Goal: Task Accomplishment & Management: Use online tool/utility

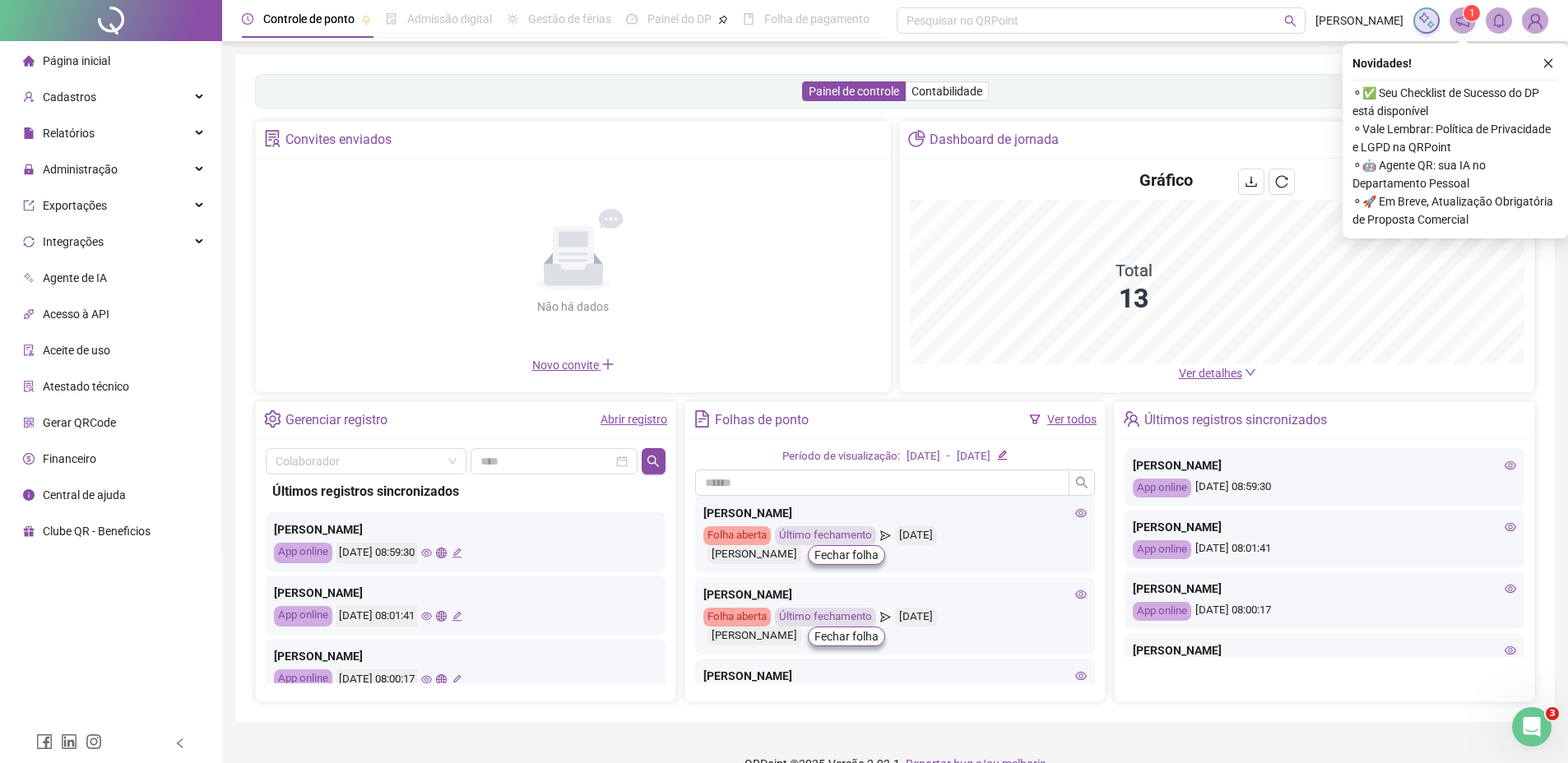
click at [1206, 380] on span "Ver detalhes" at bounding box center [1210, 373] width 63 height 13
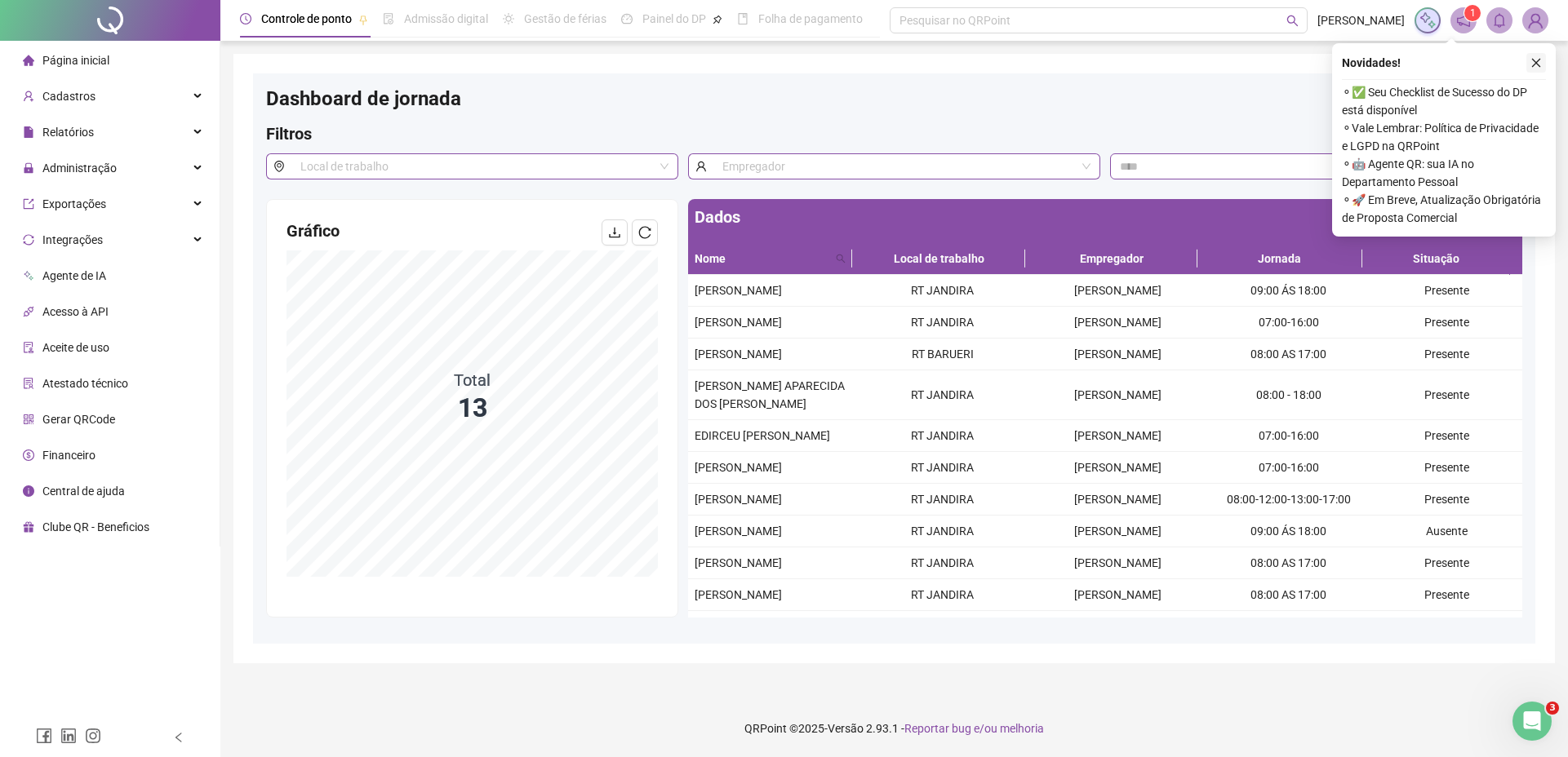
click at [1537, 64] on icon "close" at bounding box center [1536, 64] width 9 height 9
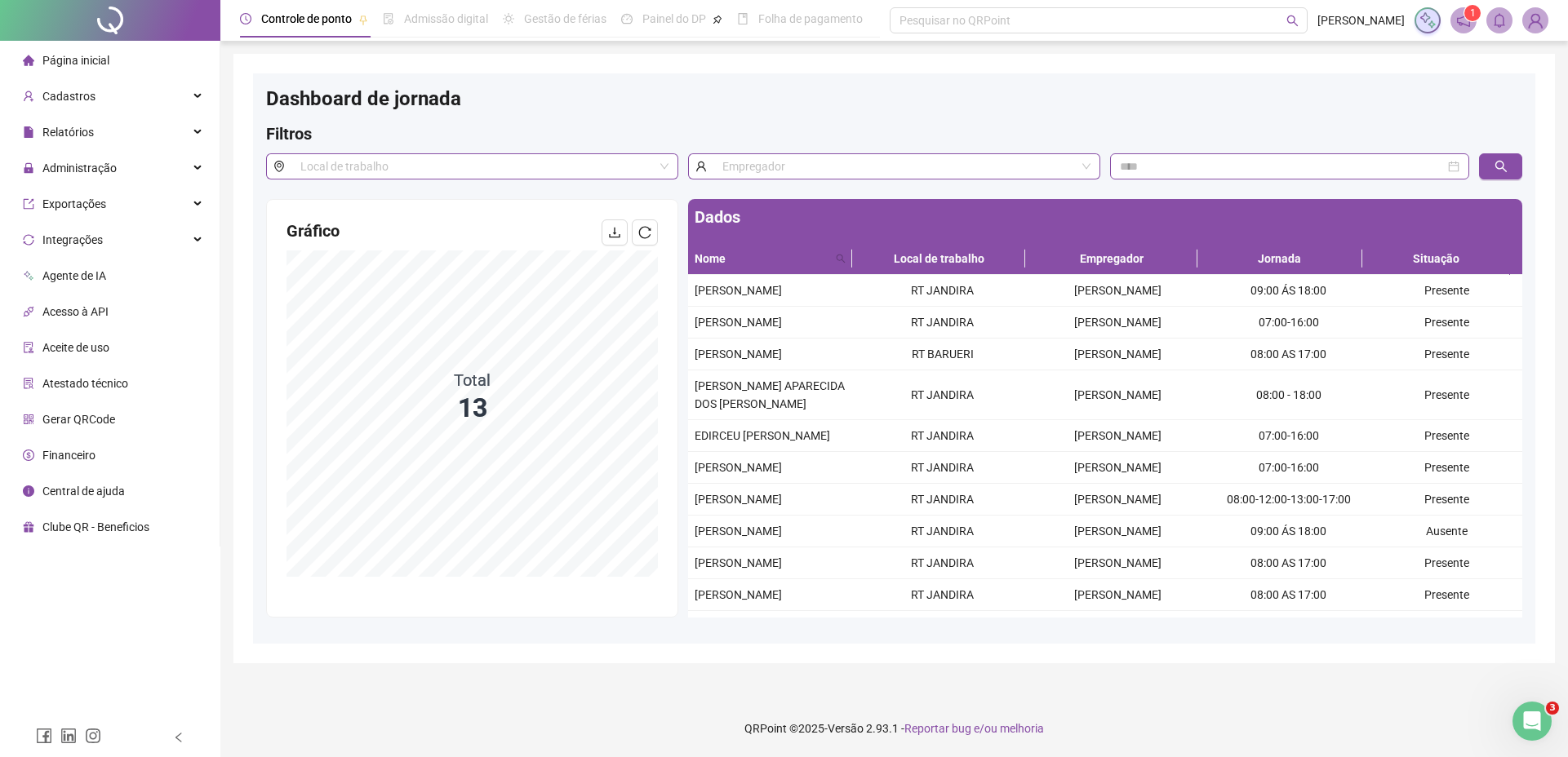
click at [113, 68] on li "Página inicial" at bounding box center [109, 60] width 213 height 33
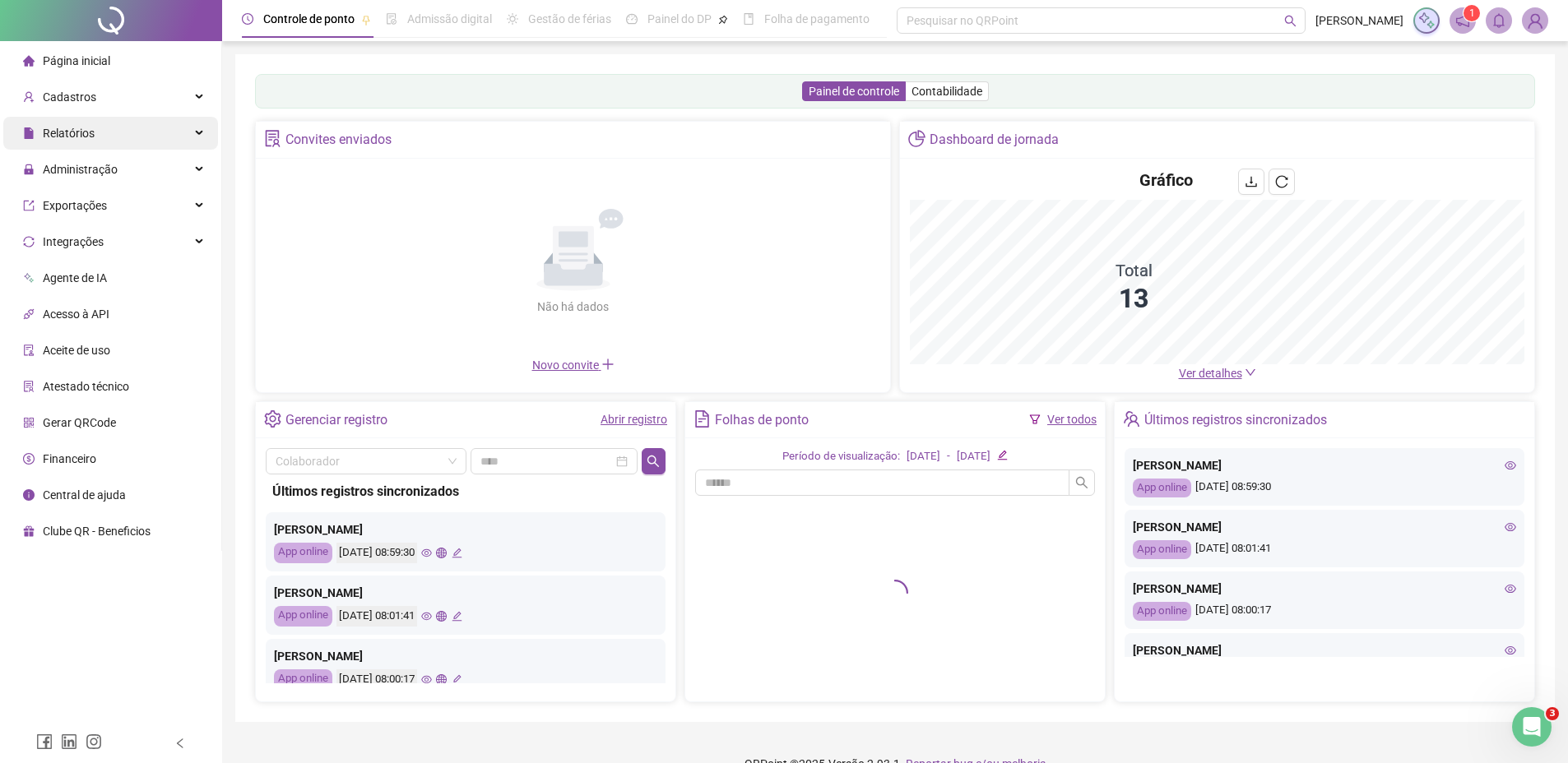
click at [116, 142] on div "Relatórios" at bounding box center [110, 132] width 215 height 33
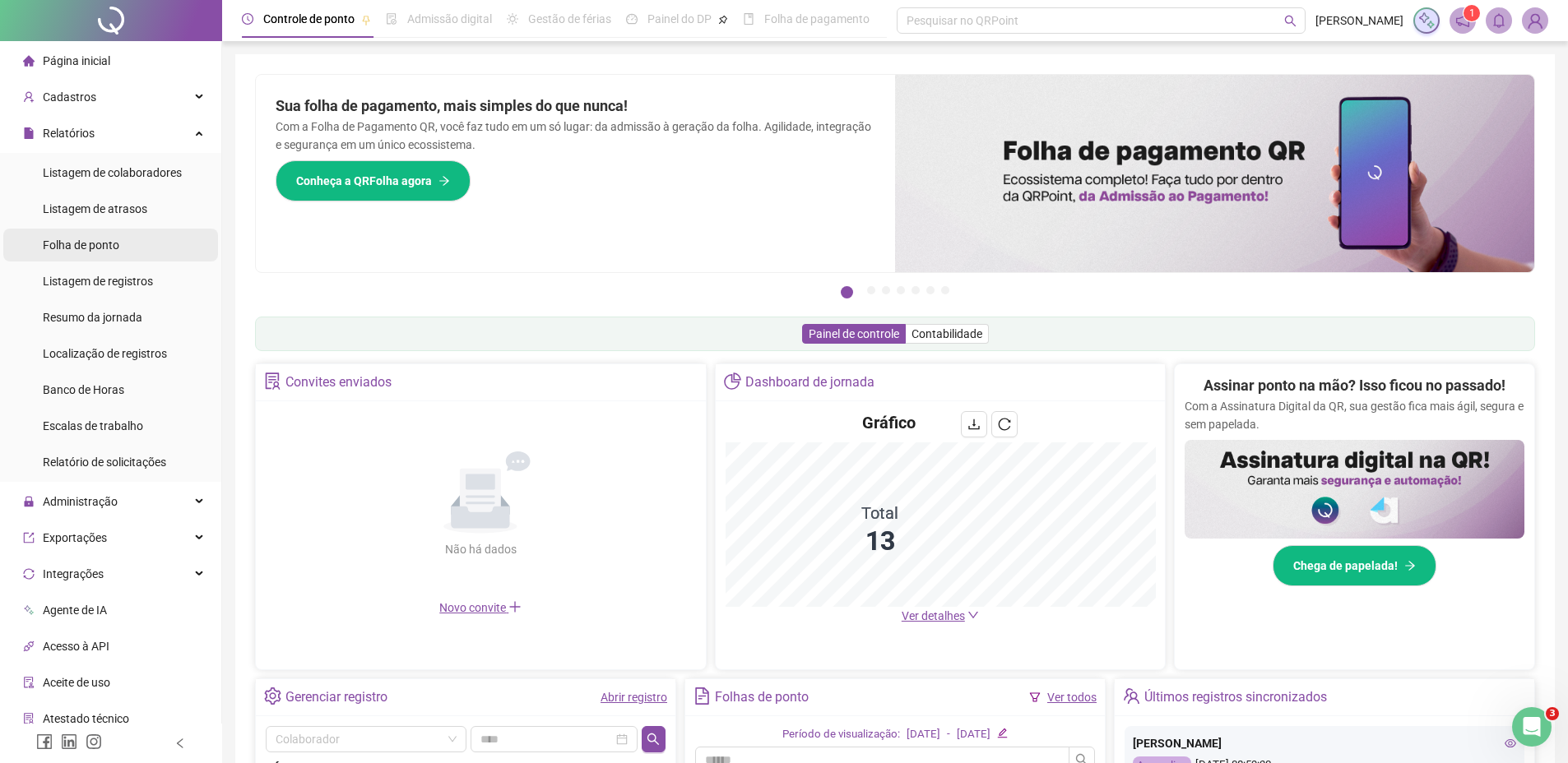
click at [116, 243] on span "Folha de ponto" at bounding box center [80, 245] width 77 height 13
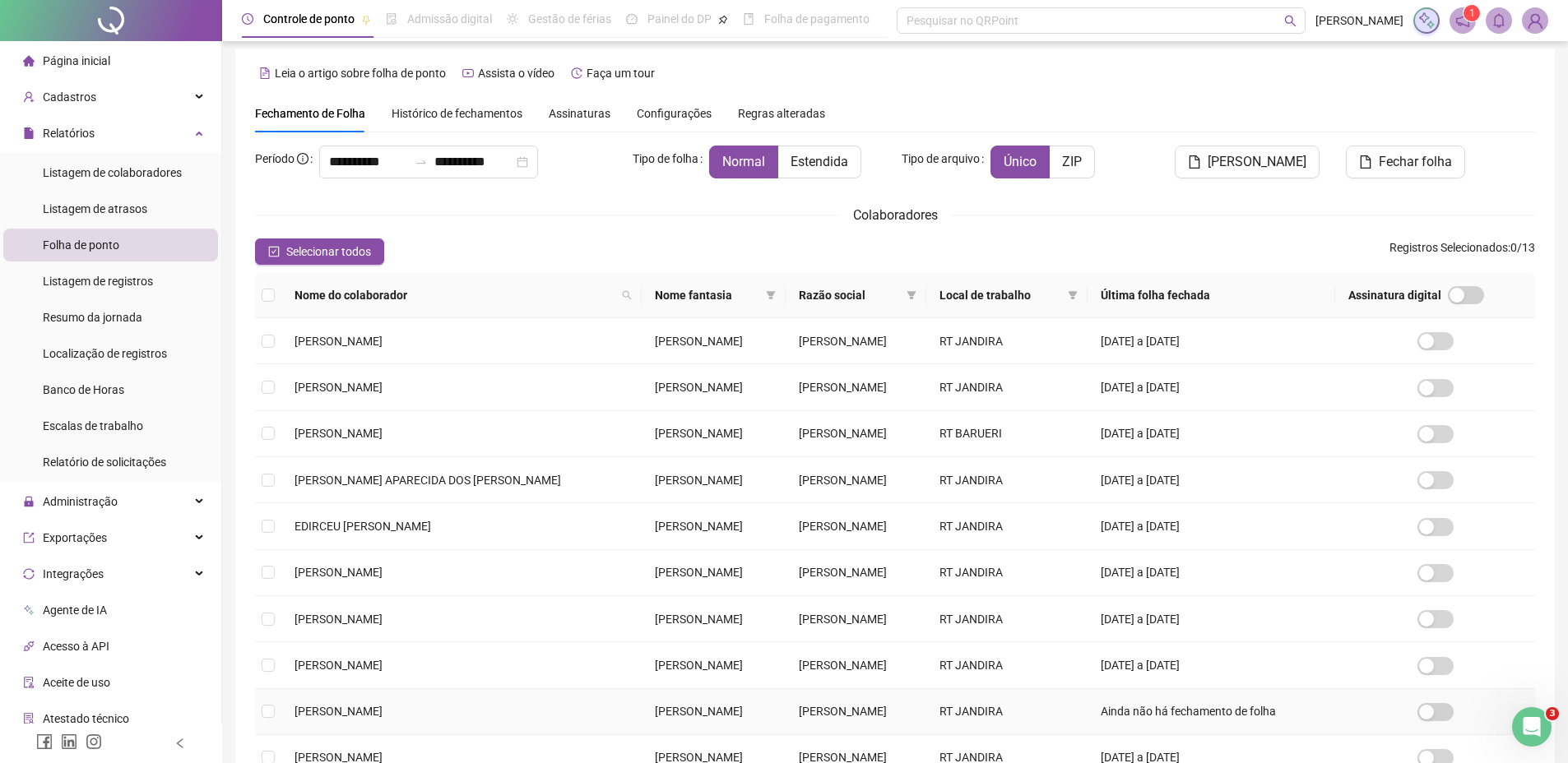
scroll to position [4, 0]
click at [362, 167] on input "**********" at bounding box center [368, 164] width 78 height 20
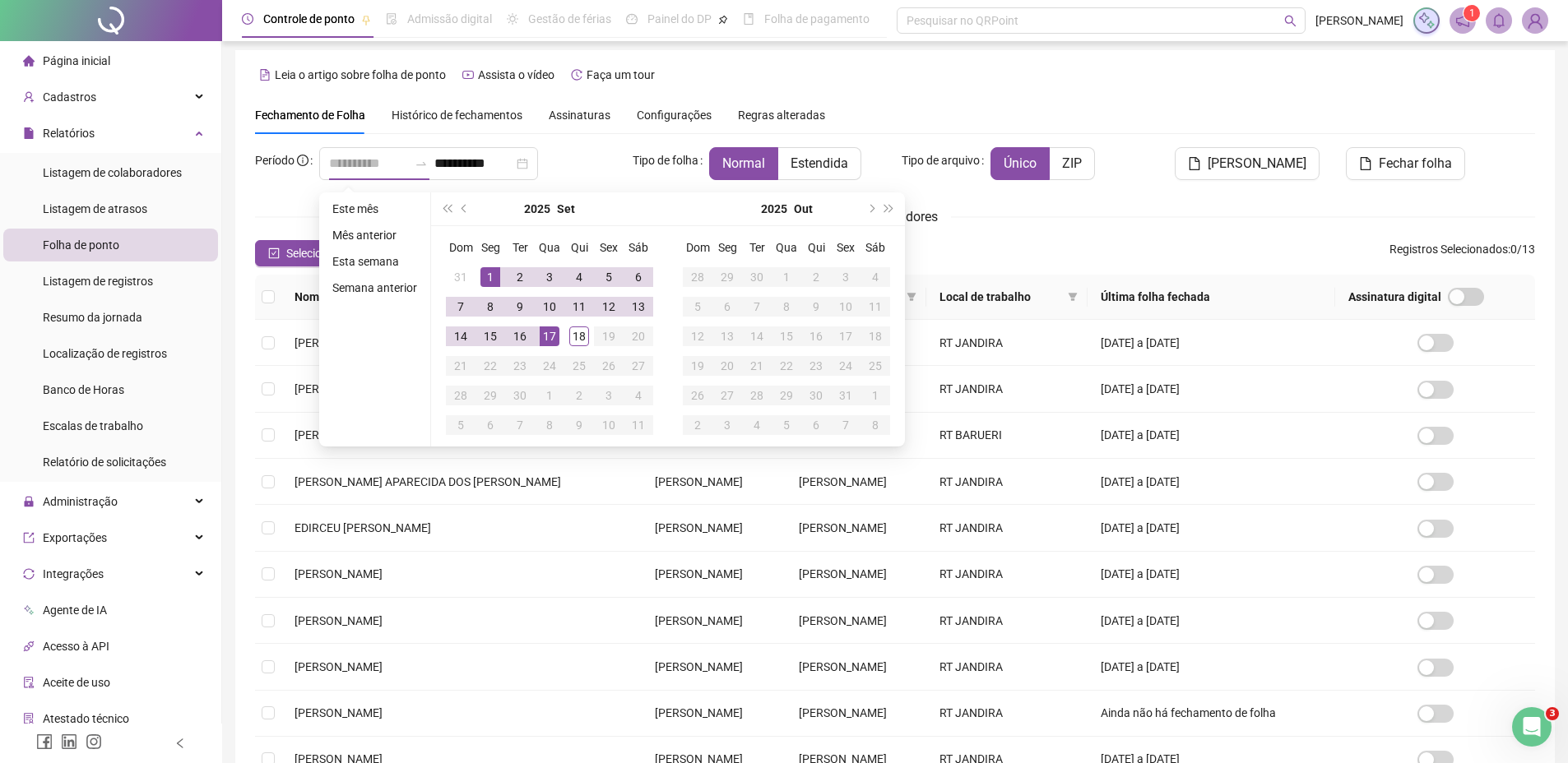
click at [486, 269] on div "1" at bounding box center [490, 277] width 20 height 20
type input "**********"
click at [578, 332] on div "18" at bounding box center [579, 336] width 20 height 20
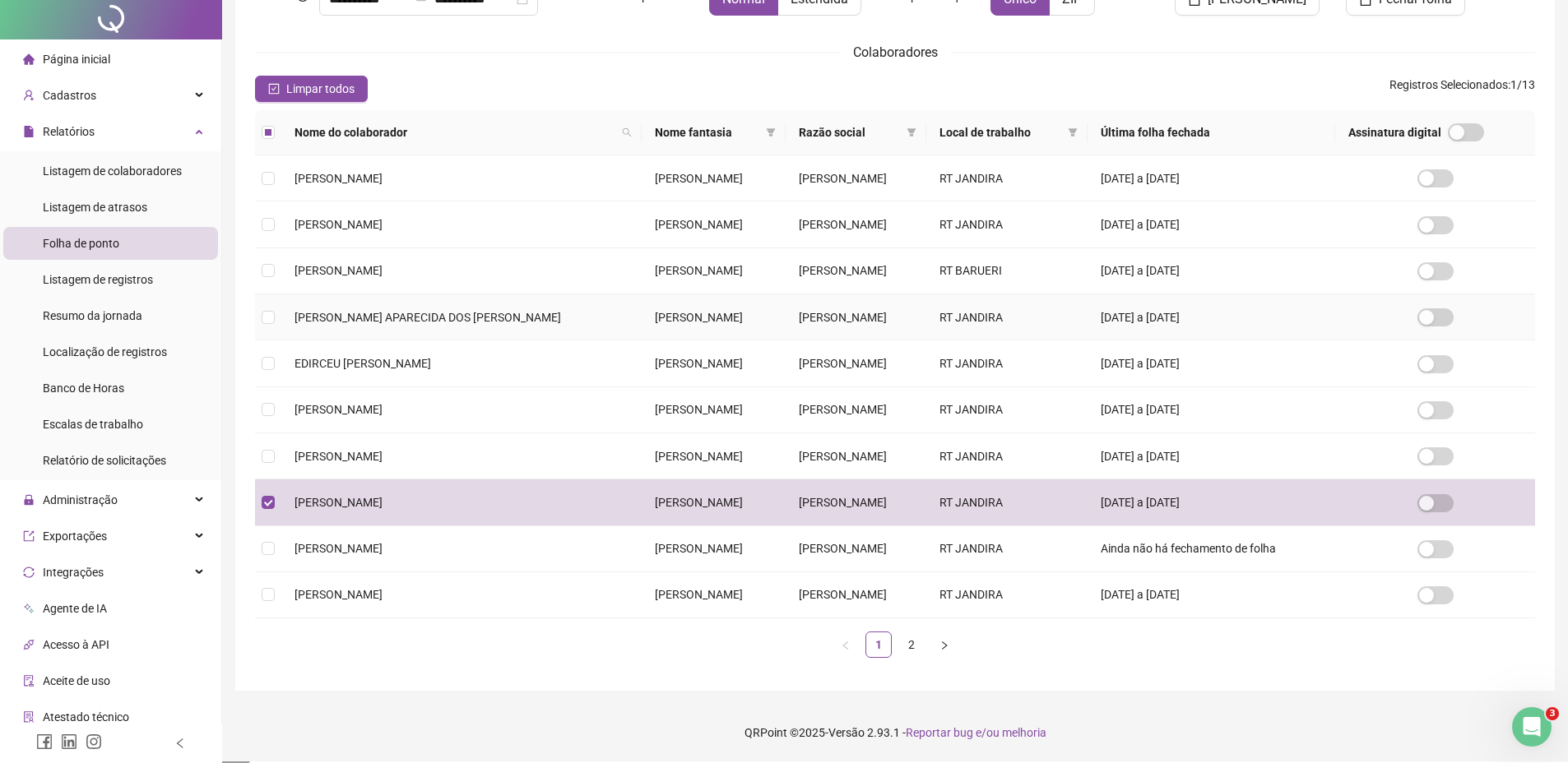
scroll to position [0, 0]
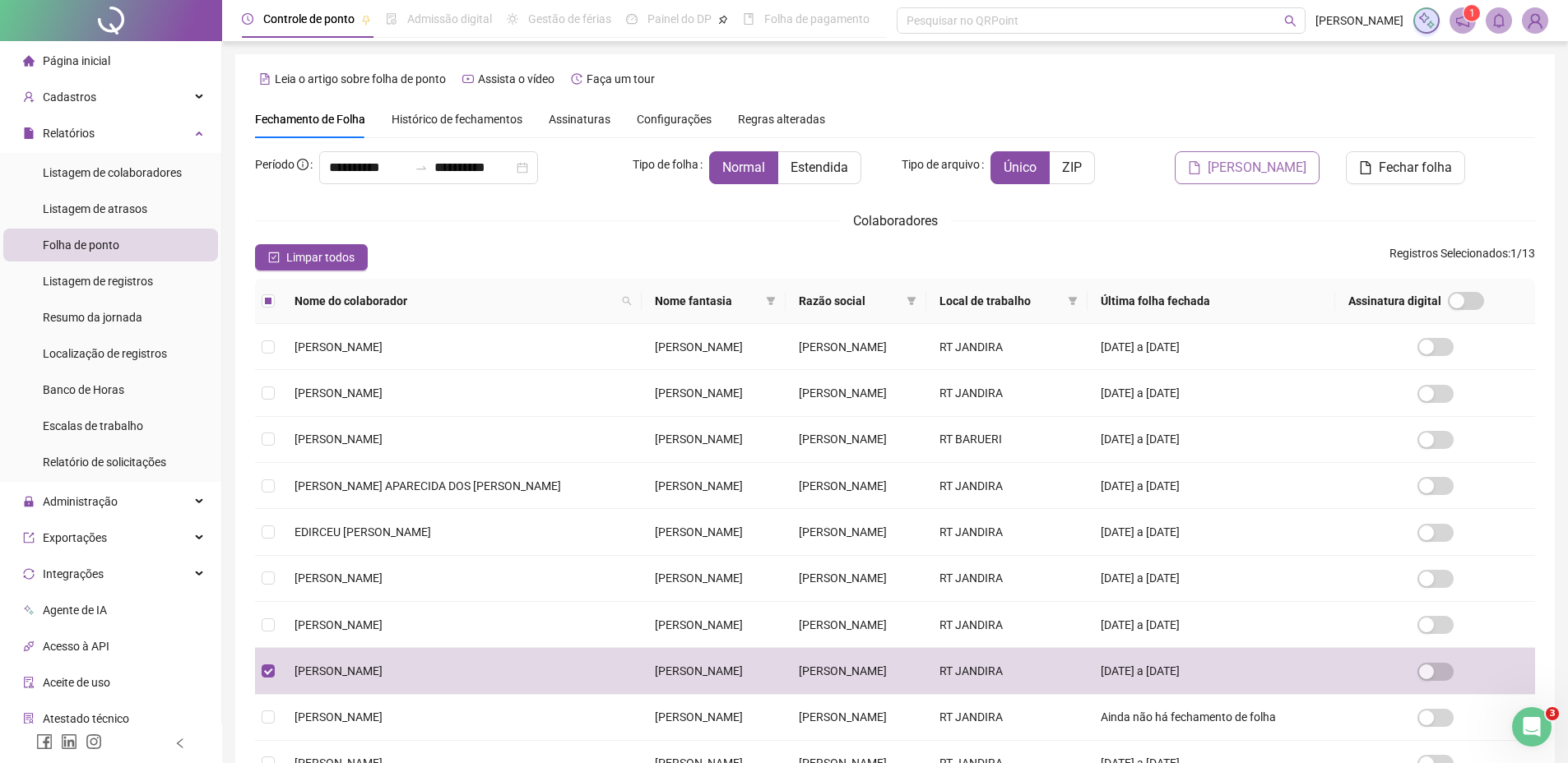
click at [1248, 173] on span "[PERSON_NAME]" at bounding box center [1257, 167] width 98 height 20
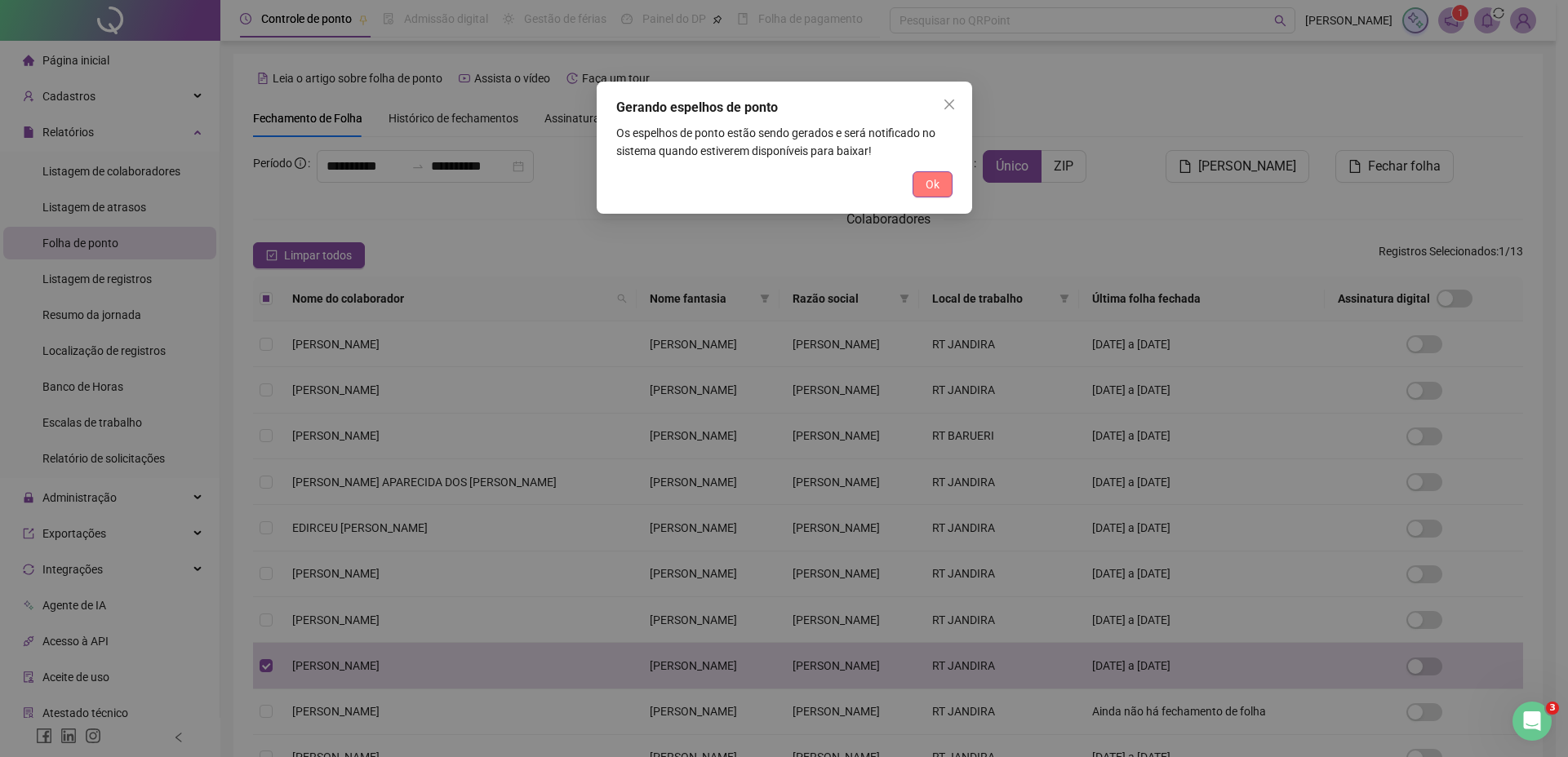
click at [933, 184] on span "Ok" at bounding box center [932, 184] width 14 height 18
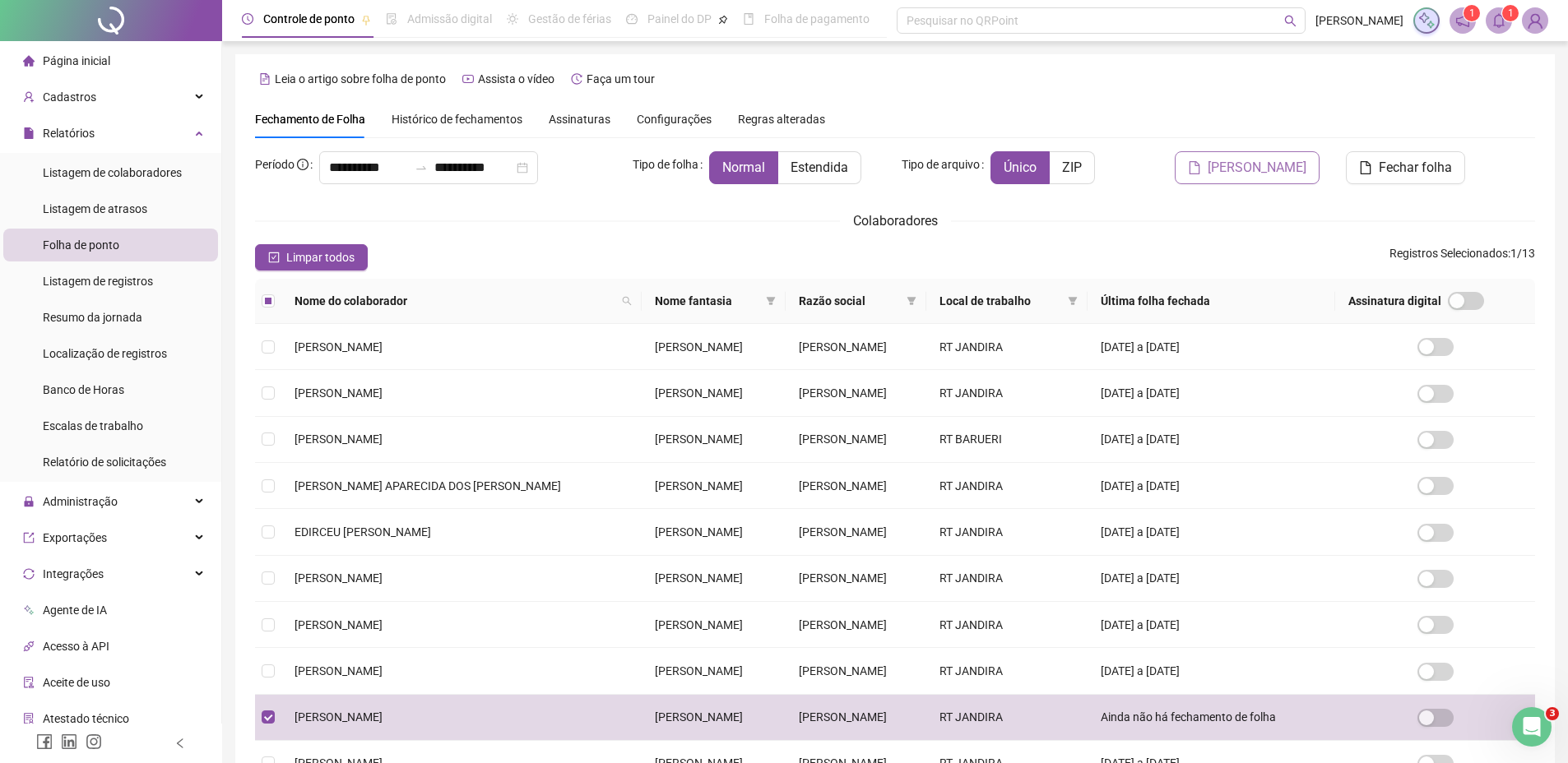
click at [1246, 173] on span "[PERSON_NAME]" at bounding box center [1257, 167] width 98 height 20
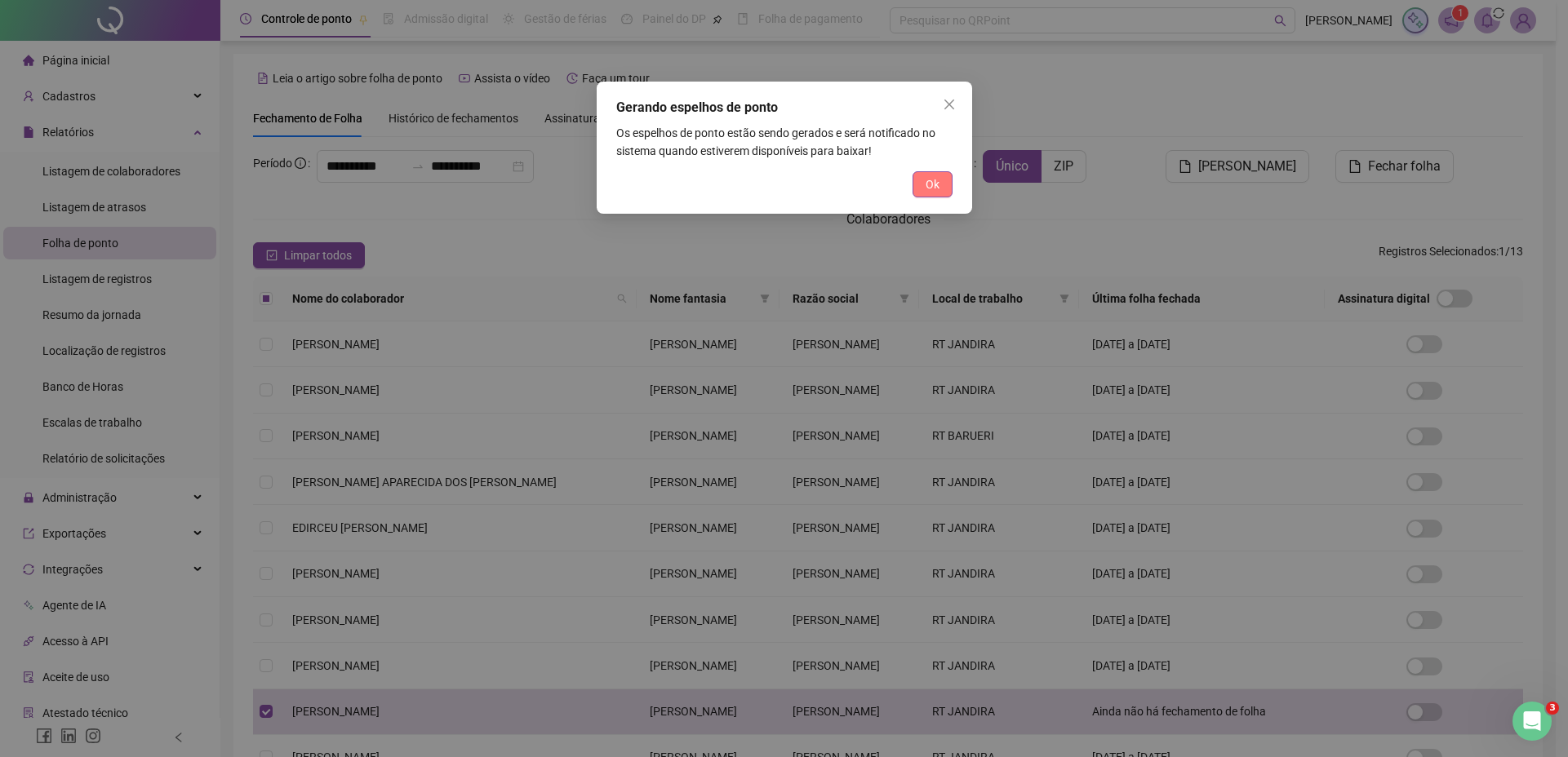
click at [929, 182] on span "Ok" at bounding box center [932, 184] width 14 height 18
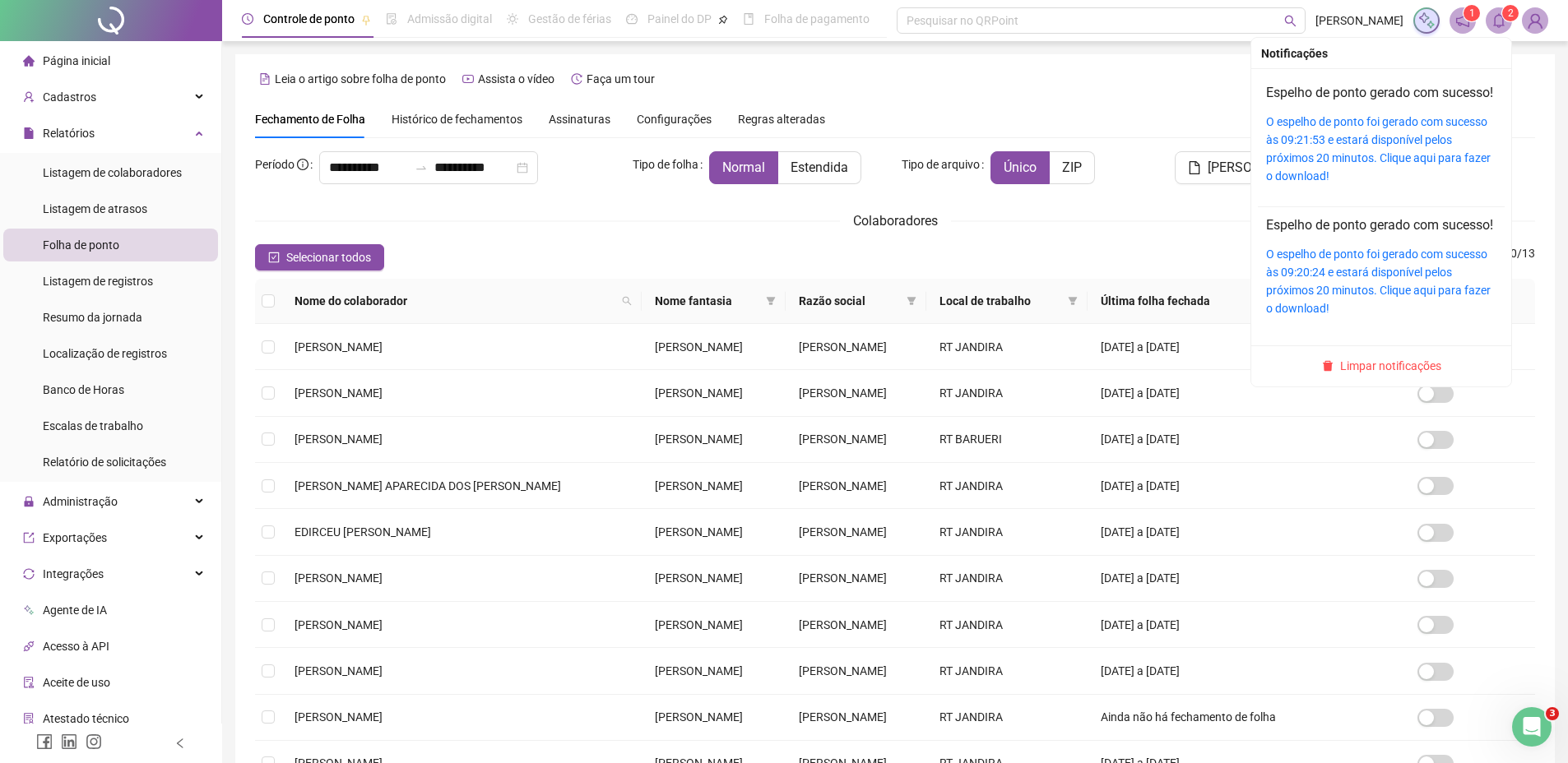
click at [1494, 21] on icon "bell" at bounding box center [1499, 21] width 11 height 15
click at [1402, 138] on link "O espelho de ponto foi gerado com sucesso às 09:21:53 e estará disponível pelos…" at bounding box center [1377, 148] width 224 height 67
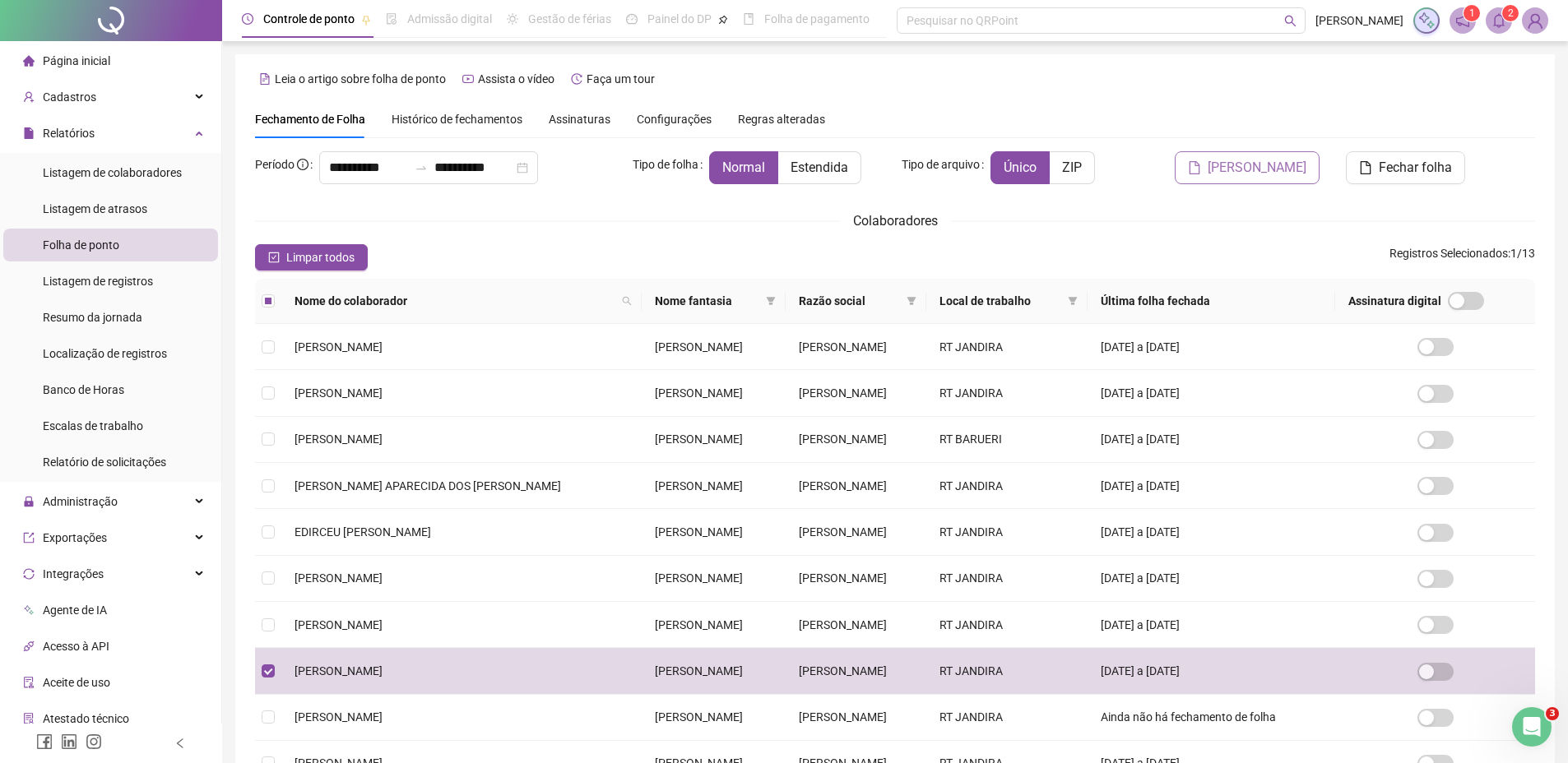
click at [1268, 173] on span "[PERSON_NAME]" at bounding box center [1257, 167] width 98 height 20
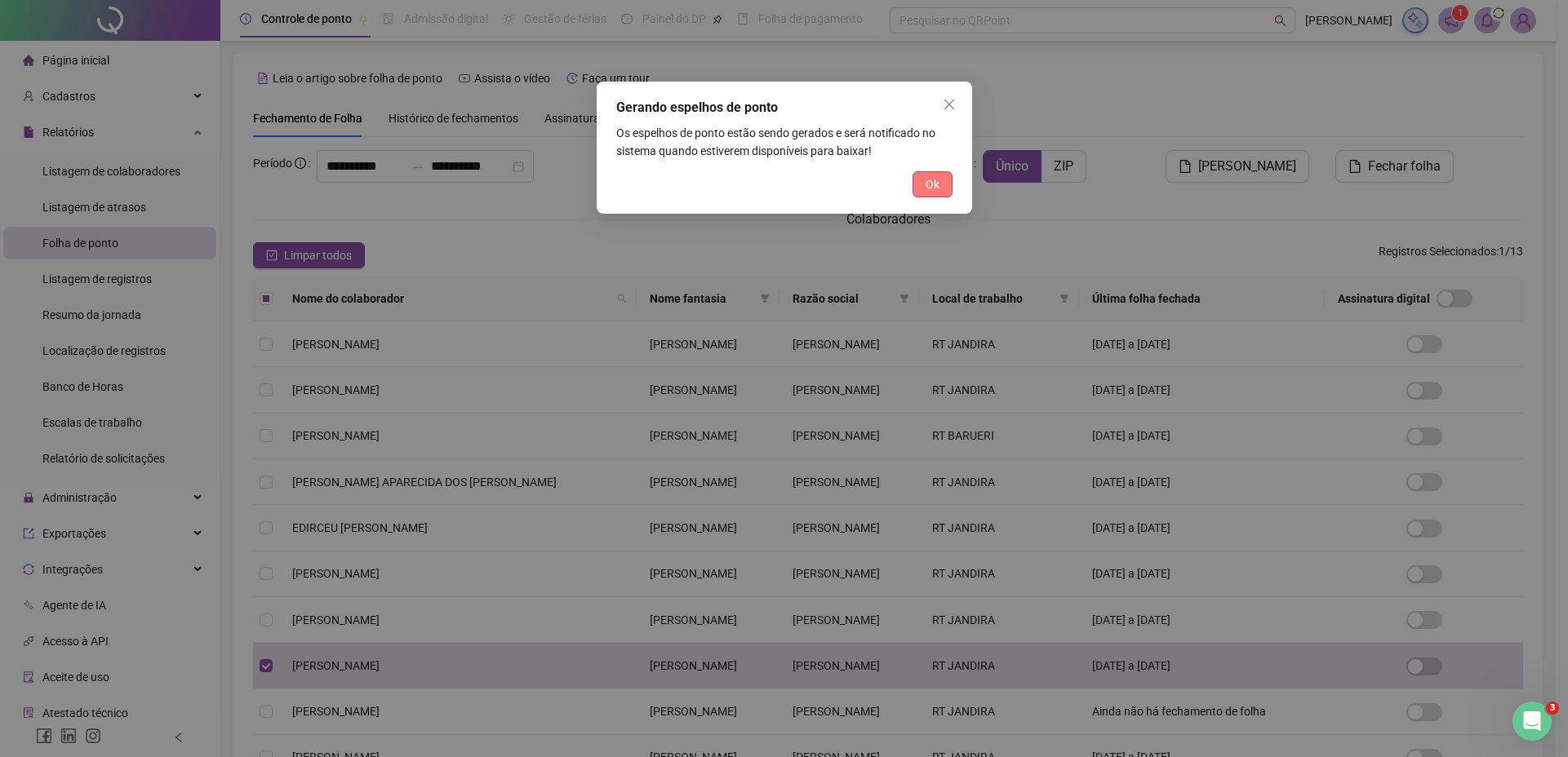
click at [921, 192] on button "Ok" at bounding box center [932, 185] width 40 height 26
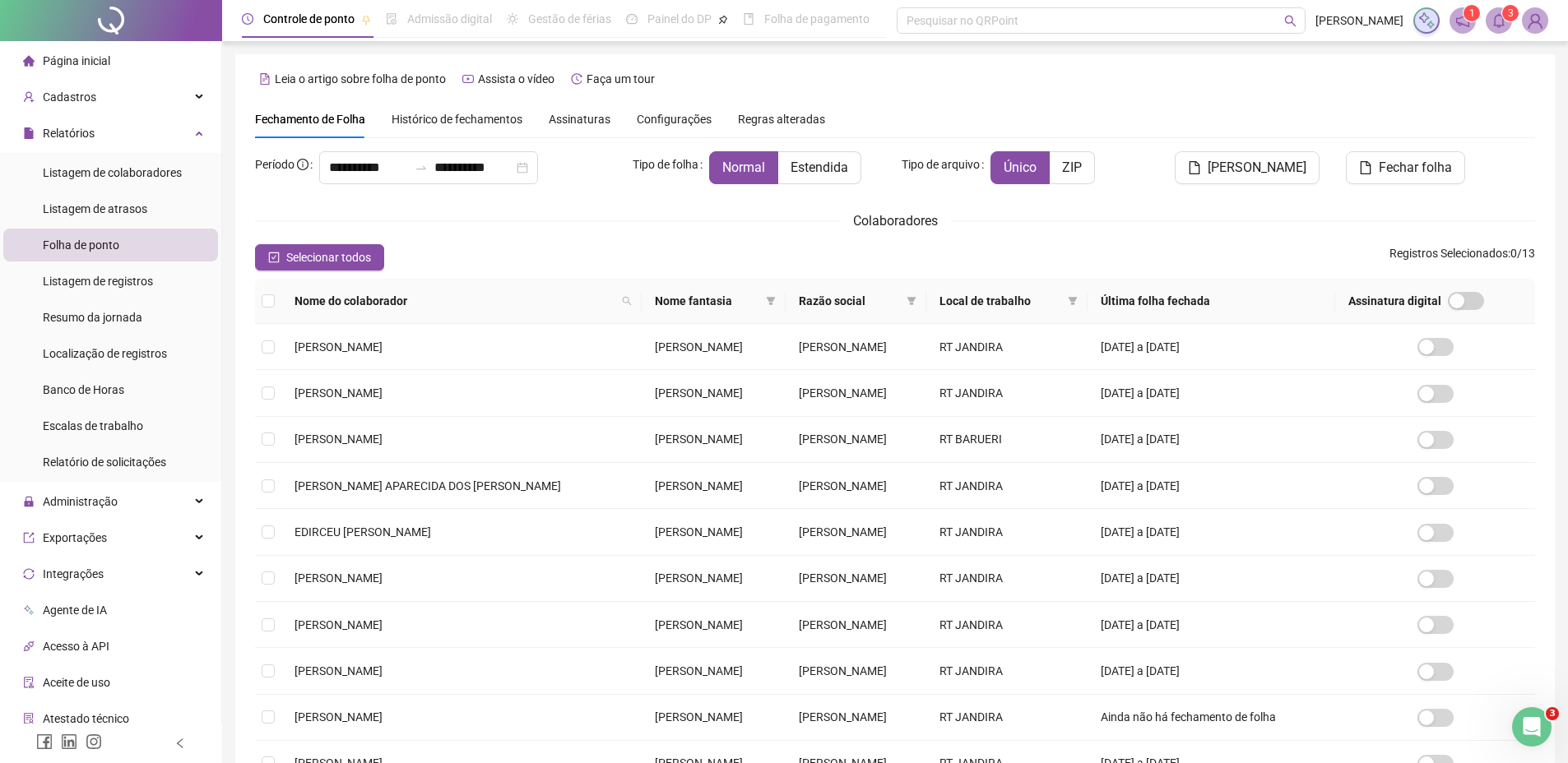
click at [1504, 22] on icon "bell" at bounding box center [1499, 21] width 15 height 15
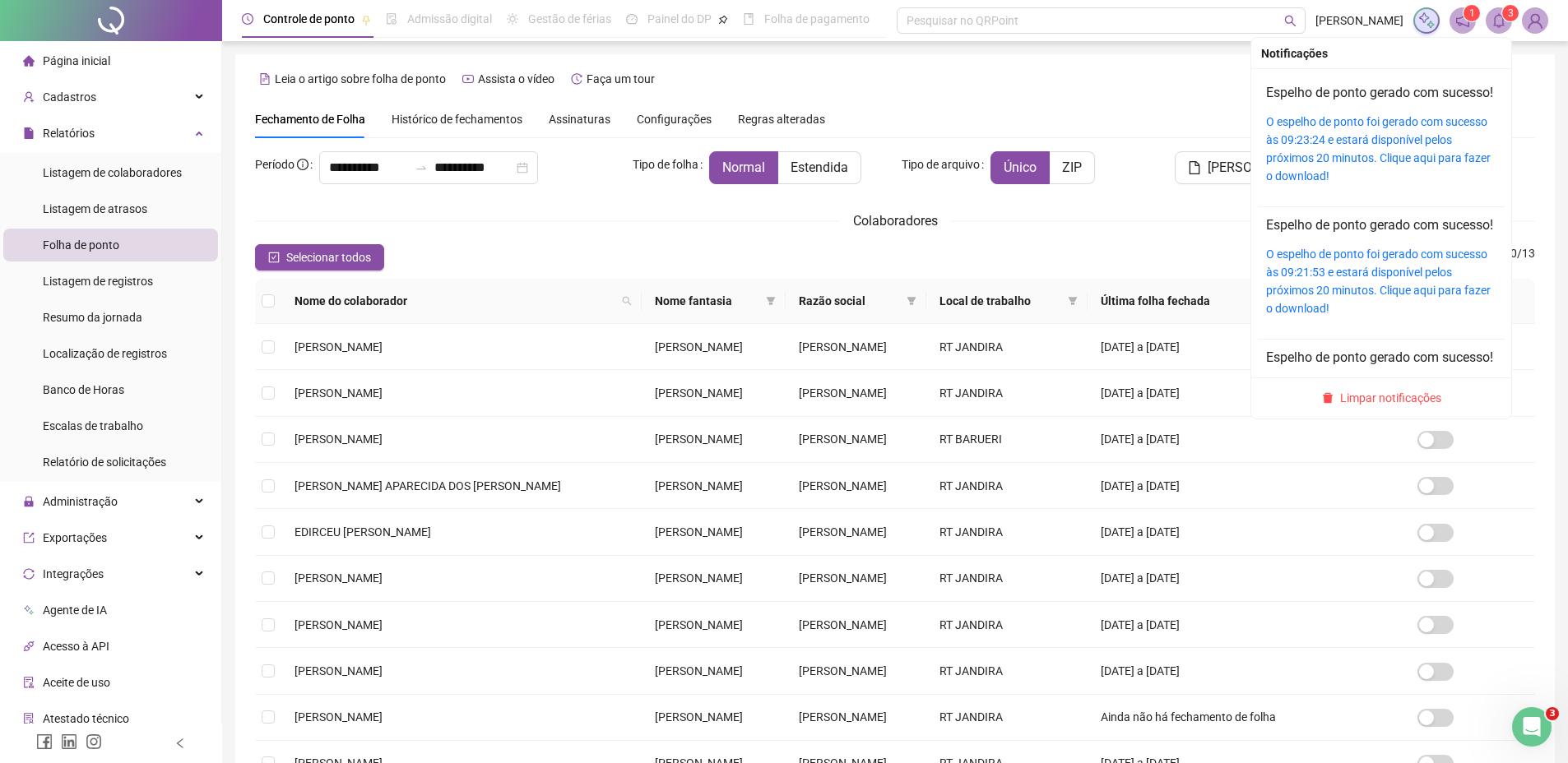
click at [1346, 150] on div "O espelho de ponto foi gerado com sucesso às 09:23:24 e estará disponível pelos…" at bounding box center [1381, 148] width 231 height 73
click at [1335, 142] on link "O espelho de ponto foi gerado com sucesso às 09:23:24 e estará disponível pelos…" at bounding box center [1377, 148] width 224 height 67
click at [1498, 28] on span at bounding box center [1499, 21] width 26 height 26
click at [1362, 394] on span "Limpar notificações" at bounding box center [1390, 397] width 101 height 18
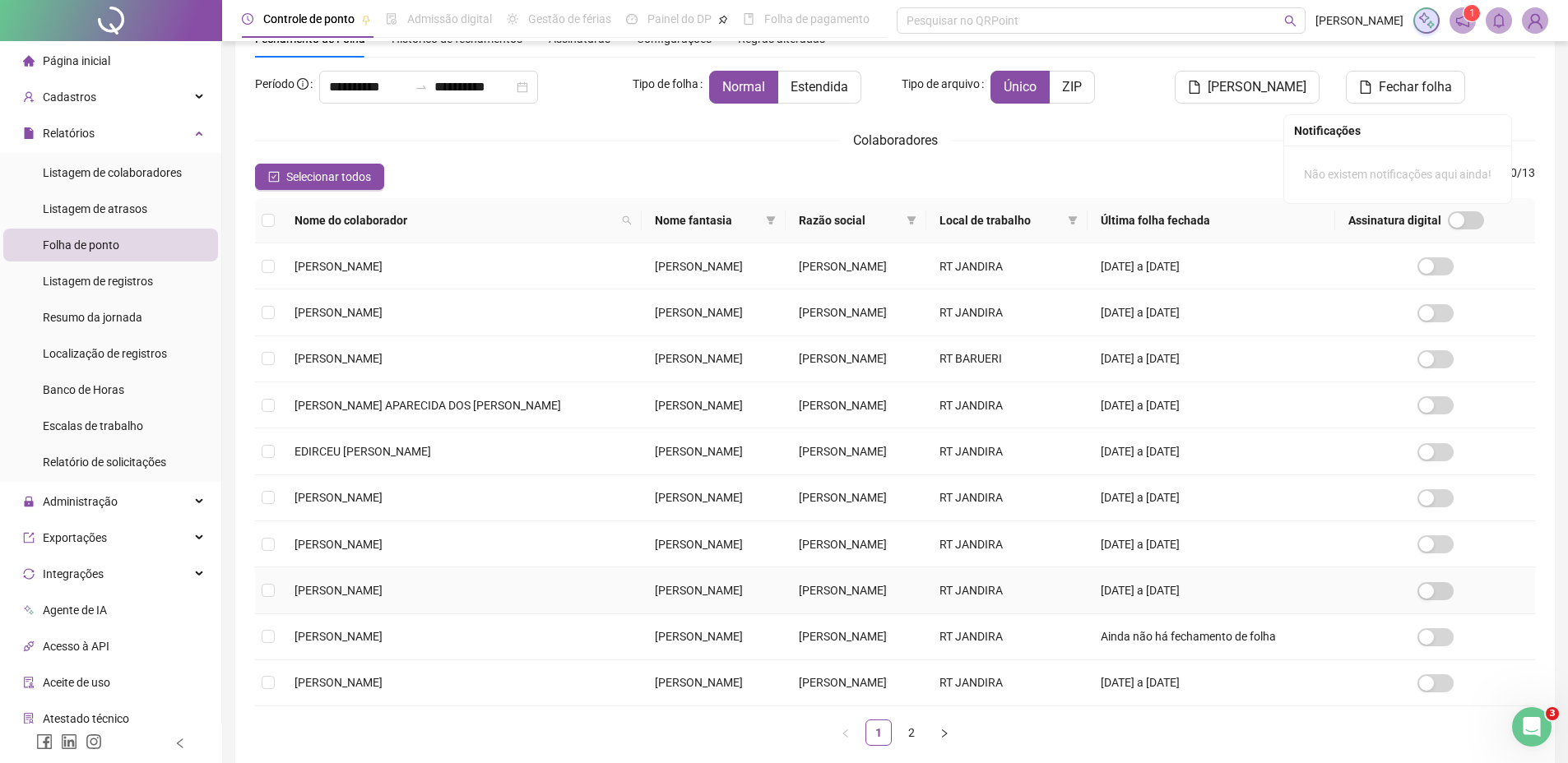
scroll to position [165, 0]
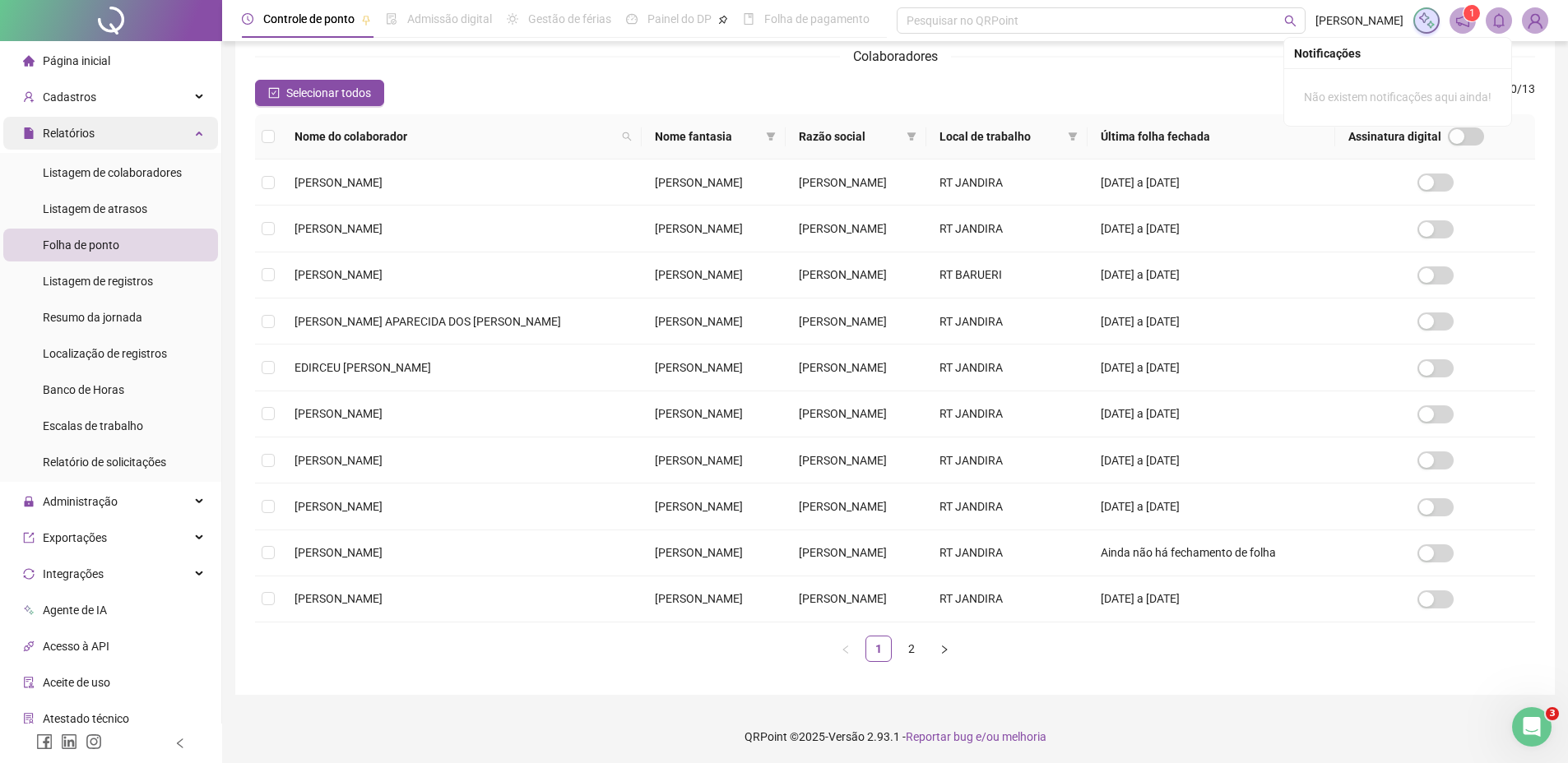
click at [186, 136] on div "Relatórios" at bounding box center [110, 132] width 215 height 33
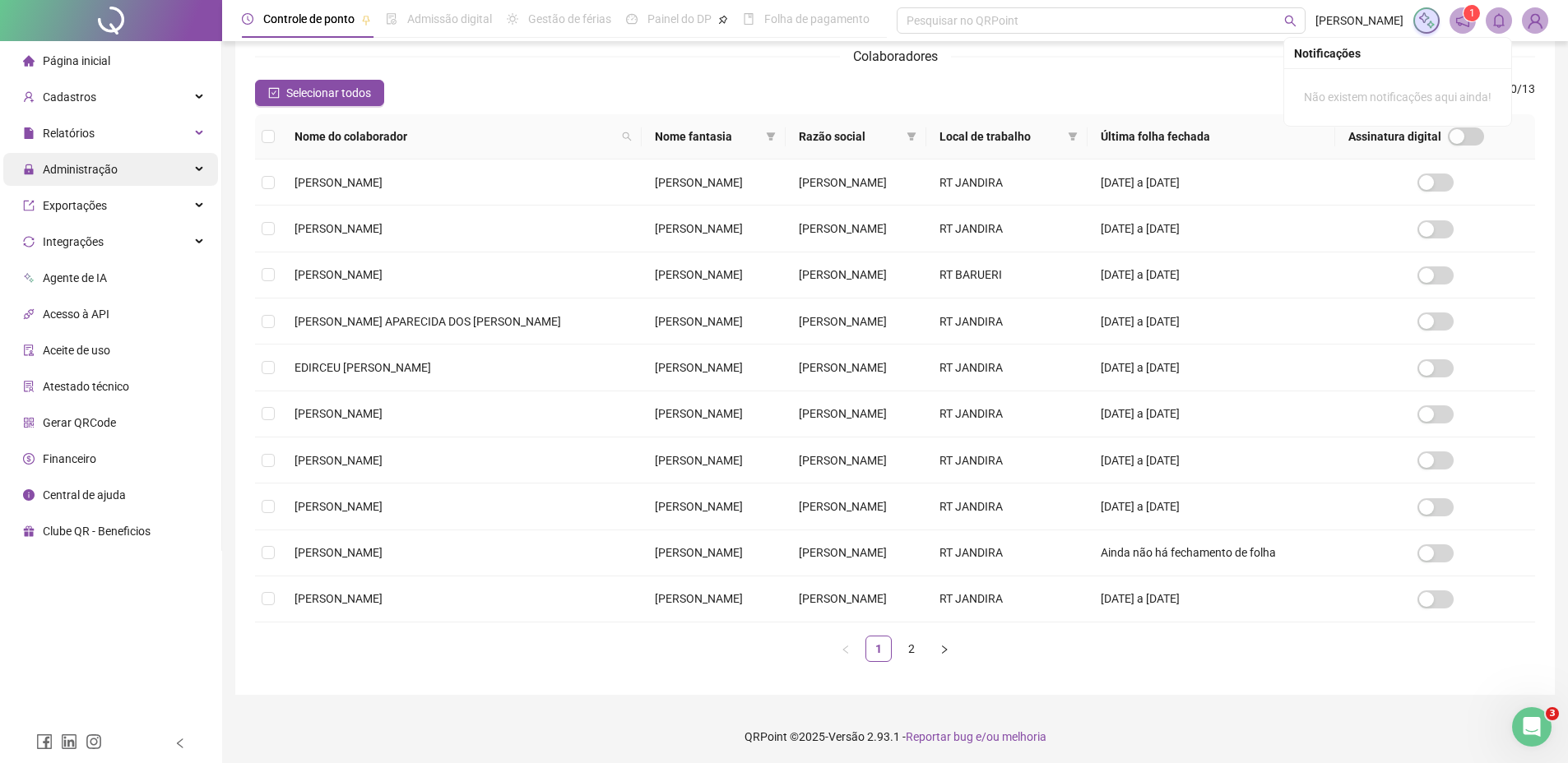
click at [97, 165] on span "Administração" at bounding box center [79, 169] width 75 height 13
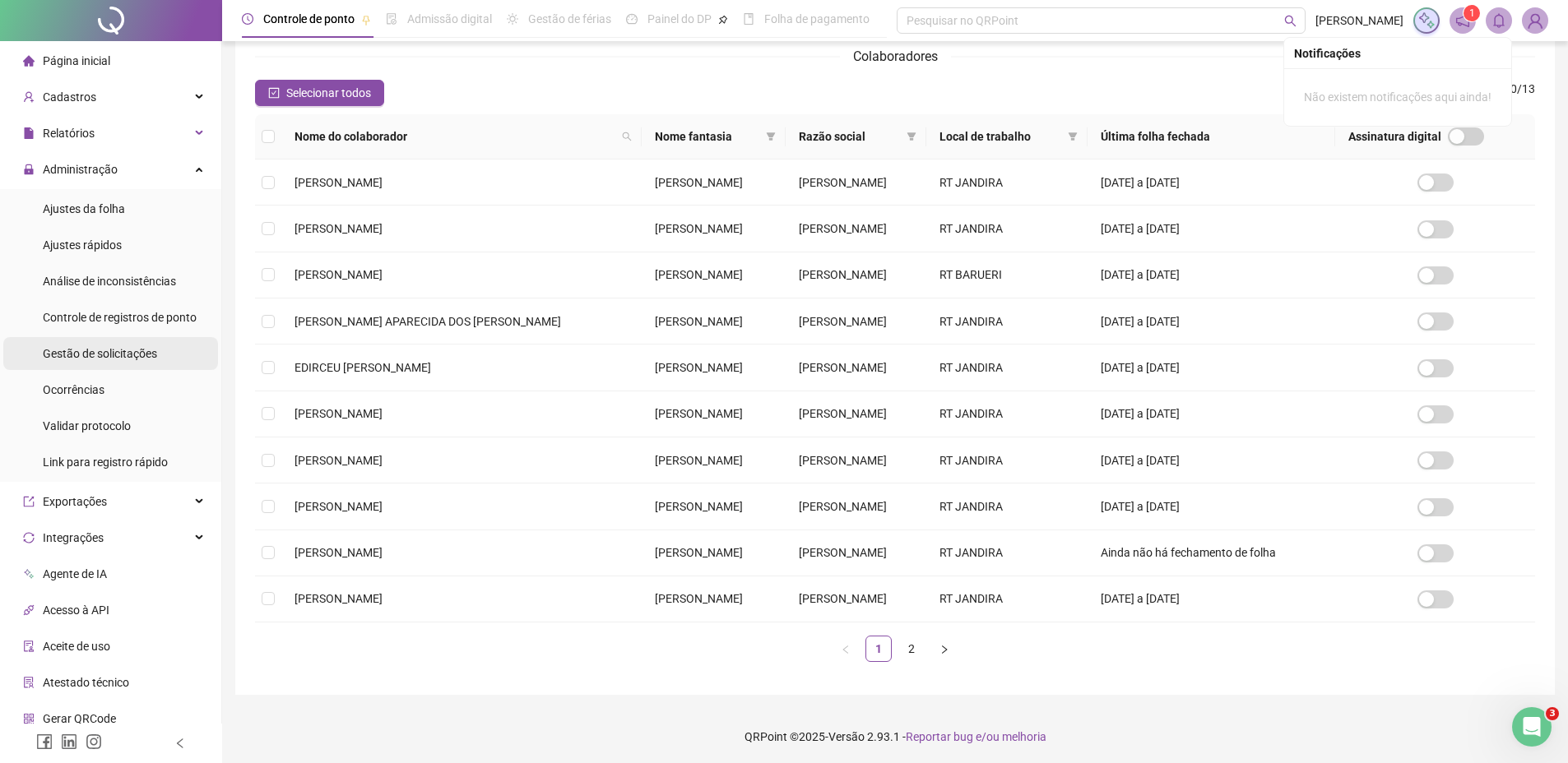
click at [96, 354] on span "Gestão de solicitações" at bounding box center [99, 354] width 114 height 13
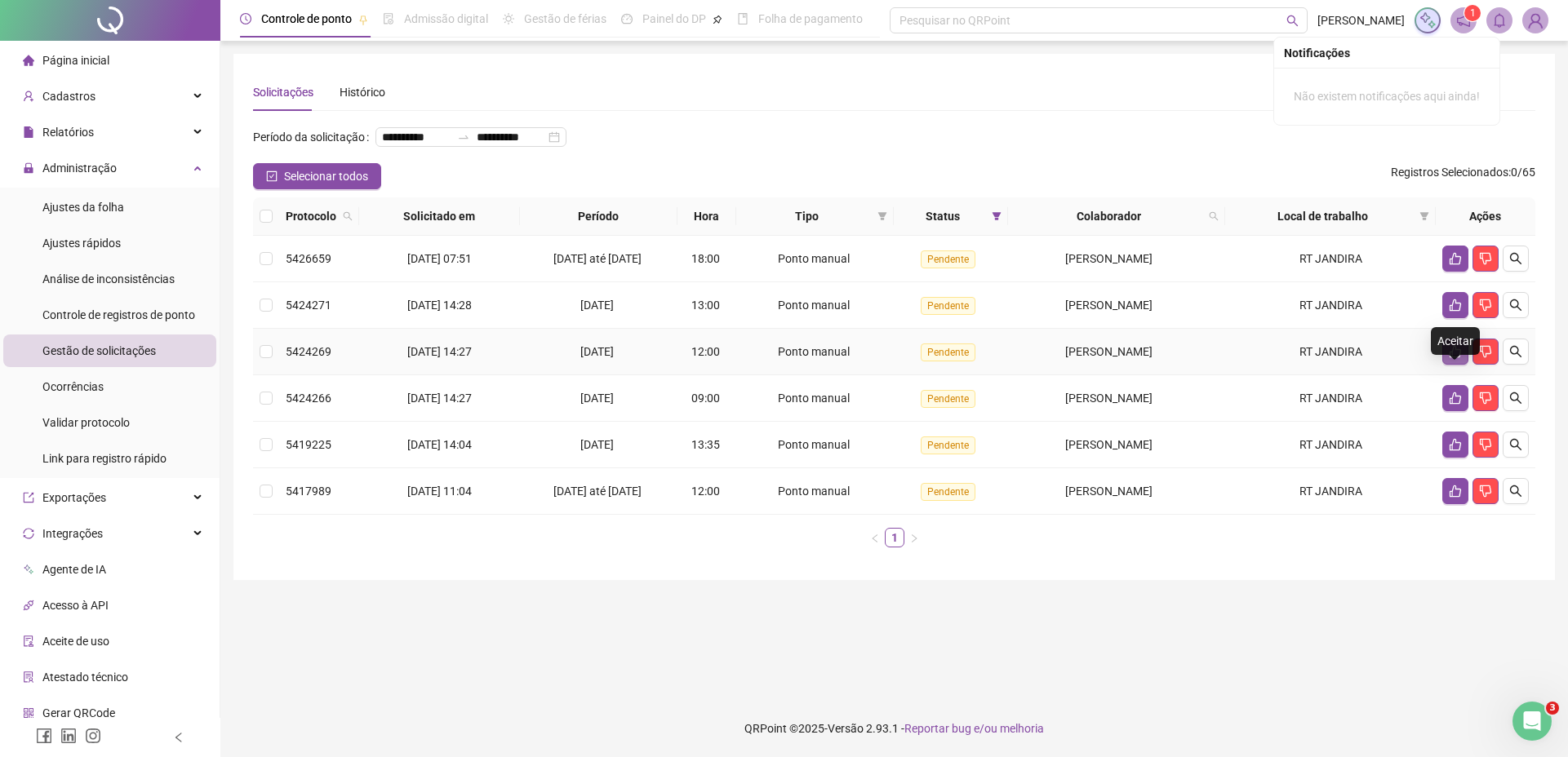
click at [1463, 365] on button "button" at bounding box center [1455, 352] width 26 height 26
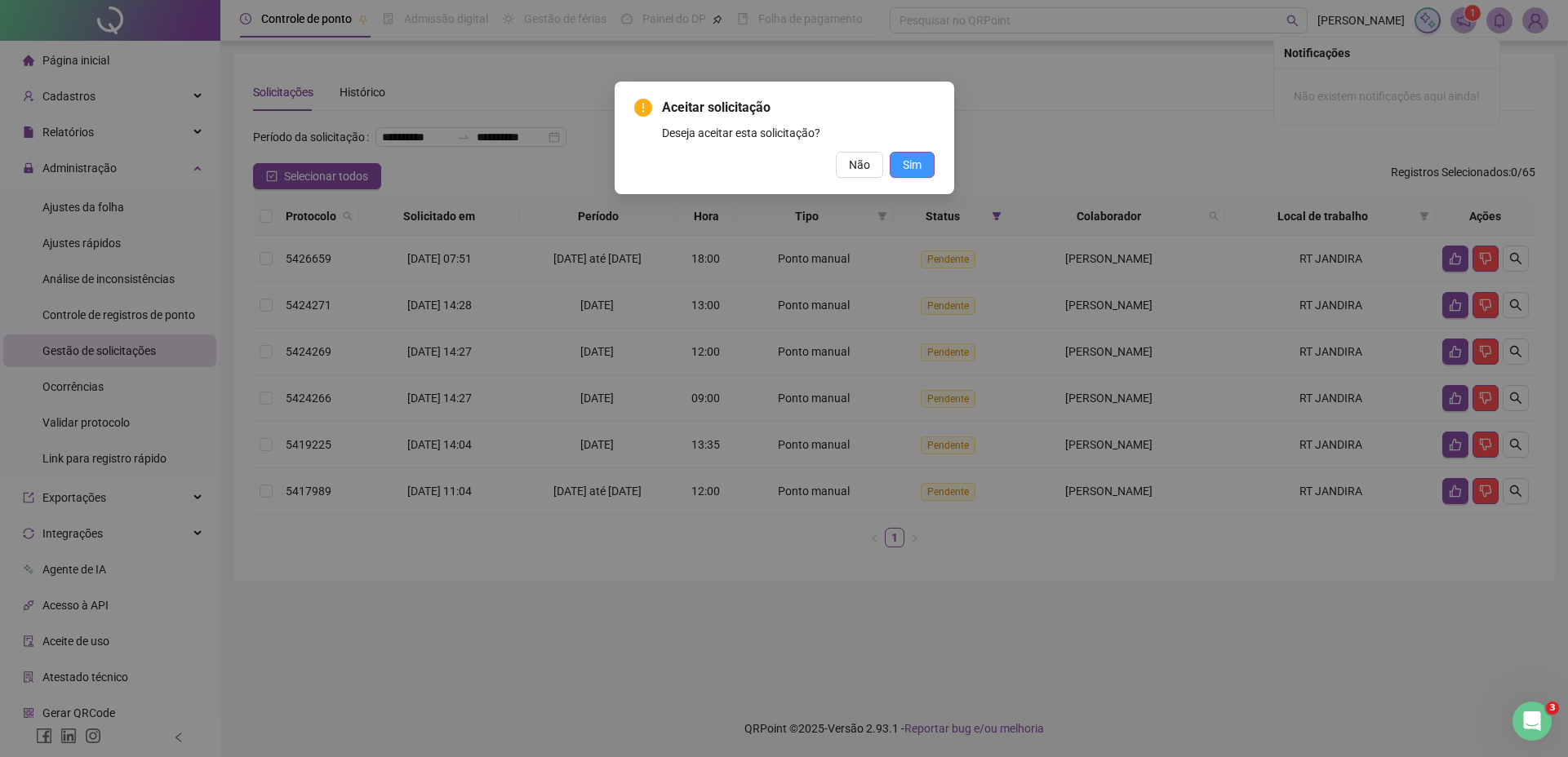
click at [915, 168] on span "Sim" at bounding box center [912, 164] width 19 height 18
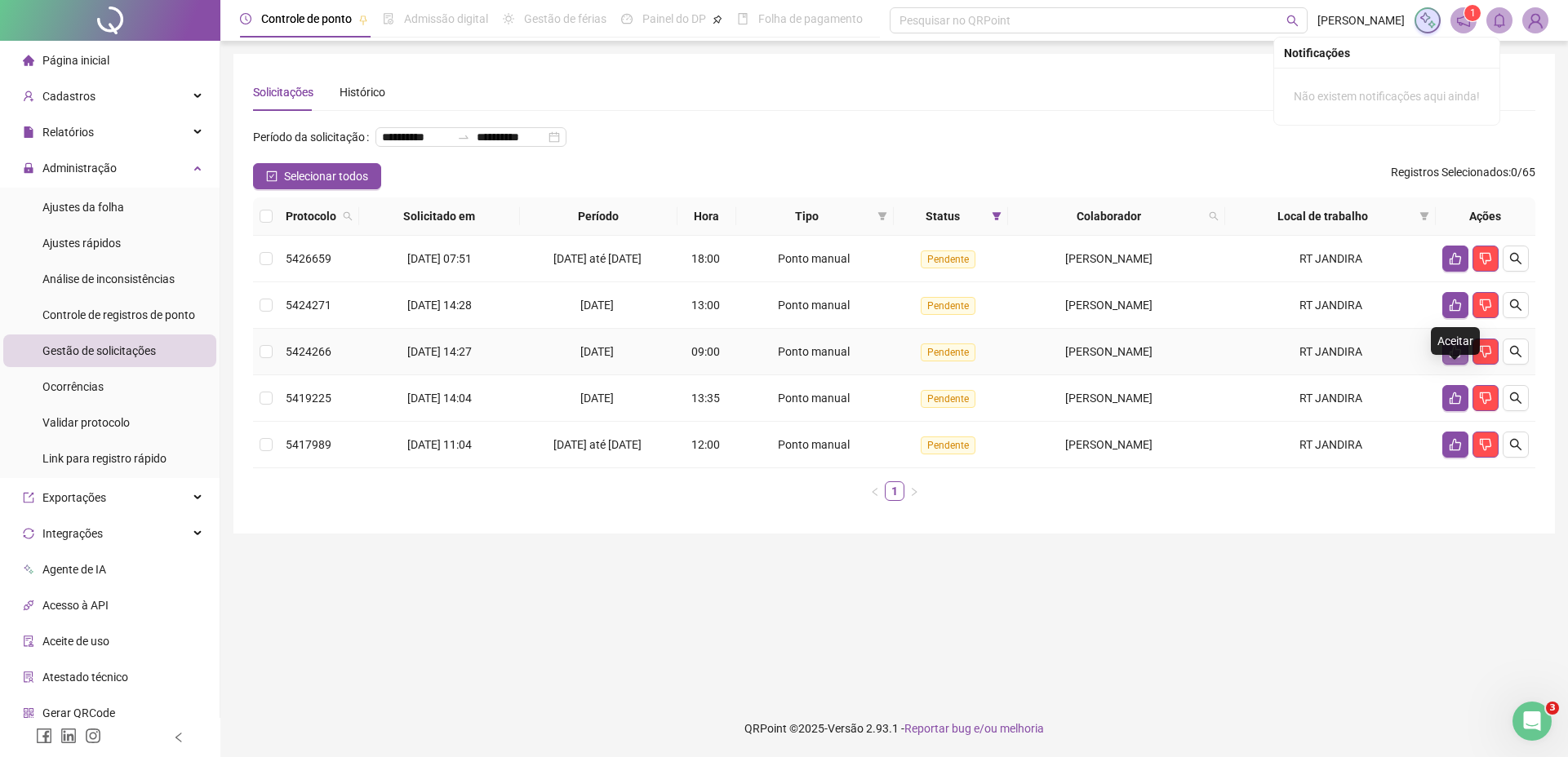
click at [1453, 358] on icon "like" at bounding box center [1455, 352] width 13 height 13
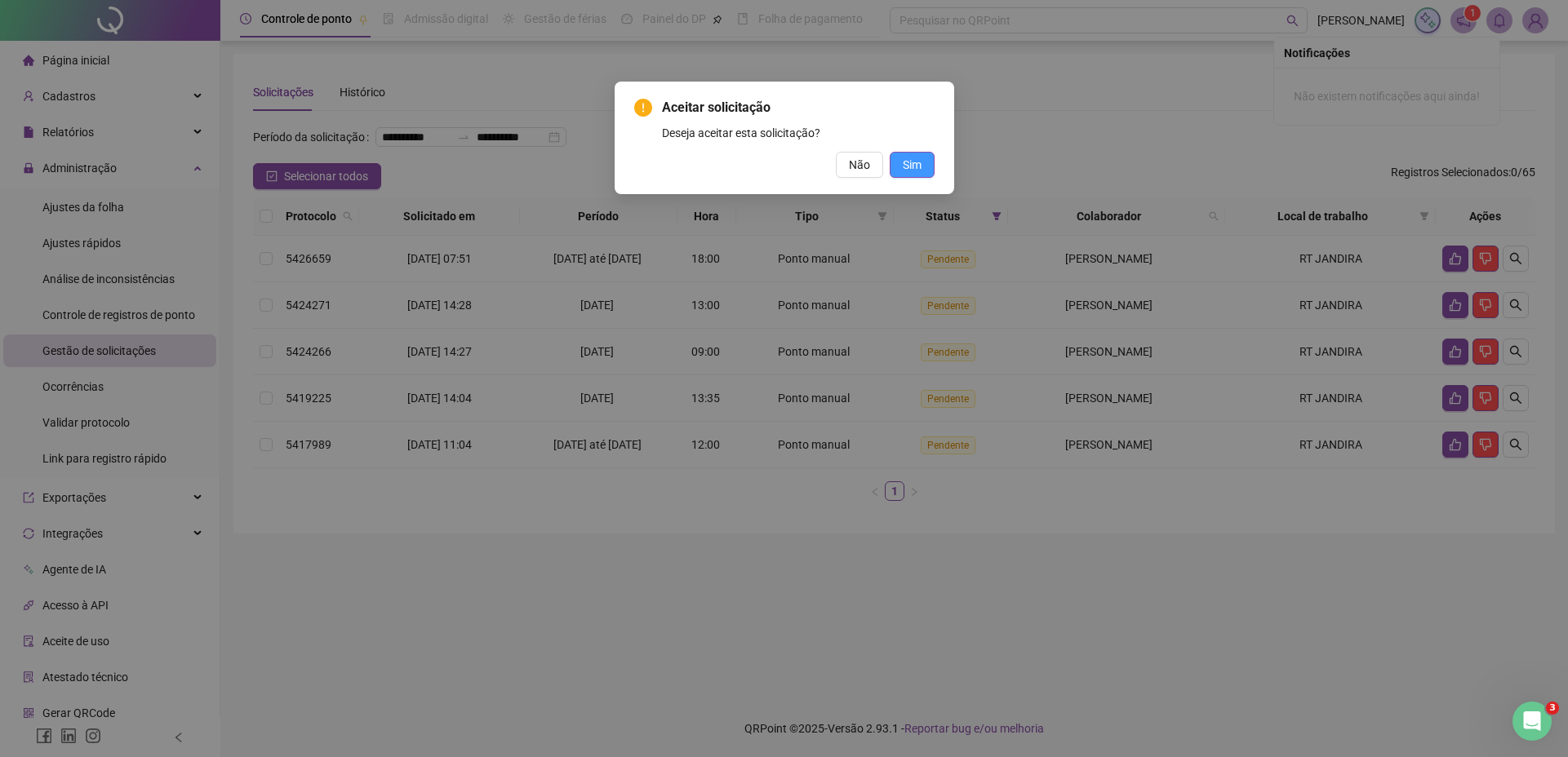
click at [919, 163] on span "Sim" at bounding box center [912, 164] width 19 height 18
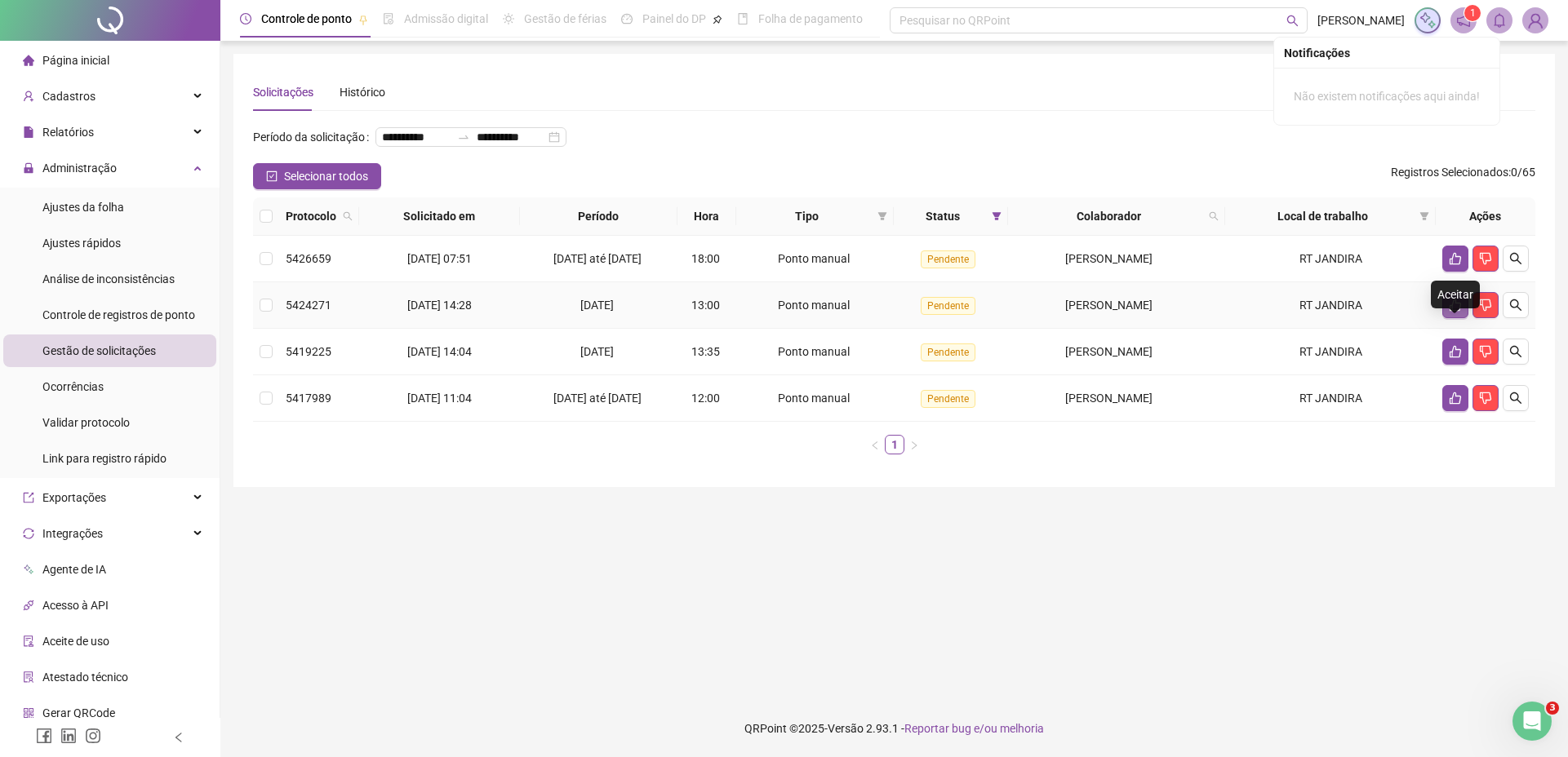
click at [1449, 311] on icon "like" at bounding box center [1455, 305] width 13 height 13
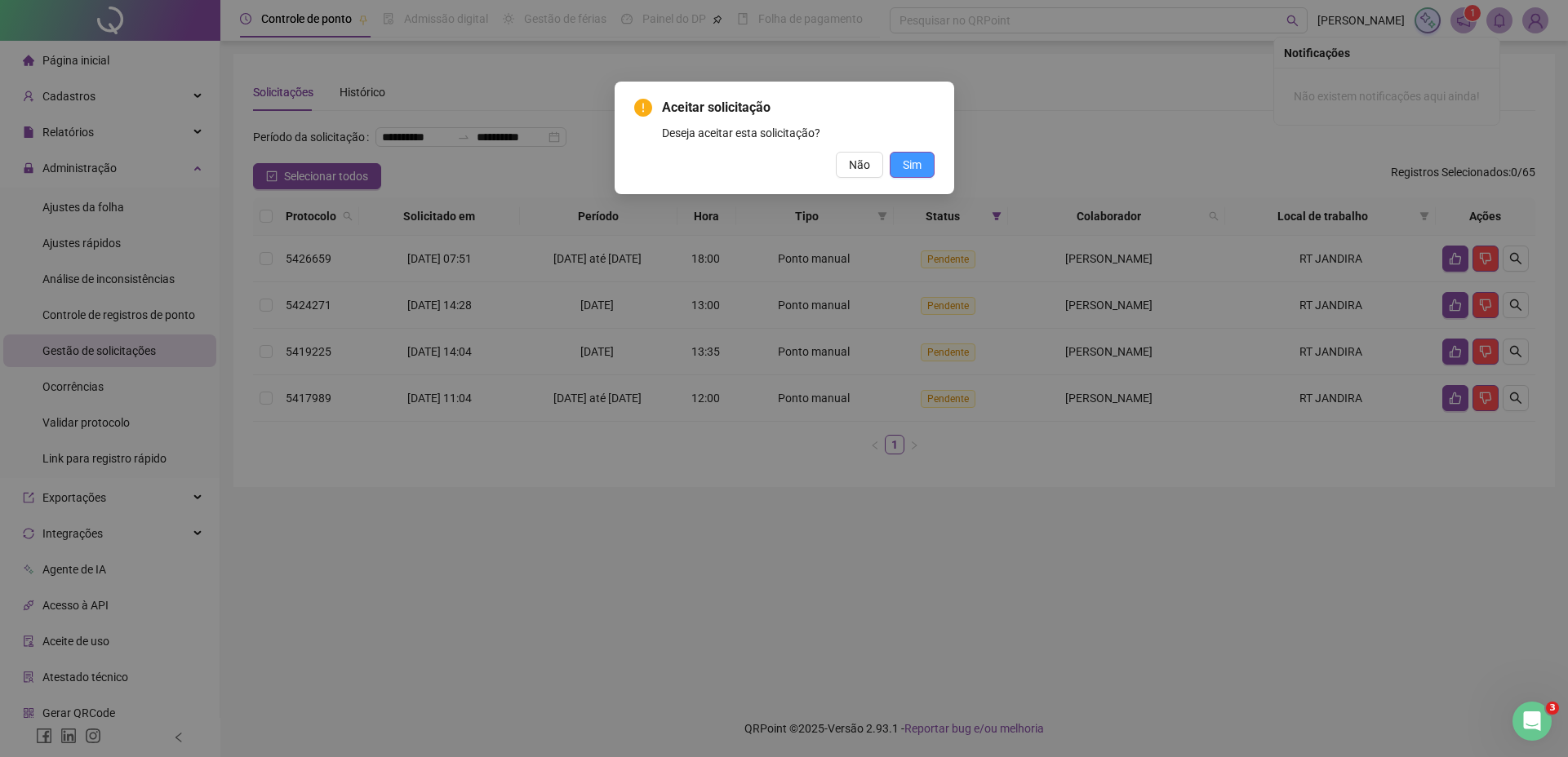
click at [910, 166] on span "Sim" at bounding box center [912, 164] width 19 height 18
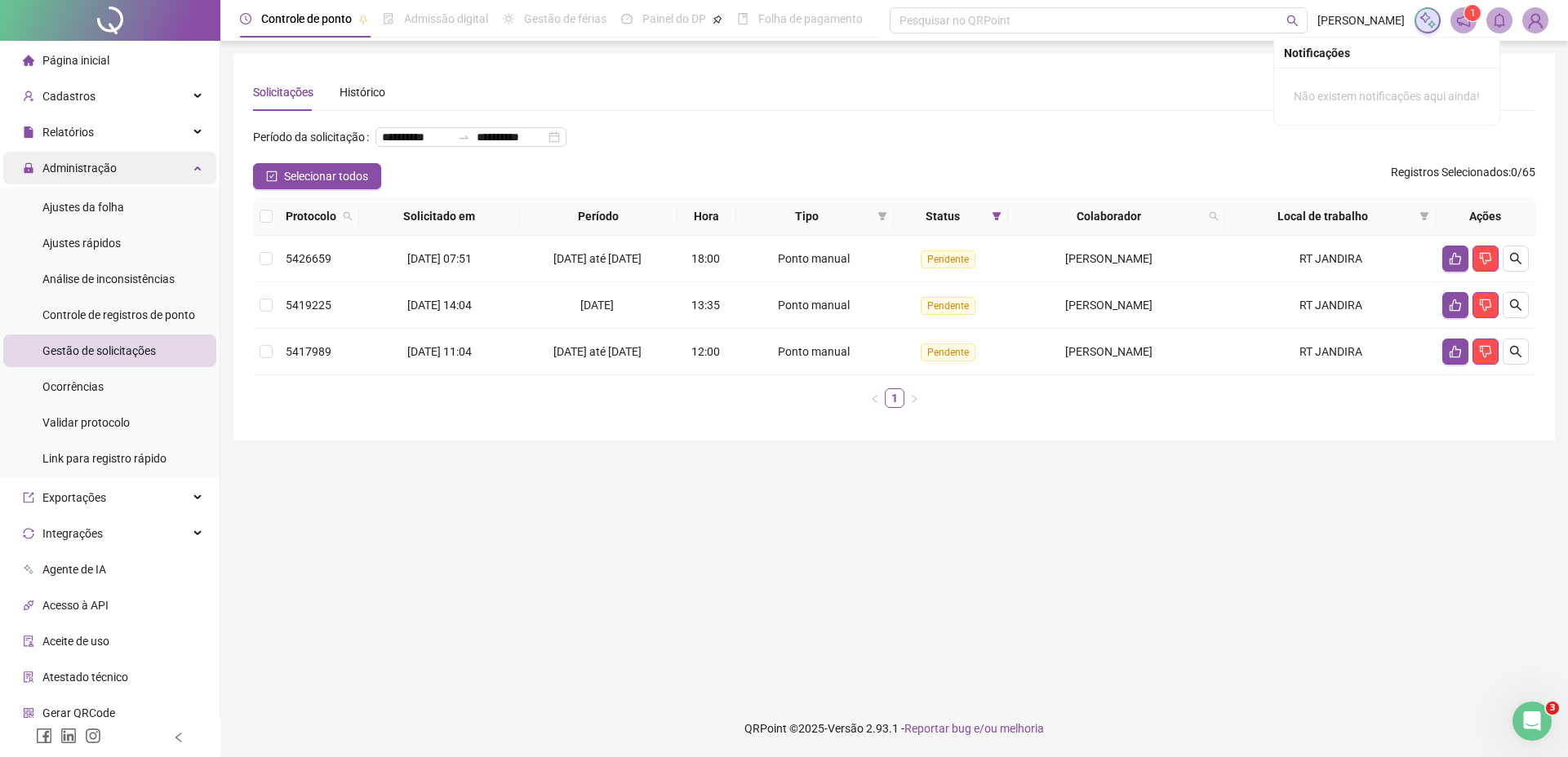
click at [179, 163] on div "Administração" at bounding box center [109, 168] width 213 height 33
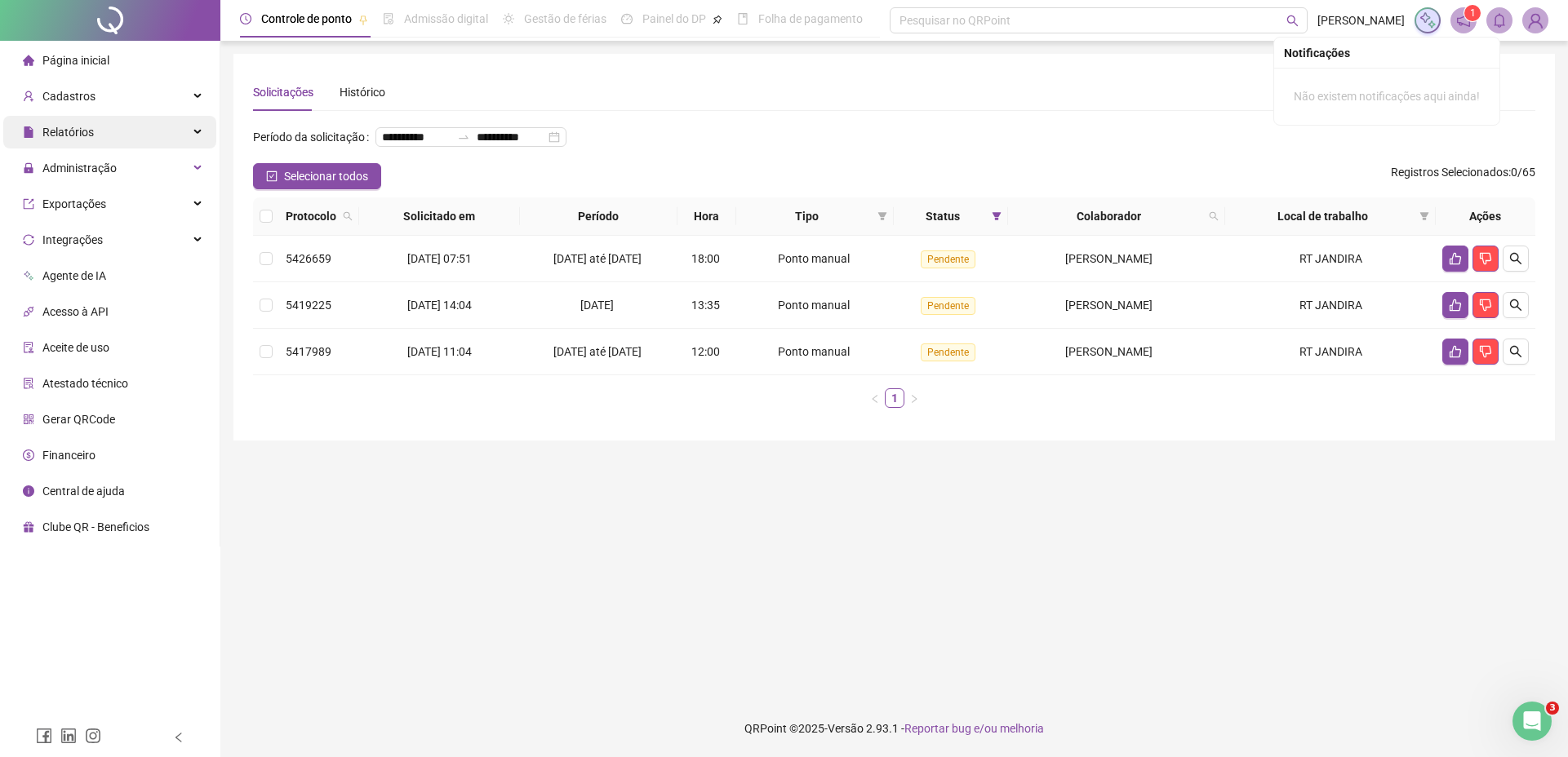
click at [165, 140] on div "Relatórios" at bounding box center [109, 131] width 213 height 33
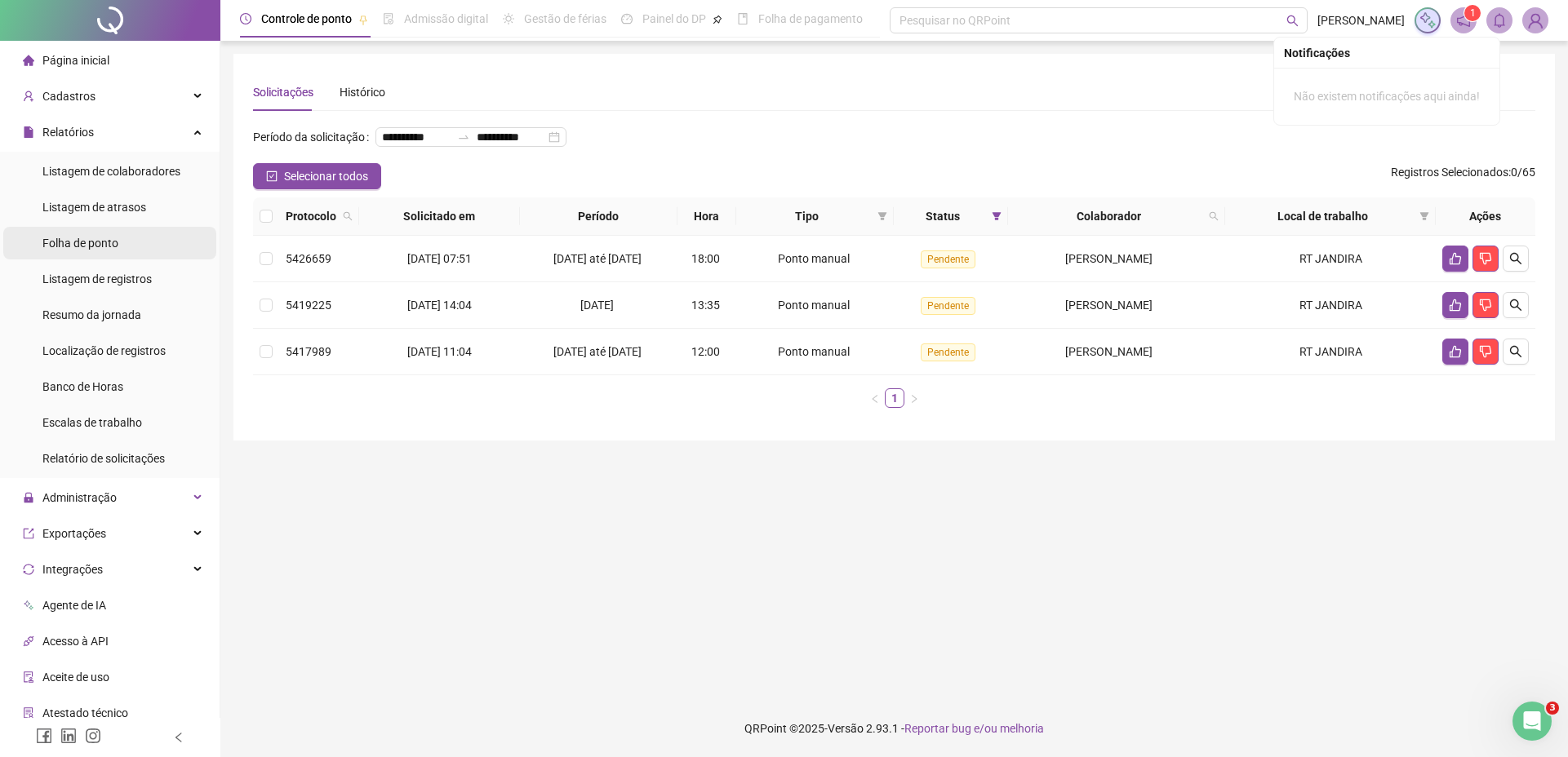
click at [97, 244] on span "Folha de ponto" at bounding box center [80, 243] width 76 height 13
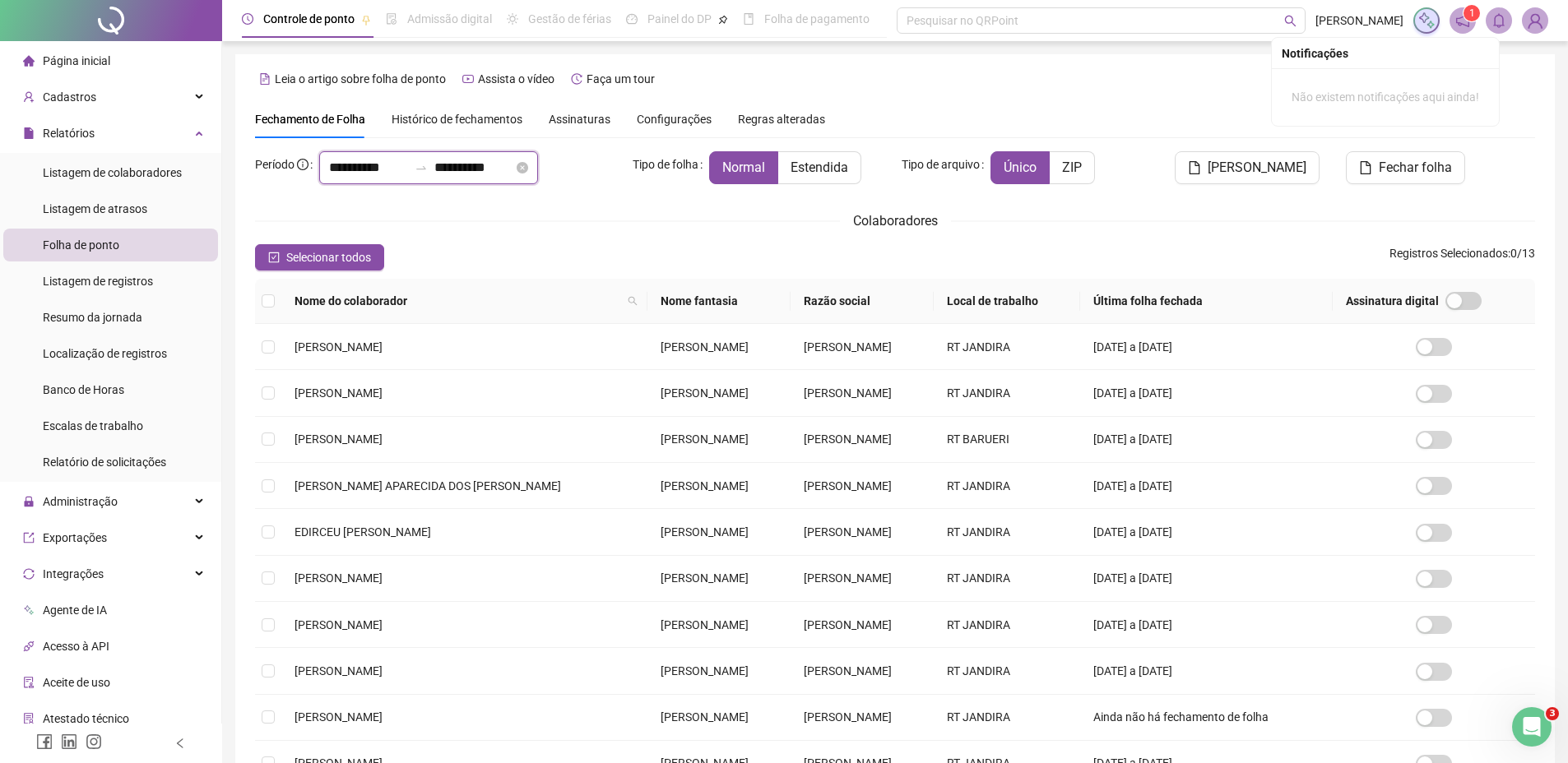
click at [357, 168] on input "**********" at bounding box center [368, 167] width 78 height 20
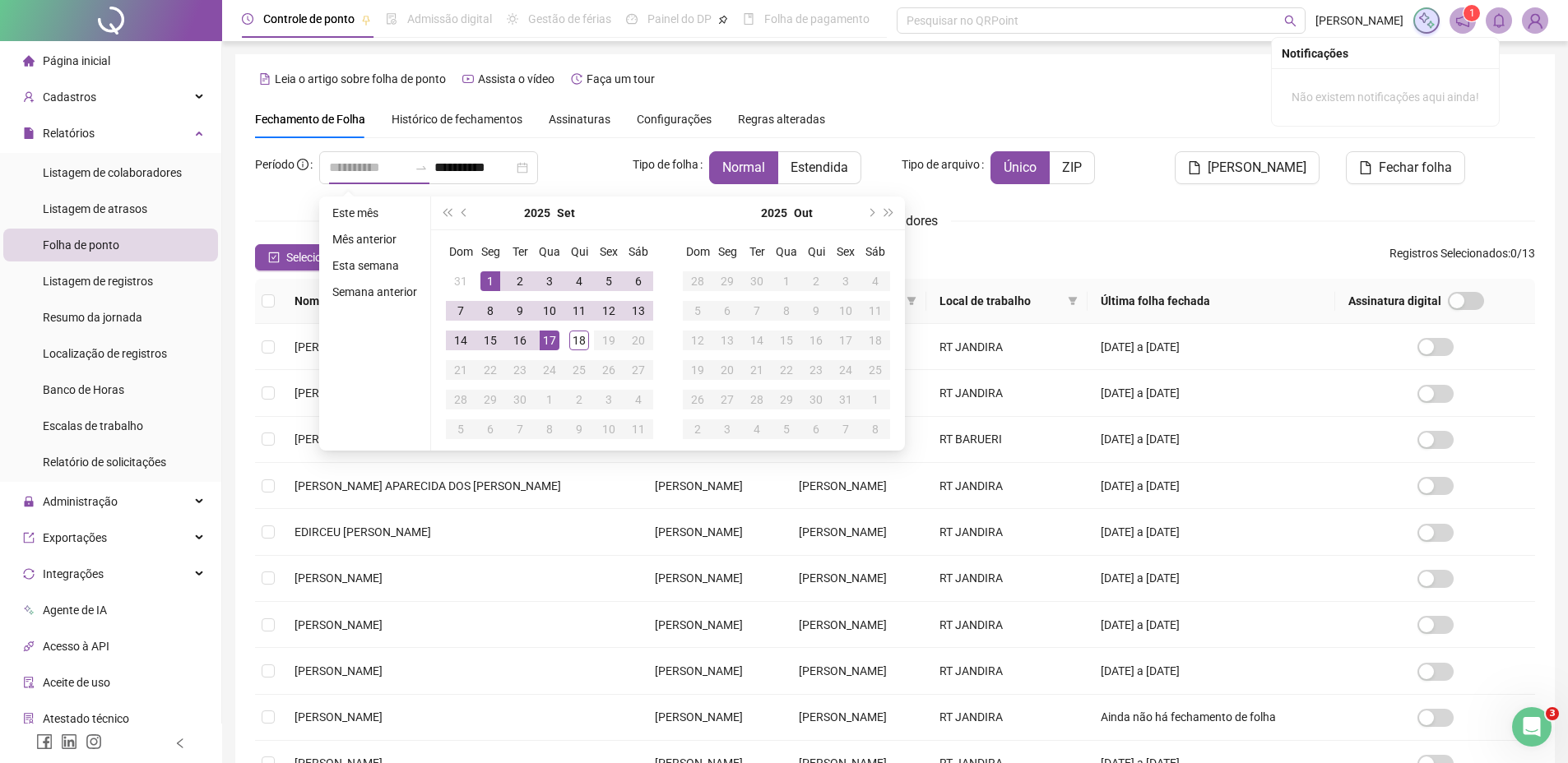
click at [489, 272] on div "1" at bounding box center [490, 281] width 20 height 20
type input "**********"
click at [579, 332] on div "18" at bounding box center [579, 340] width 20 height 20
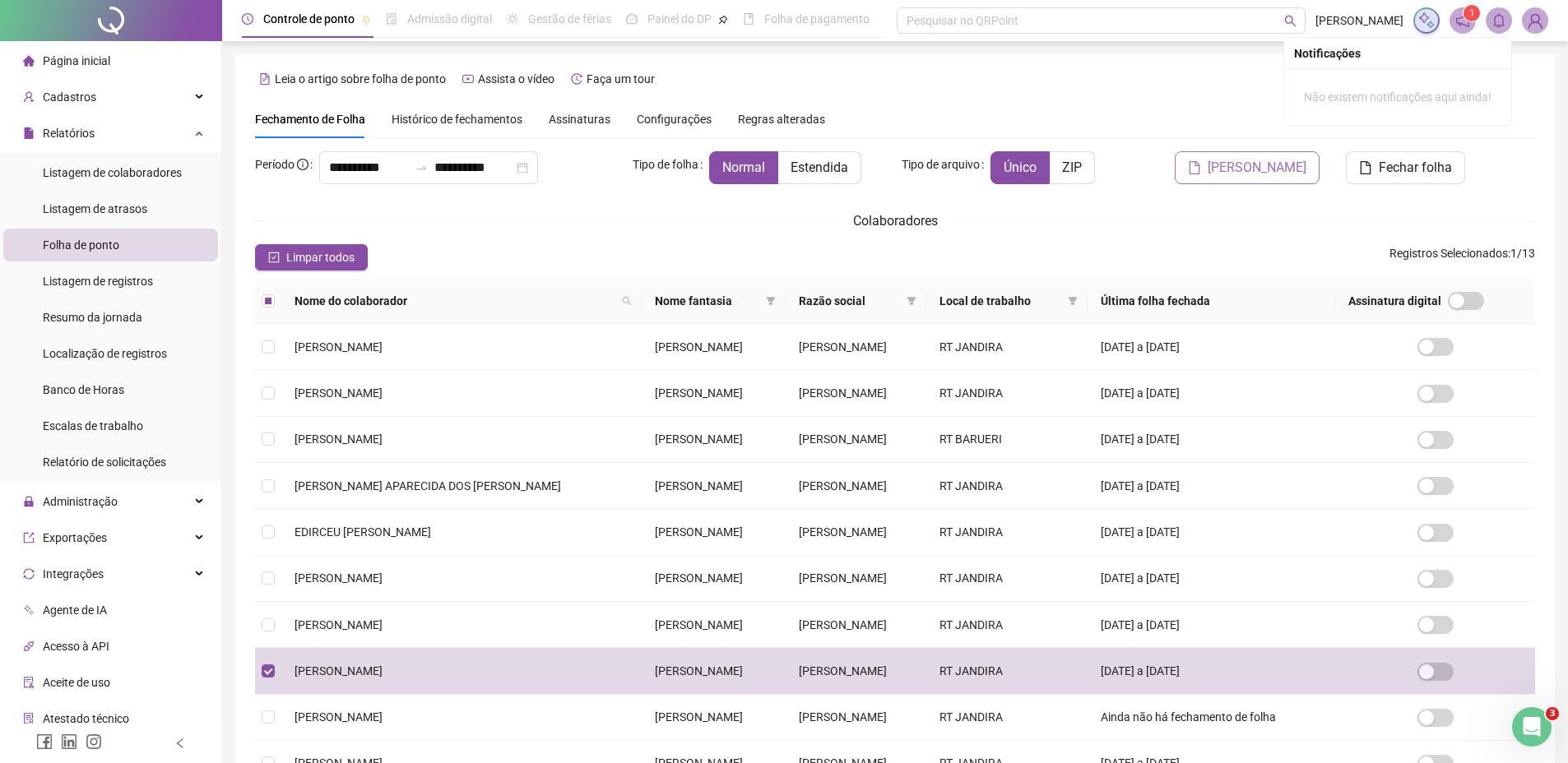
click at [1251, 173] on span "[PERSON_NAME]" at bounding box center [1257, 167] width 98 height 20
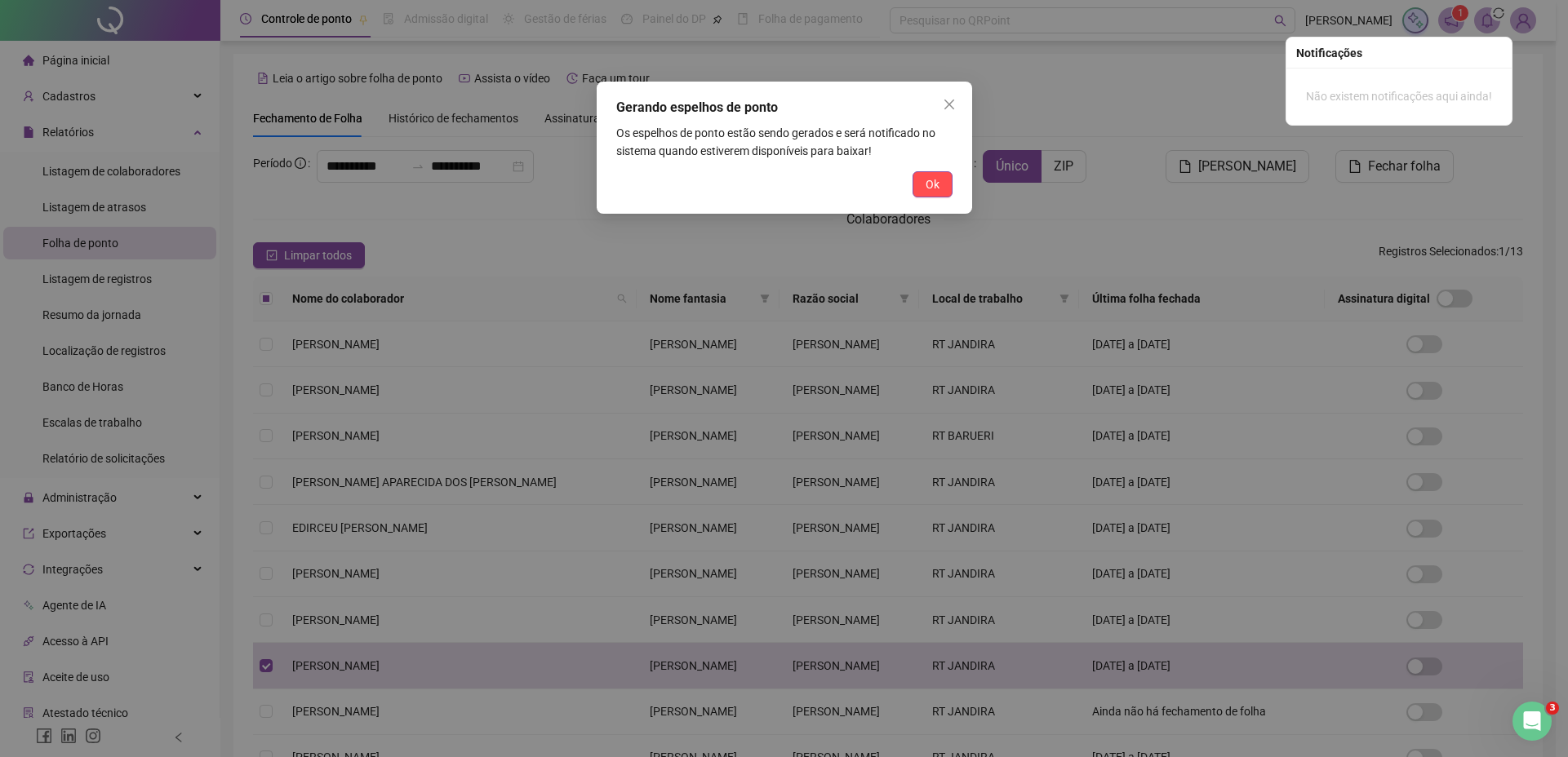
click at [933, 180] on span "Ok" at bounding box center [932, 184] width 14 height 18
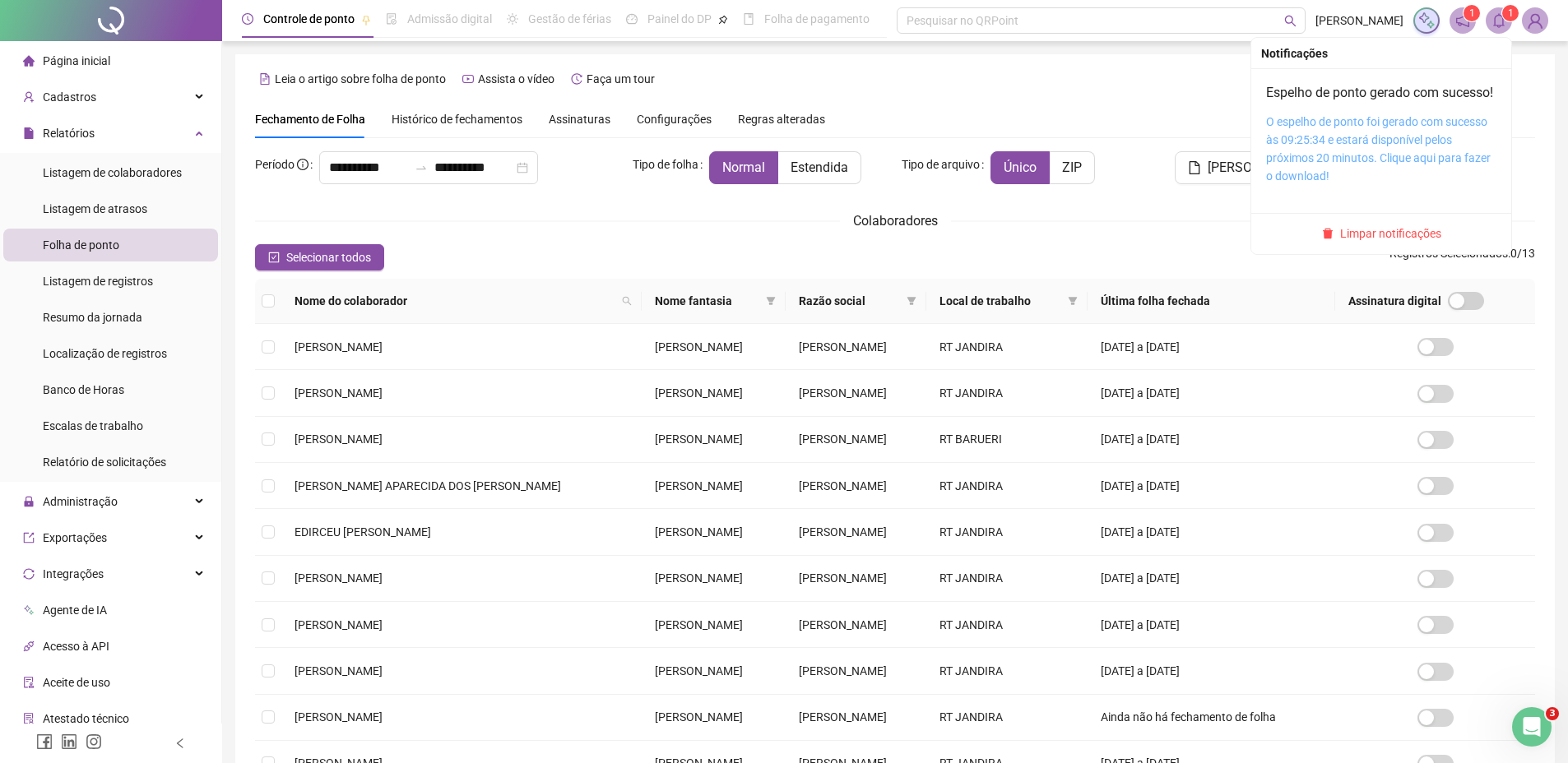
click at [1315, 135] on link "O espelho de ponto foi gerado com sucesso às 09:25:34 e estará disponível pelos…" at bounding box center [1377, 148] width 224 height 67
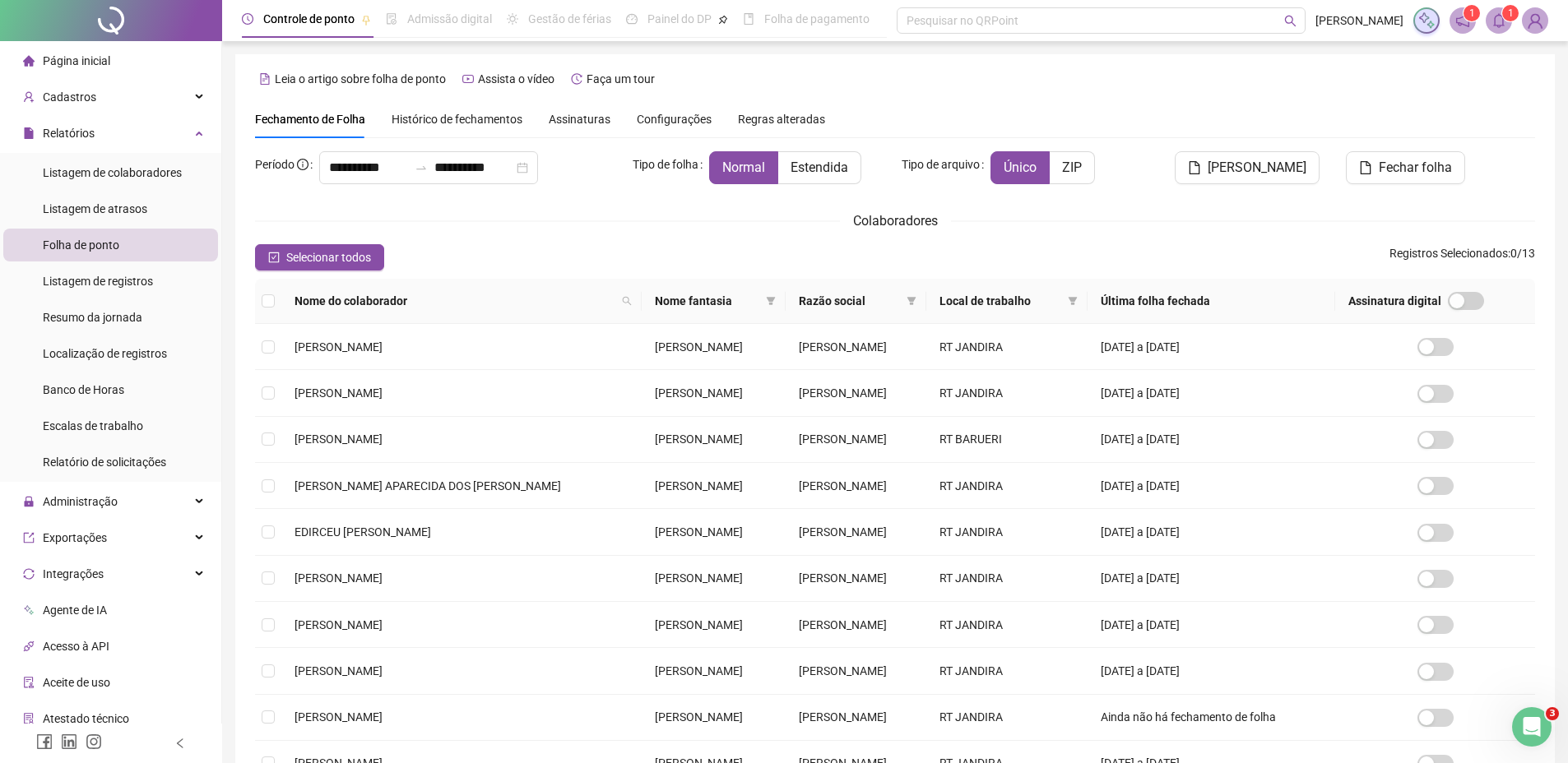
click at [1506, 22] on span at bounding box center [1499, 21] width 26 height 26
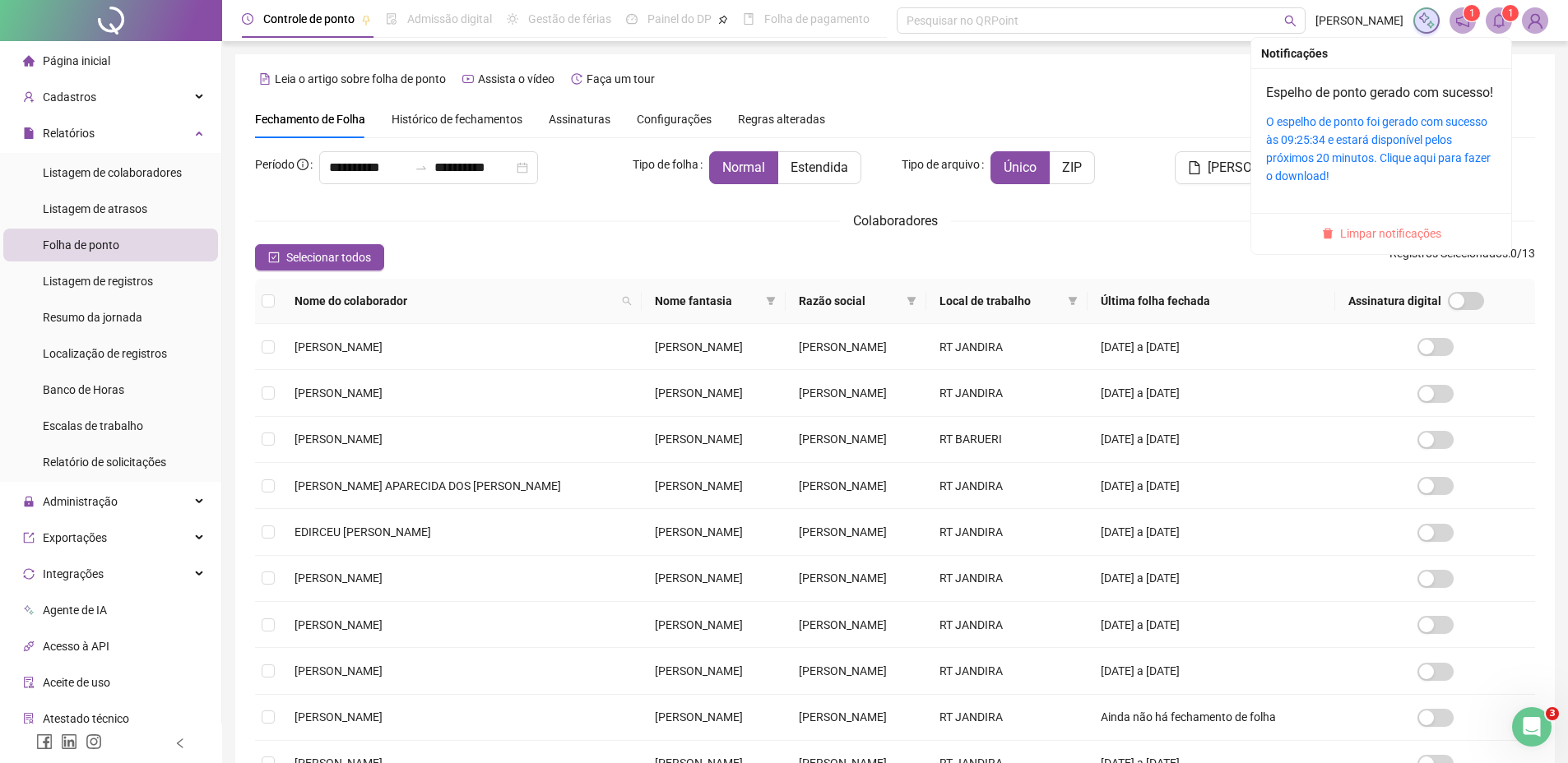
click at [1350, 243] on span "Limpar notificações" at bounding box center [1390, 233] width 101 height 18
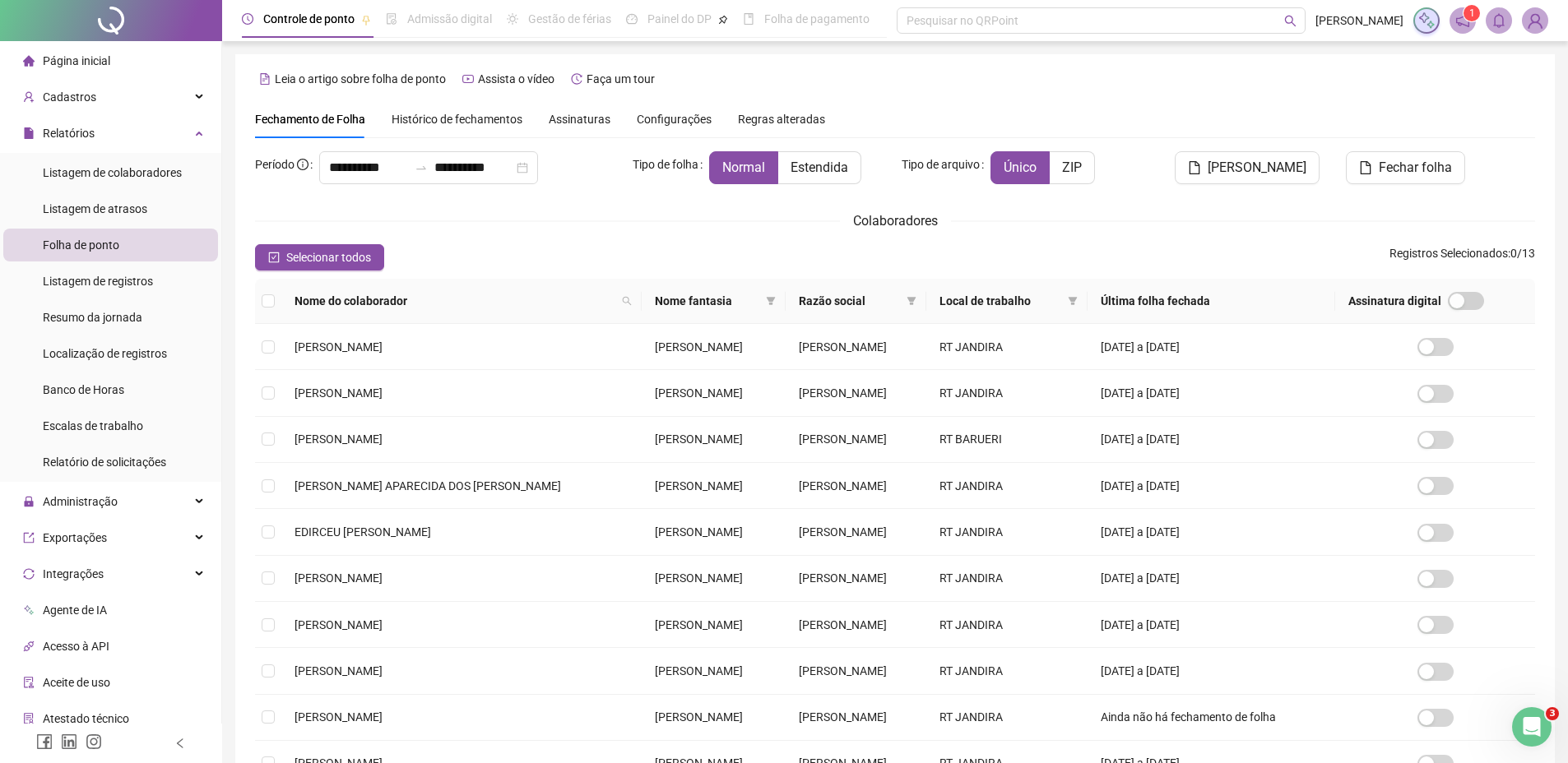
click at [1175, 111] on div "Fechamento de Folha Histórico de fechamentos Assinaturas Configurações Regras a…" at bounding box center [895, 119] width 1280 height 38
click at [189, 142] on div "Relatórios" at bounding box center [110, 132] width 215 height 33
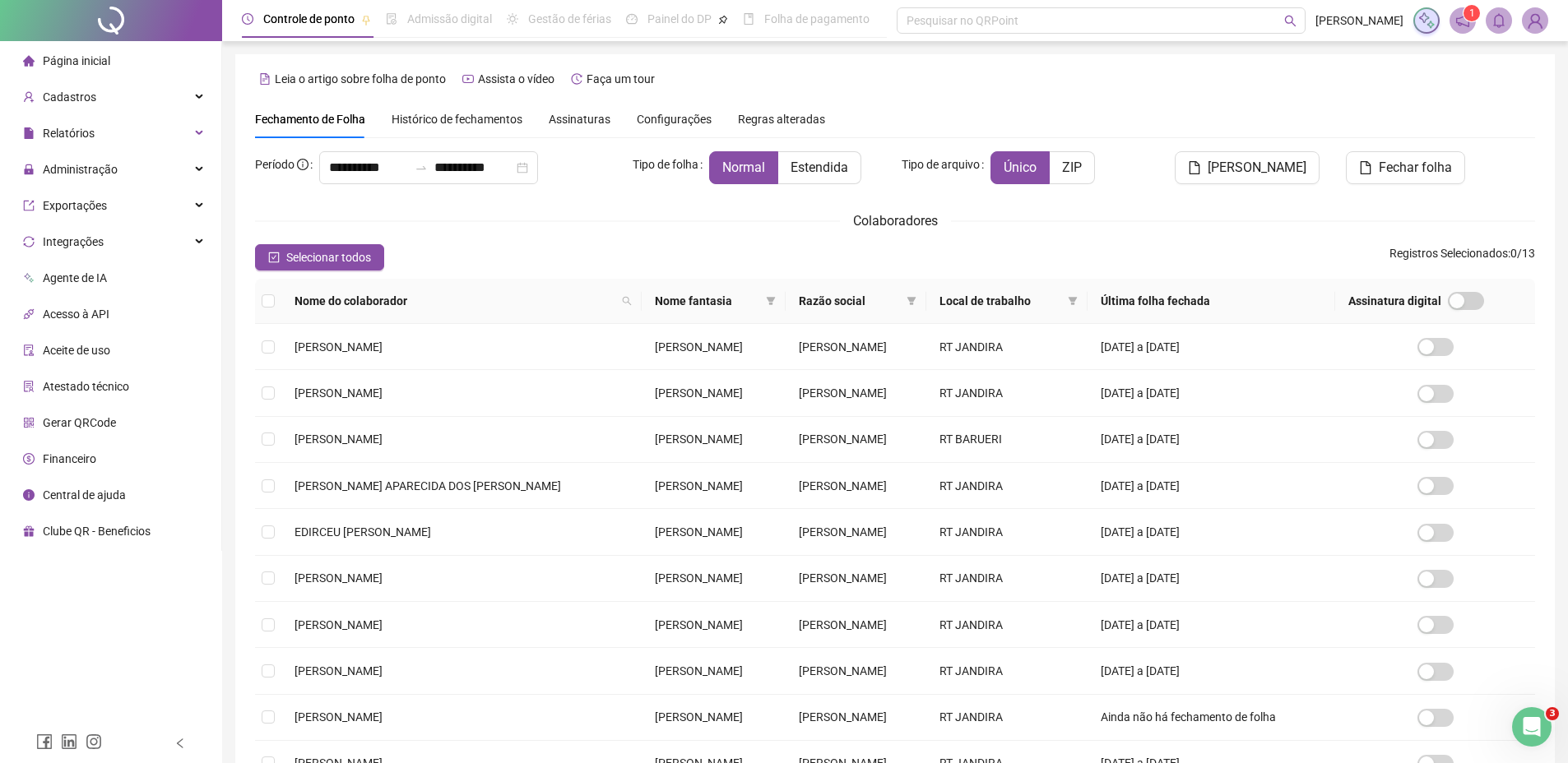
click at [85, 62] on span "Página inicial" at bounding box center [76, 61] width 67 height 13
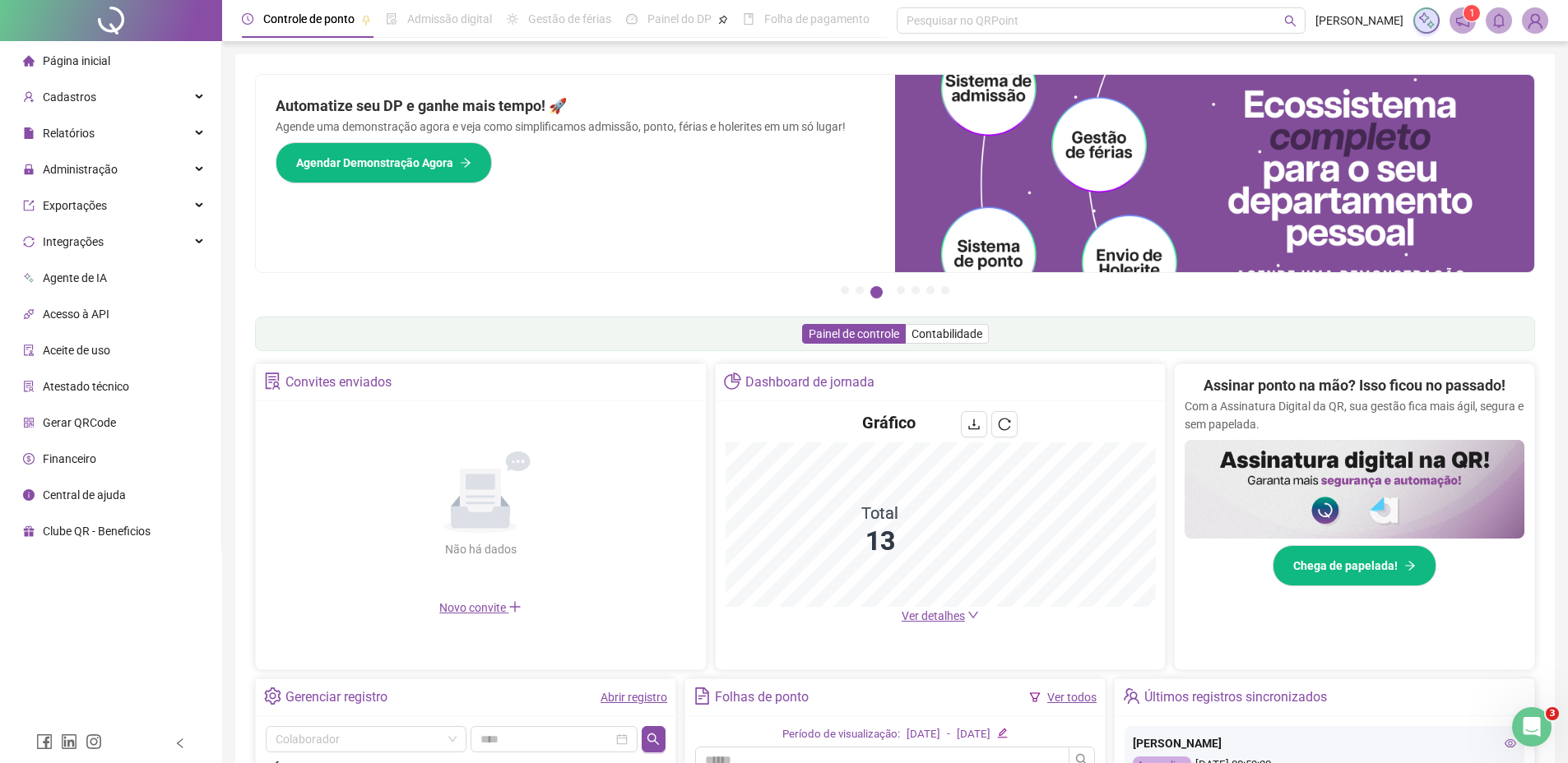
click at [96, 61] on span "Página inicial" at bounding box center [76, 61] width 67 height 13
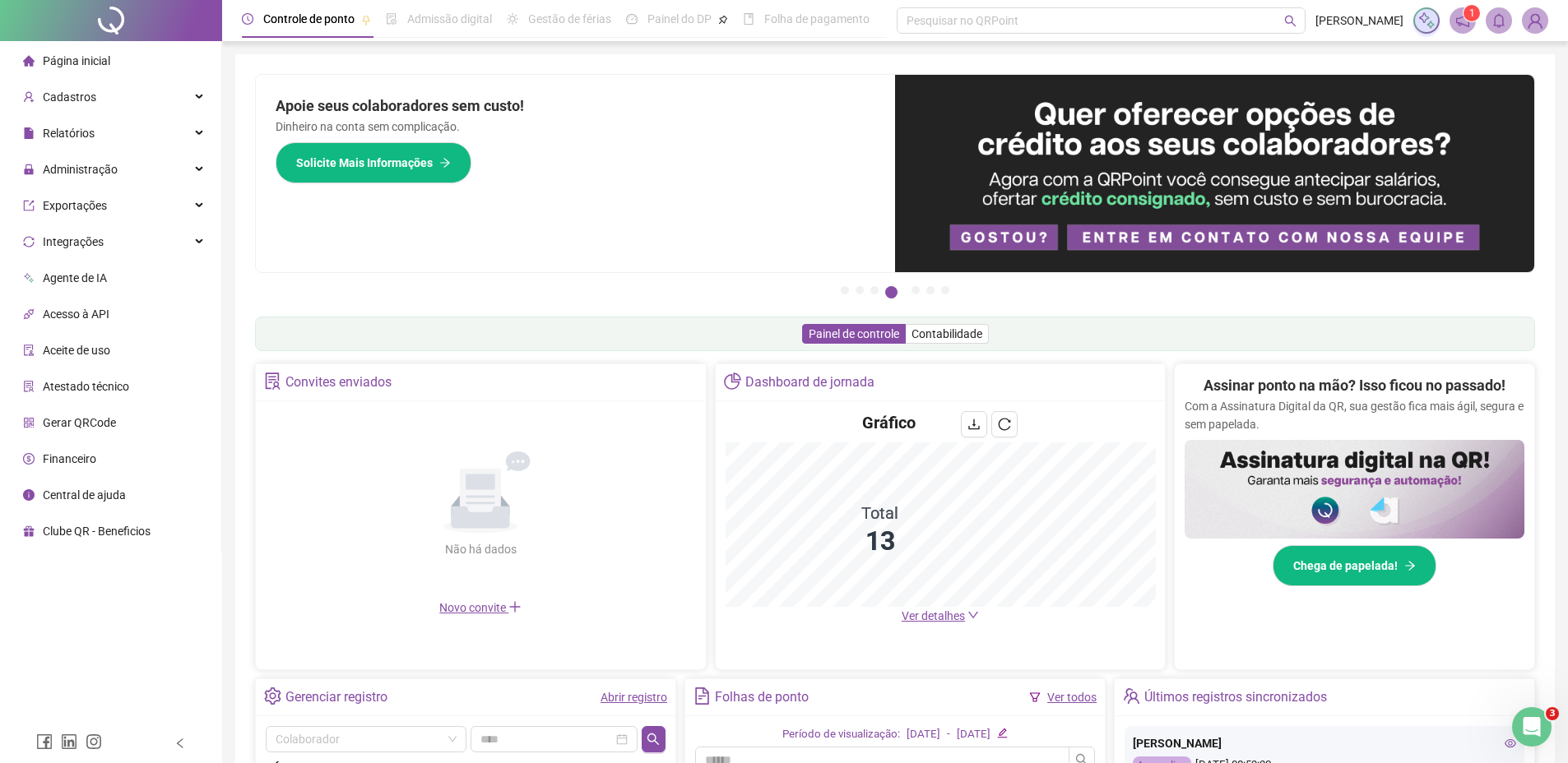
click at [102, 61] on span "Página inicial" at bounding box center [76, 61] width 67 height 13
click at [105, 136] on div "Relatórios" at bounding box center [110, 132] width 215 height 33
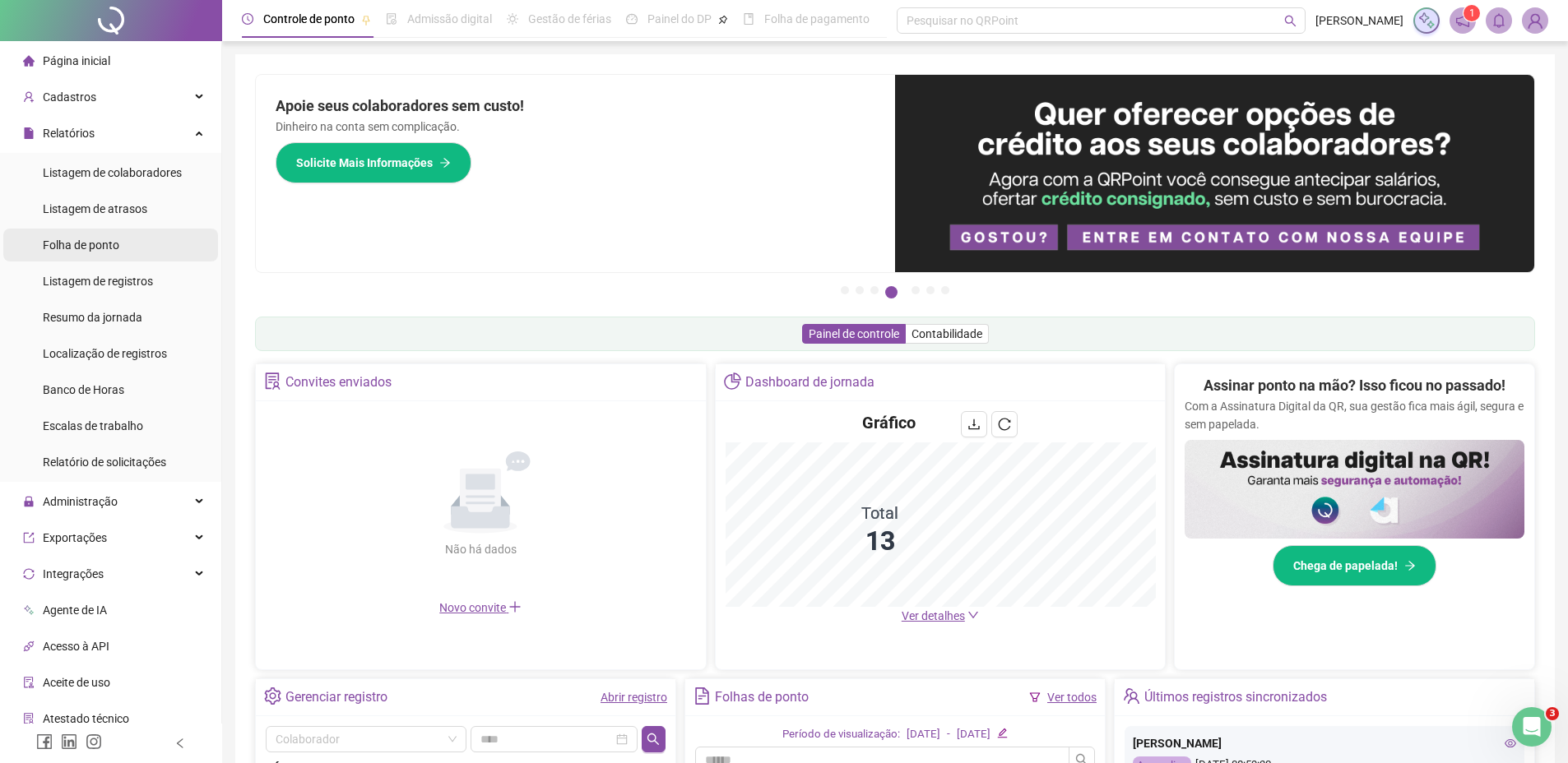
click at [99, 243] on span "Folha de ponto" at bounding box center [80, 245] width 77 height 13
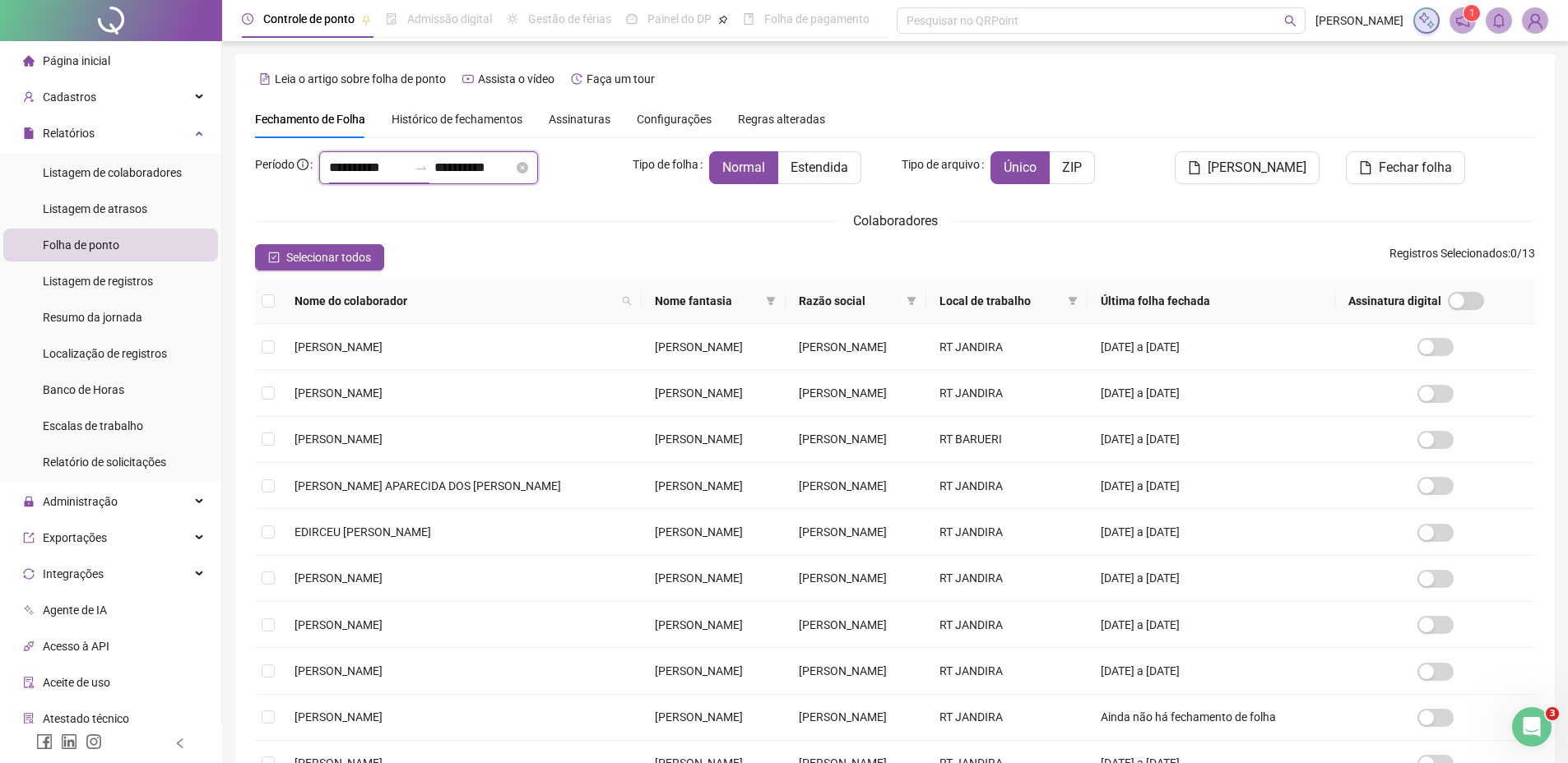
click at [341, 170] on input "**********" at bounding box center [368, 167] width 78 height 20
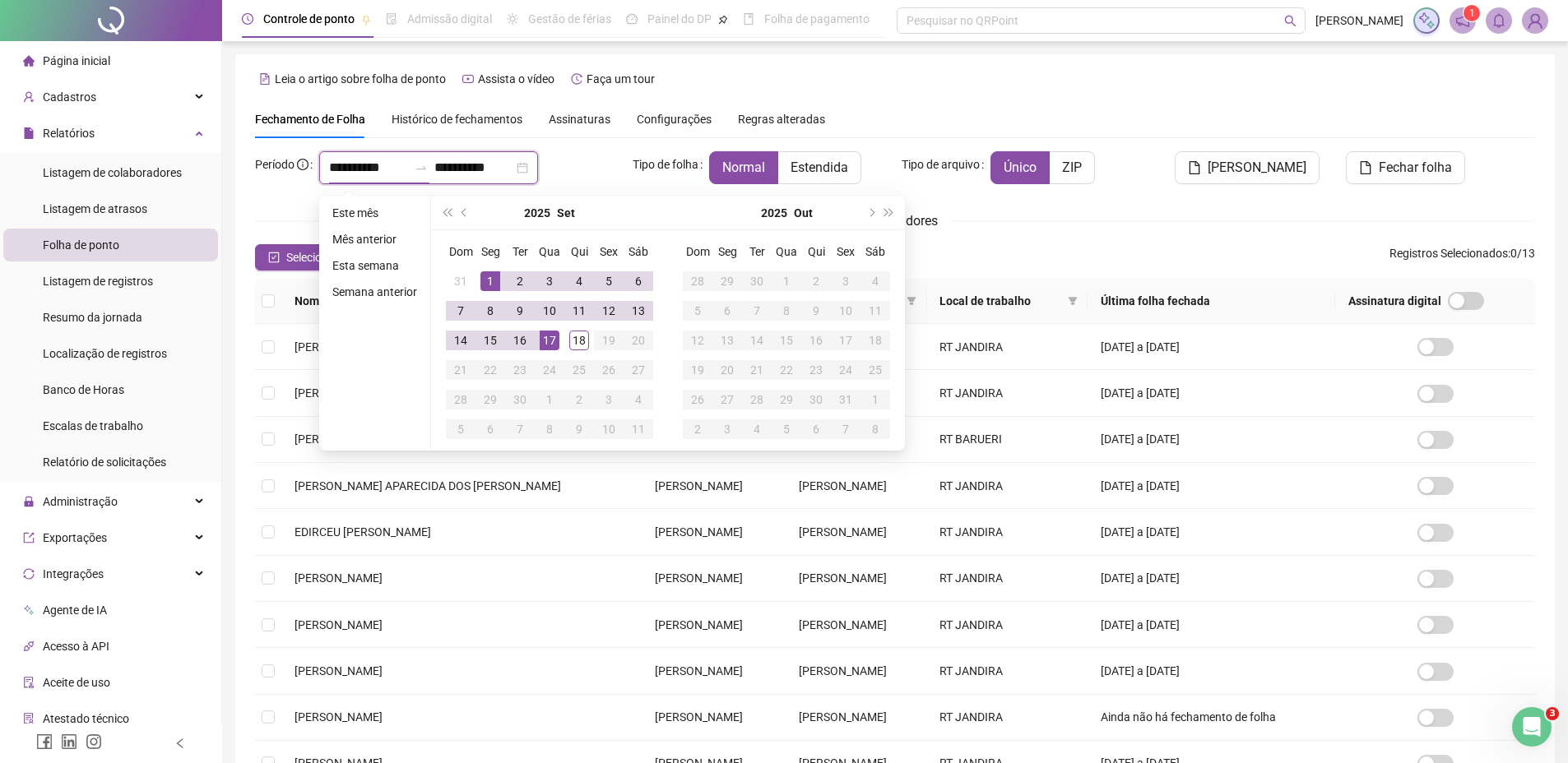
type input "**********"
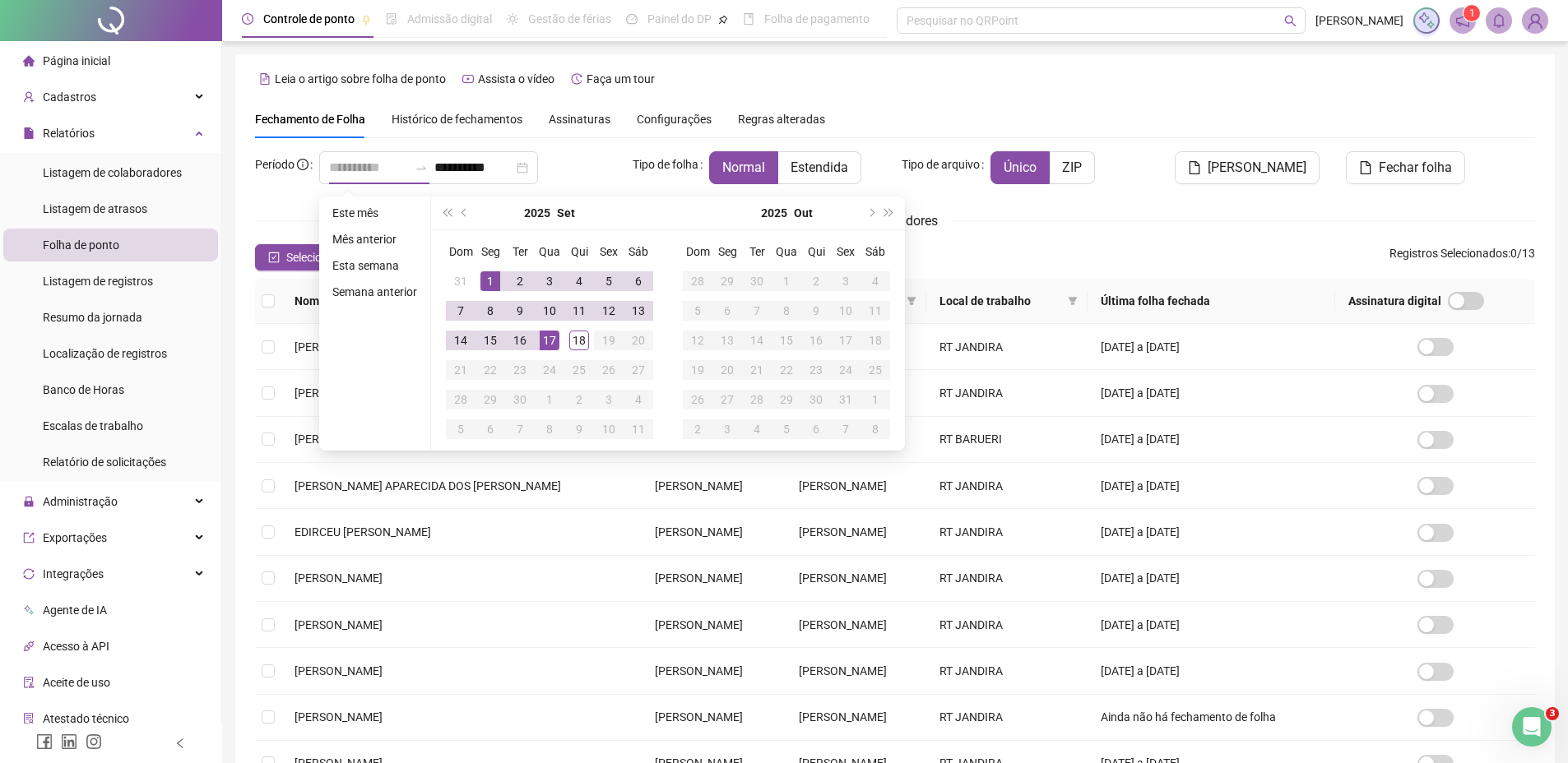
click at [479, 278] on td "1" at bounding box center [490, 281] width 29 height 29
type input "**********"
click at [579, 338] on div "18" at bounding box center [579, 340] width 20 height 20
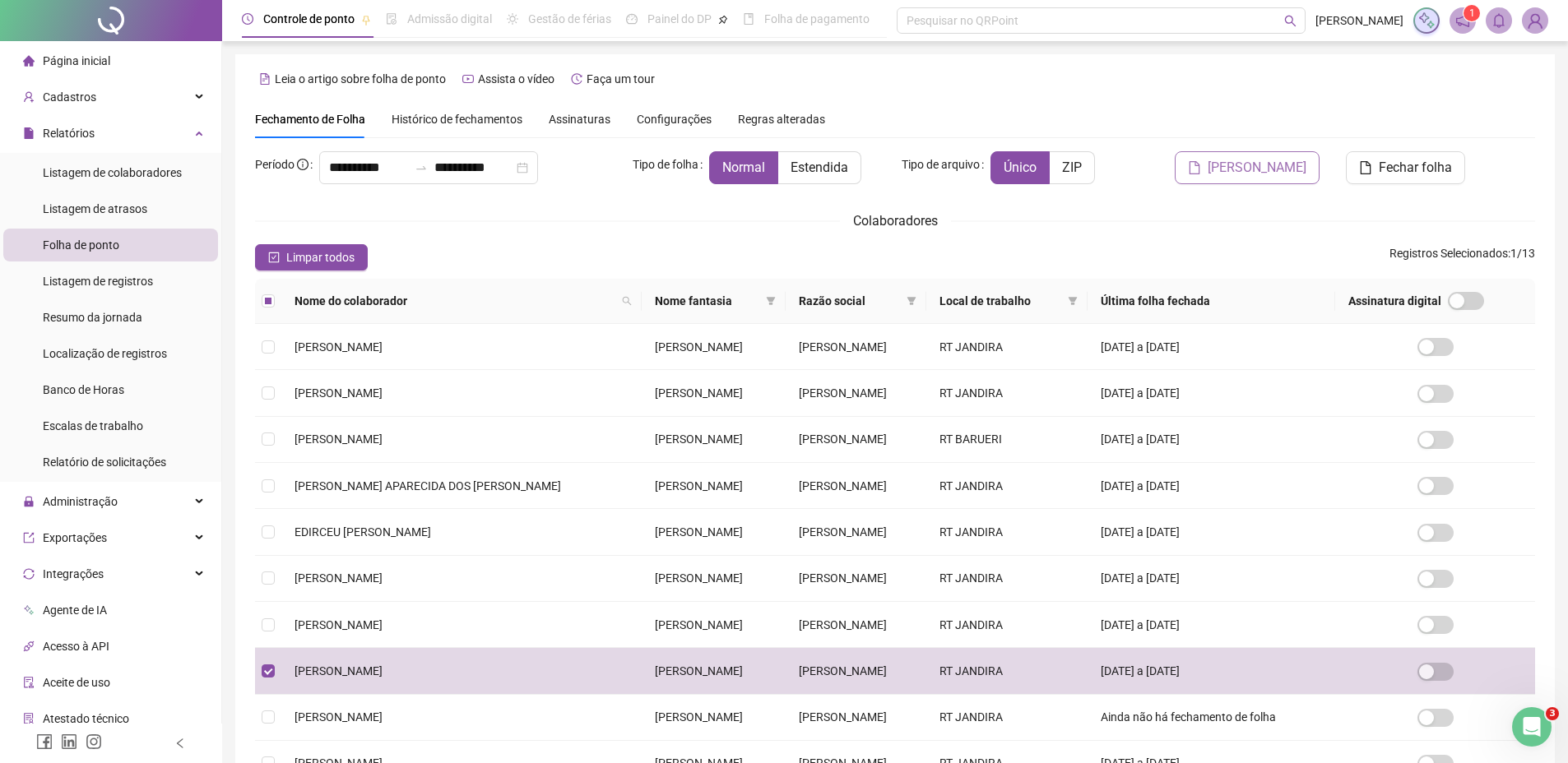
click at [1245, 176] on span "[PERSON_NAME]" at bounding box center [1257, 167] width 98 height 20
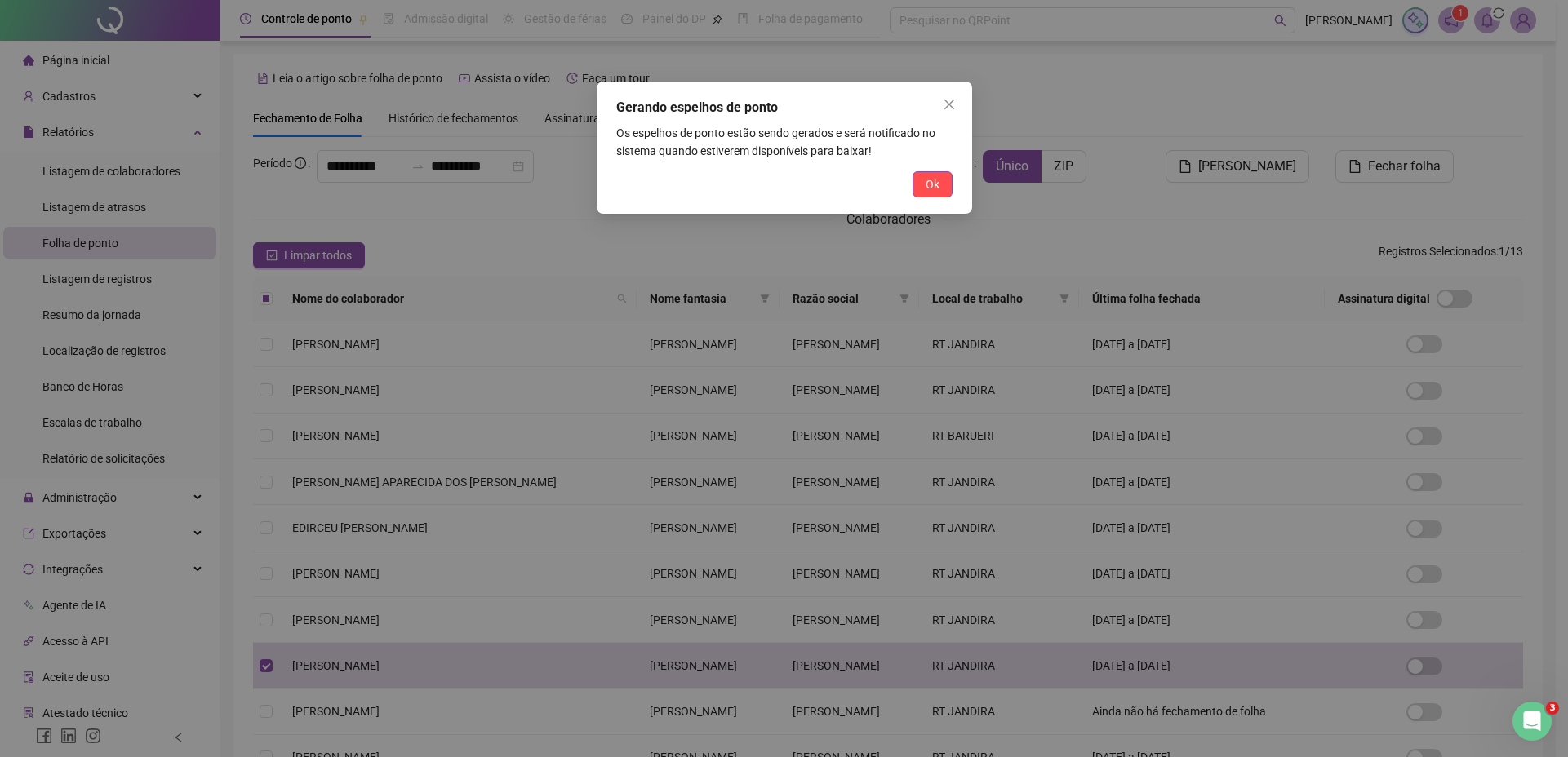
click at [936, 191] on span "Ok" at bounding box center [932, 184] width 14 height 18
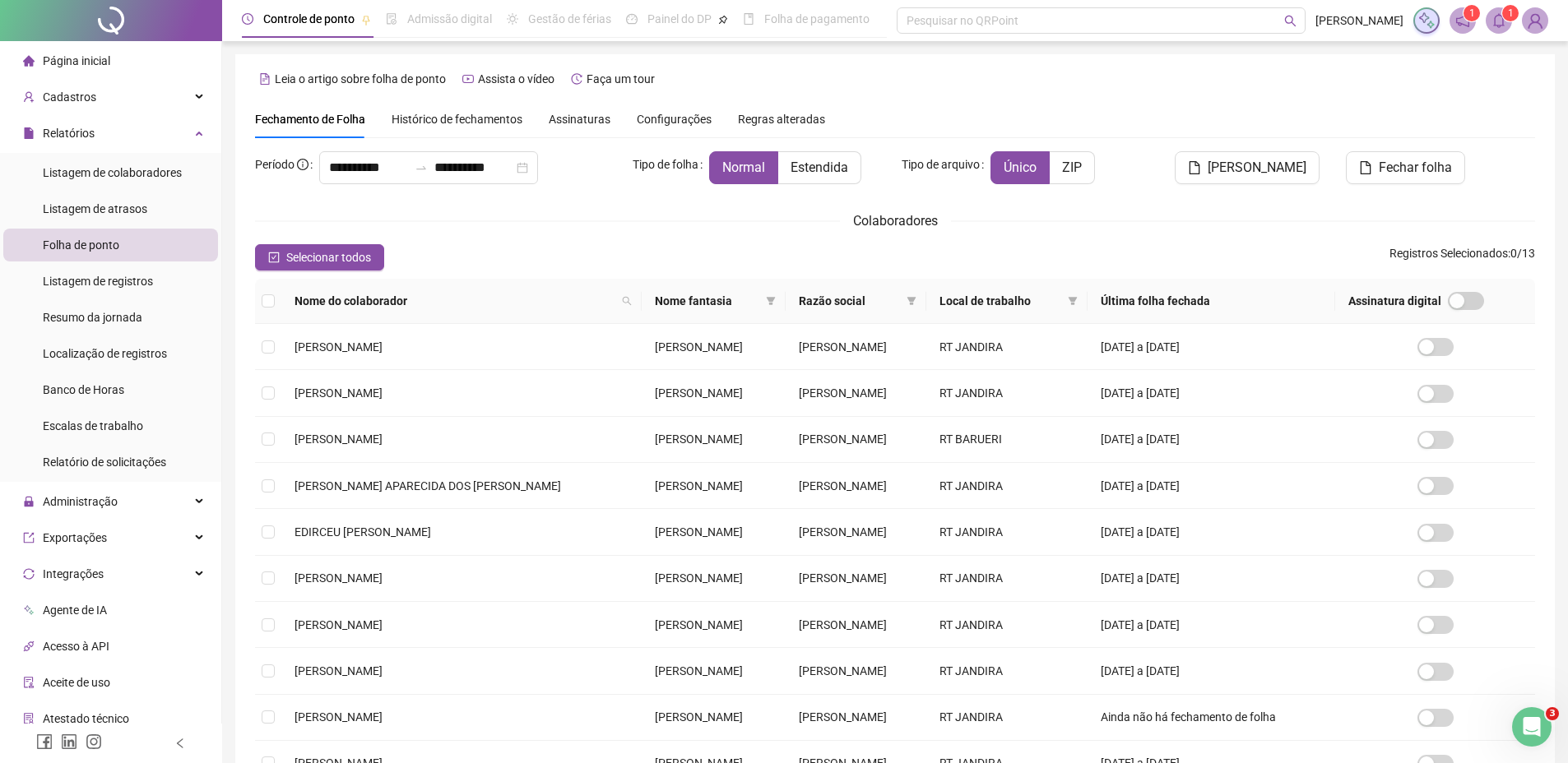
click at [1503, 28] on span at bounding box center [1499, 21] width 26 height 26
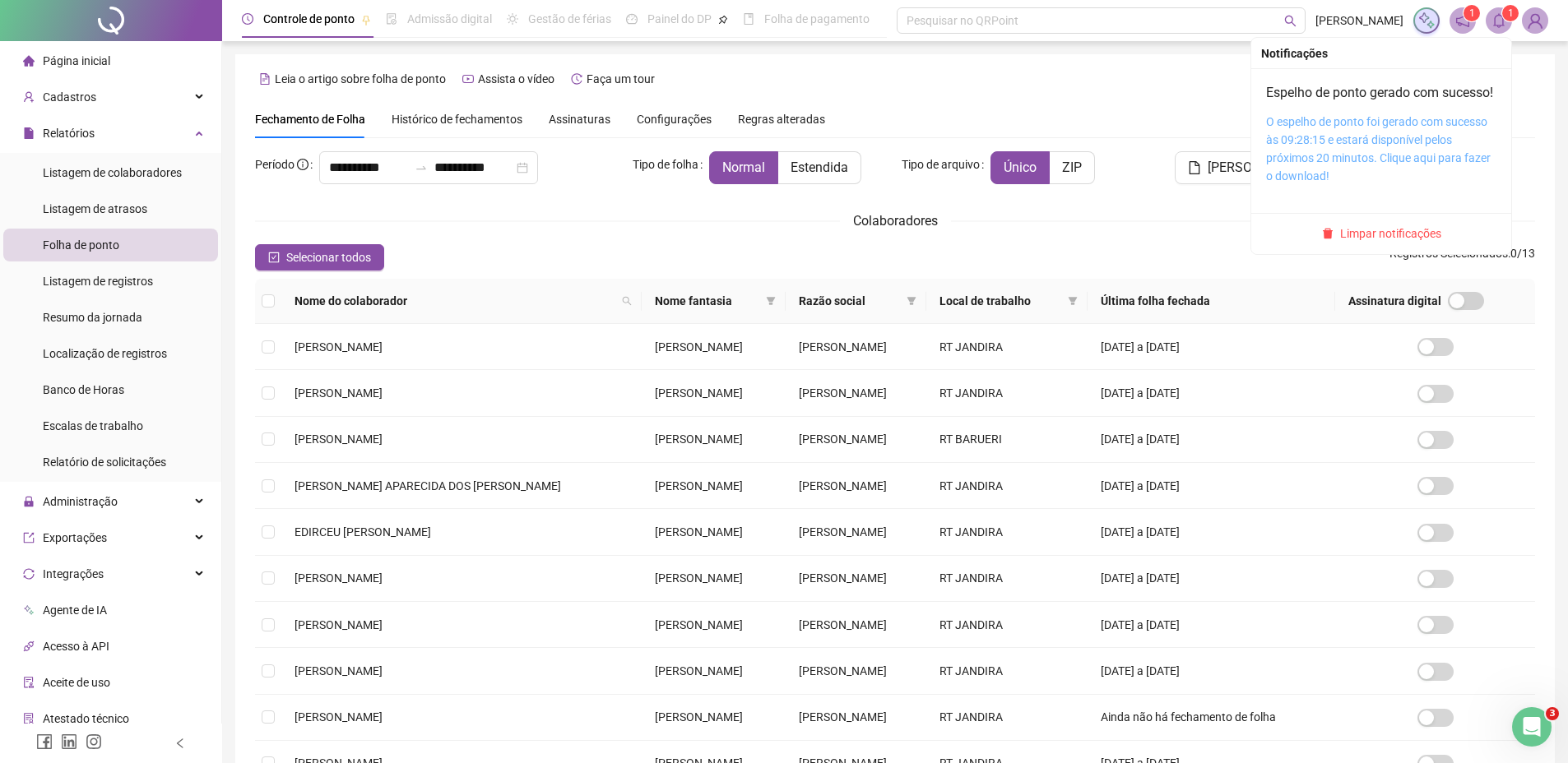
click at [1374, 146] on link "O espelho de ponto foi gerado com sucesso às 09:28:15 e estará disponível pelos…" at bounding box center [1377, 148] width 224 height 67
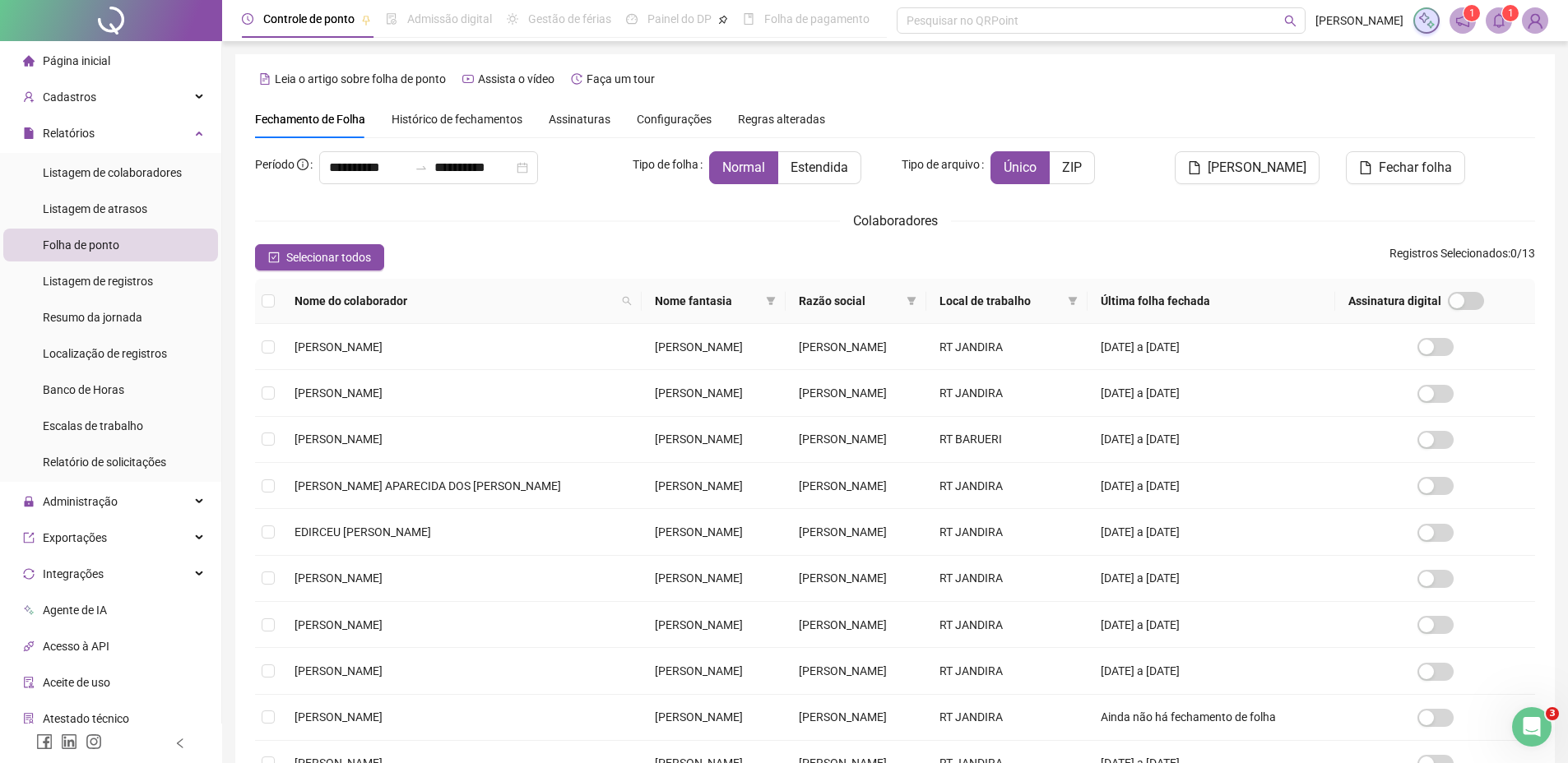
click at [1495, 21] on icon "bell" at bounding box center [1499, 21] width 15 height 15
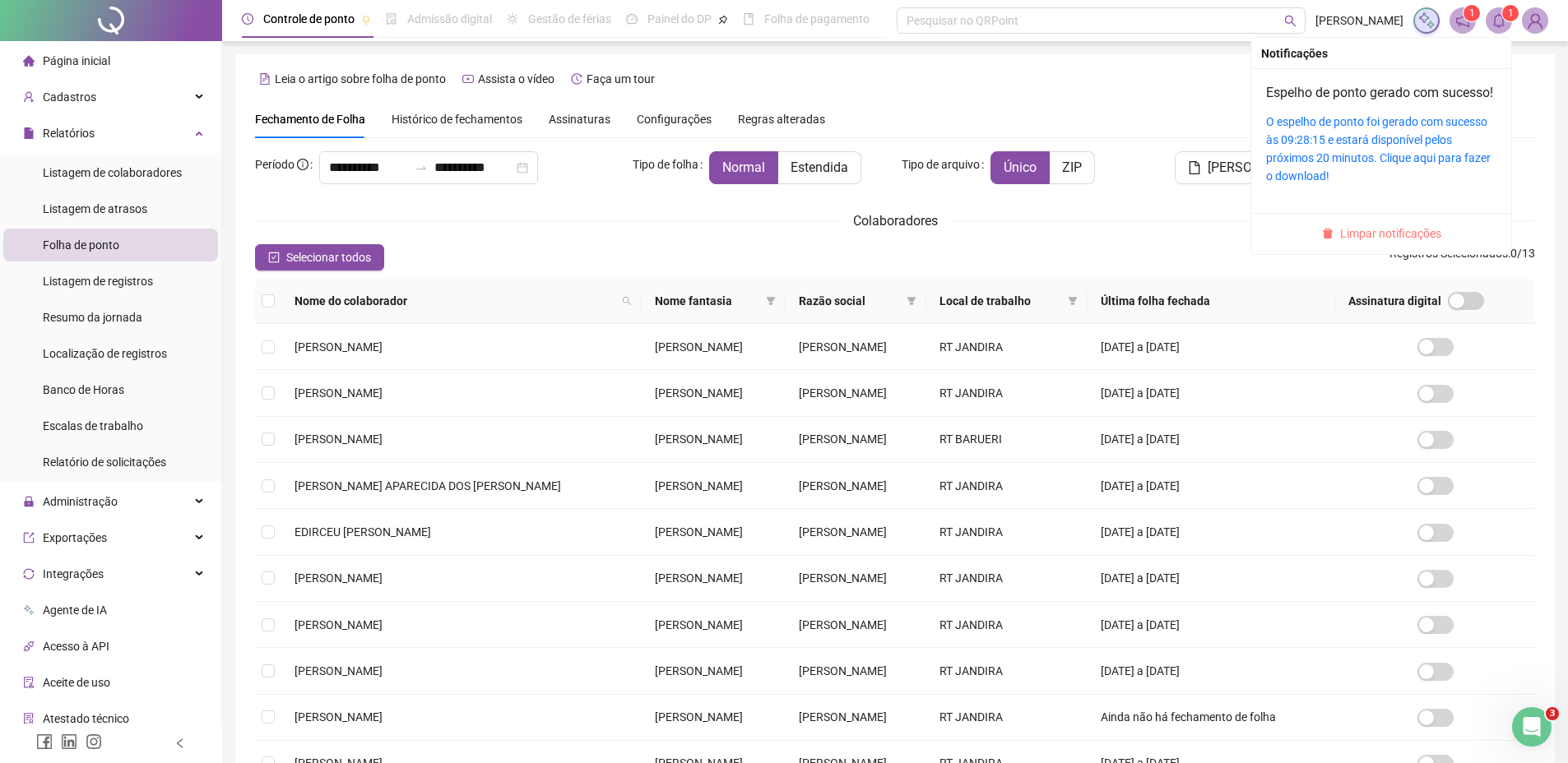
click at [1368, 243] on span "Limpar notificações" at bounding box center [1390, 233] width 101 height 18
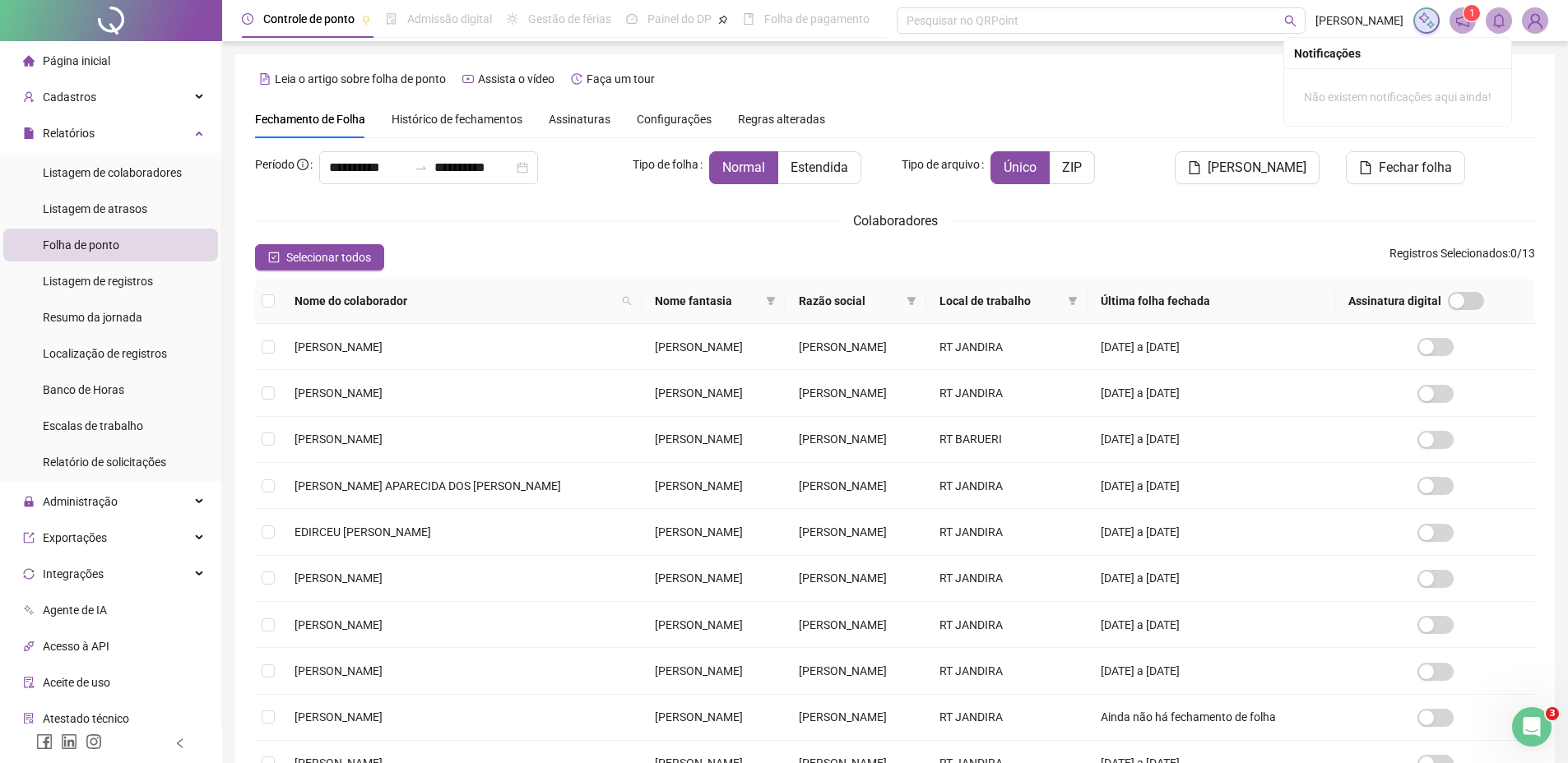
click at [1165, 104] on div "Fechamento de Folha Histórico de fechamentos Assinaturas Configurações Regras a…" at bounding box center [895, 119] width 1280 height 38
click at [176, 141] on div "Relatórios" at bounding box center [110, 132] width 215 height 33
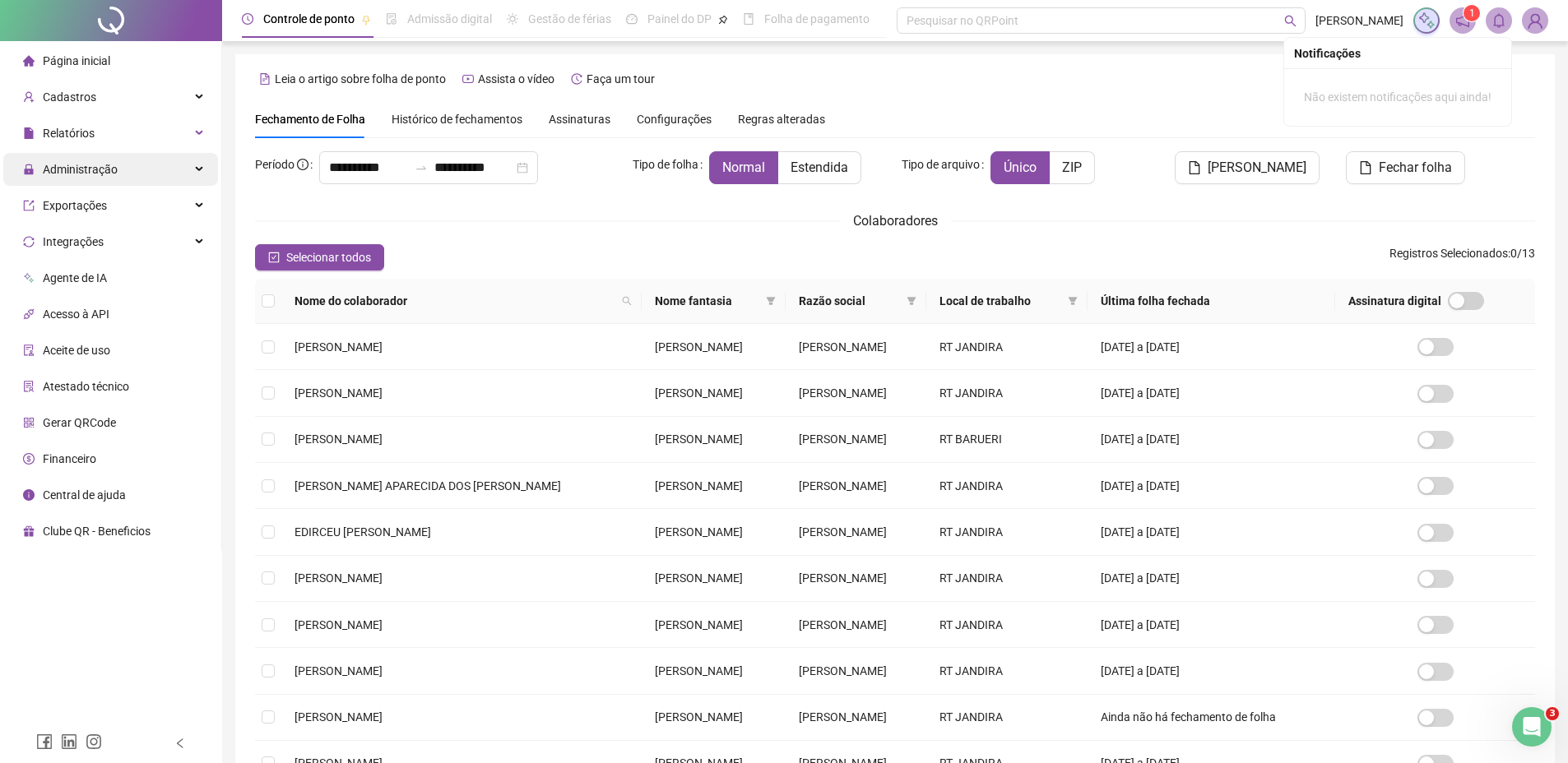
click at [137, 172] on div "Administração" at bounding box center [110, 169] width 215 height 33
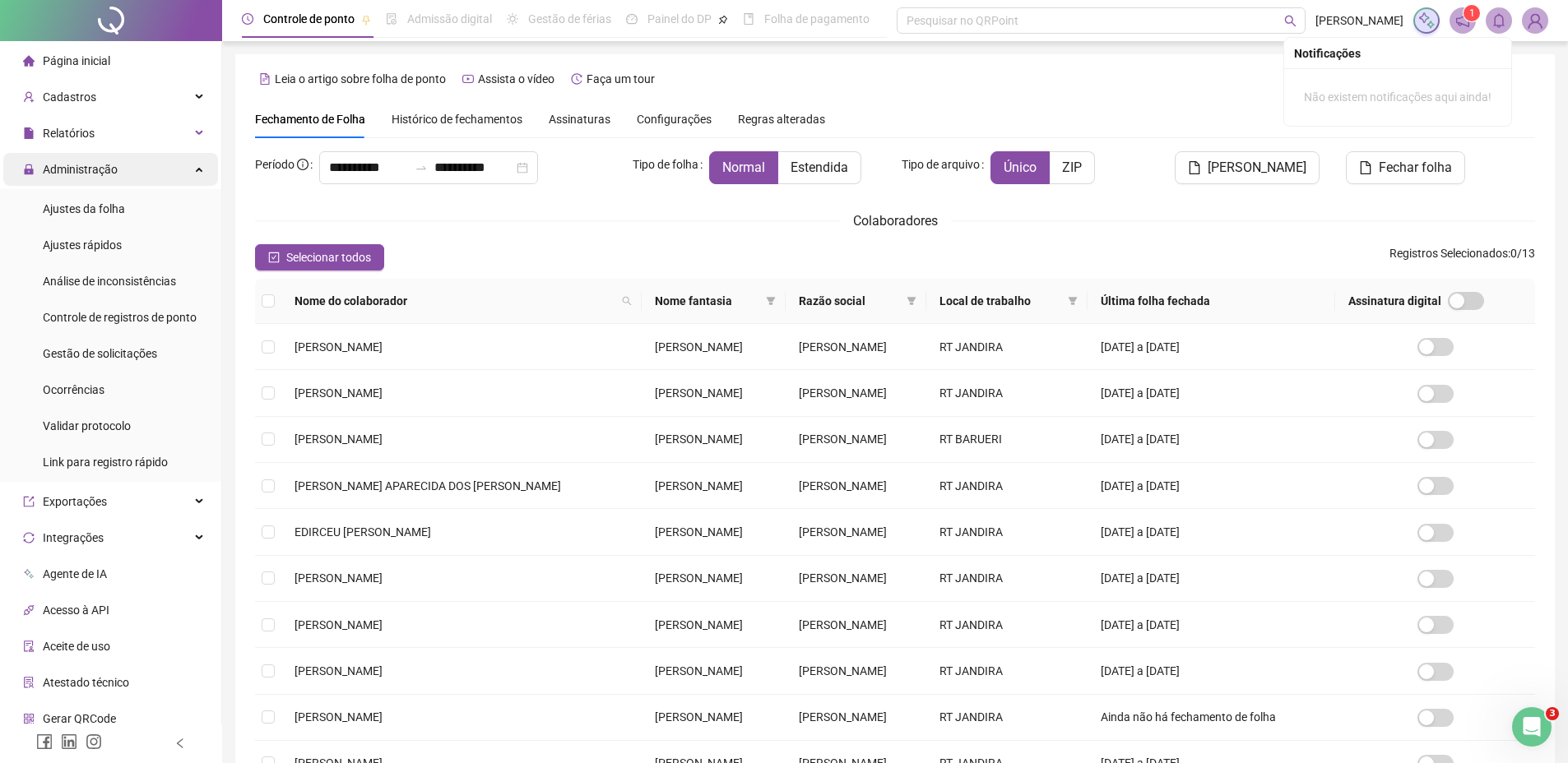
click at [153, 170] on div "Administração" at bounding box center [110, 169] width 215 height 33
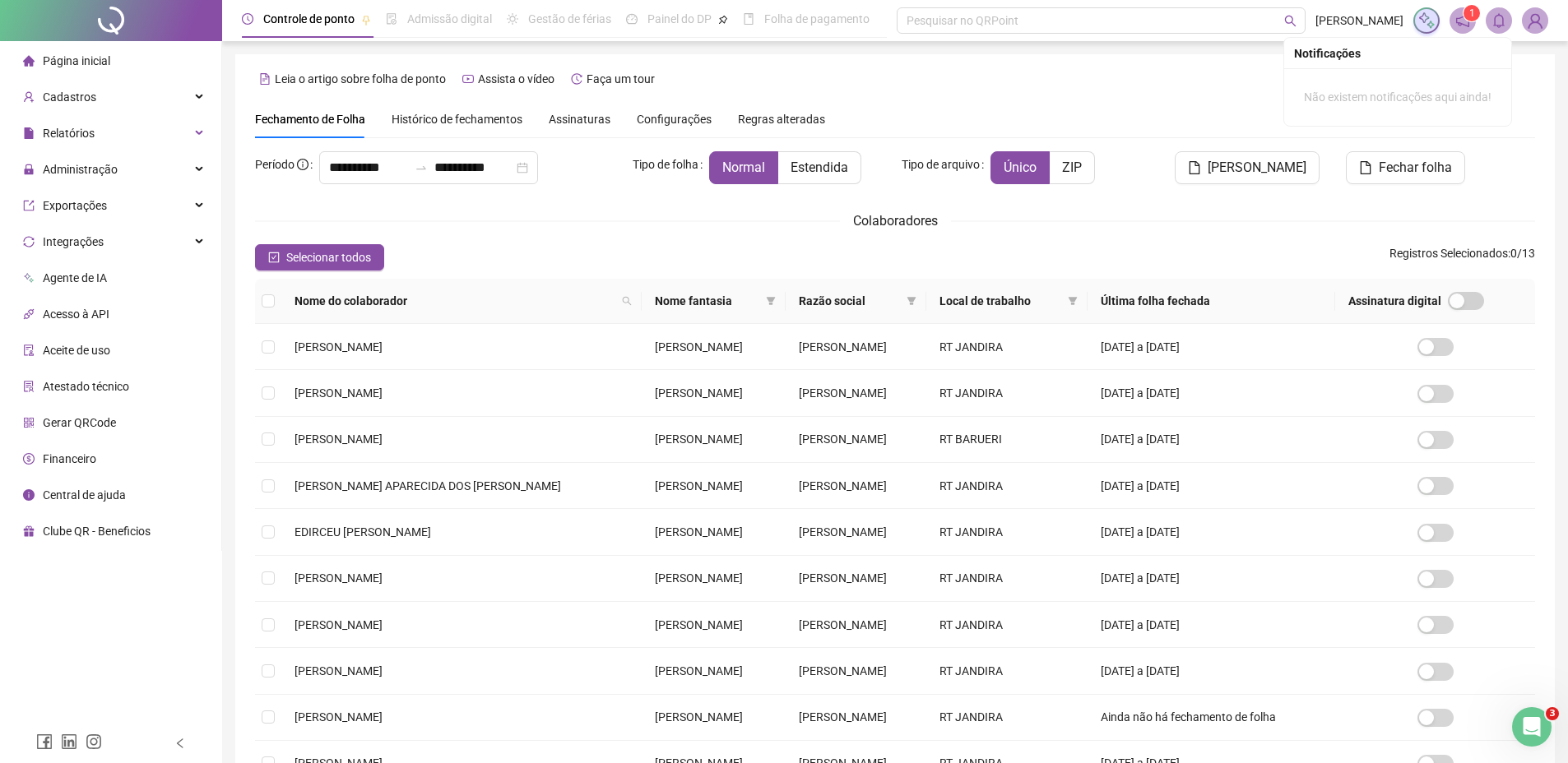
click at [135, 65] on li "Página inicial" at bounding box center [110, 61] width 215 height 33
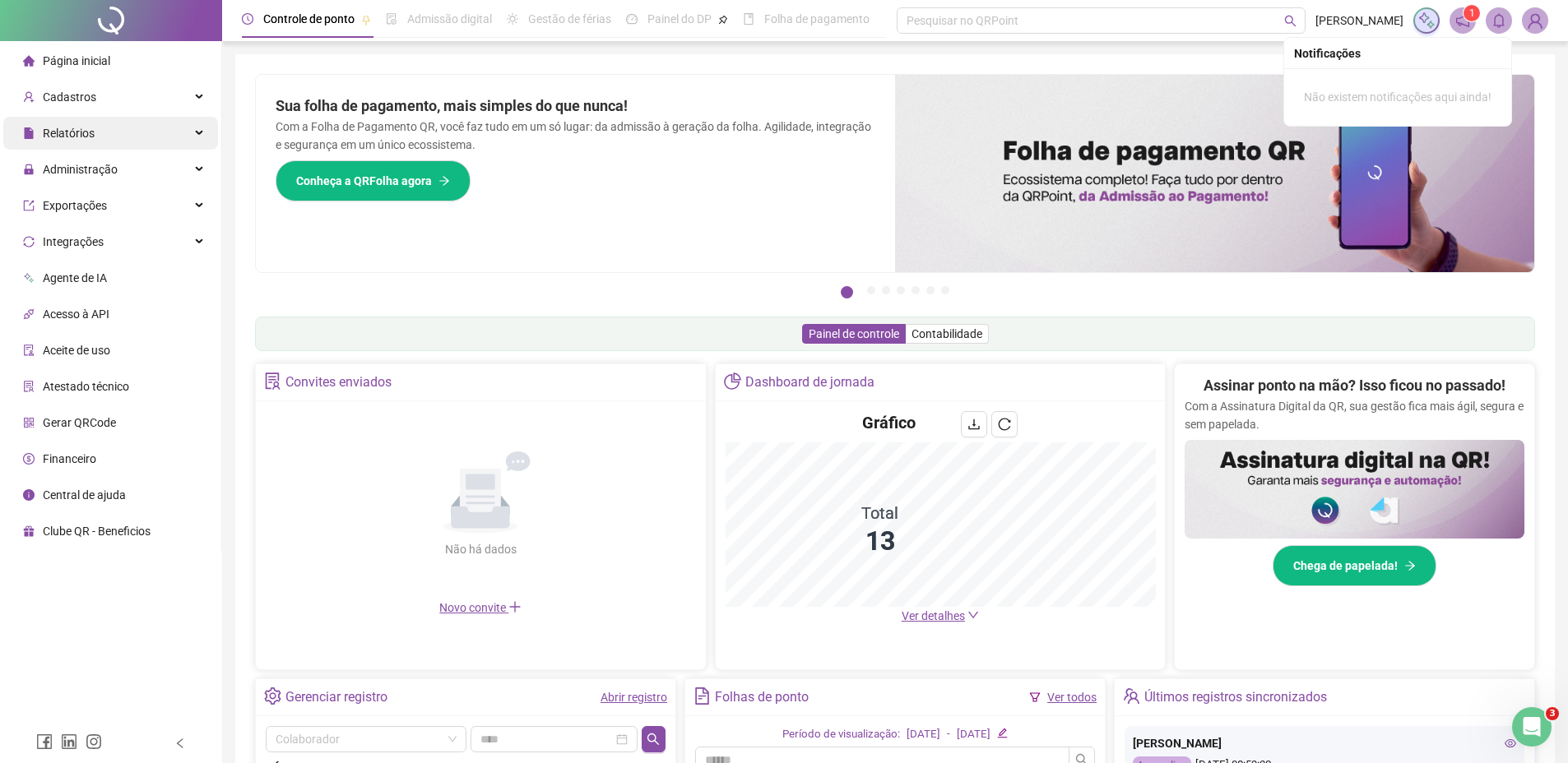
click at [170, 134] on div "Relatórios" at bounding box center [110, 132] width 215 height 33
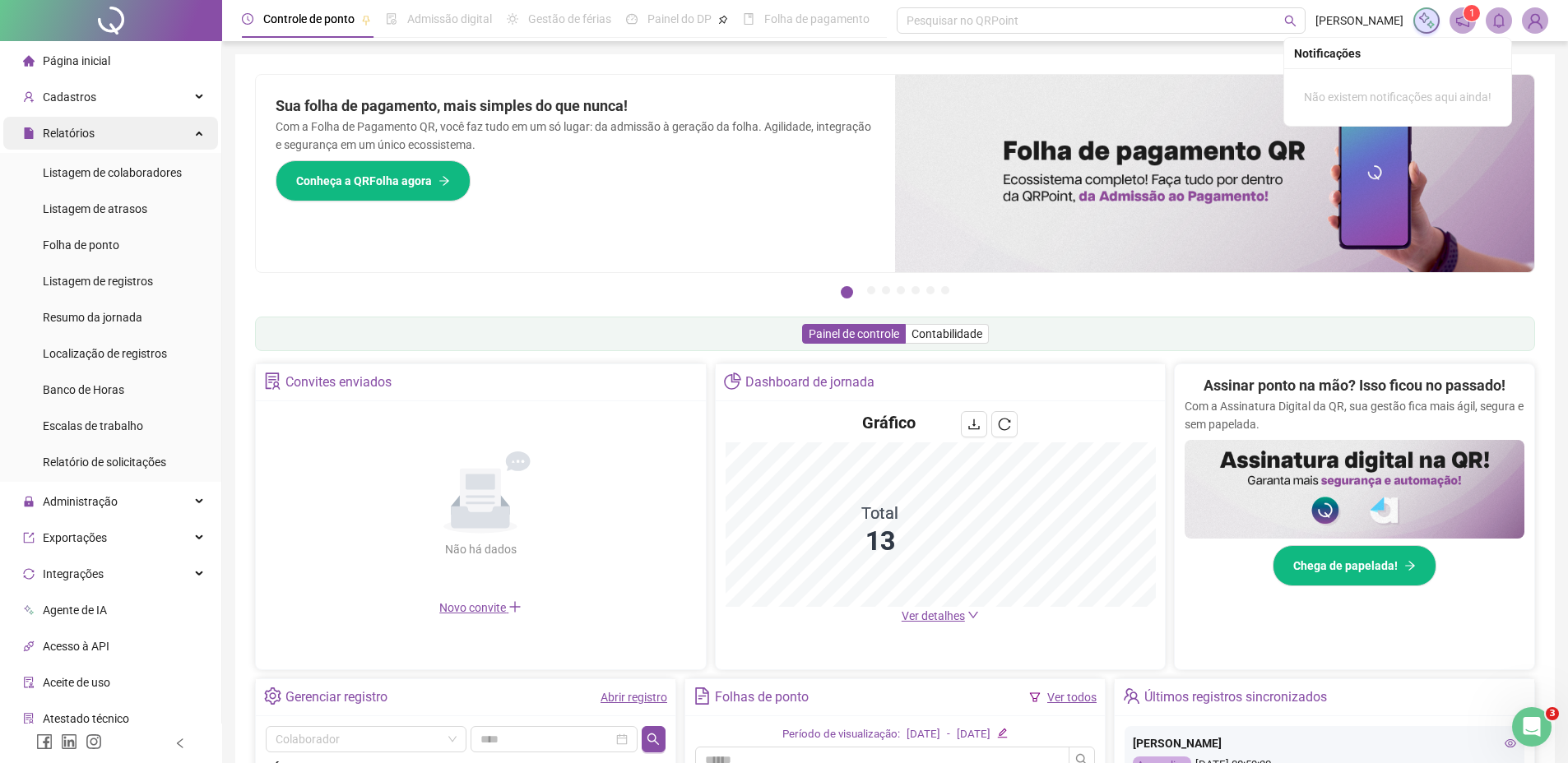
click at [170, 134] on div "Relatórios" at bounding box center [110, 132] width 215 height 33
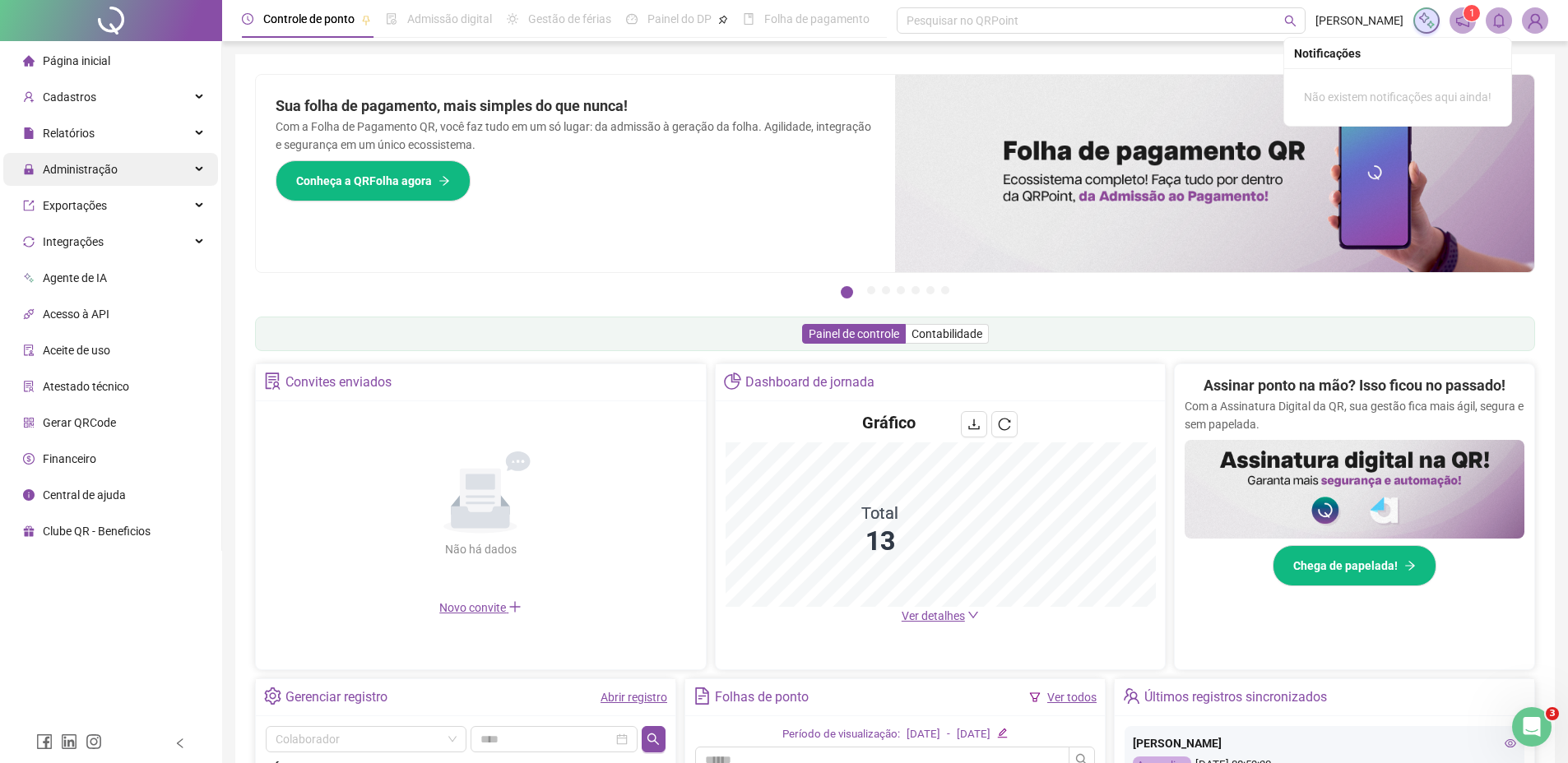
click at [129, 169] on div "Administração" at bounding box center [110, 169] width 215 height 33
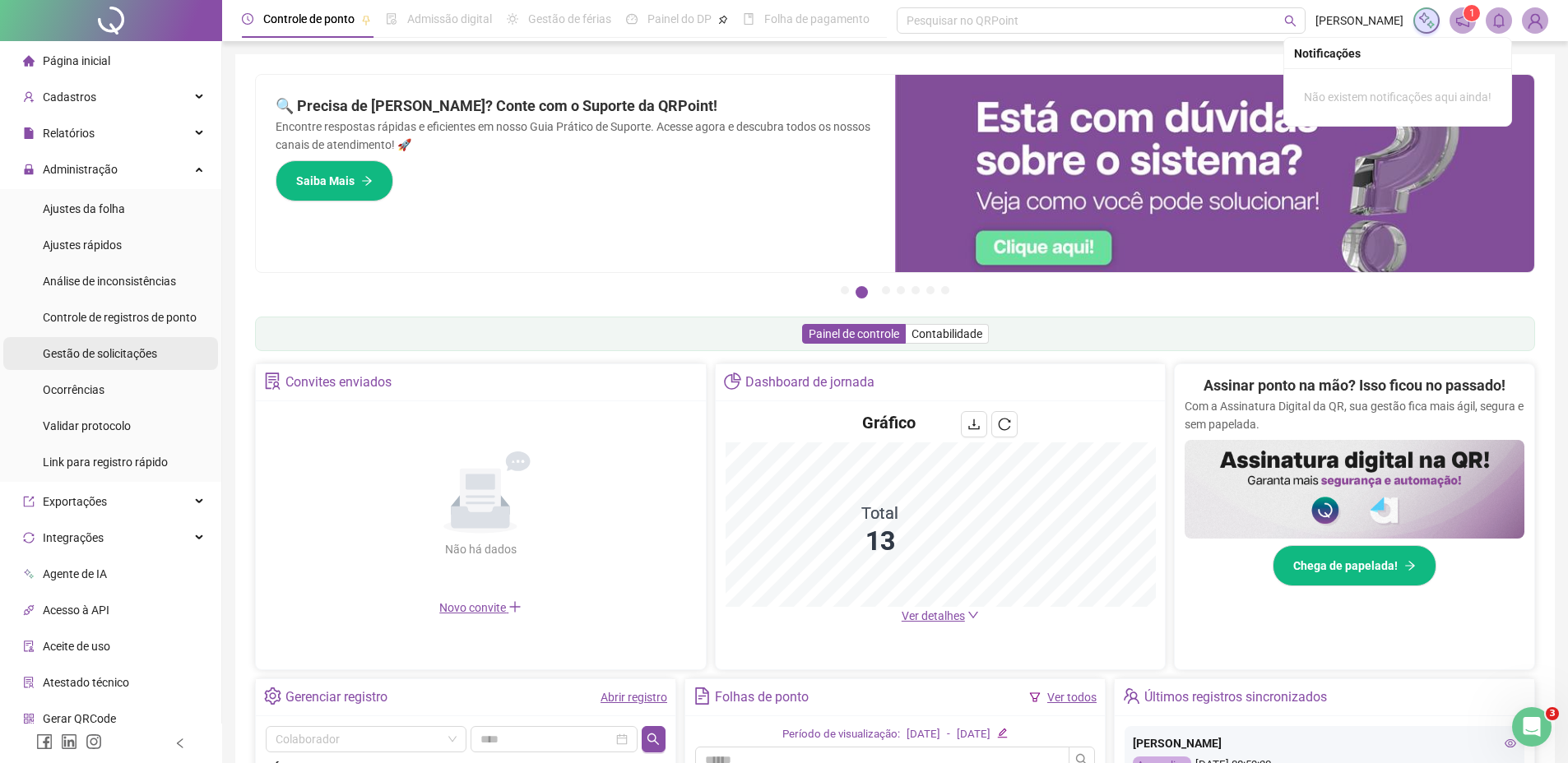
click at [86, 353] on span "Gestão de solicitações" at bounding box center [99, 354] width 114 height 13
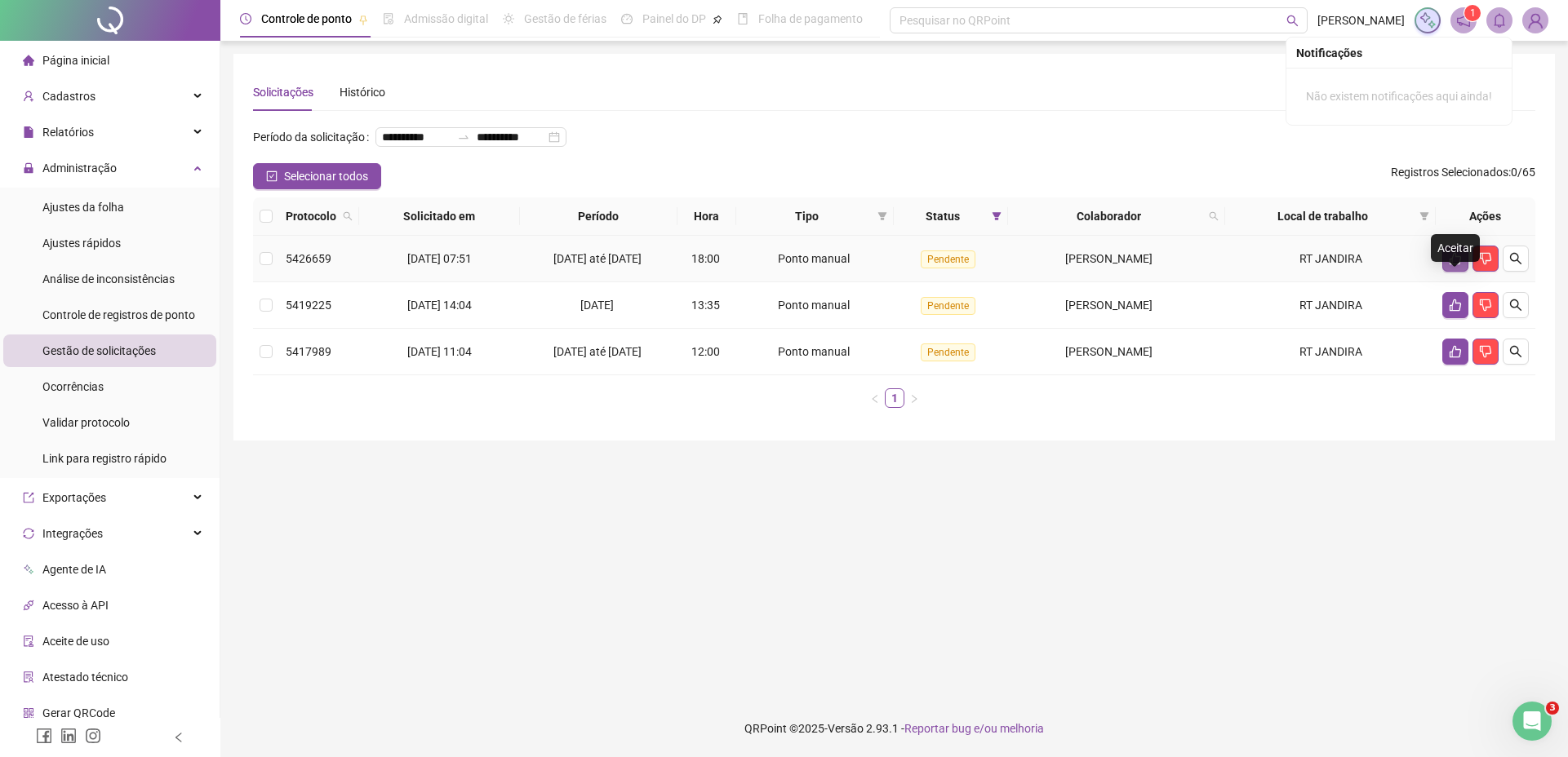
click at [1453, 265] on icon "like" at bounding box center [1455, 259] width 11 height 12
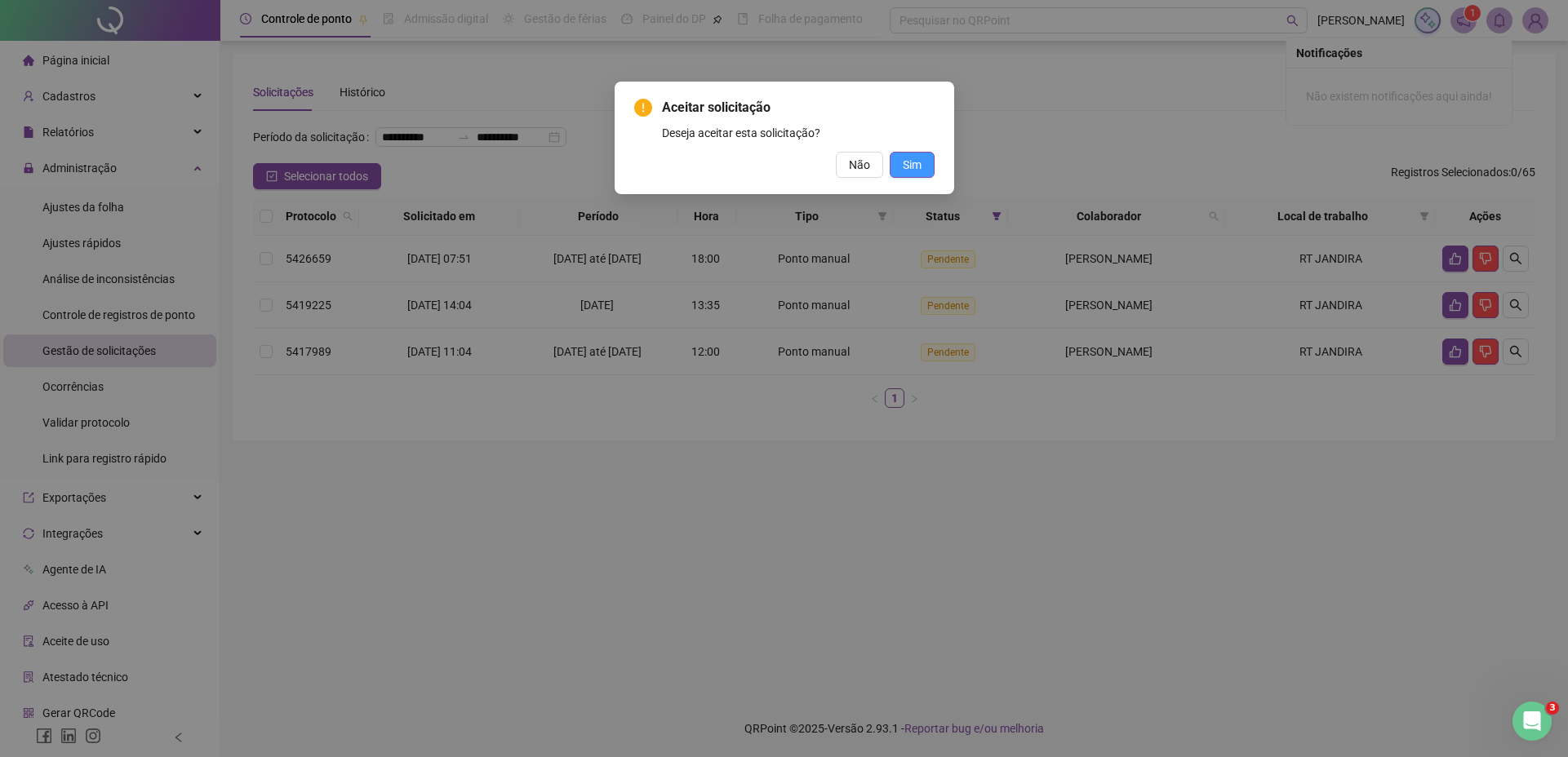
click at [915, 161] on span "Sim" at bounding box center [912, 164] width 19 height 18
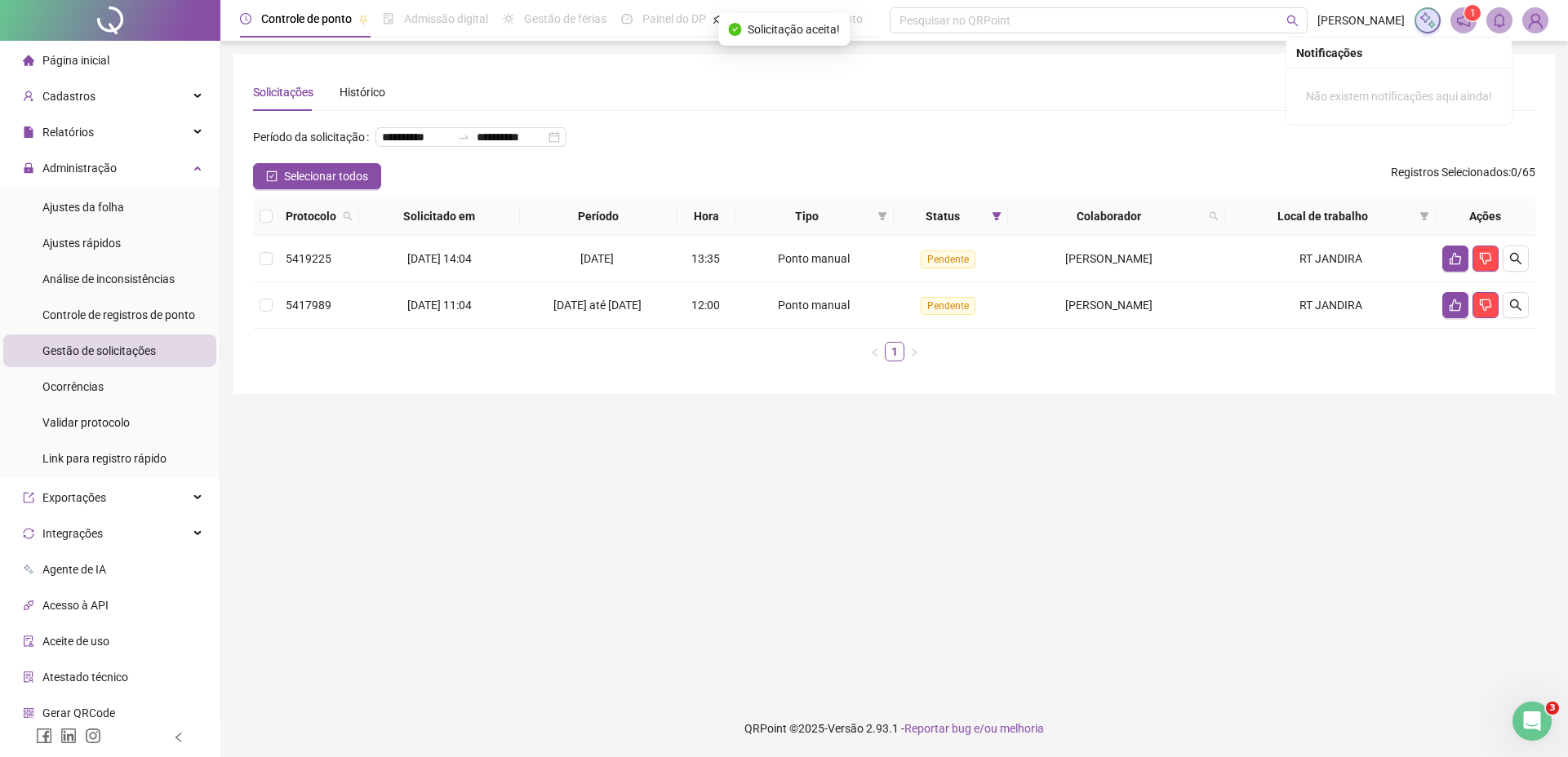
click at [771, 495] on main "**********" at bounding box center [894, 370] width 1321 height 633
click at [163, 163] on div "Administração" at bounding box center [109, 168] width 213 height 33
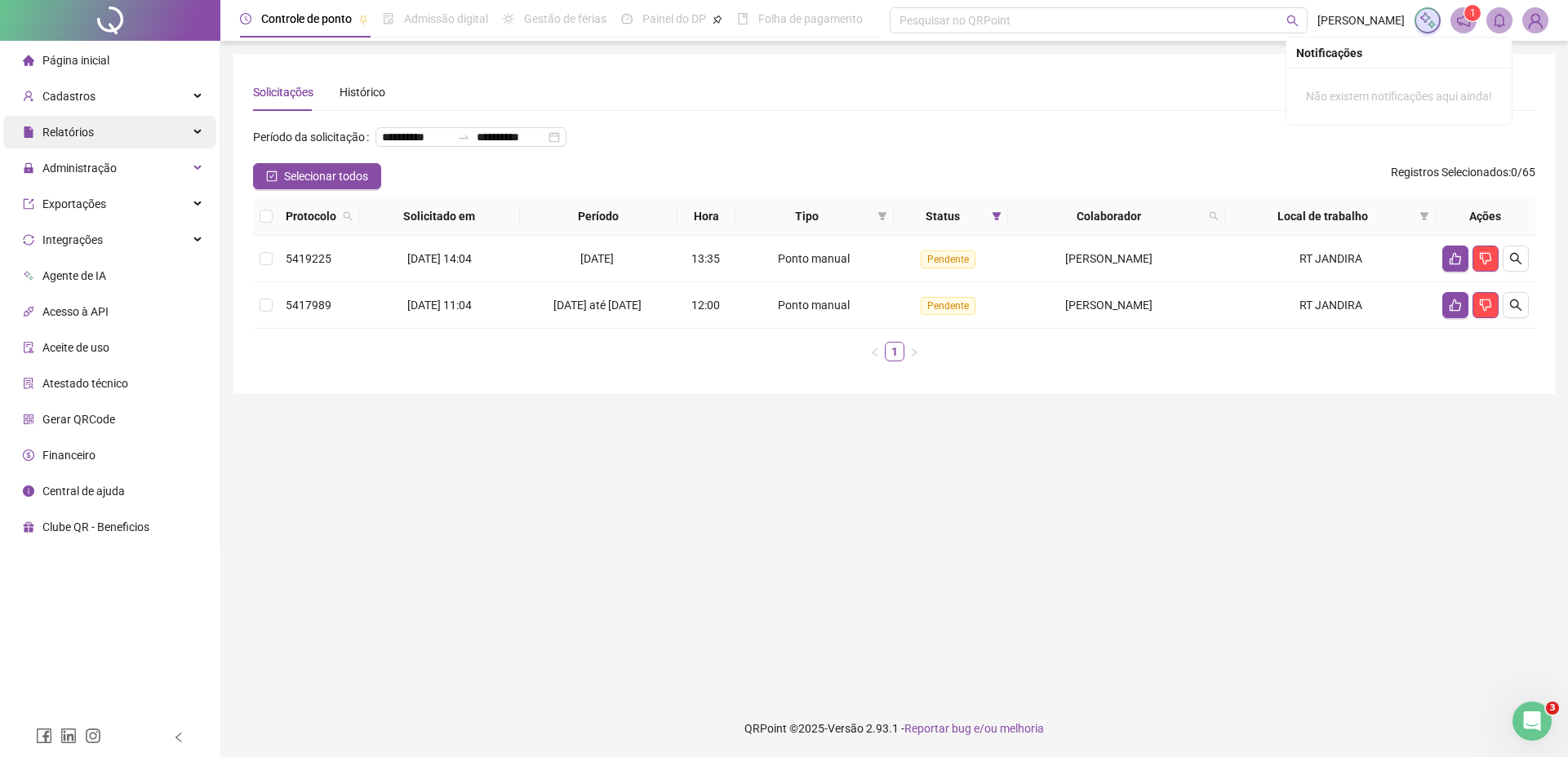
click at [88, 140] on span "Relatórios" at bounding box center [58, 131] width 71 height 33
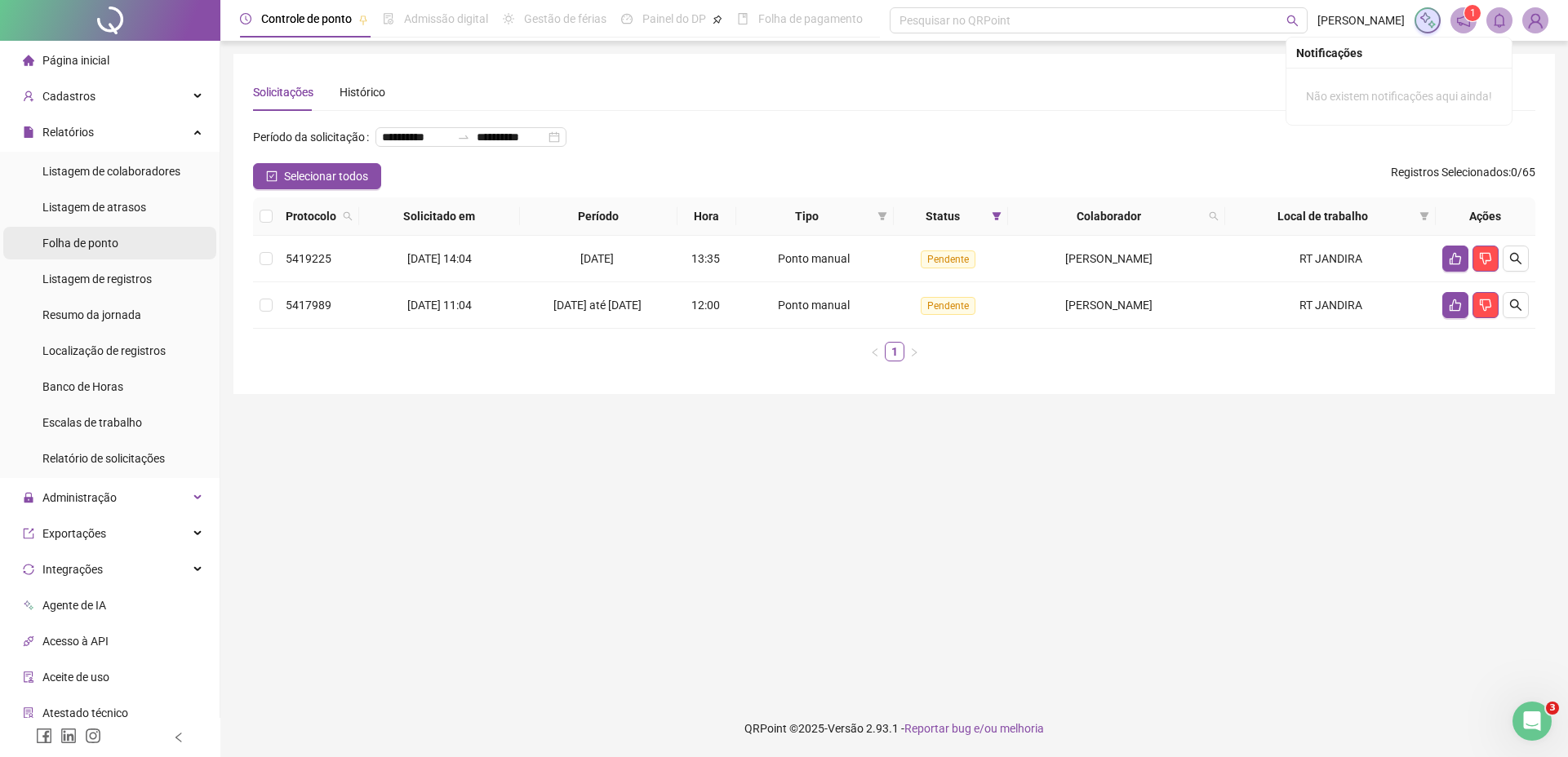
click at [100, 250] on span "Folha de ponto" at bounding box center [80, 243] width 76 height 13
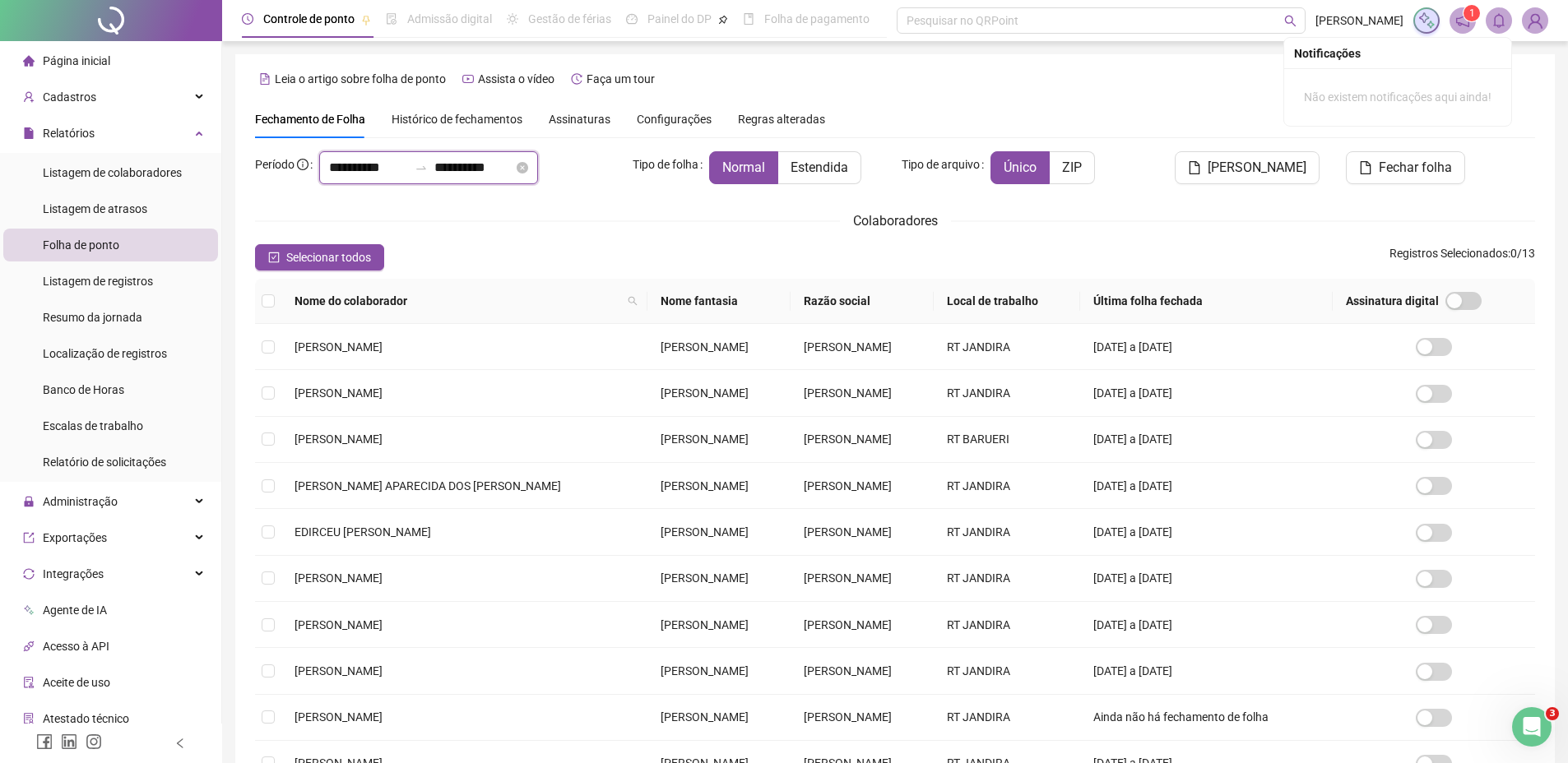
click at [380, 171] on input "**********" at bounding box center [368, 167] width 78 height 20
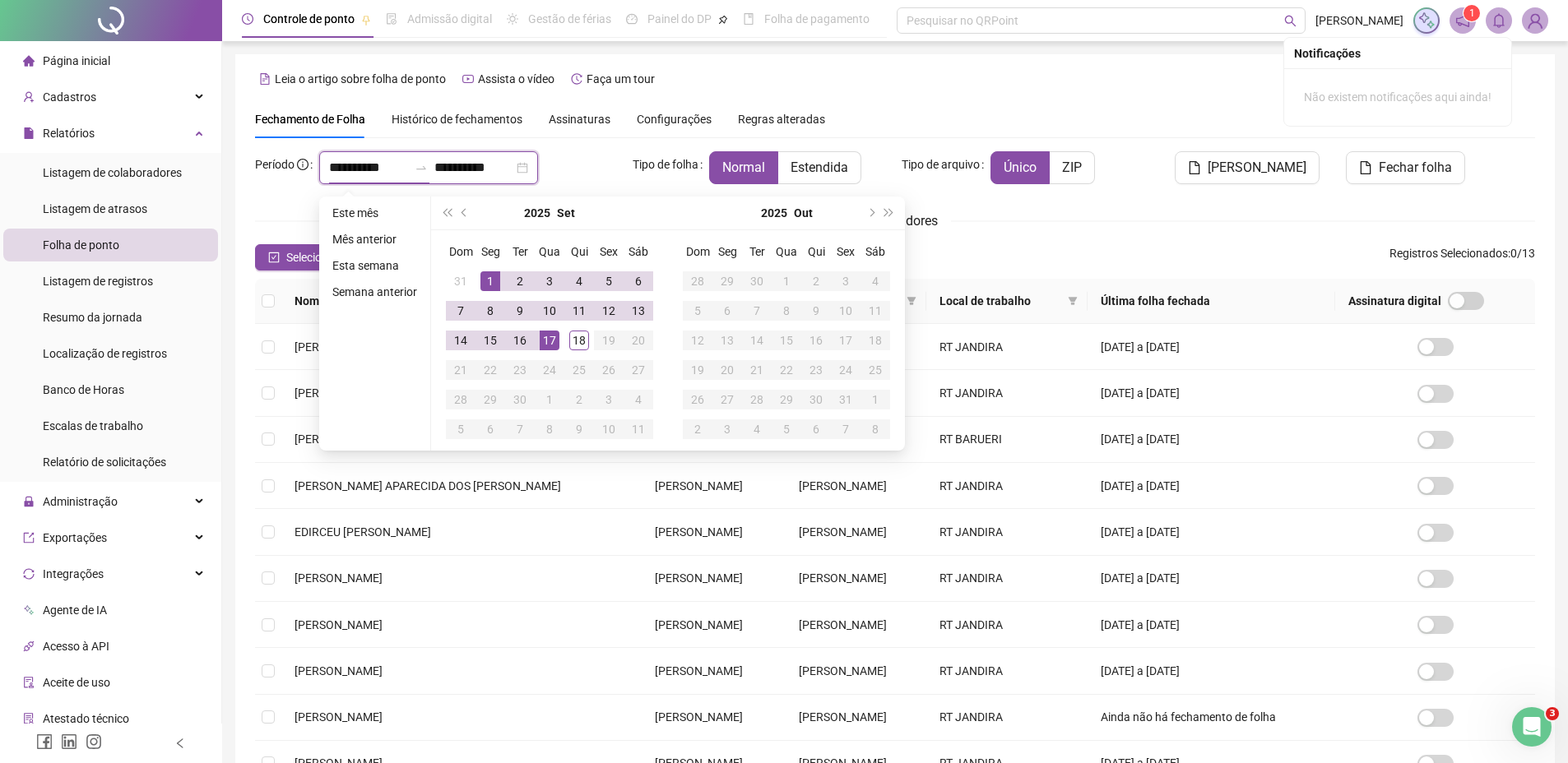
type input "**********"
click at [497, 277] on div "1" at bounding box center [490, 281] width 20 height 20
type input "**********"
click at [582, 343] on div "18" at bounding box center [579, 340] width 20 height 20
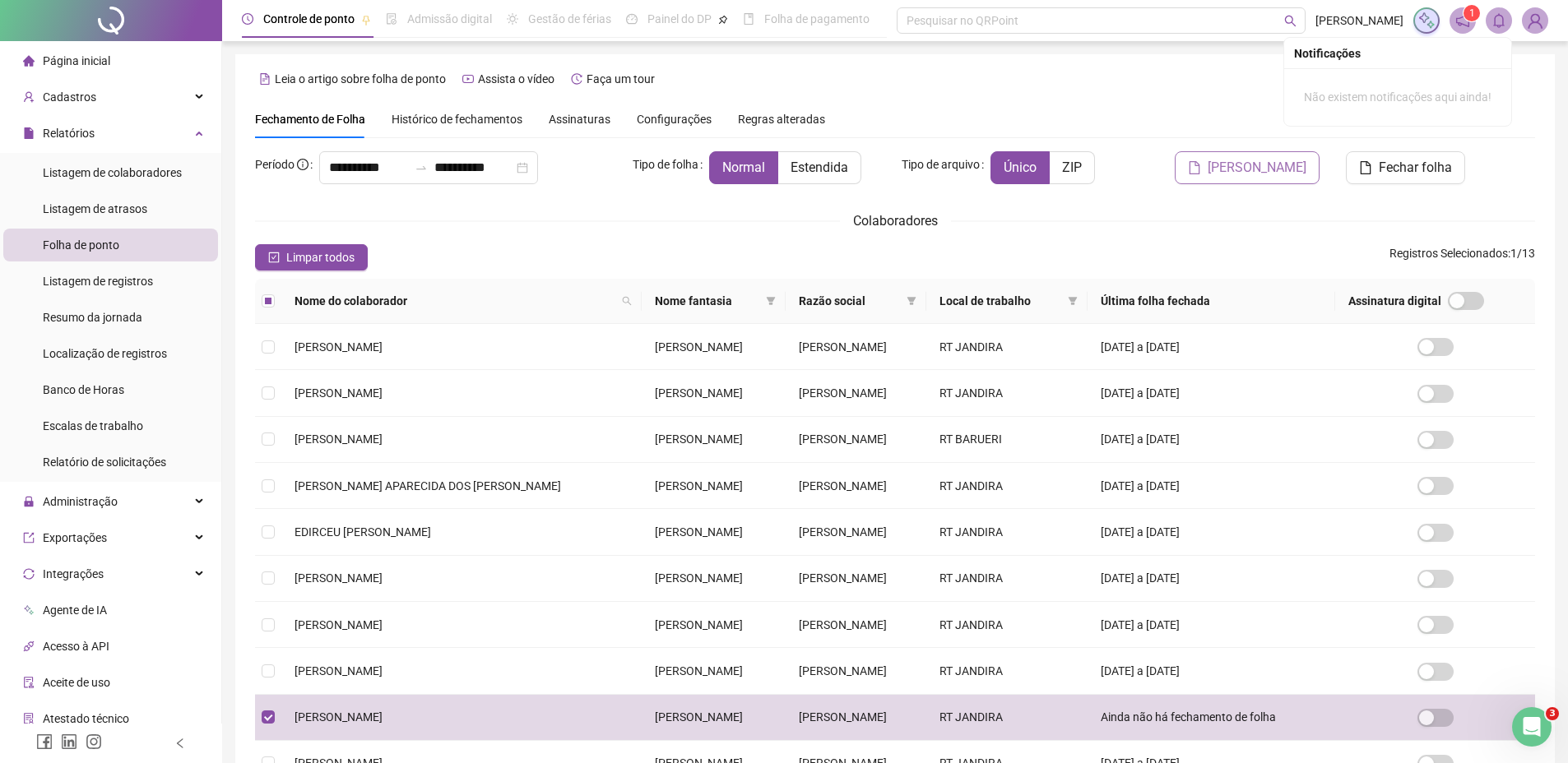
click at [1261, 174] on span "[PERSON_NAME]" at bounding box center [1257, 167] width 98 height 20
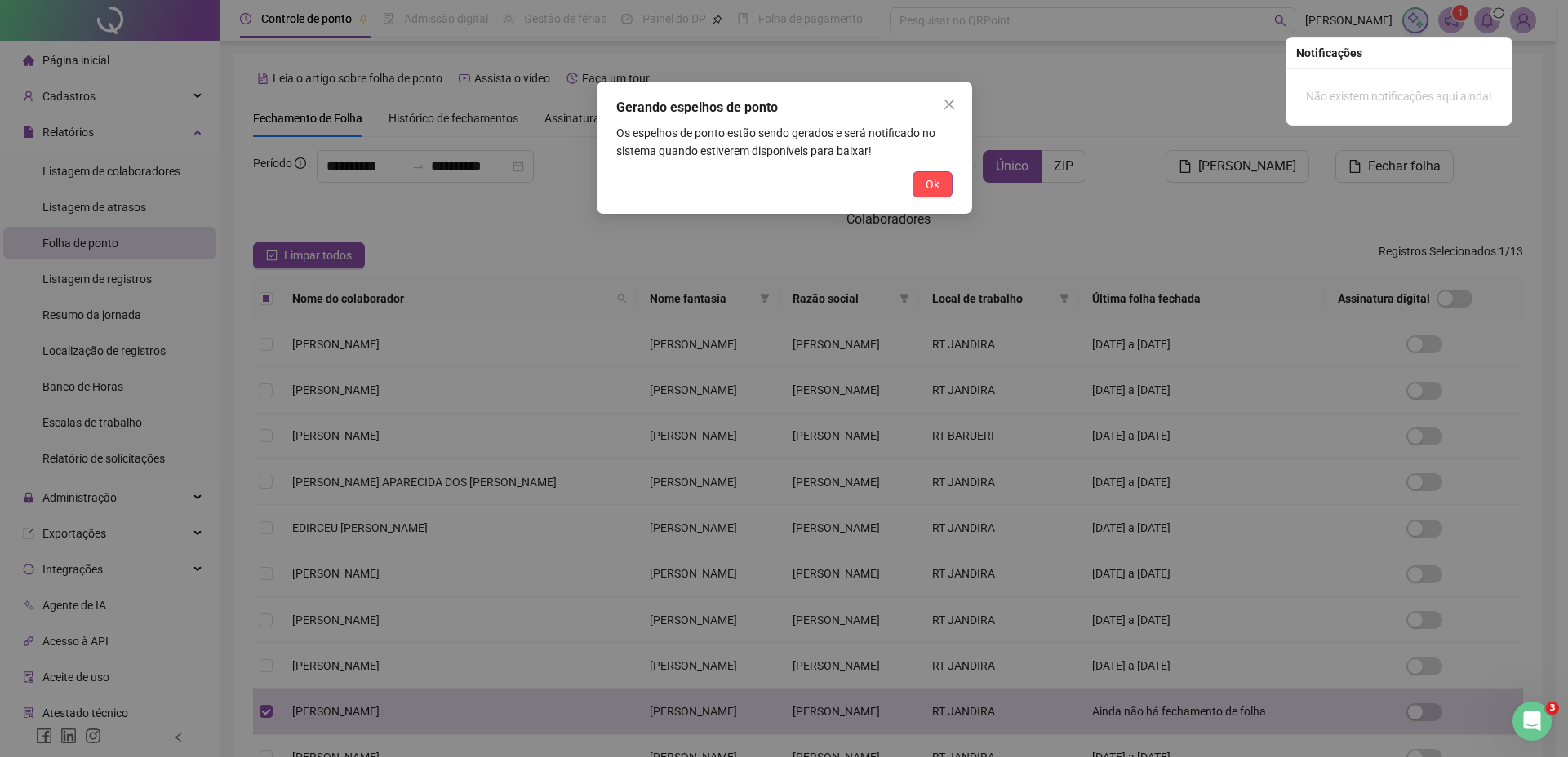
click at [933, 178] on span "Ok" at bounding box center [932, 184] width 14 height 18
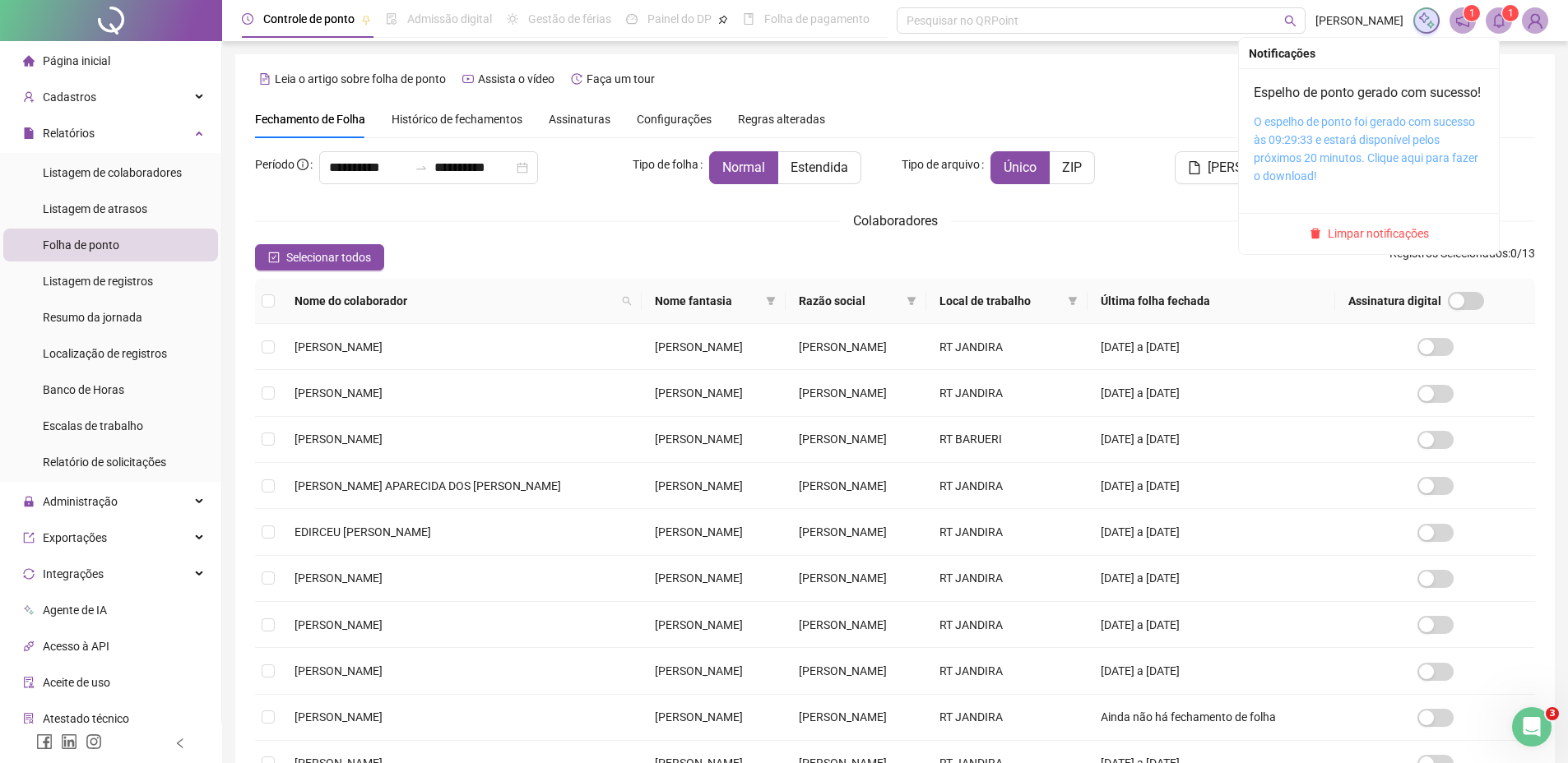
click at [1356, 147] on link "O espelho de ponto foi gerado com sucesso às 09:29:33 e estará disponível pelos…" at bounding box center [1365, 148] width 224 height 67
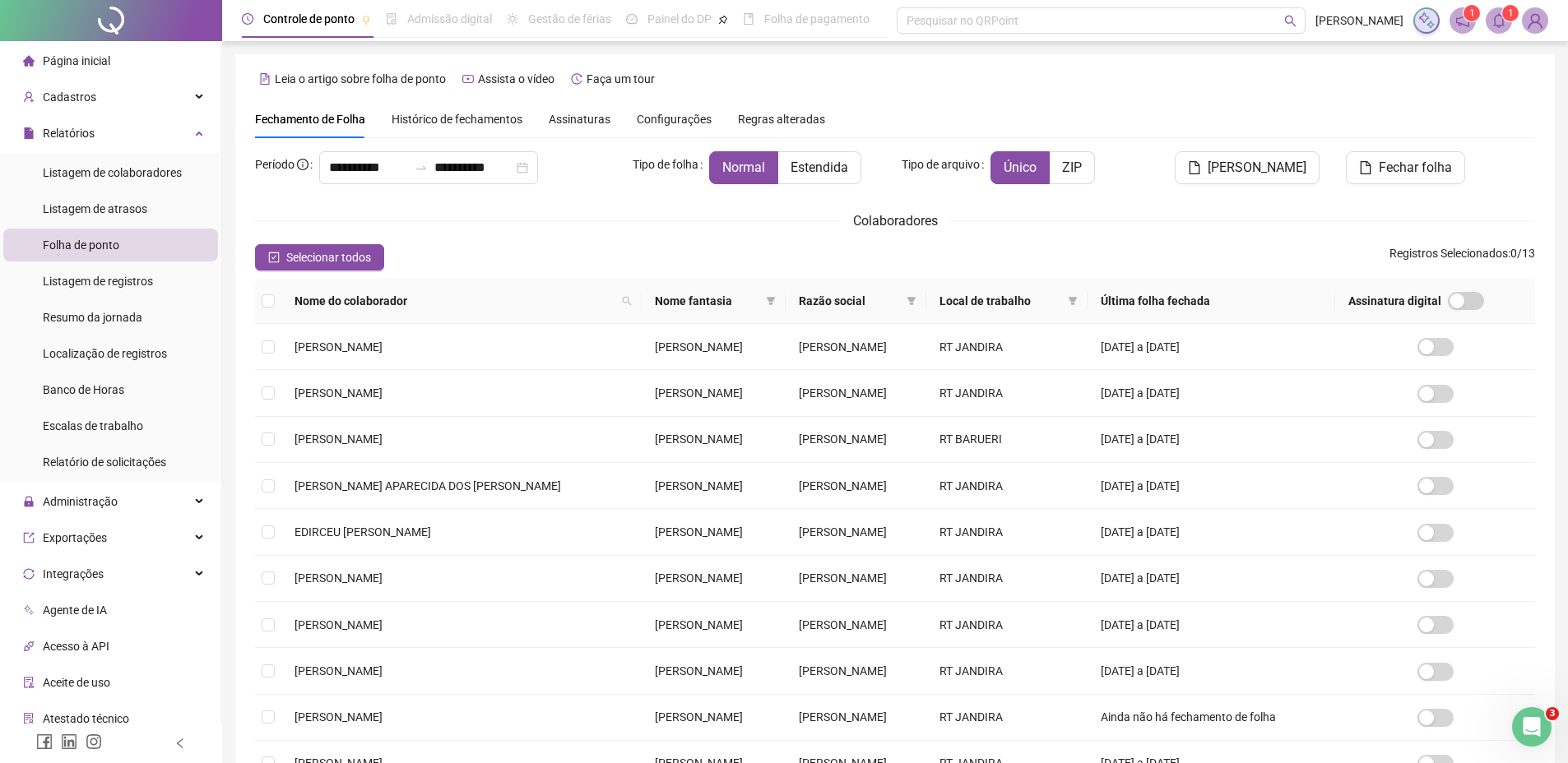
click at [1502, 17] on icon "bell" at bounding box center [1499, 21] width 11 height 15
click at [1499, 26] on icon "bell" at bounding box center [1499, 21] width 11 height 15
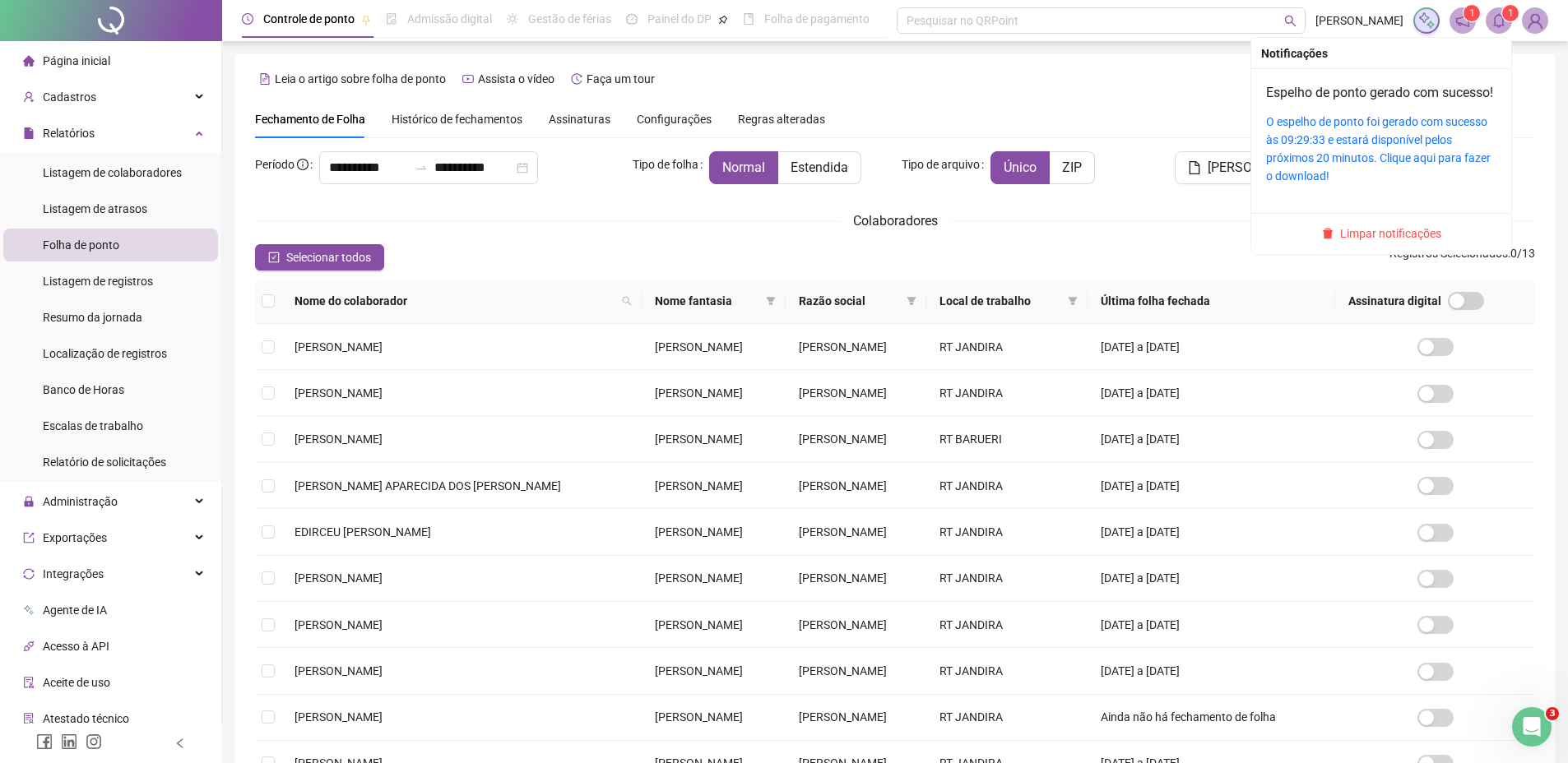
click at [1375, 243] on span "Limpar notificações" at bounding box center [1390, 233] width 101 height 18
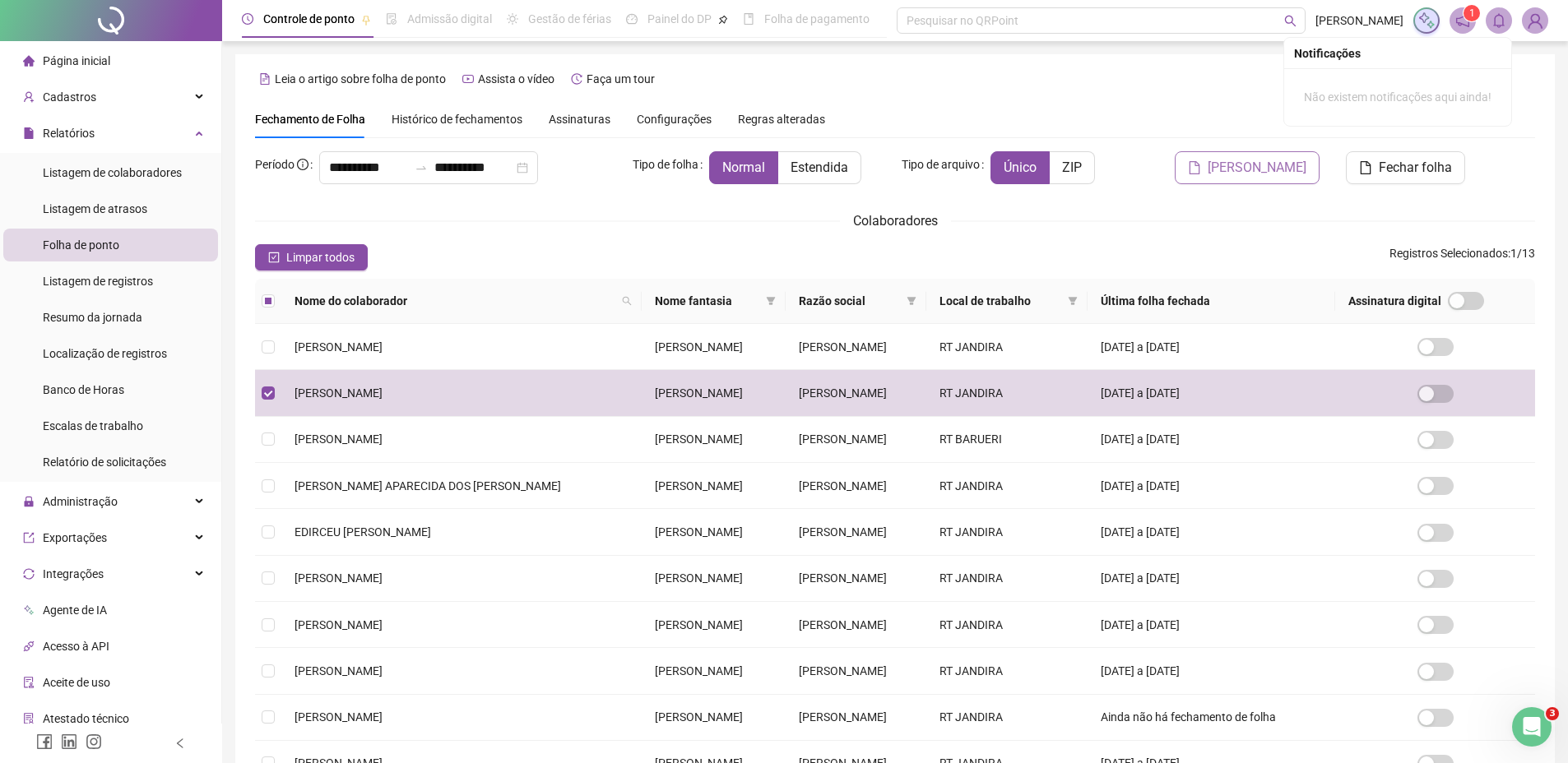
click at [1236, 173] on span "[PERSON_NAME]" at bounding box center [1257, 167] width 98 height 20
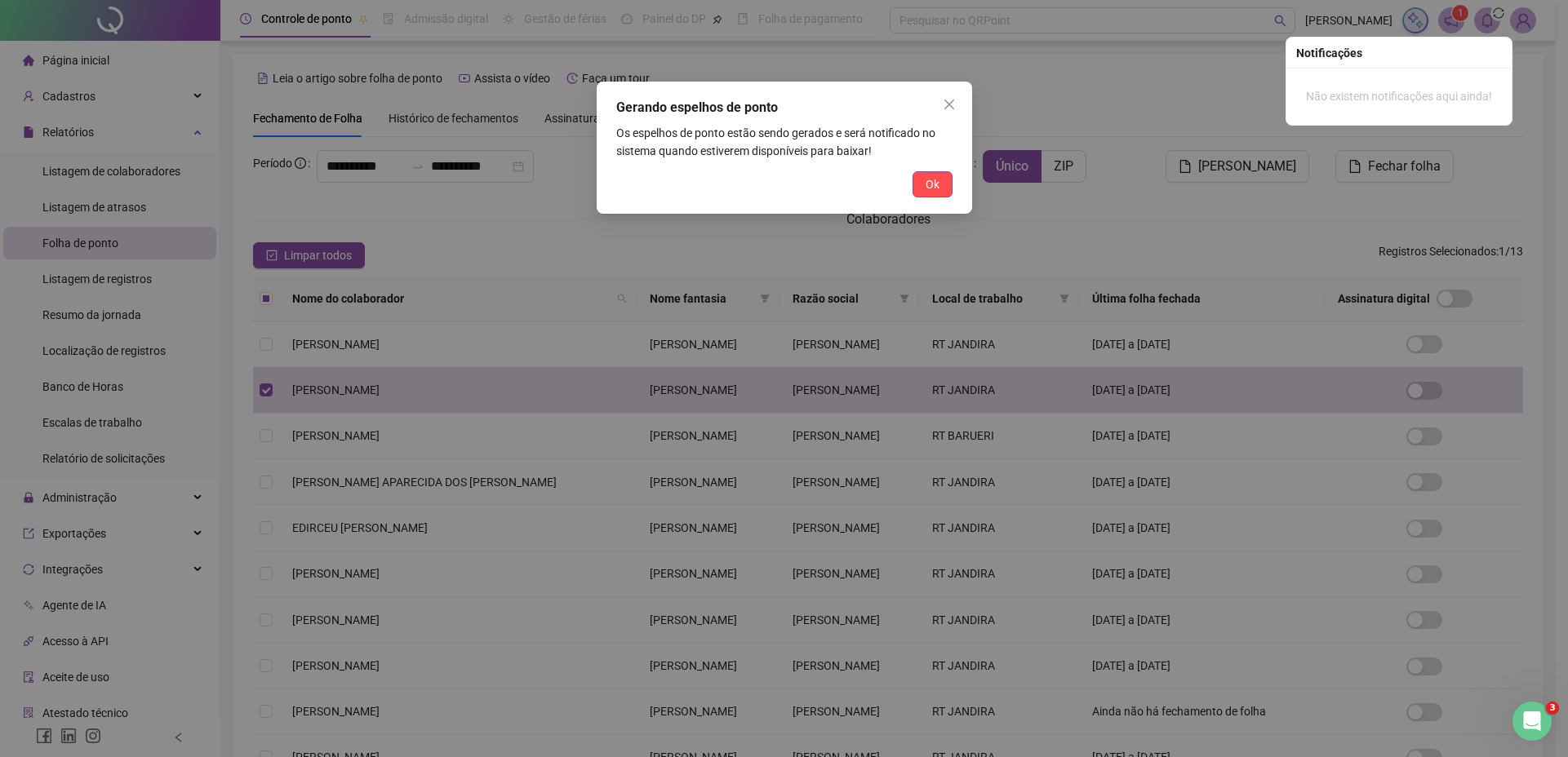
click at [929, 184] on span "Ok" at bounding box center [932, 184] width 14 height 18
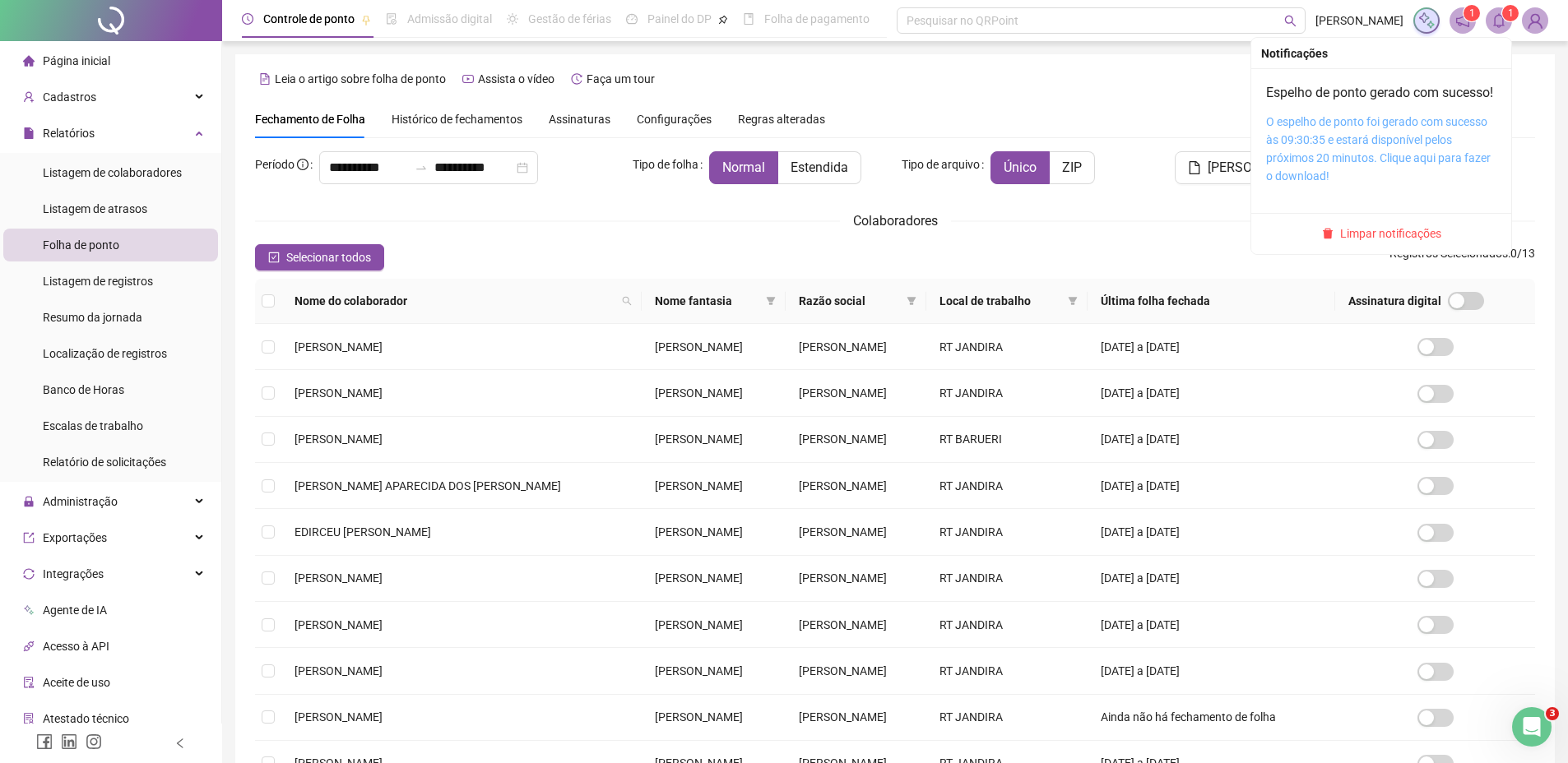
click at [1324, 146] on link "O espelho de ponto foi gerado com sucesso às 09:30:35 e estará disponível pelos…" at bounding box center [1377, 148] width 224 height 67
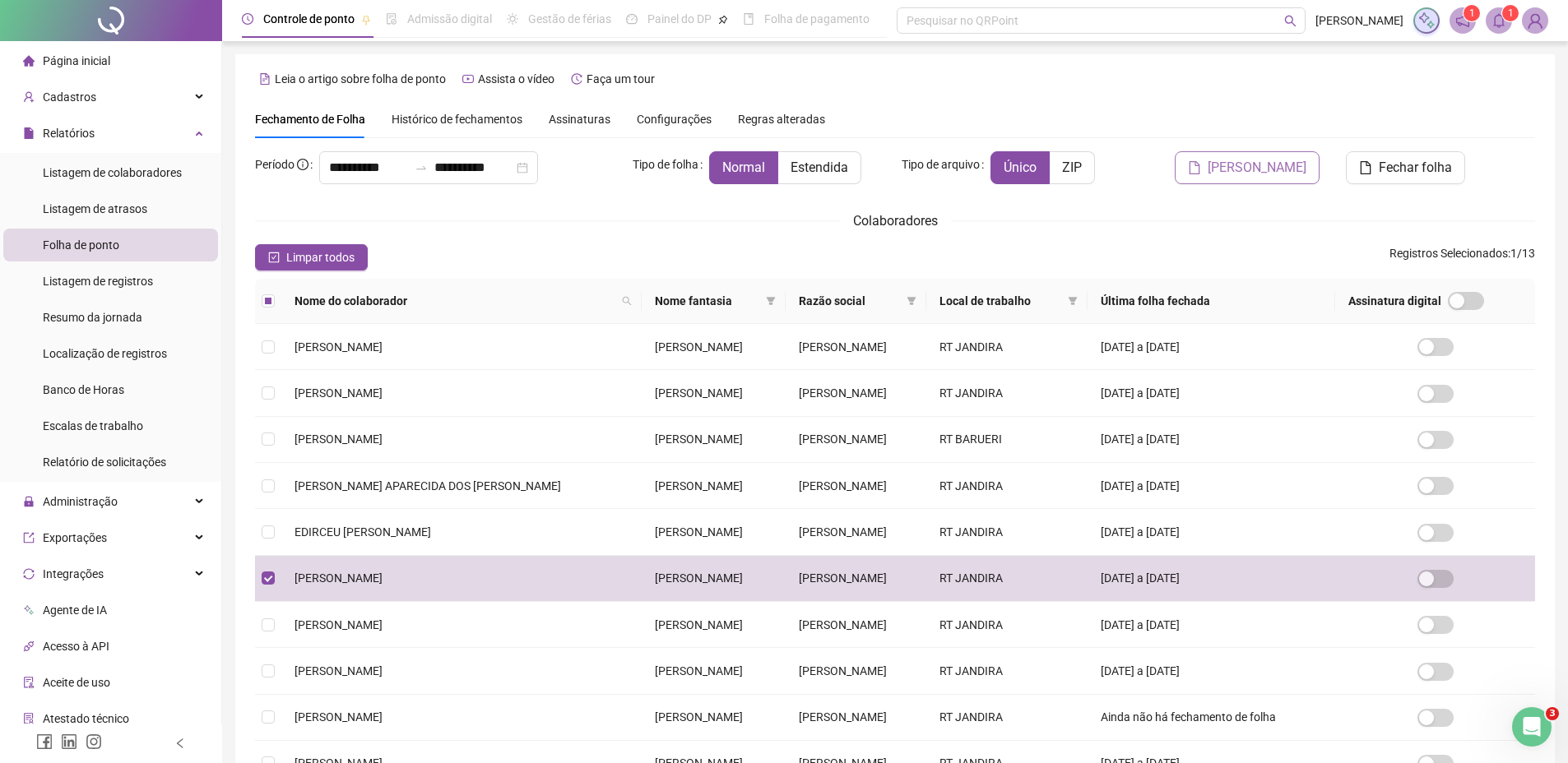
click at [1241, 172] on span "[PERSON_NAME]" at bounding box center [1257, 167] width 98 height 20
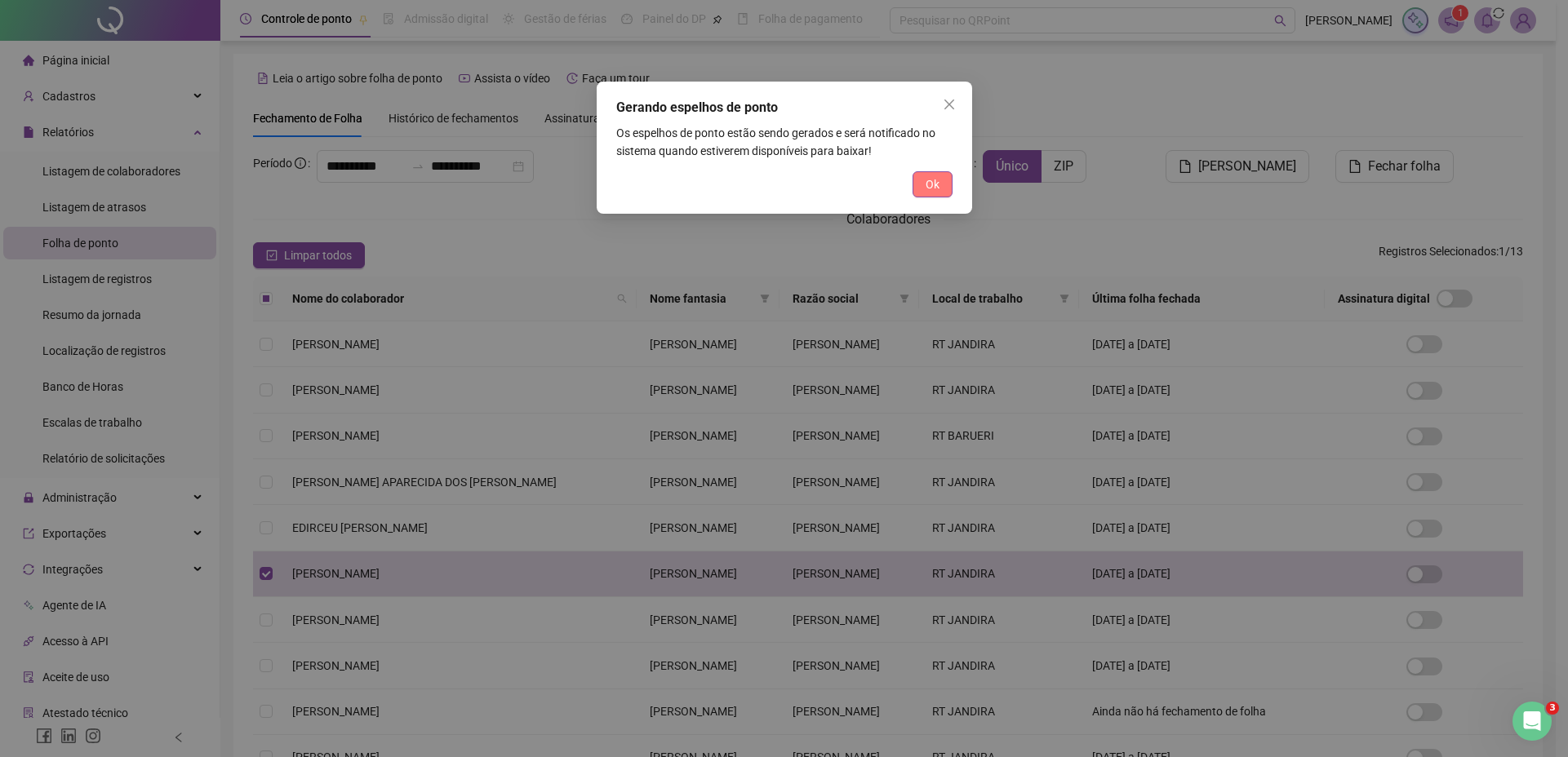
click at [944, 181] on button "Ok" at bounding box center [932, 185] width 40 height 26
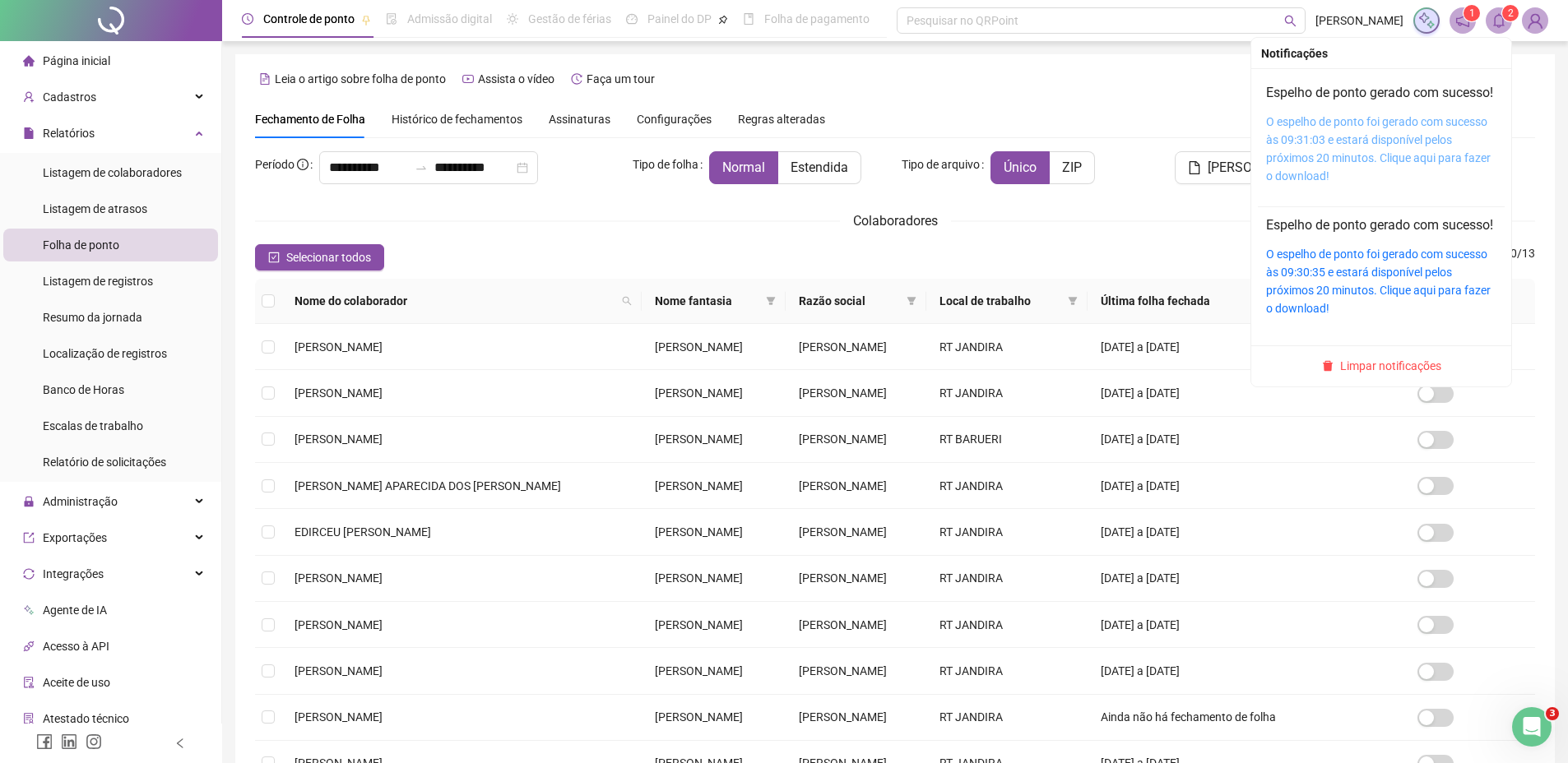
click at [1400, 138] on link "O espelho de ponto foi gerado com sucesso às 09:31:03 e estará disponível pelos…" at bounding box center [1377, 148] width 224 height 67
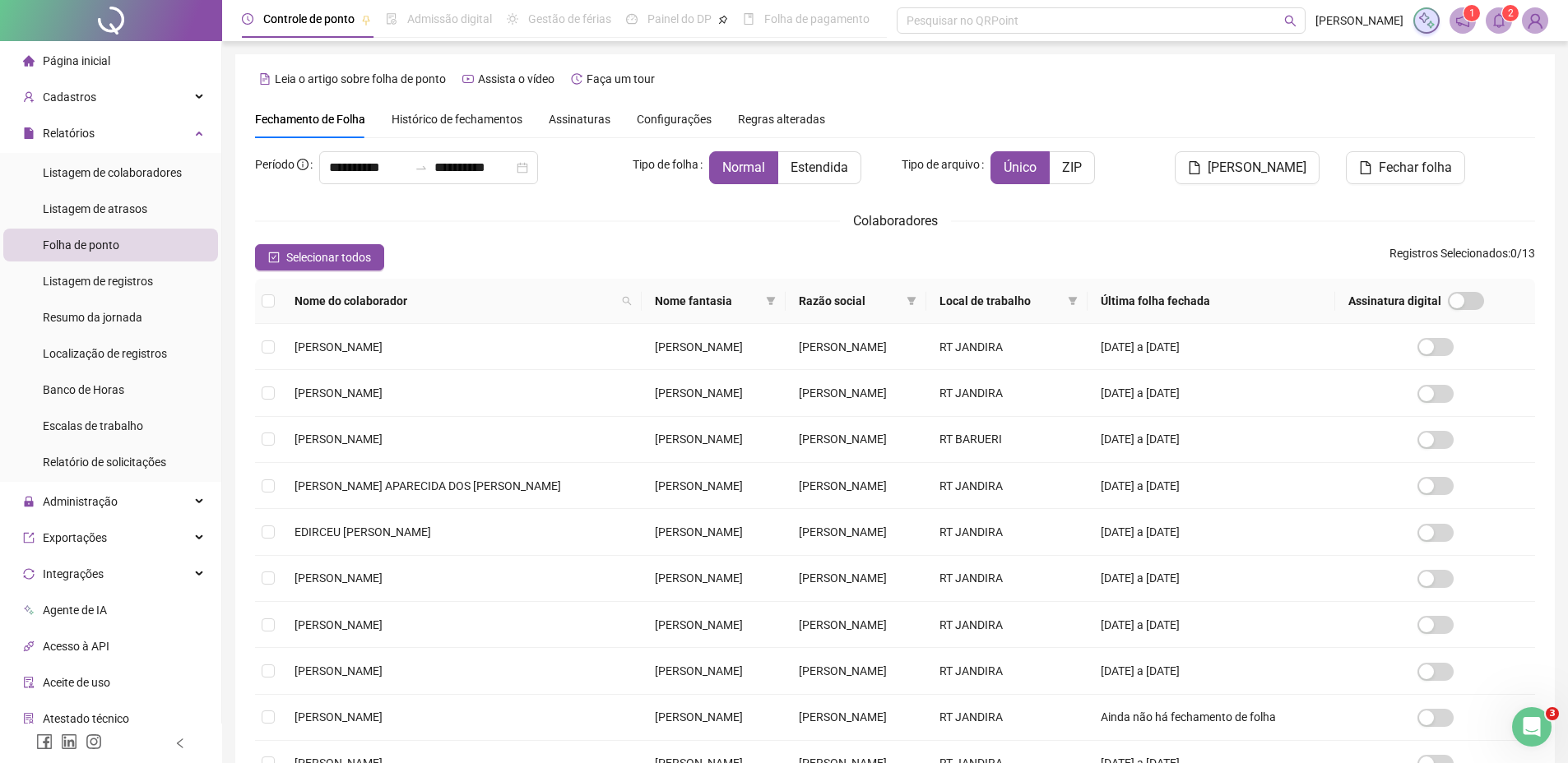
drag, startPoint x: 1504, startPoint y: 29, endPoint x: 1493, endPoint y: 34, distance: 12.1
click at [1503, 28] on span at bounding box center [1499, 21] width 26 height 26
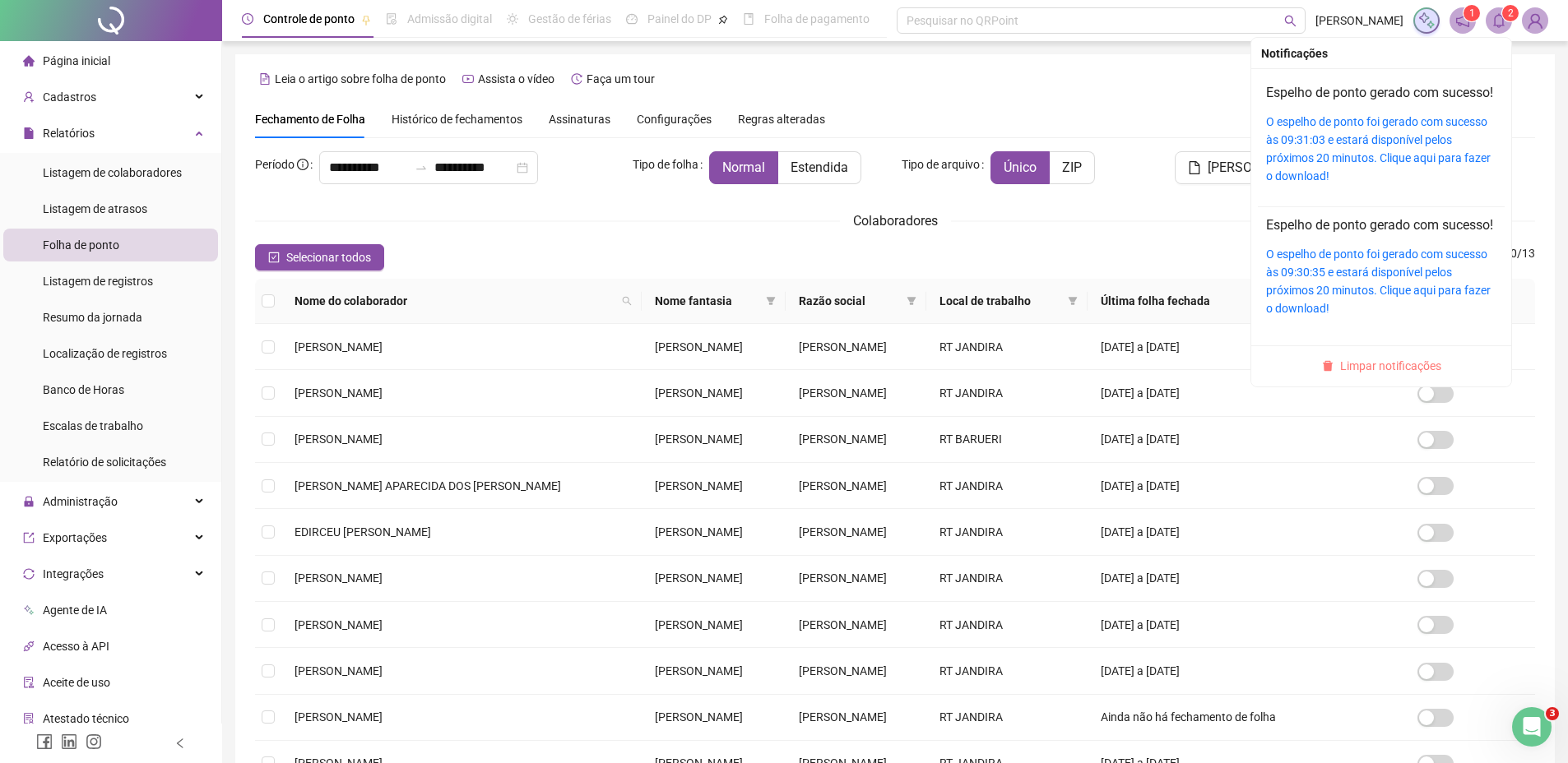
click at [1342, 375] on span "Limpar notificações" at bounding box center [1390, 365] width 101 height 18
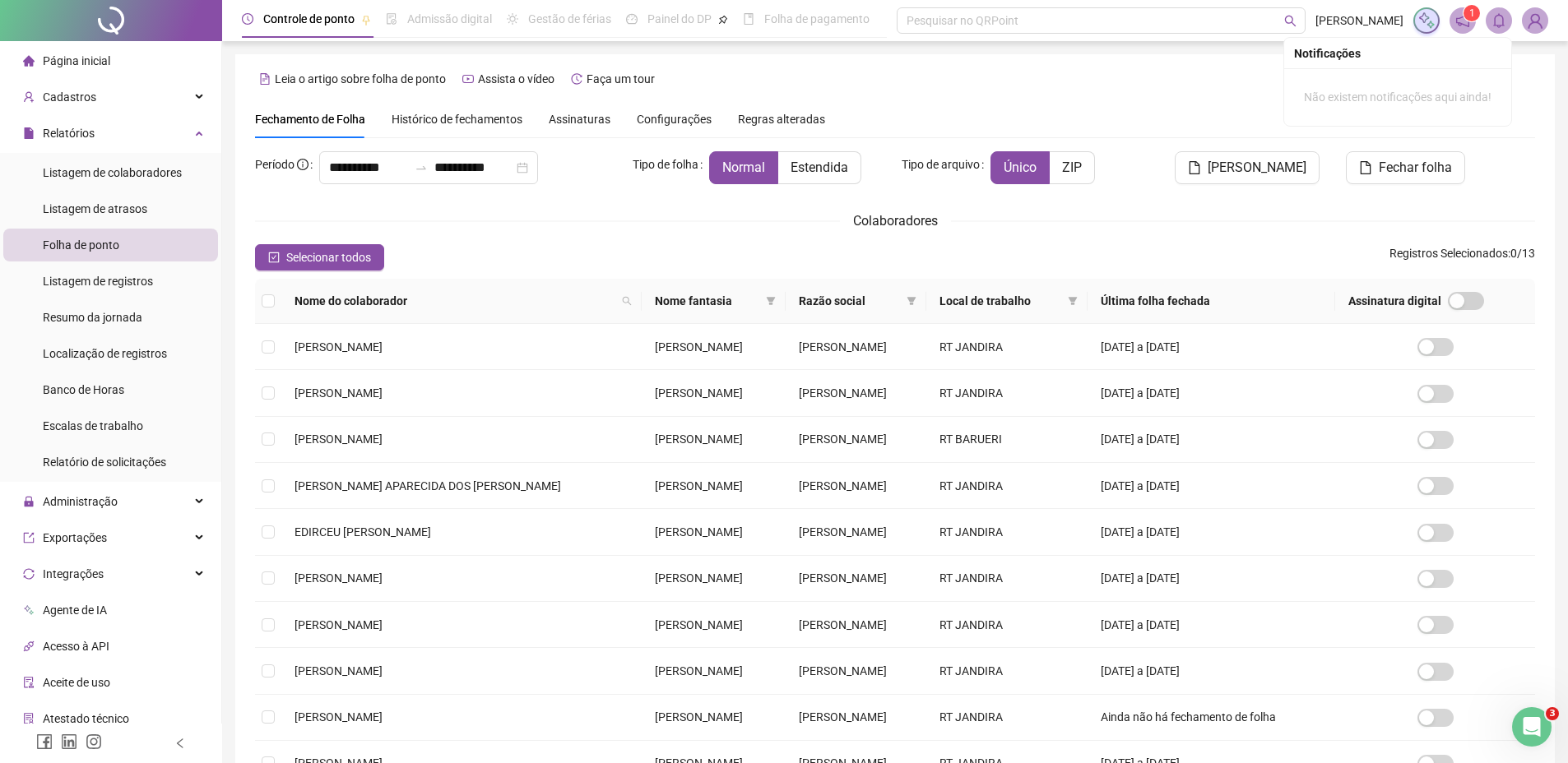
click at [1083, 109] on div "Fechamento de Folha Histórico de fechamentos Assinaturas Configurações Regras a…" at bounding box center [895, 119] width 1280 height 38
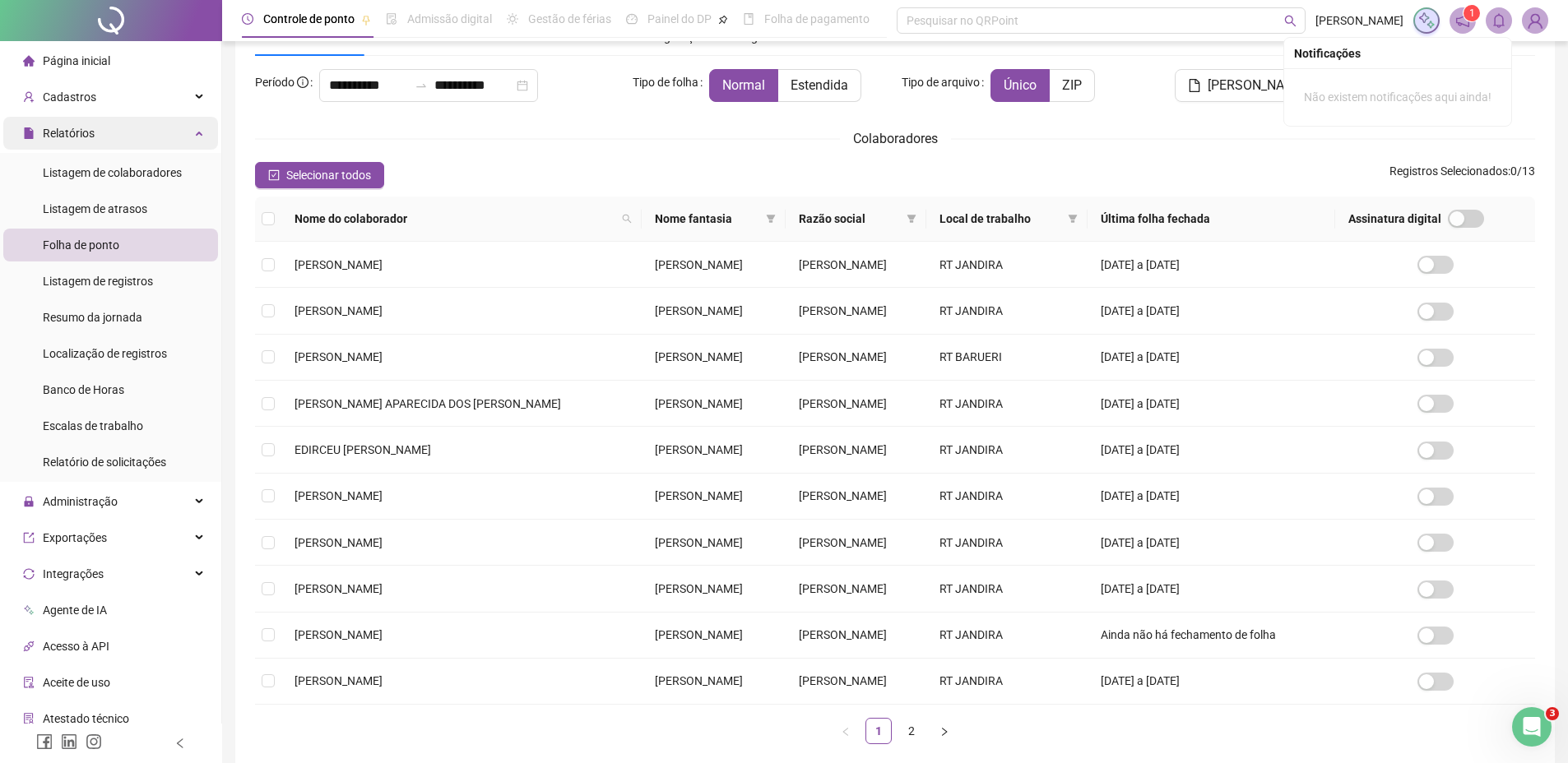
click at [186, 136] on div "Relatórios" at bounding box center [110, 132] width 215 height 33
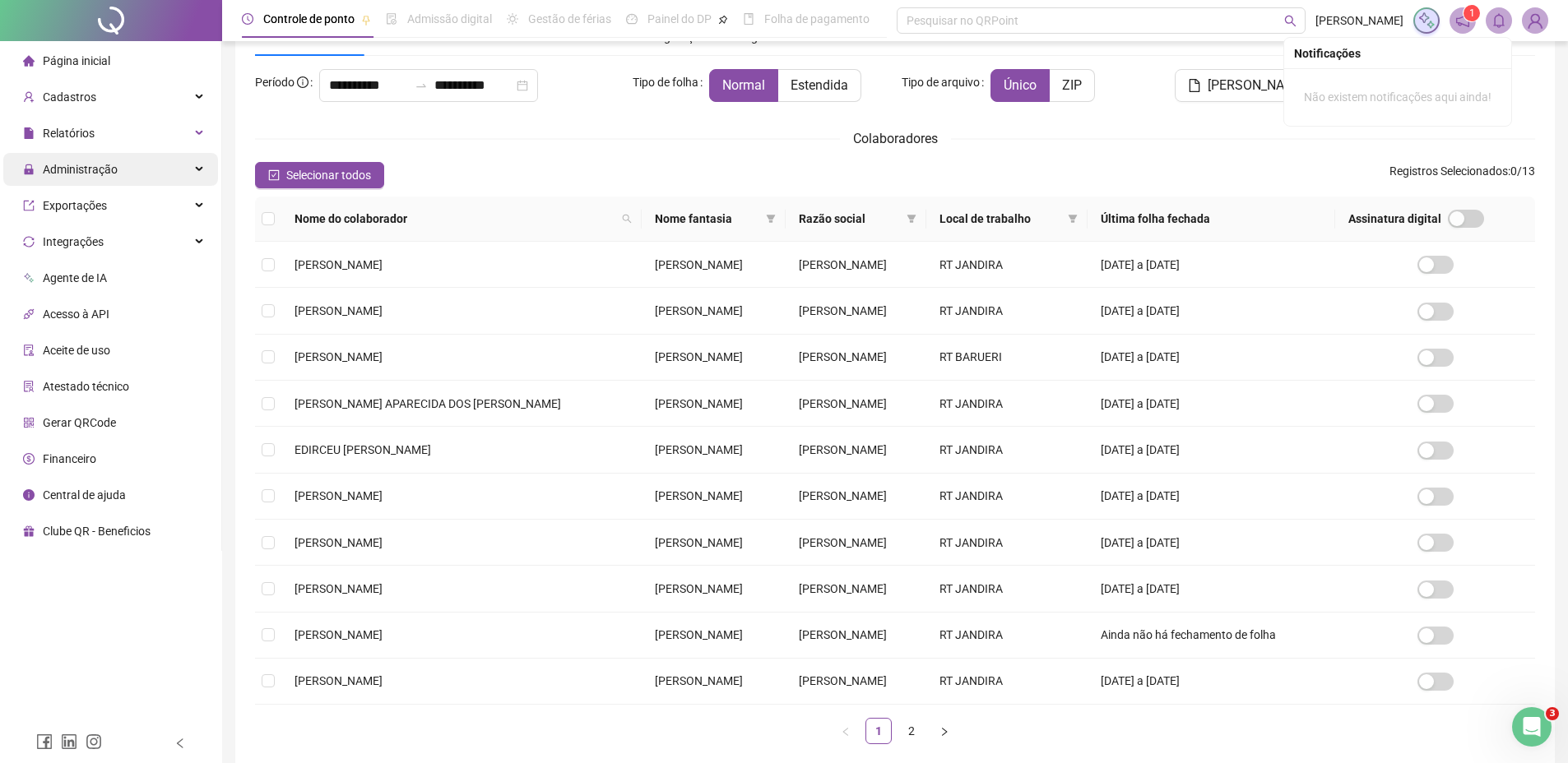
click at [96, 167] on span "Administração" at bounding box center [79, 169] width 75 height 13
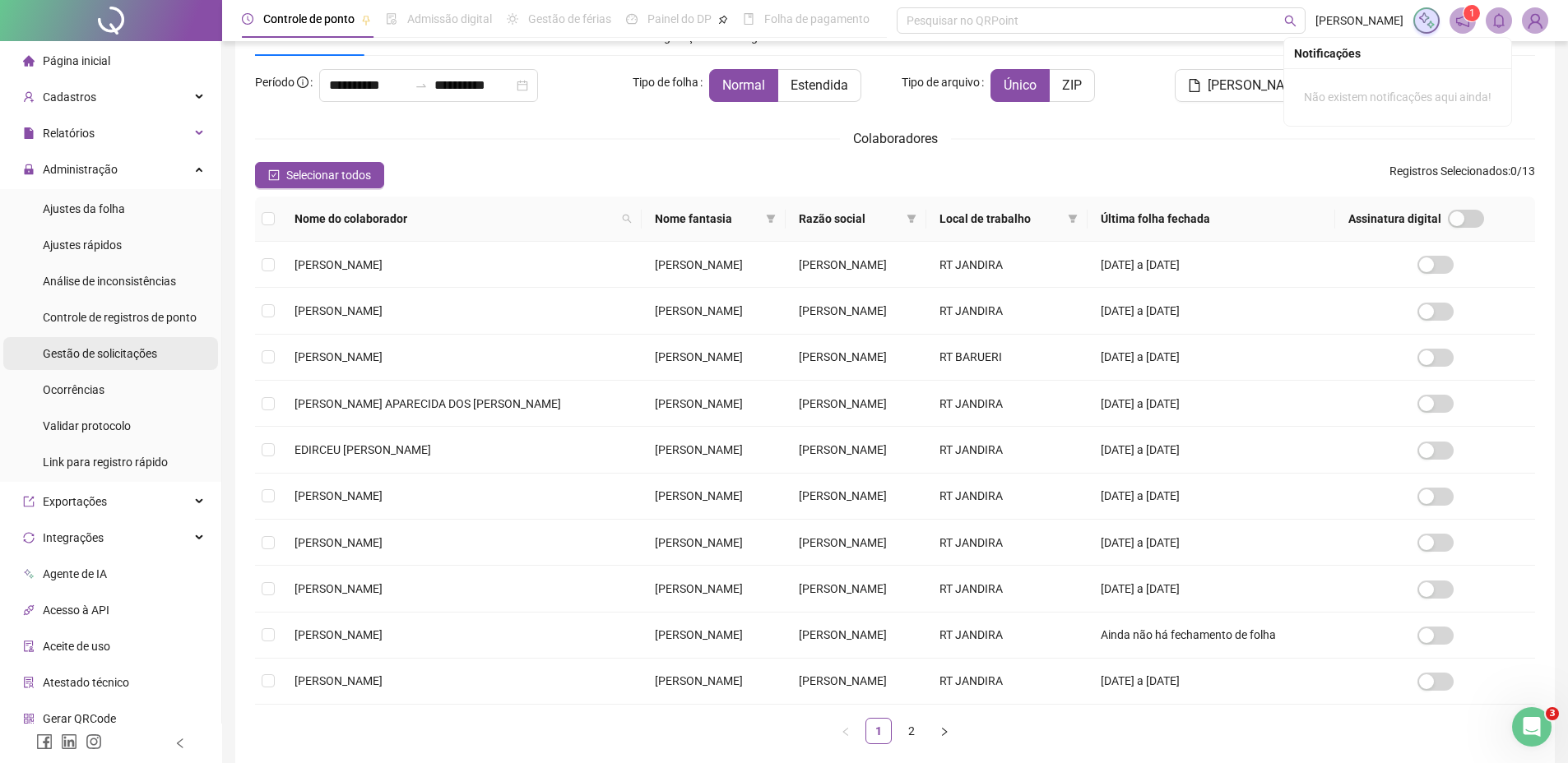
click at [87, 361] on div "Gestão de solicitações" at bounding box center [99, 354] width 114 height 33
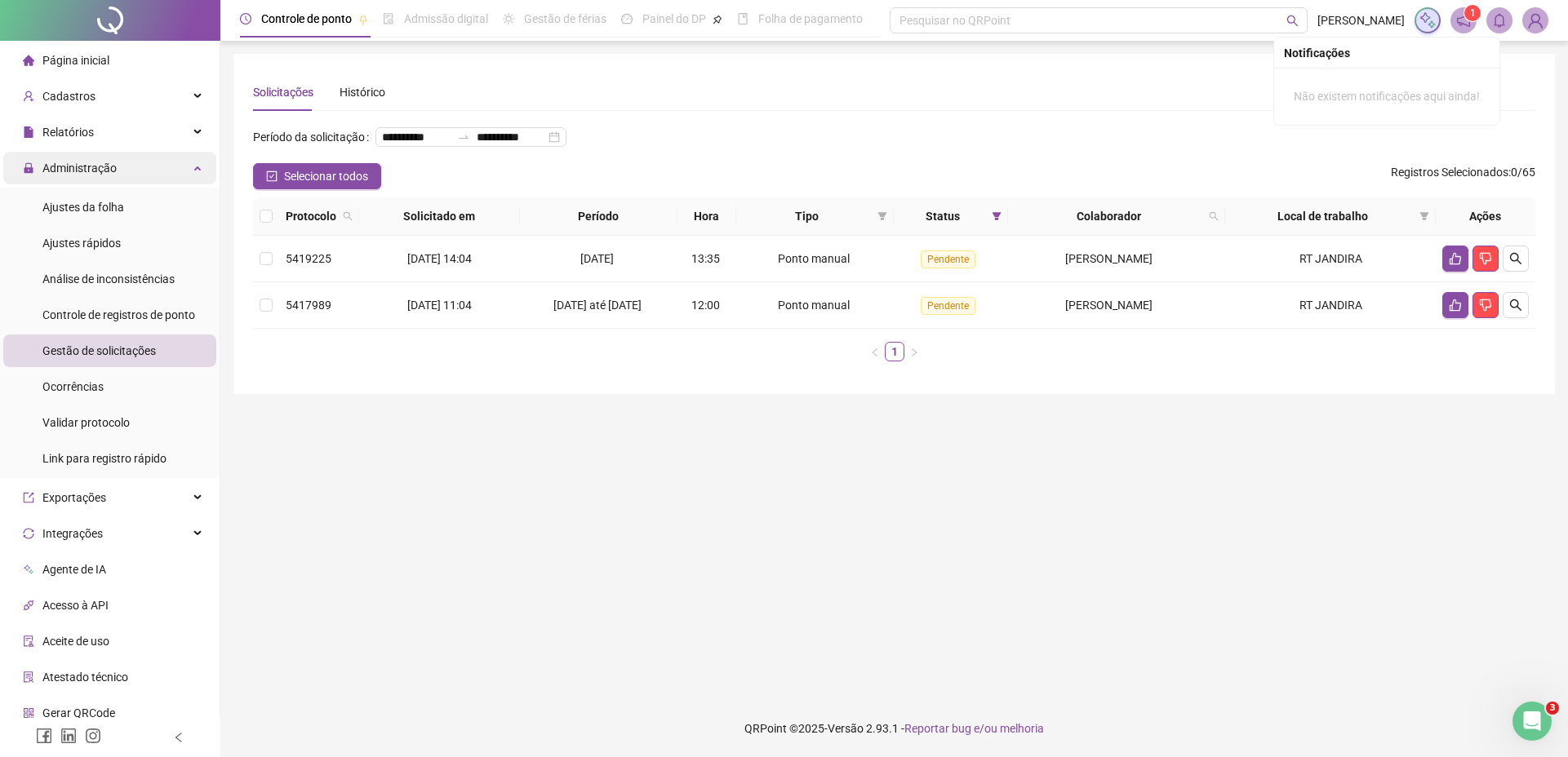
click at [172, 175] on div "Administração" at bounding box center [109, 168] width 213 height 33
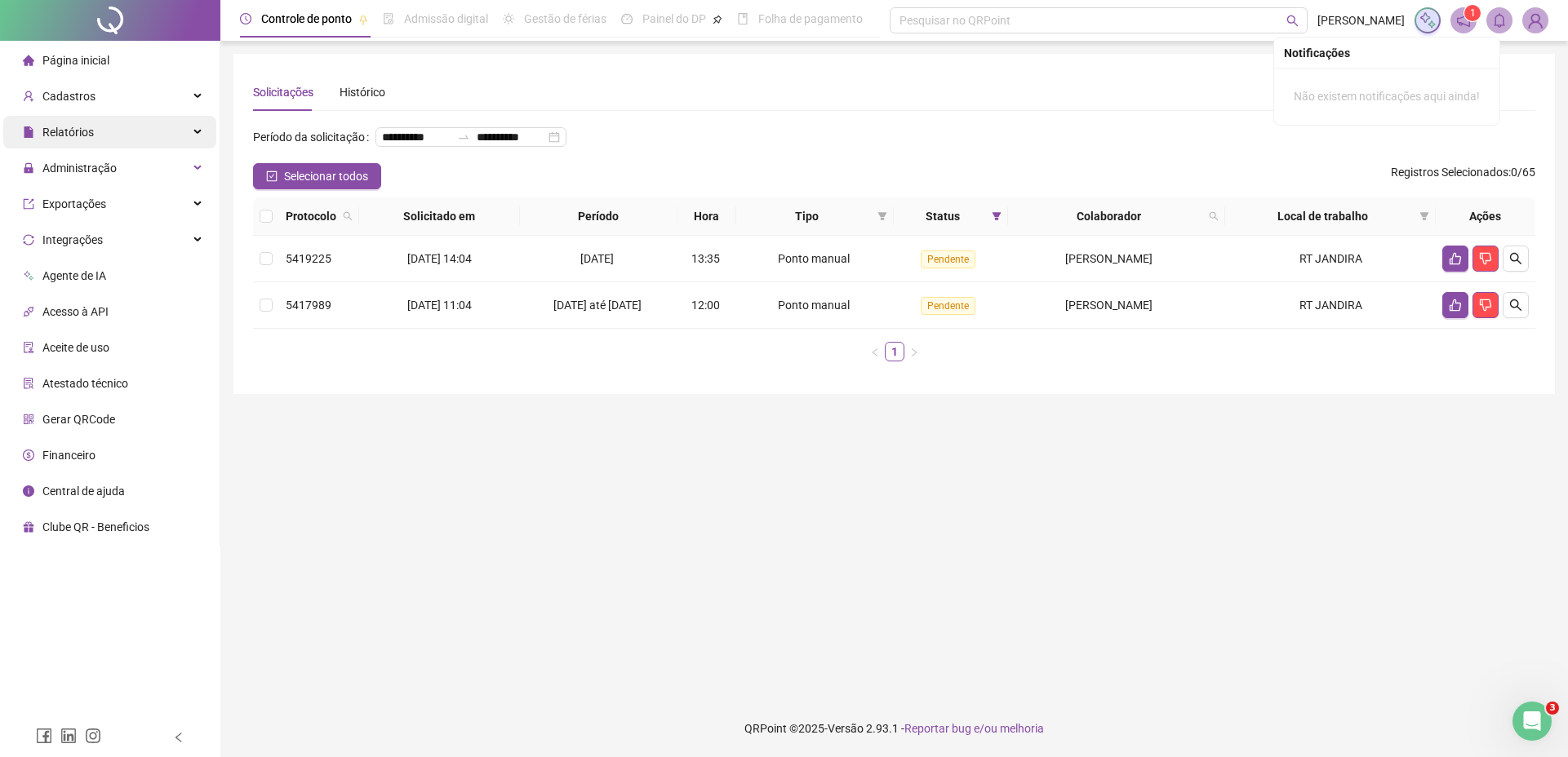
click at [166, 141] on div "Relatórios" at bounding box center [109, 131] width 213 height 33
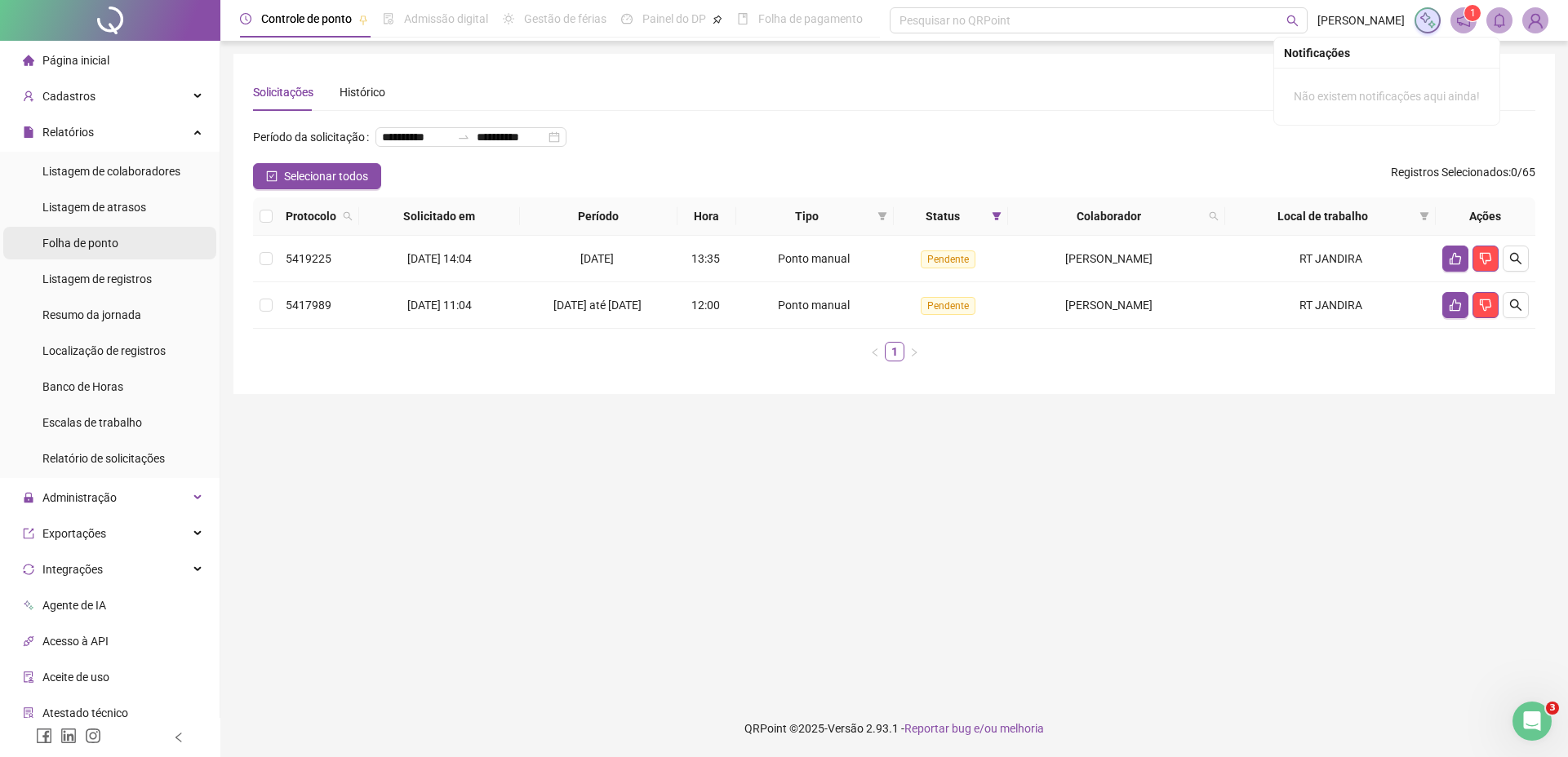
click at [105, 252] on div "Folha de ponto" at bounding box center [80, 243] width 76 height 33
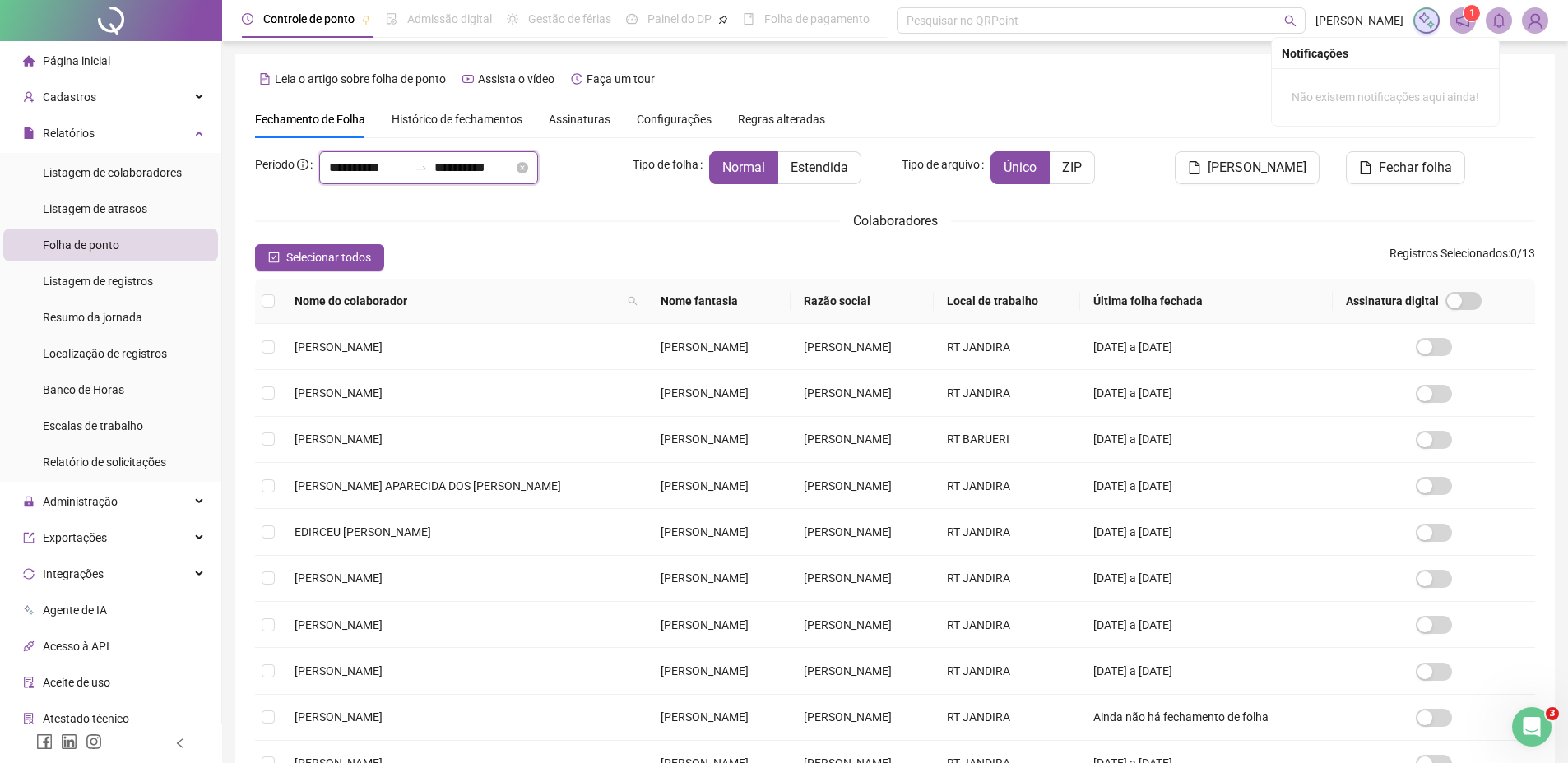
click at [375, 168] on input "**********" at bounding box center [368, 167] width 78 height 20
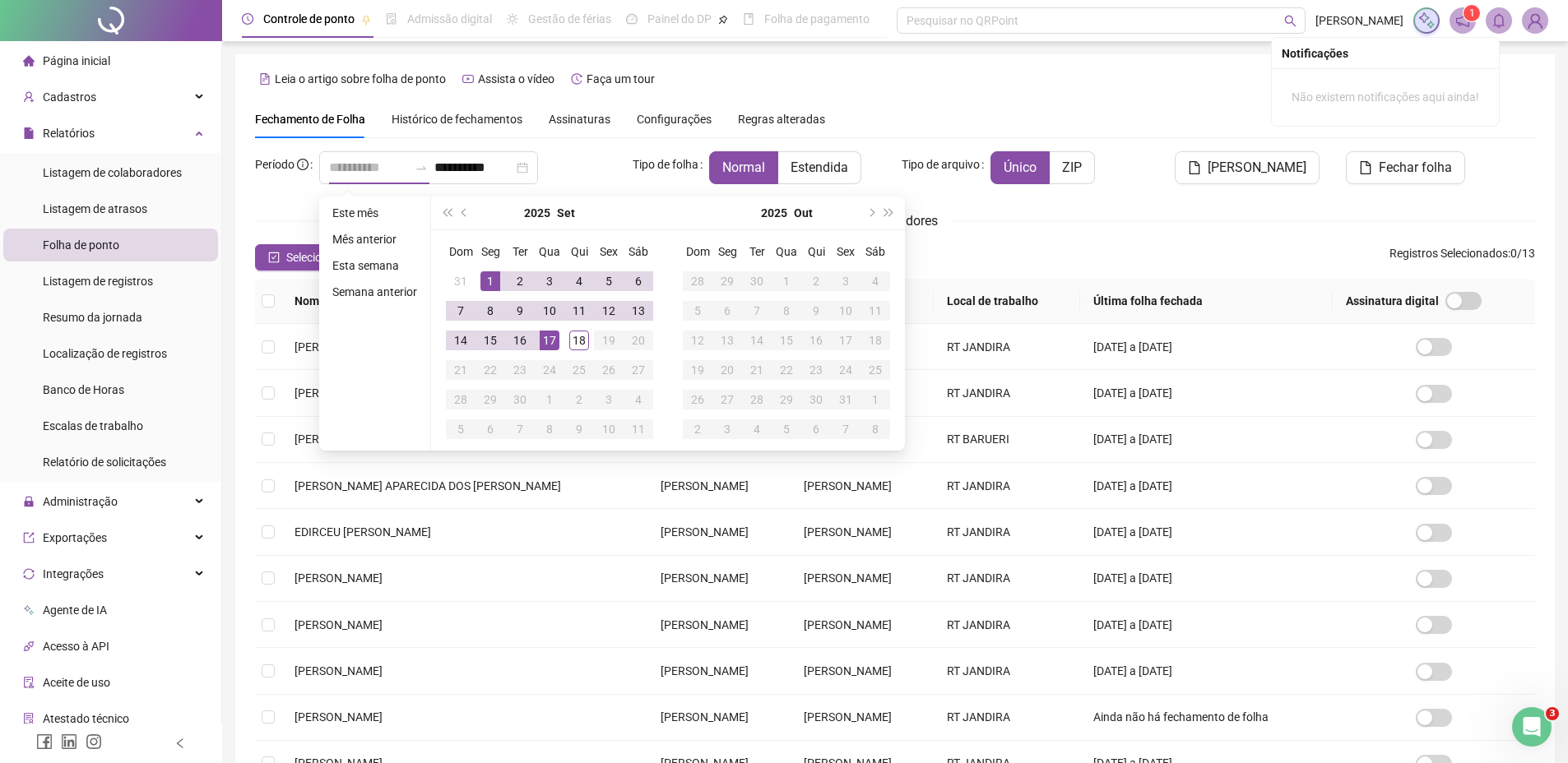
click at [492, 281] on div "1" at bounding box center [490, 281] width 20 height 20
type input "**********"
click at [572, 340] on div "18" at bounding box center [579, 340] width 20 height 20
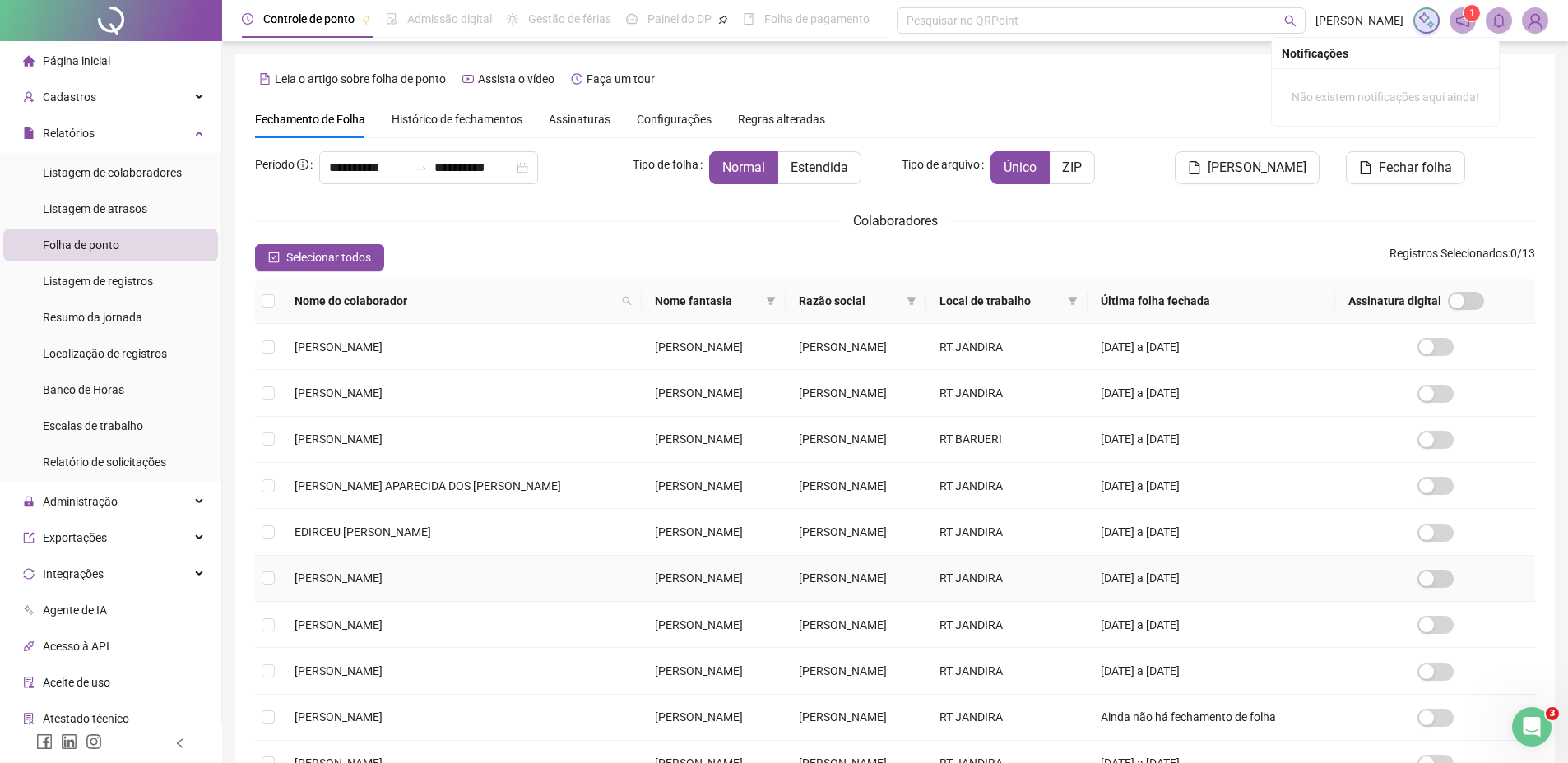
click at [279, 578] on td at bounding box center [269, 579] width 26 height 46
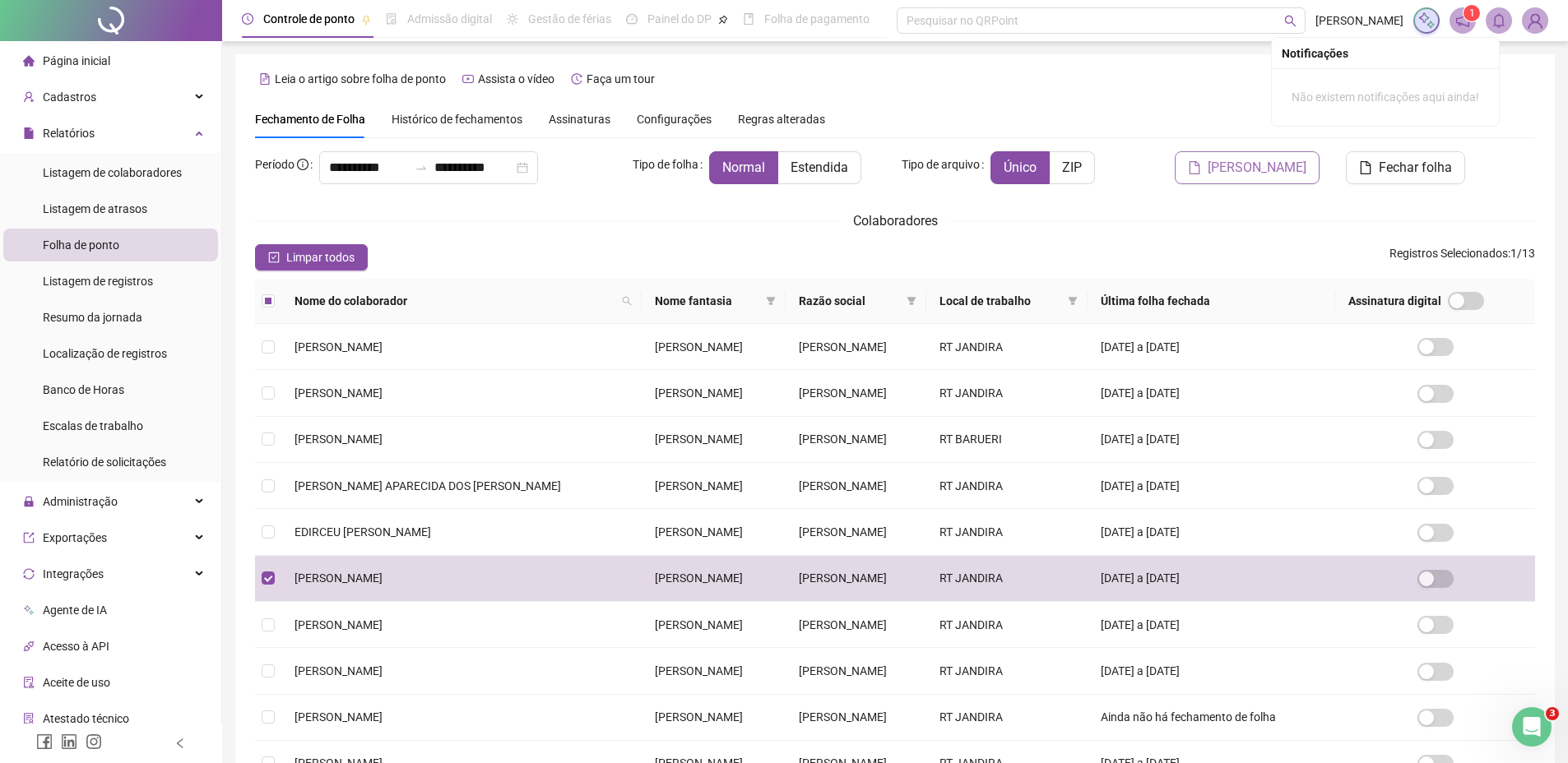
click at [1249, 170] on span "[PERSON_NAME]" at bounding box center [1257, 167] width 98 height 20
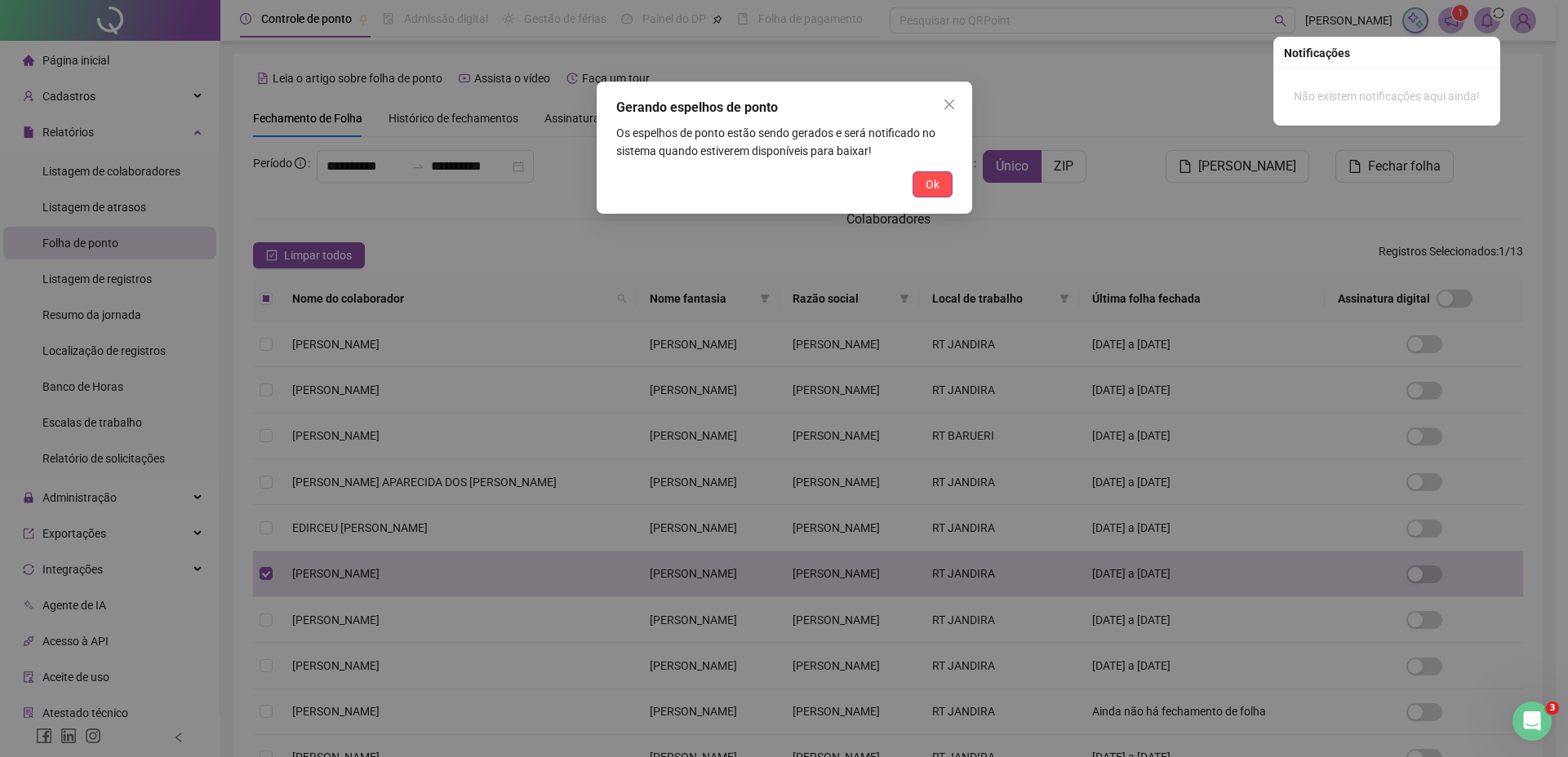
click at [939, 181] on button "Ok" at bounding box center [932, 185] width 40 height 26
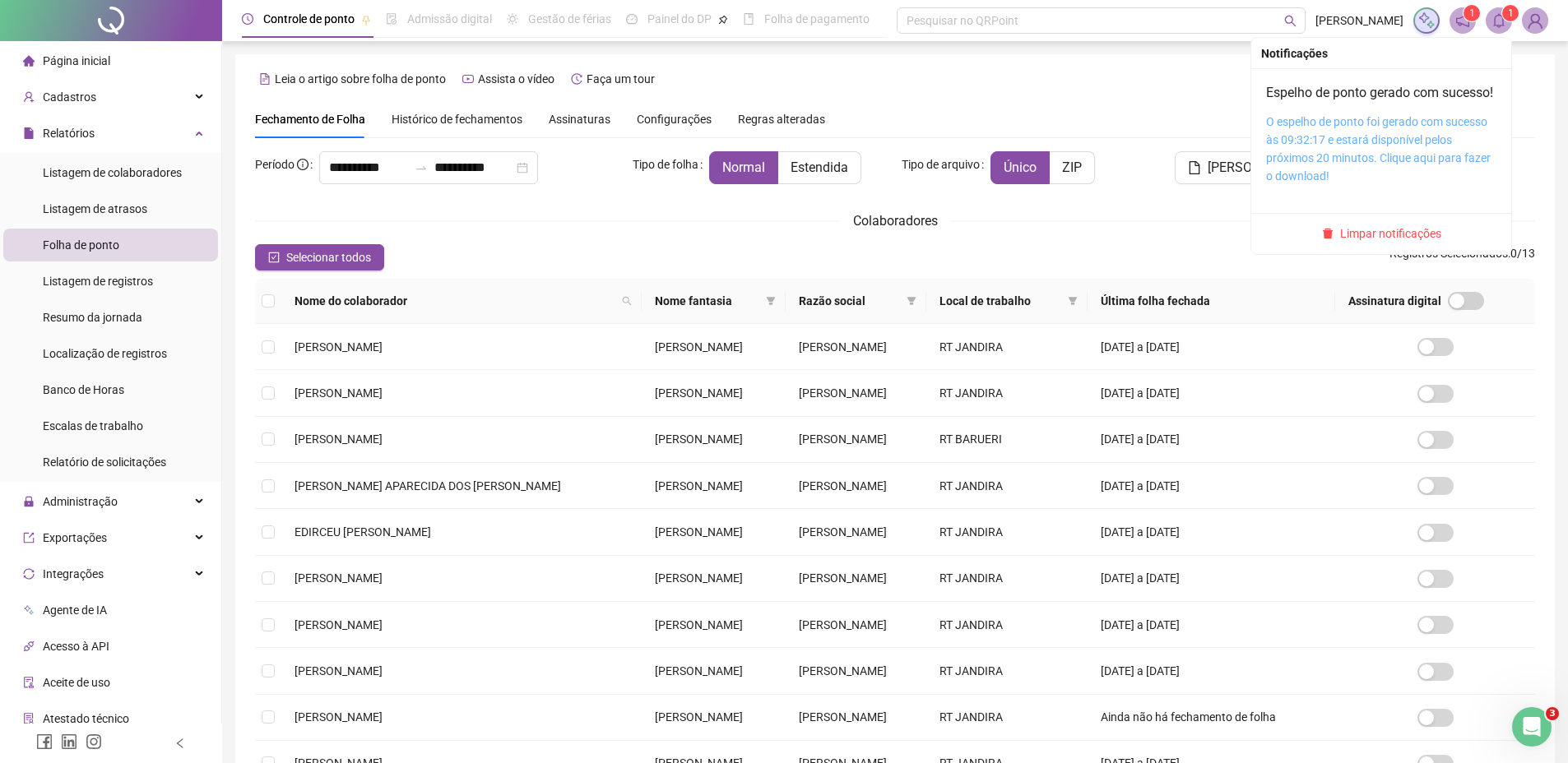
click at [1338, 146] on link "O espelho de ponto foi gerado com sucesso às 09:32:17 e estará disponível pelos…" at bounding box center [1377, 148] width 224 height 67
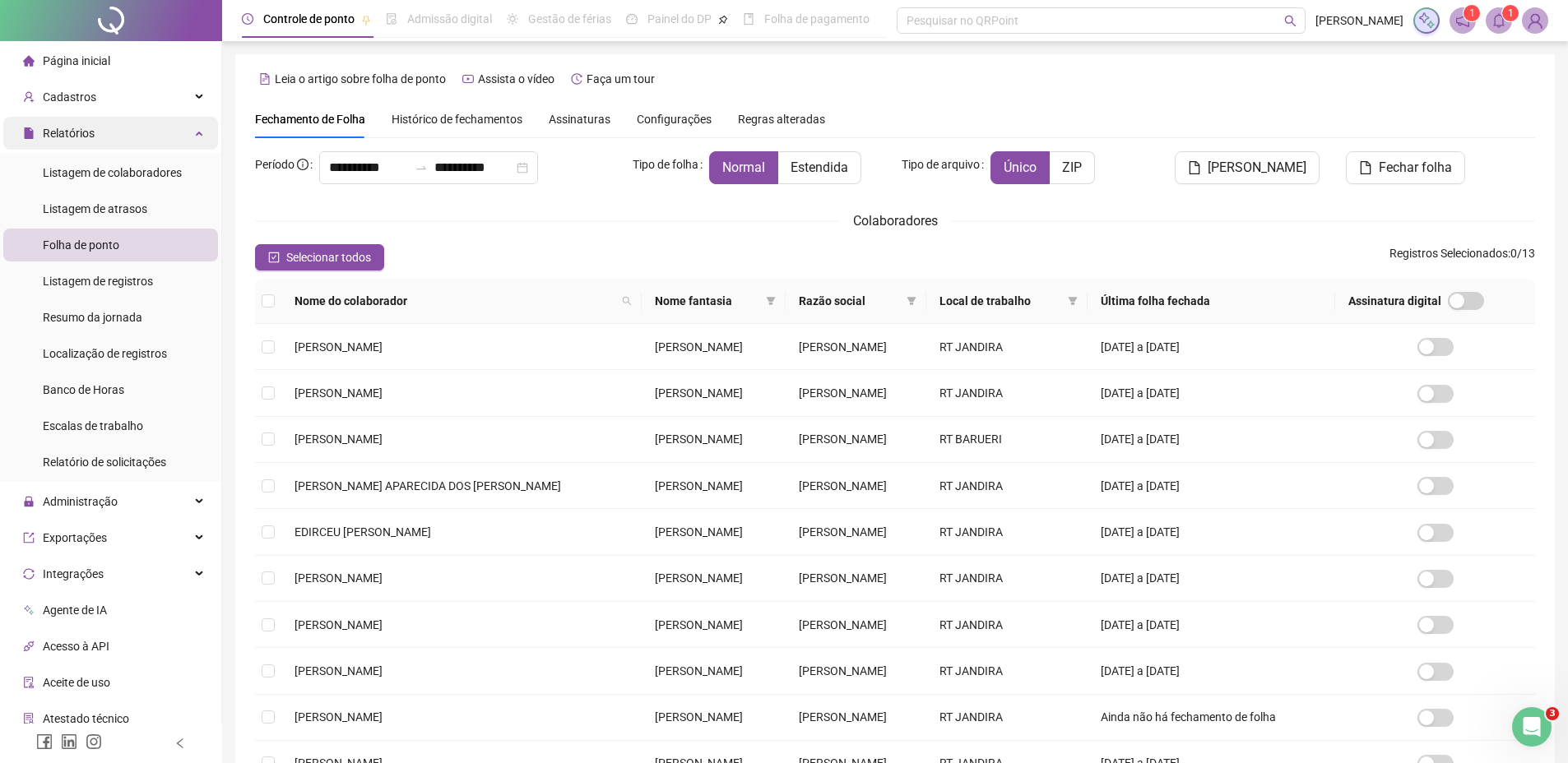
click at [184, 141] on div "Relatórios" at bounding box center [110, 132] width 215 height 33
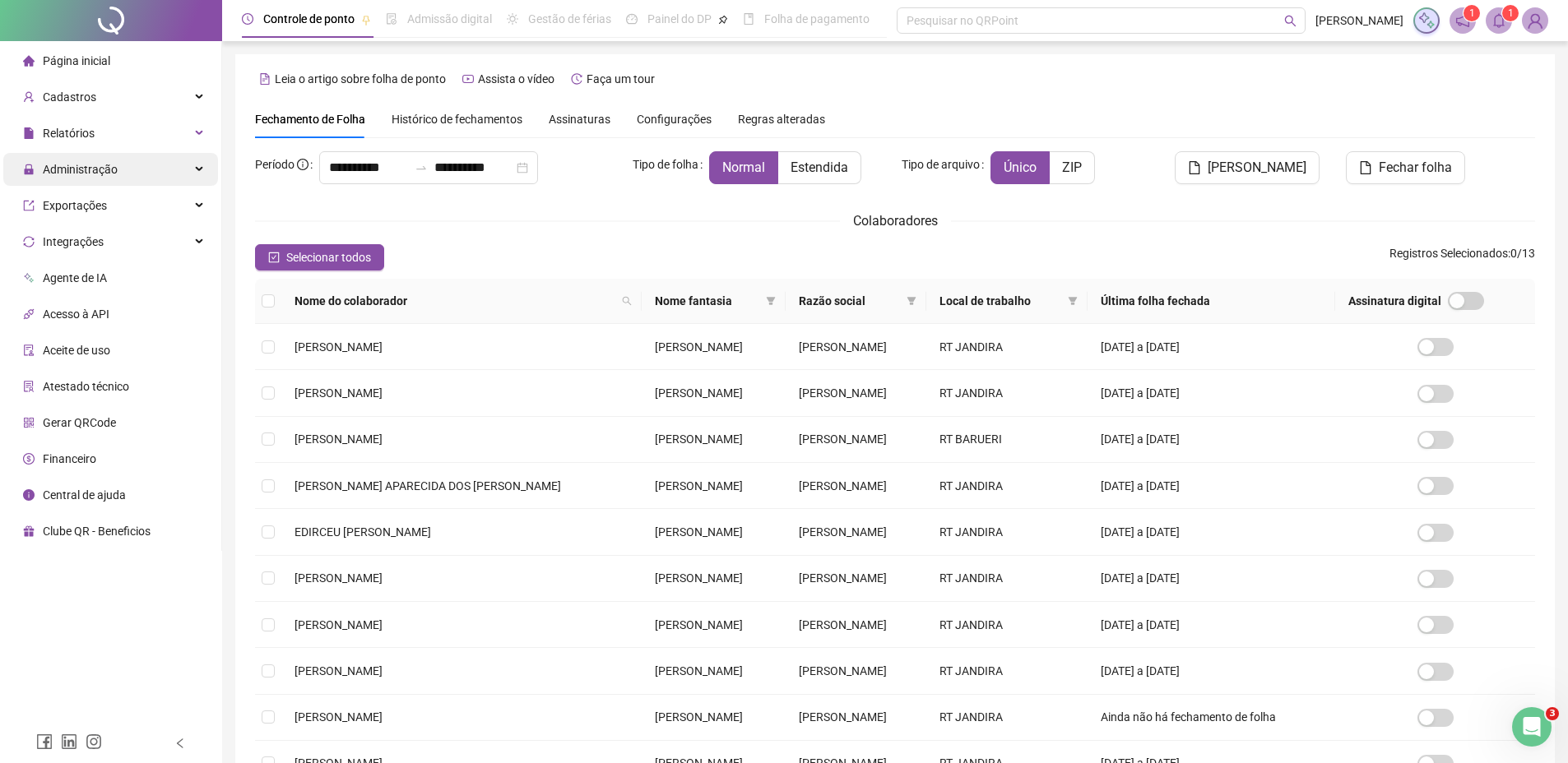
click at [96, 180] on span "Administração" at bounding box center [70, 169] width 95 height 33
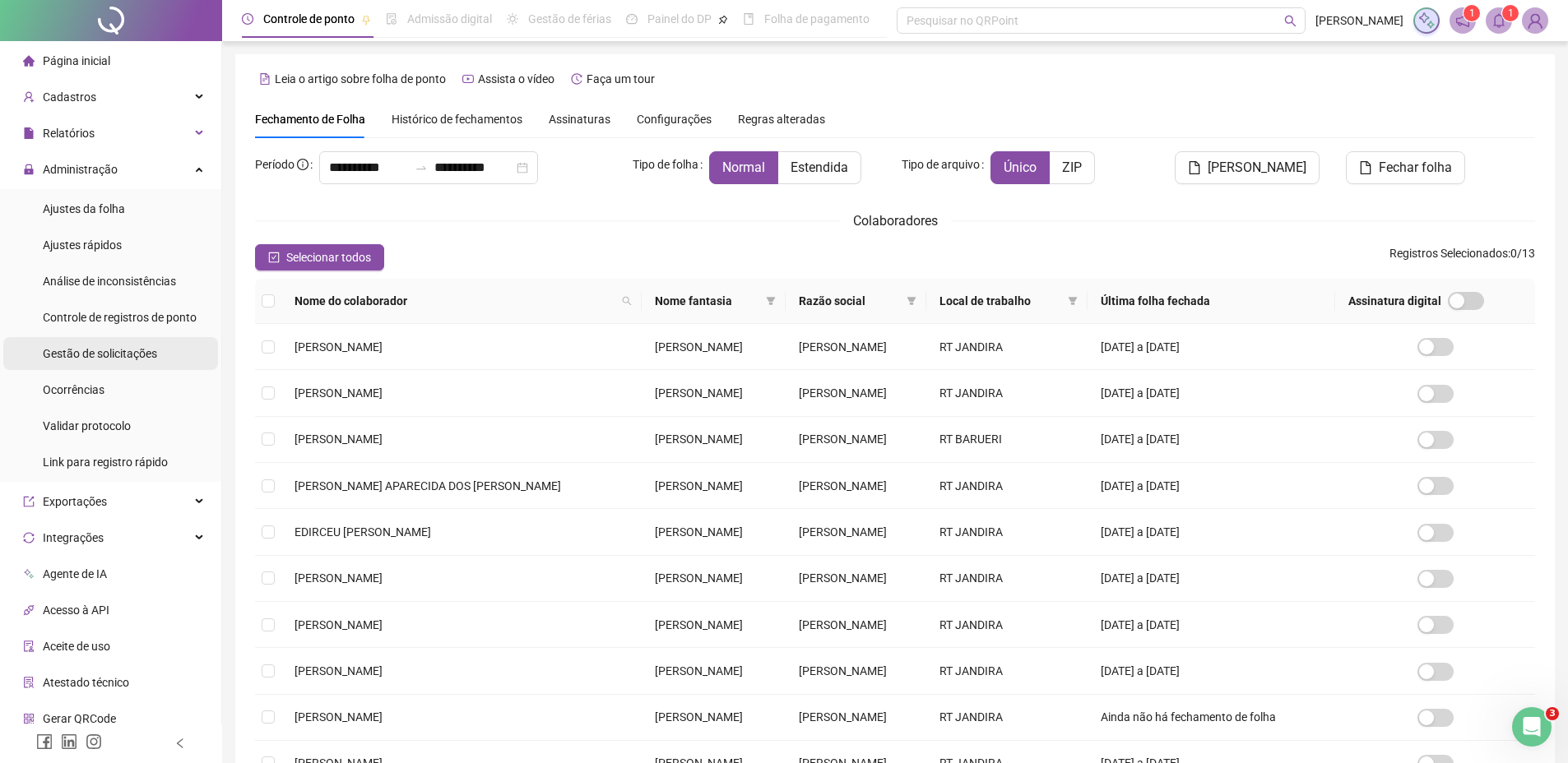
click at [79, 355] on span "Gestão de solicitações" at bounding box center [99, 354] width 114 height 13
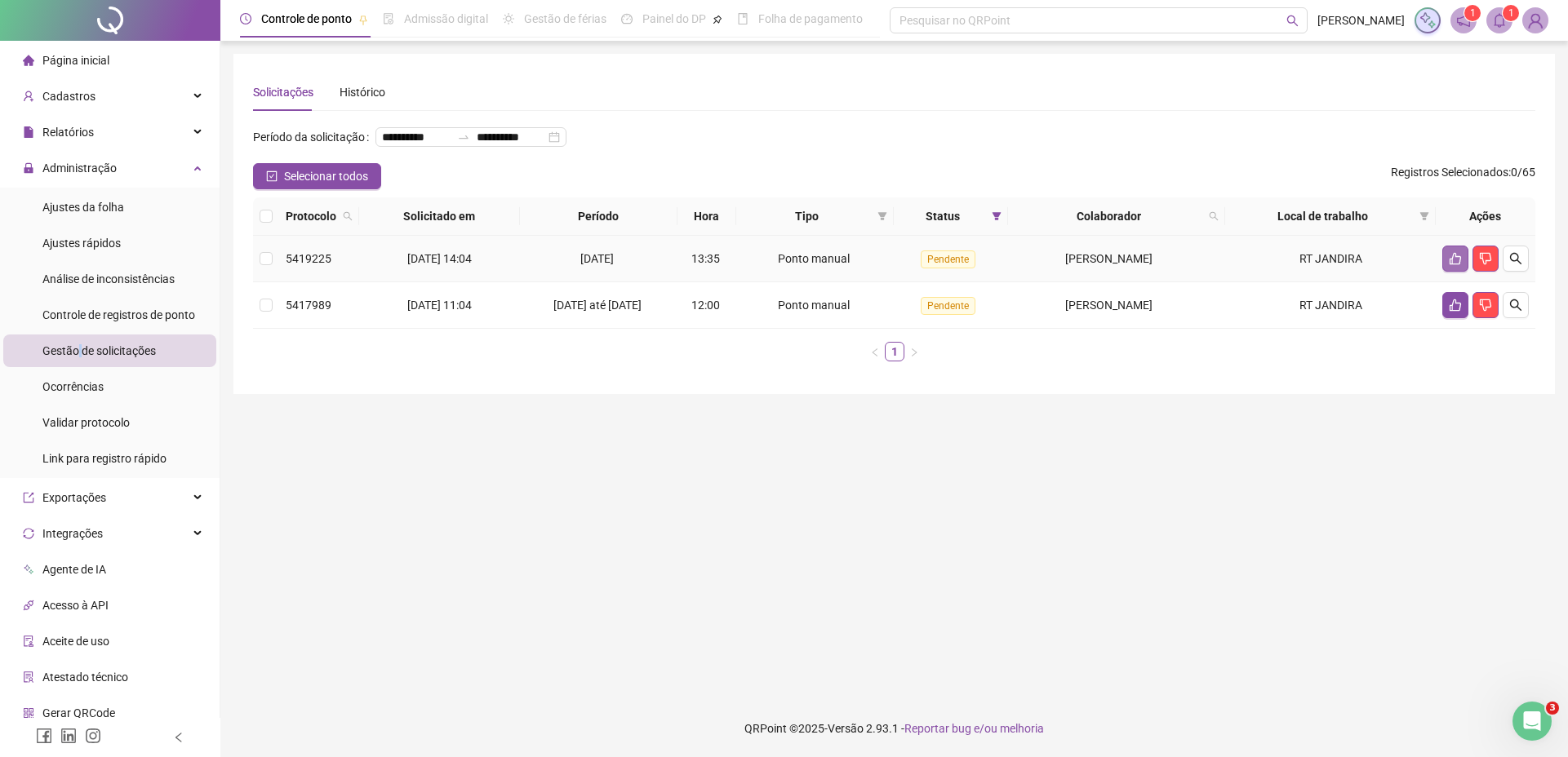
click at [1444, 272] on button "button" at bounding box center [1455, 259] width 26 height 26
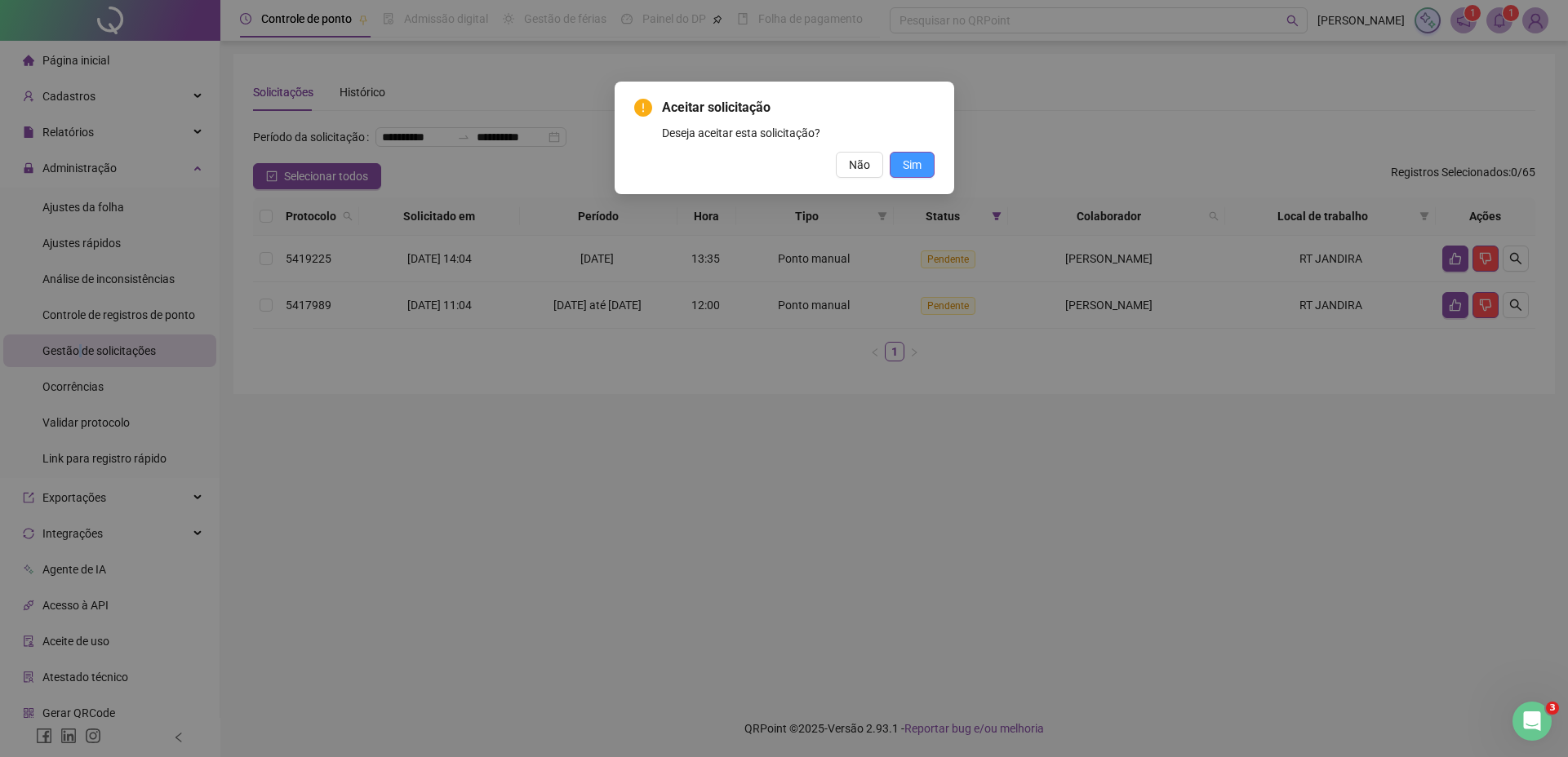
click at [906, 169] on span "Sim" at bounding box center [912, 164] width 19 height 18
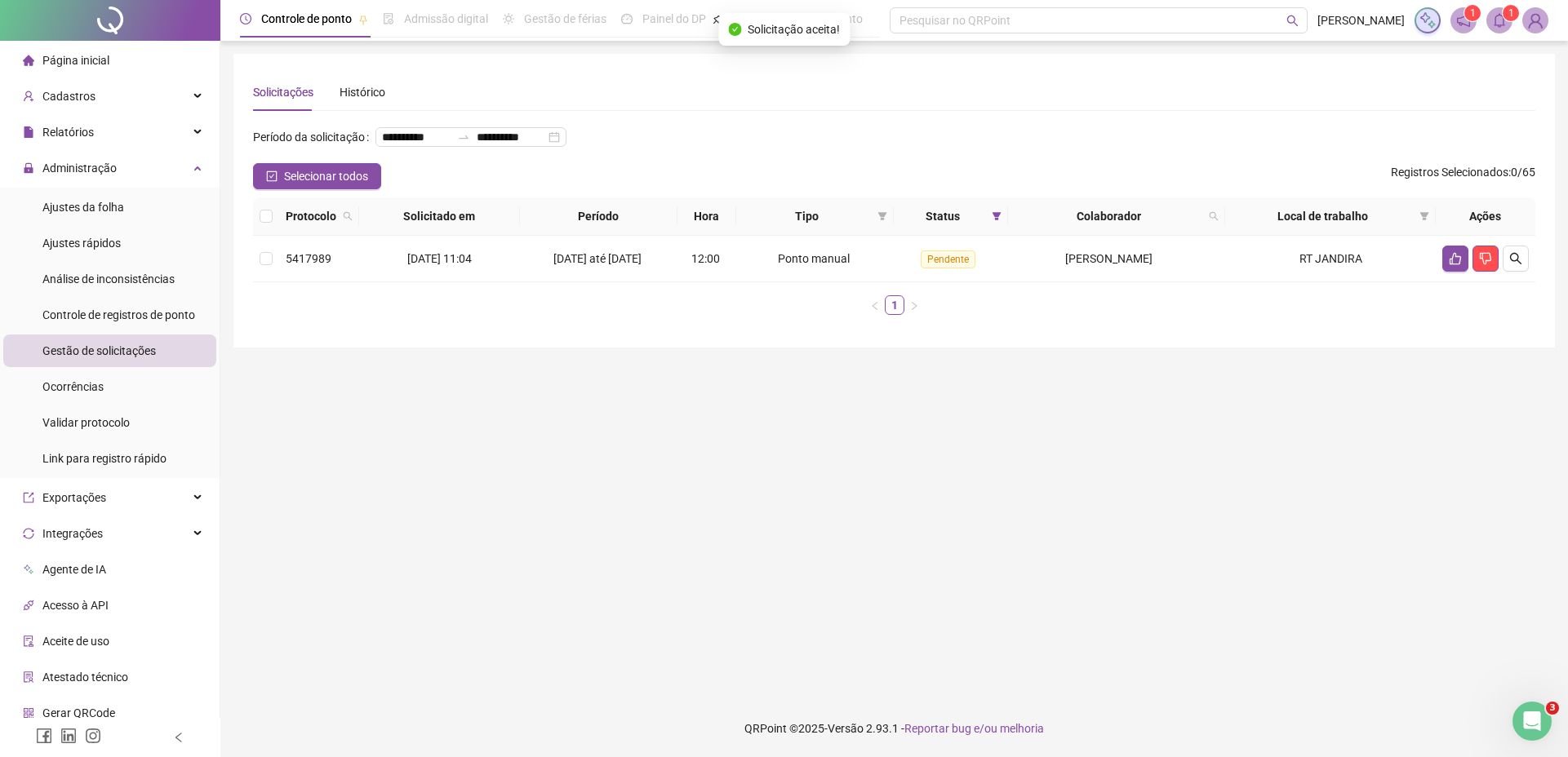
click at [776, 531] on main "**********" at bounding box center [894, 370] width 1321 height 633
click at [181, 167] on div "Administração" at bounding box center [109, 168] width 213 height 33
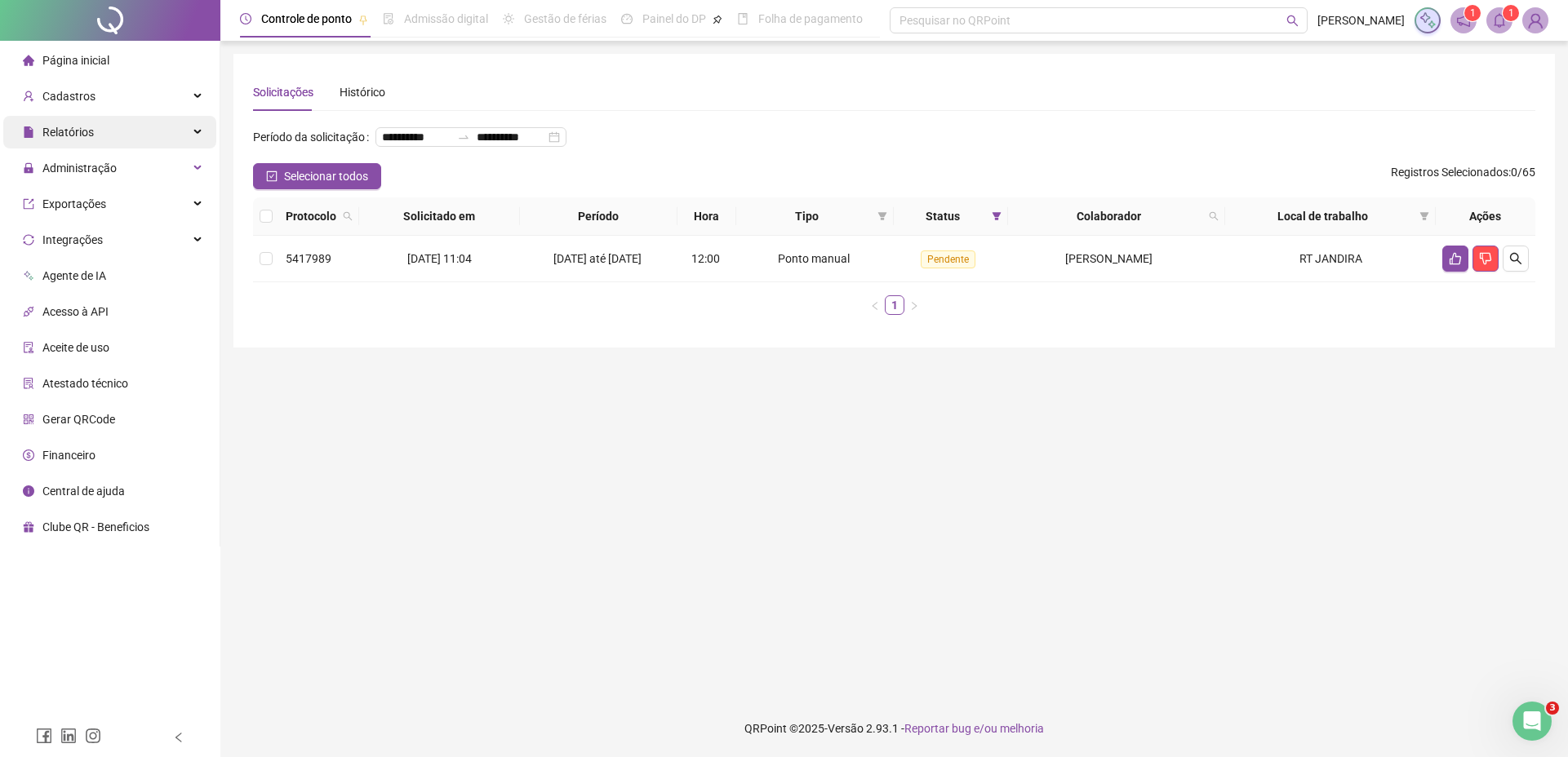
click at [155, 134] on div "Relatórios" at bounding box center [109, 131] width 213 height 33
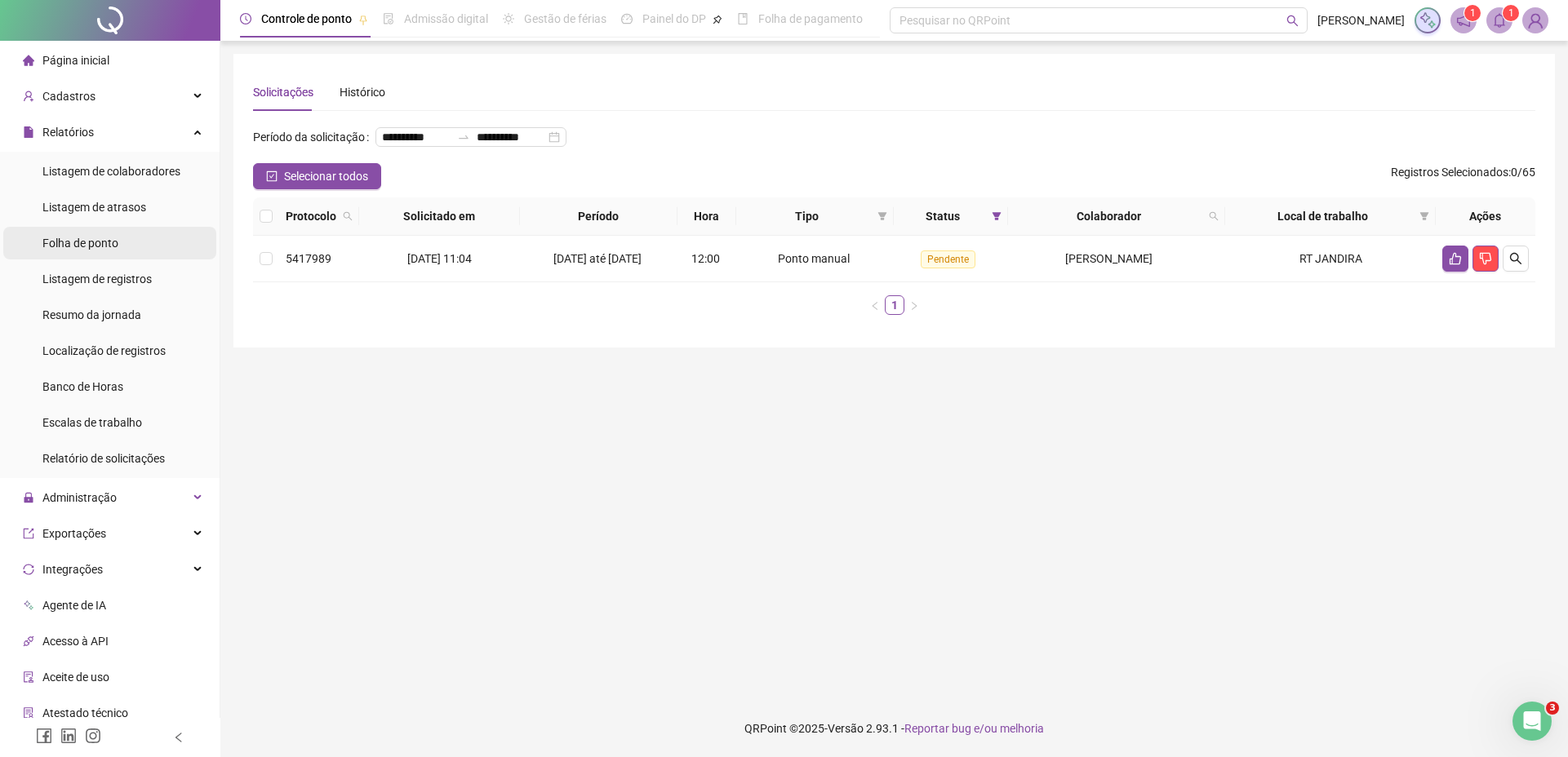
click at [86, 249] on span "Folha de ponto" at bounding box center [80, 243] width 76 height 13
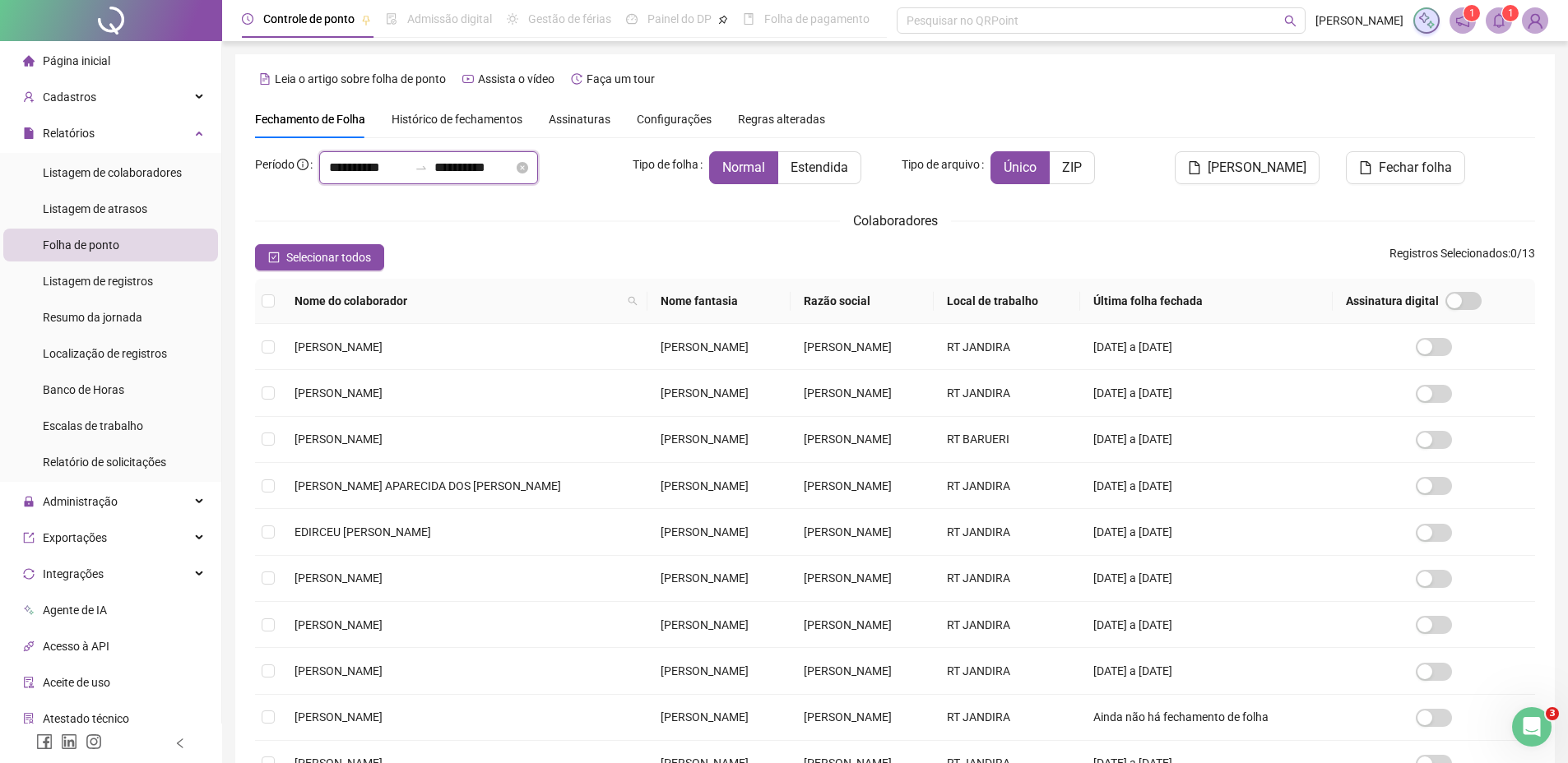
click at [375, 162] on input "**********" at bounding box center [368, 167] width 78 height 20
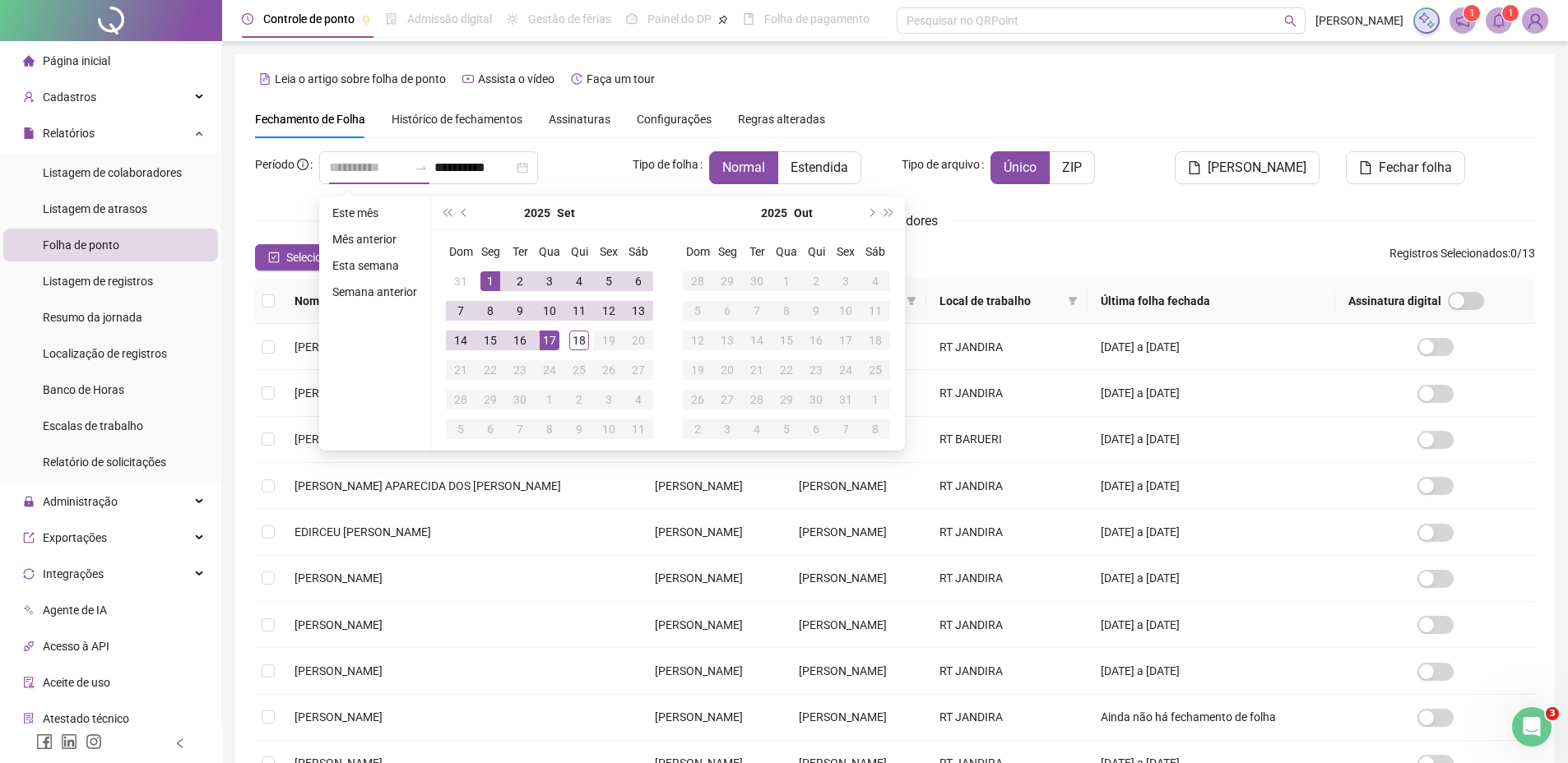
click at [496, 279] on div "1" at bounding box center [490, 281] width 20 height 20
type input "**********"
click at [578, 350] on div "18" at bounding box center [579, 340] width 20 height 20
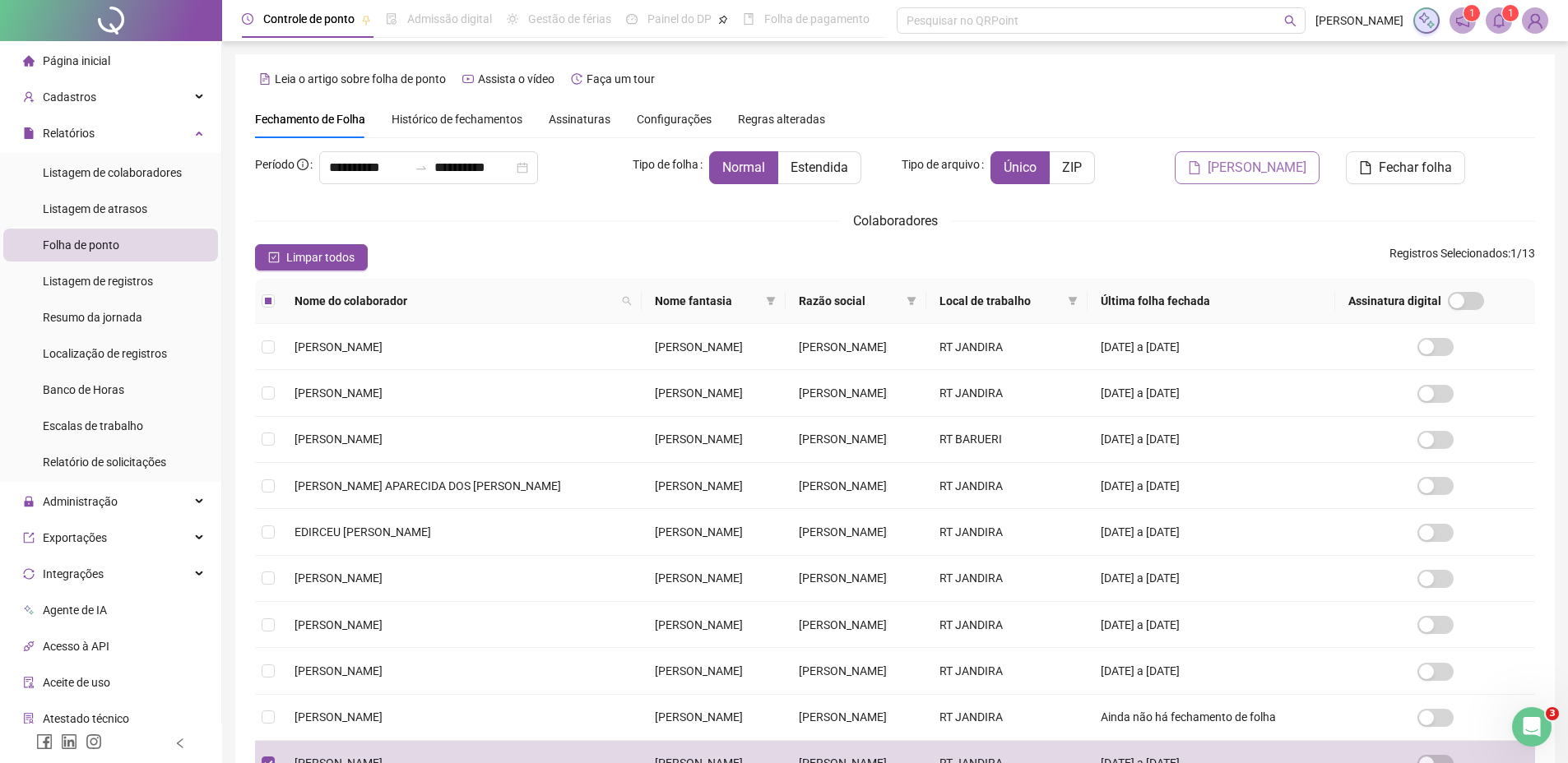
click at [1280, 165] on span "[PERSON_NAME]" at bounding box center [1257, 167] width 98 height 20
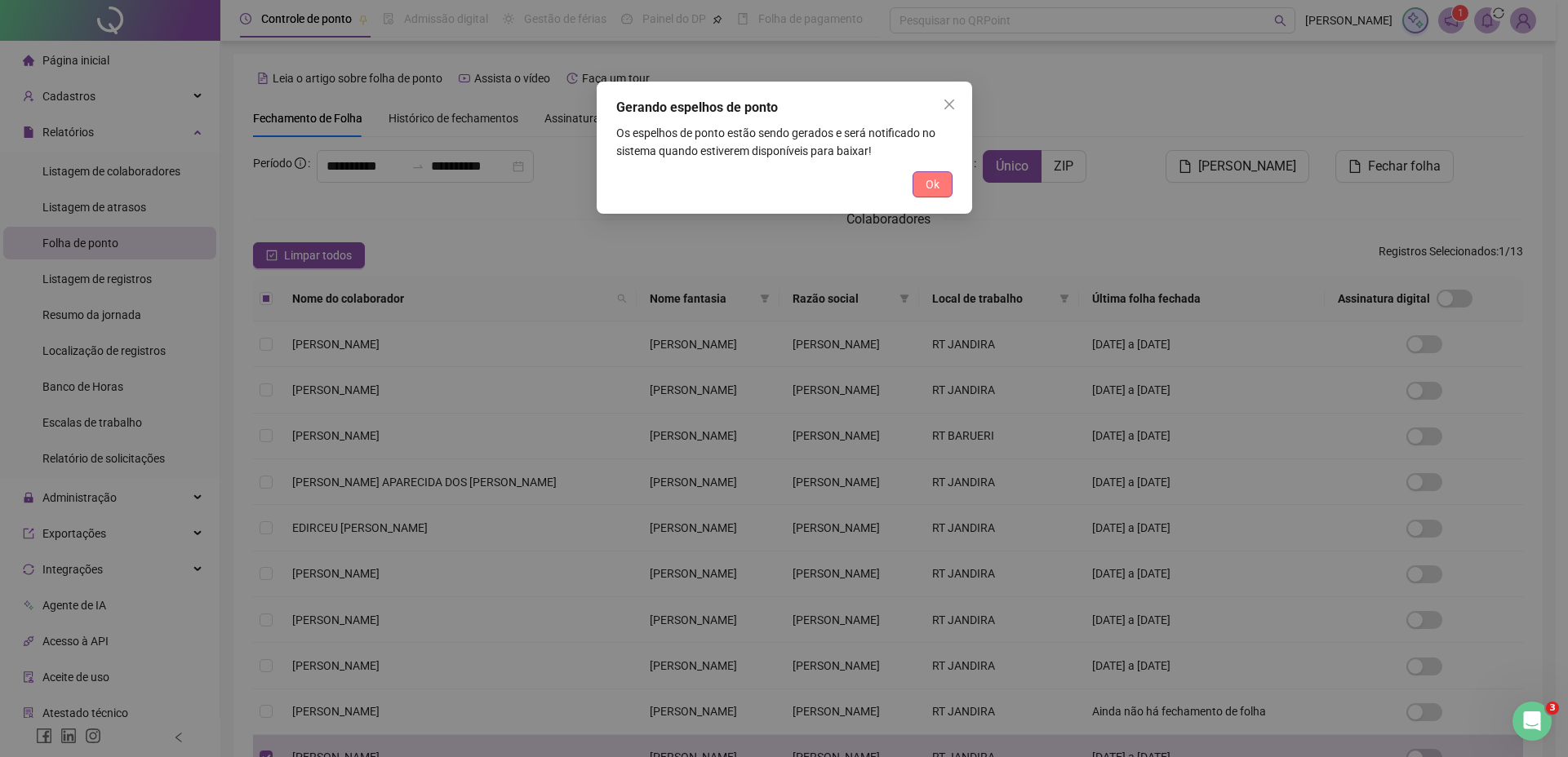
click at [925, 189] on span "Ok" at bounding box center [932, 184] width 14 height 18
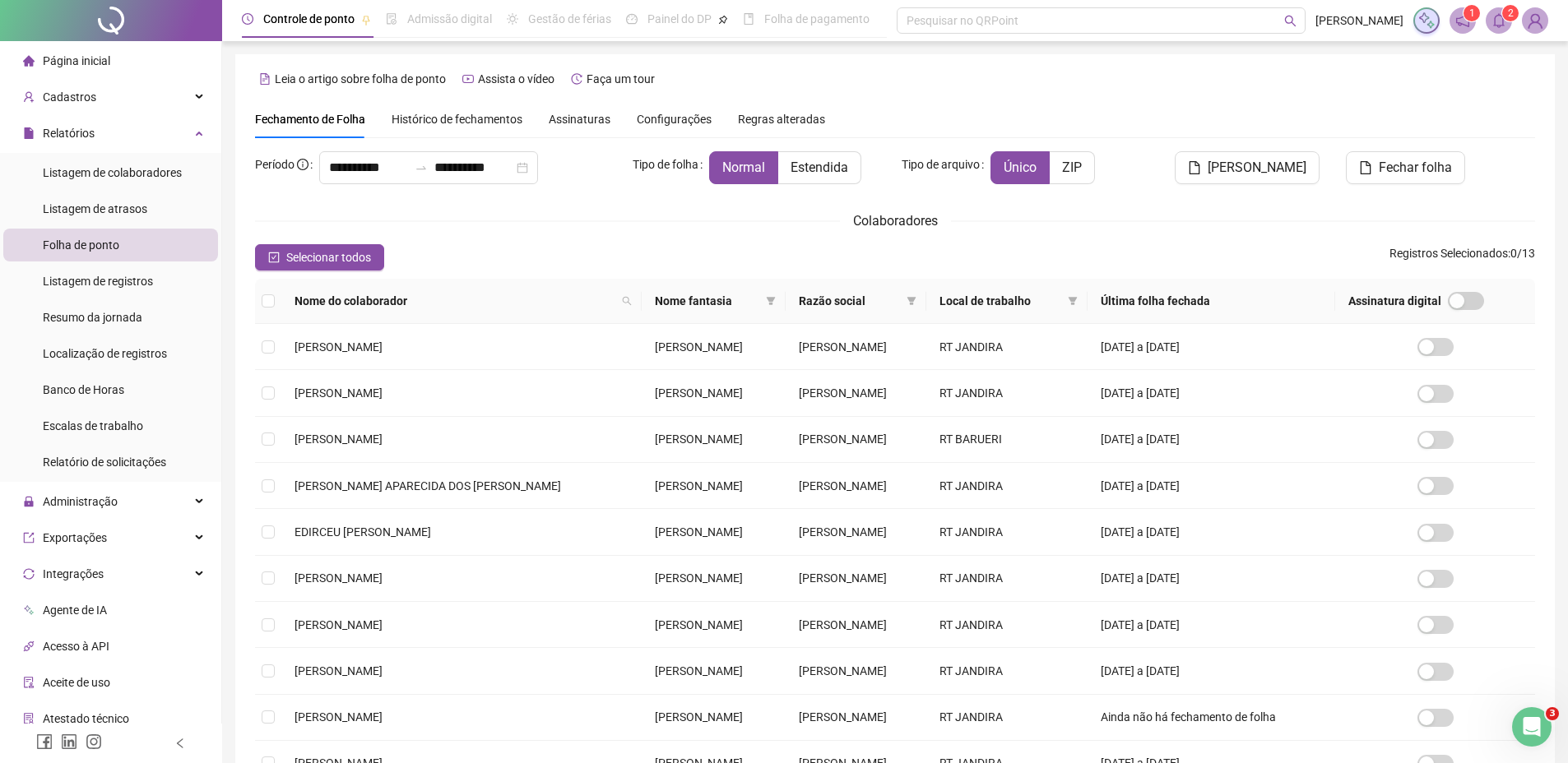
click at [1504, 12] on sup "2" at bounding box center [1509, 12] width 16 height 16
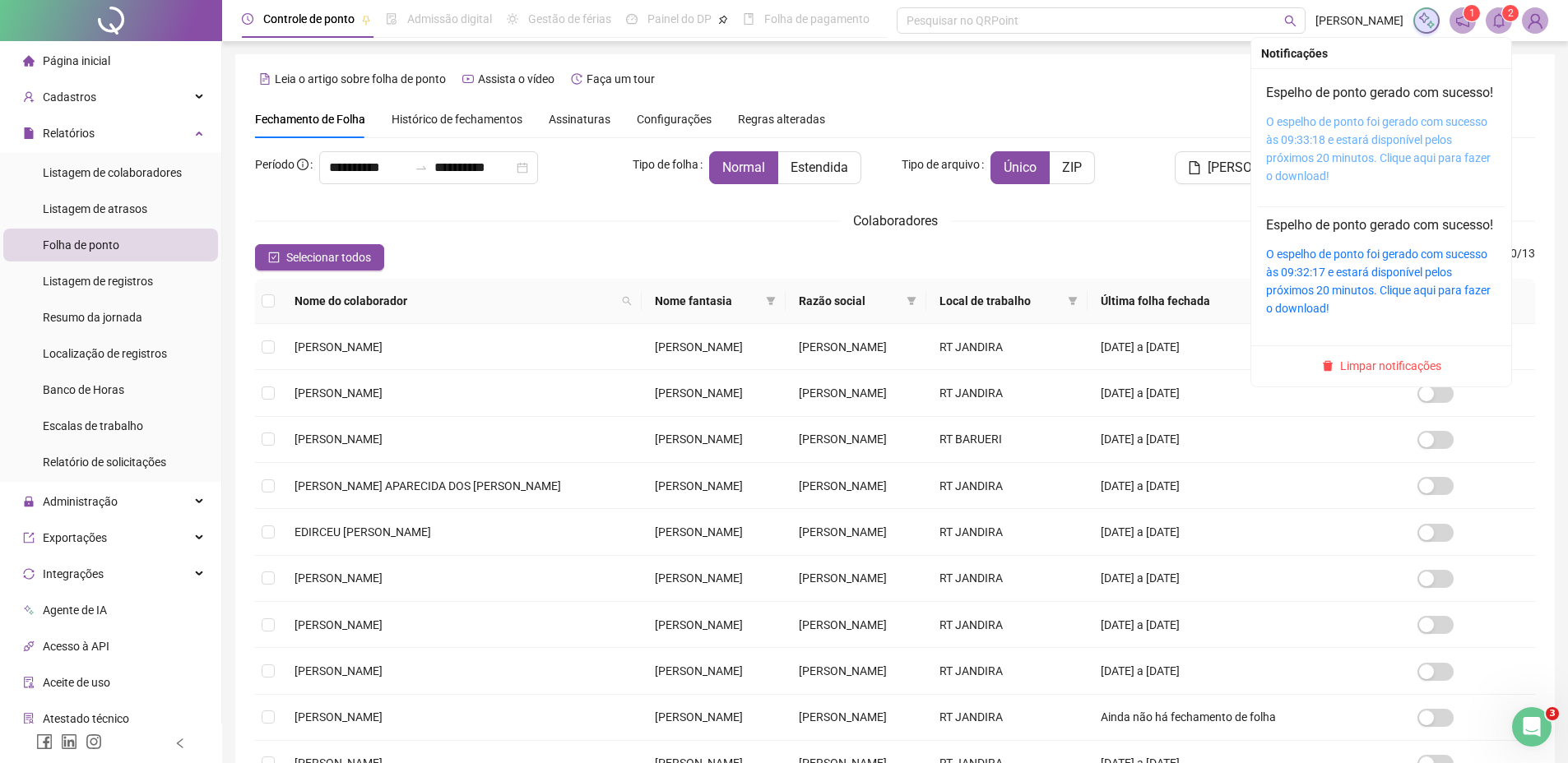
click at [1370, 139] on link "O espelho de ponto foi gerado com sucesso às 09:33:18 e estará disponível pelos…" at bounding box center [1377, 148] width 224 height 67
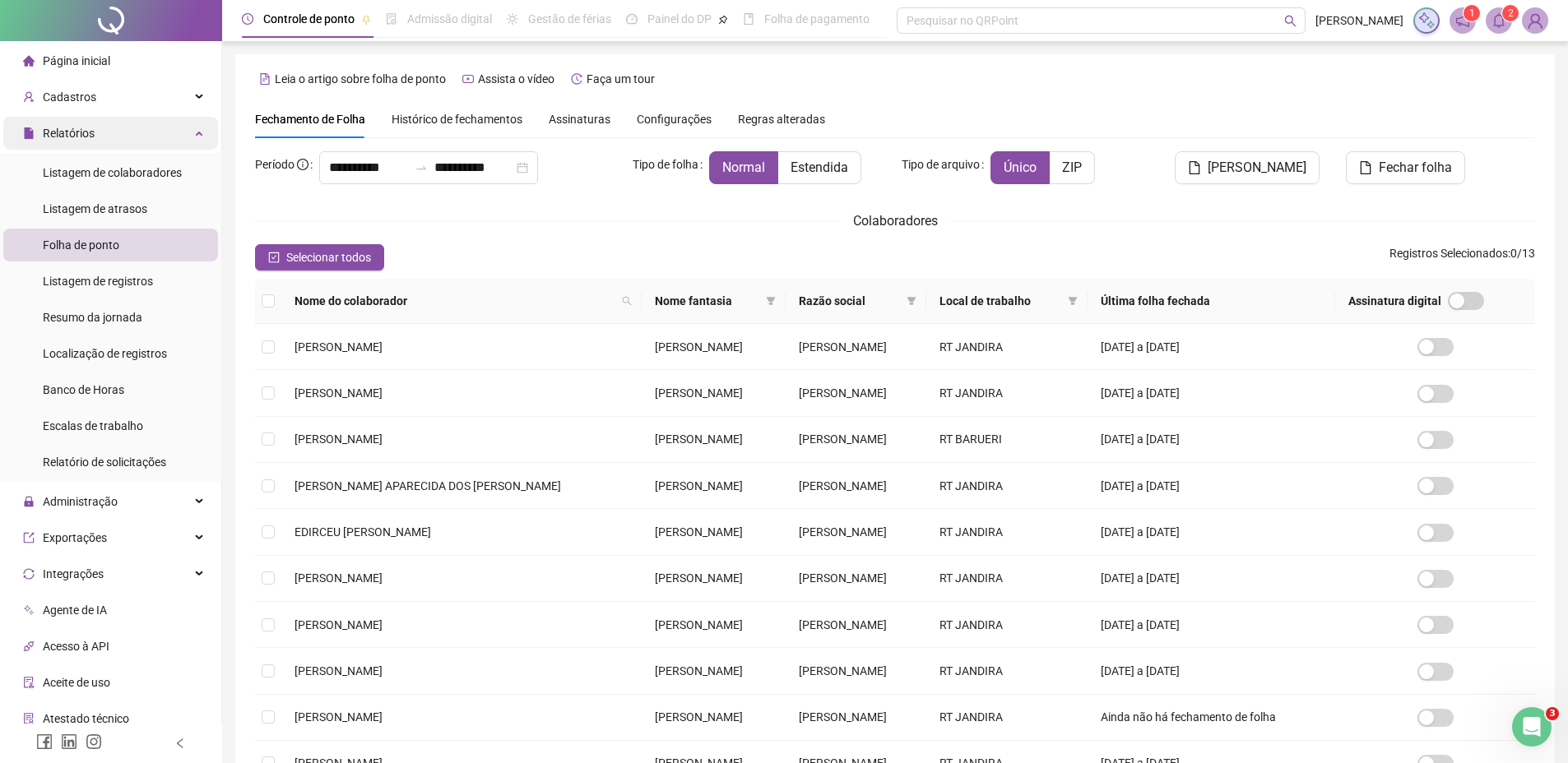
click at [174, 136] on div "Relatórios" at bounding box center [110, 132] width 215 height 33
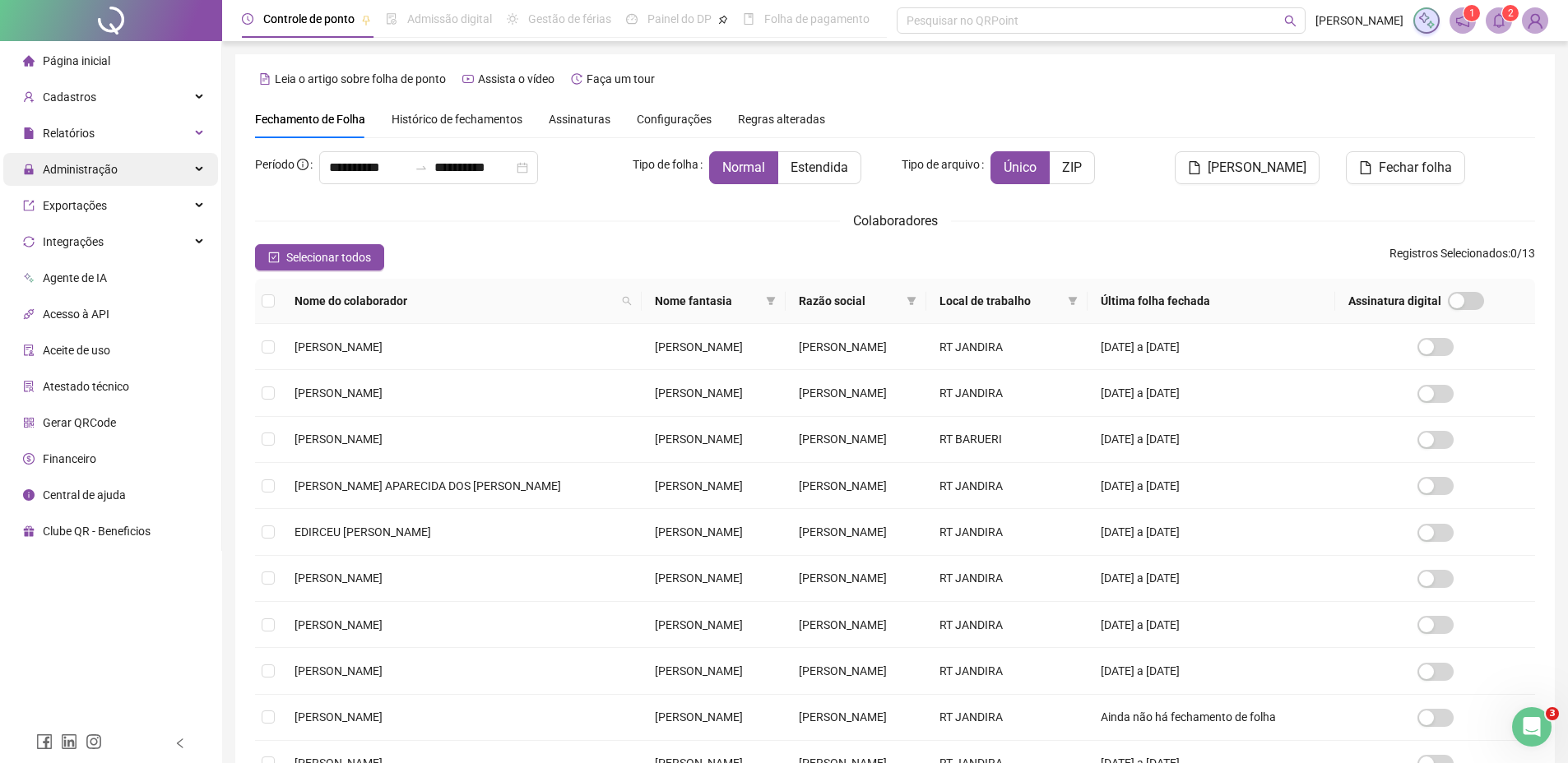
click at [97, 163] on span "Administração" at bounding box center [79, 169] width 75 height 13
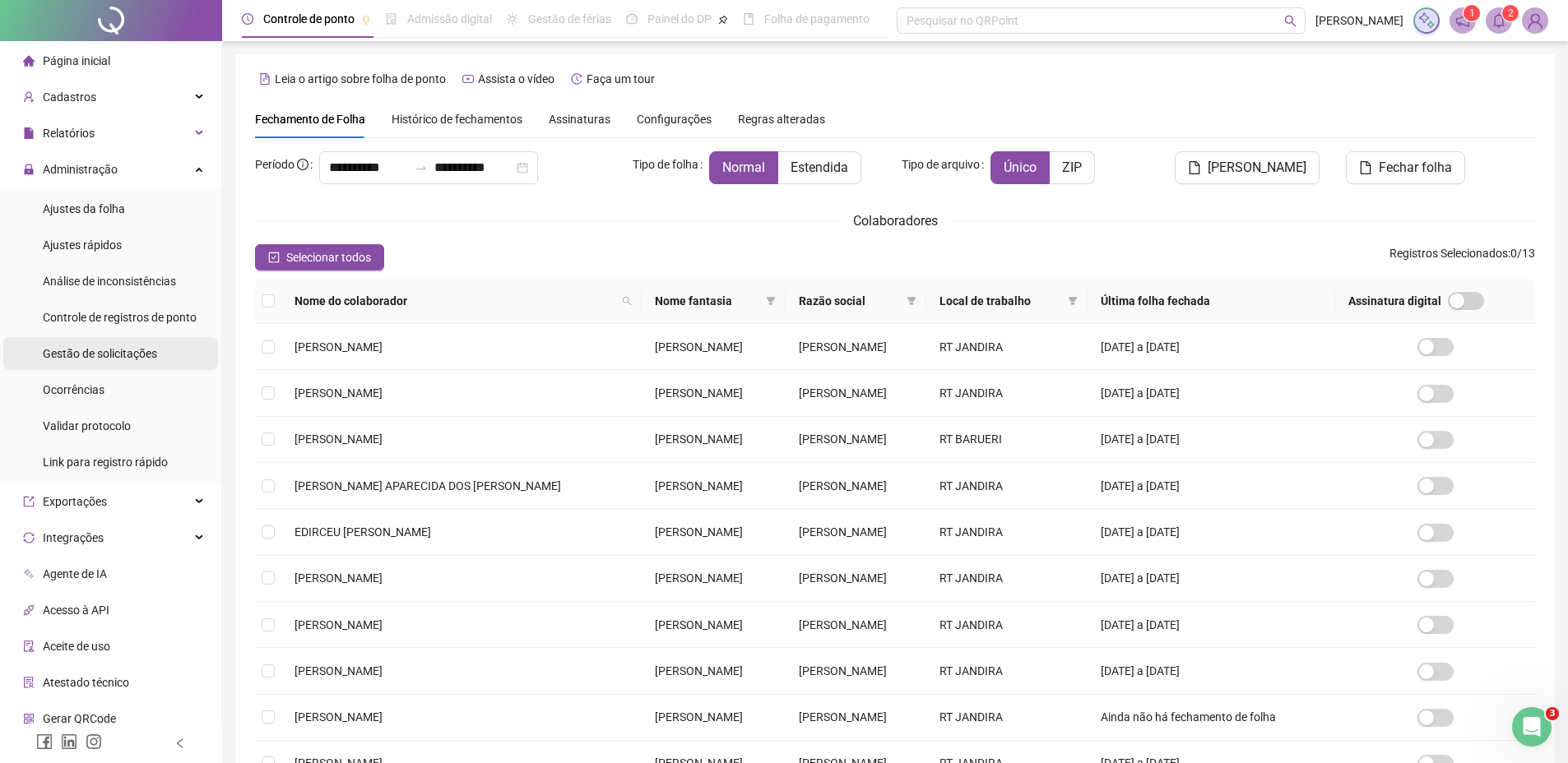
click at [90, 352] on span "Gestão de solicitações" at bounding box center [99, 354] width 114 height 13
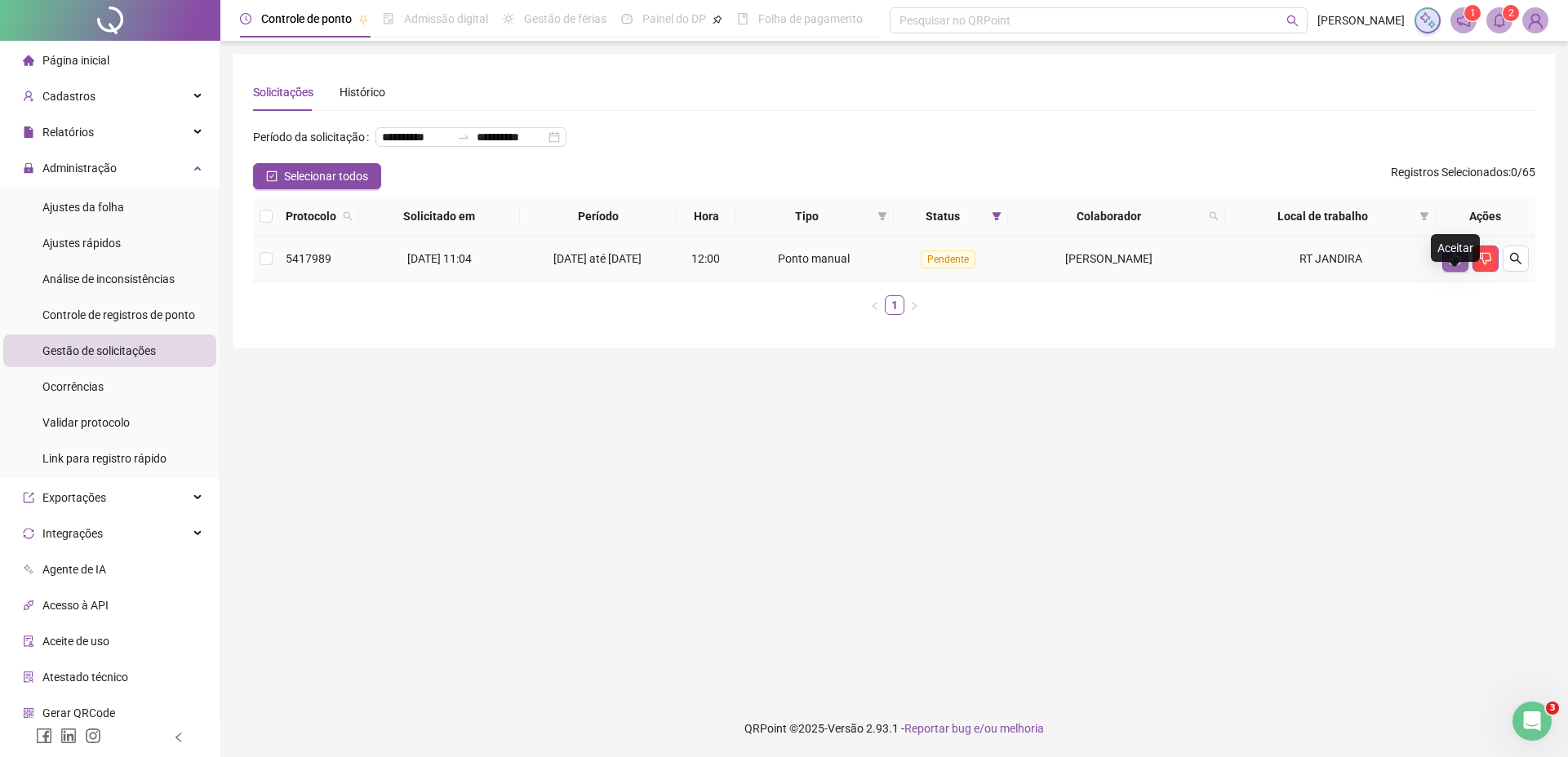
click at [1444, 272] on button "button" at bounding box center [1455, 259] width 26 height 26
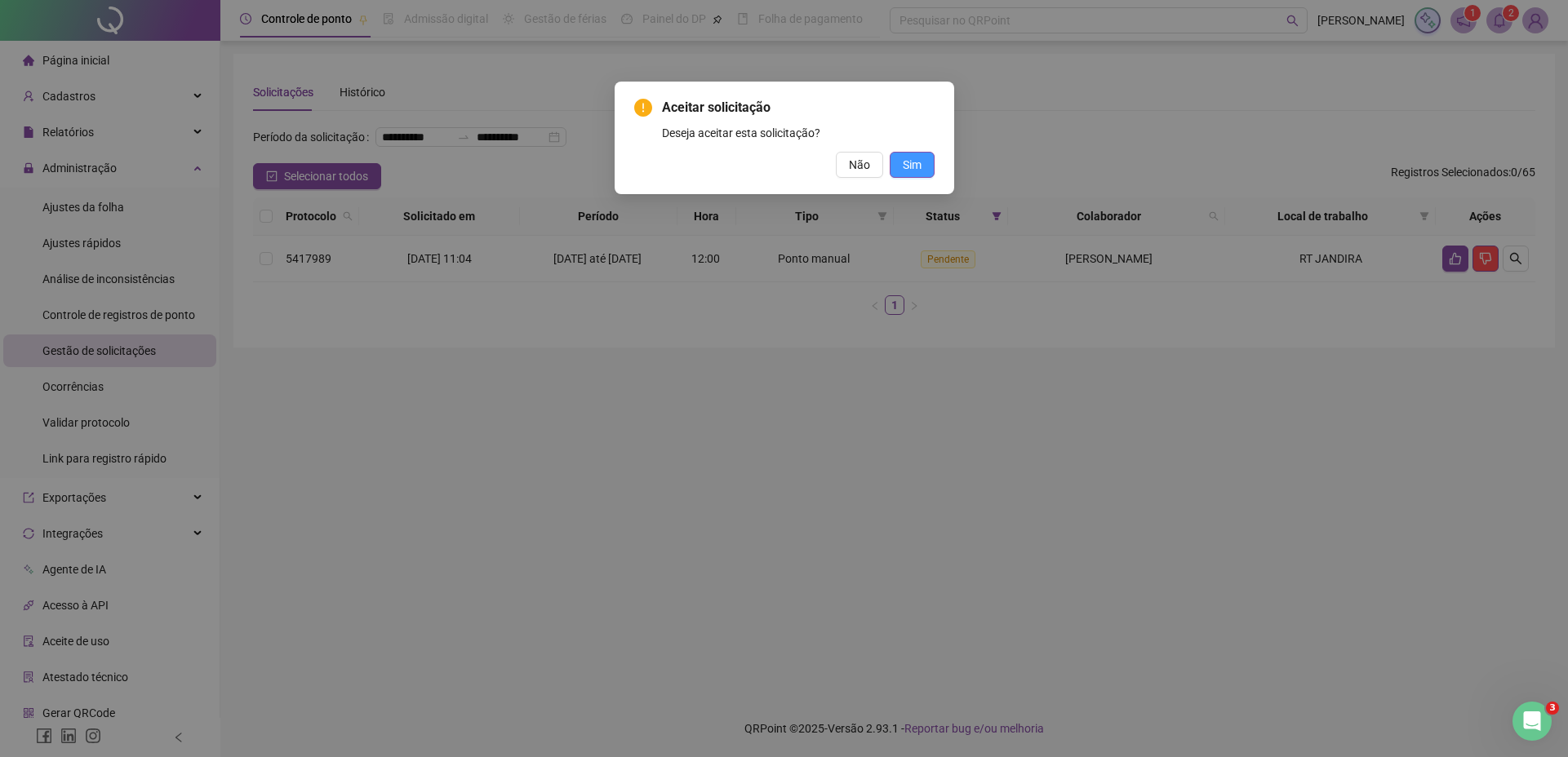
click at [911, 171] on span "Sim" at bounding box center [912, 164] width 19 height 18
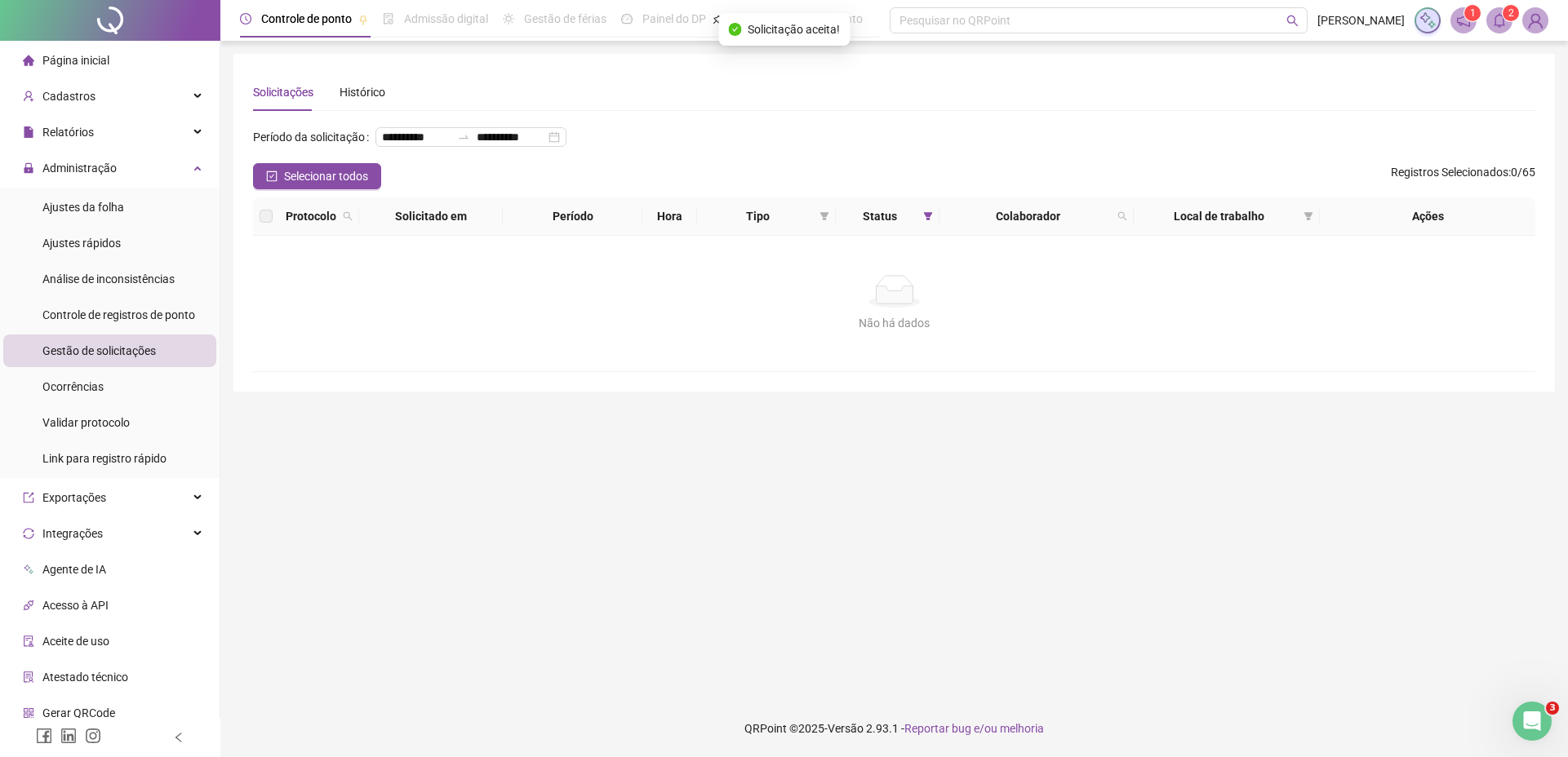
click at [1503, 15] on sup "2" at bounding box center [1510, 12] width 16 height 16
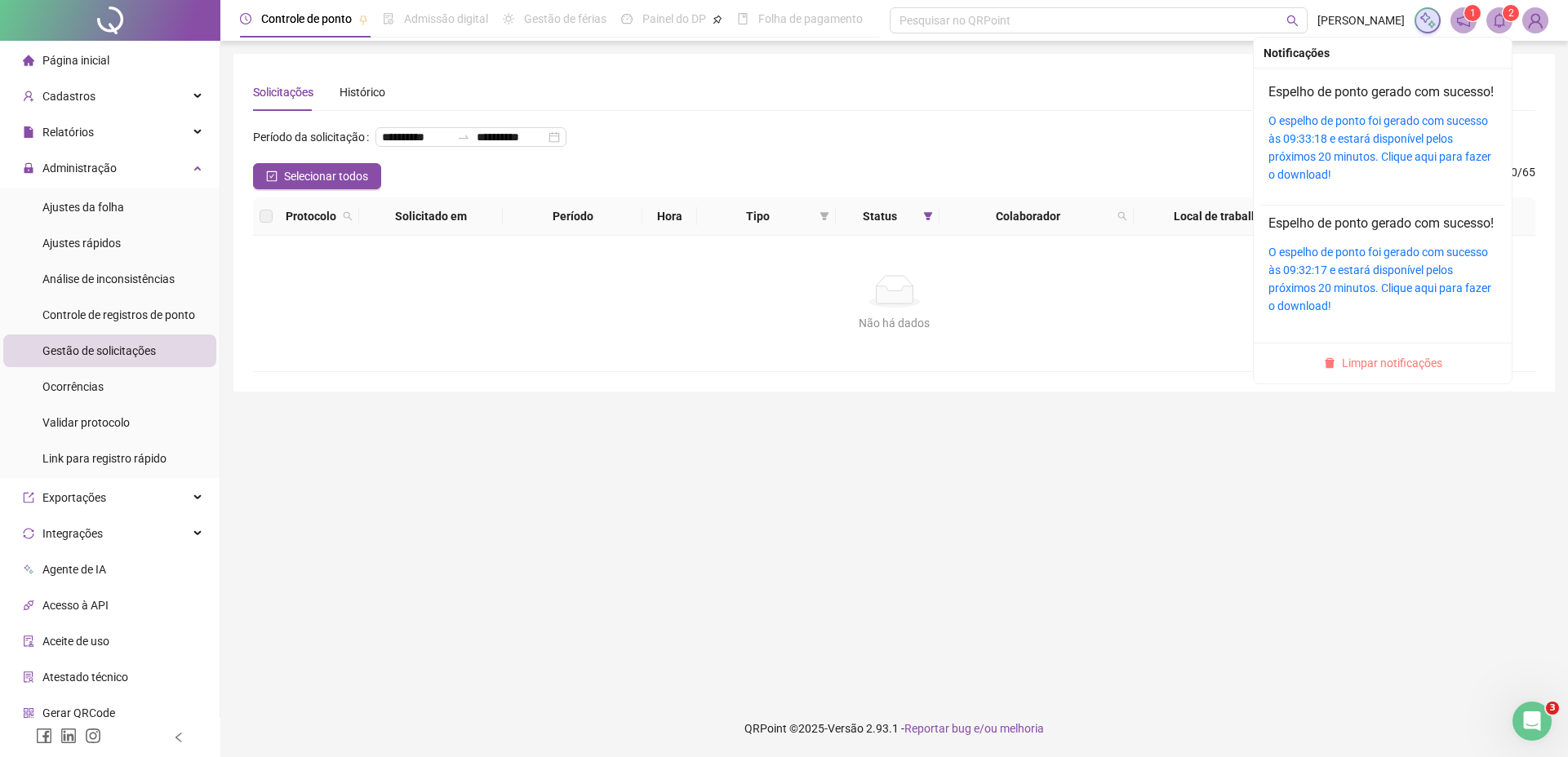
click at [1359, 372] on span "Limpar notificações" at bounding box center [1392, 362] width 100 height 18
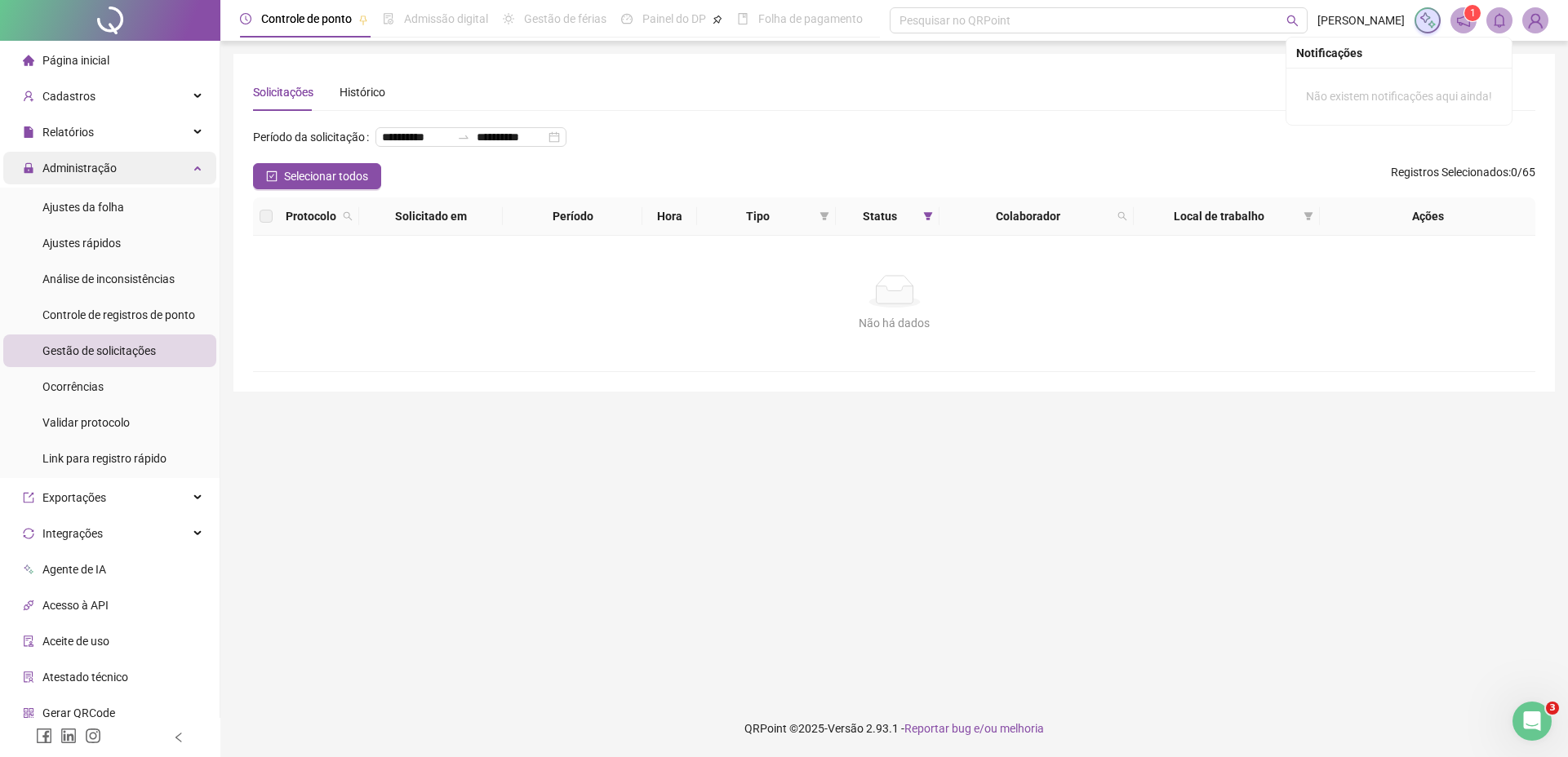
click at [179, 166] on div "Administração" at bounding box center [109, 168] width 213 height 33
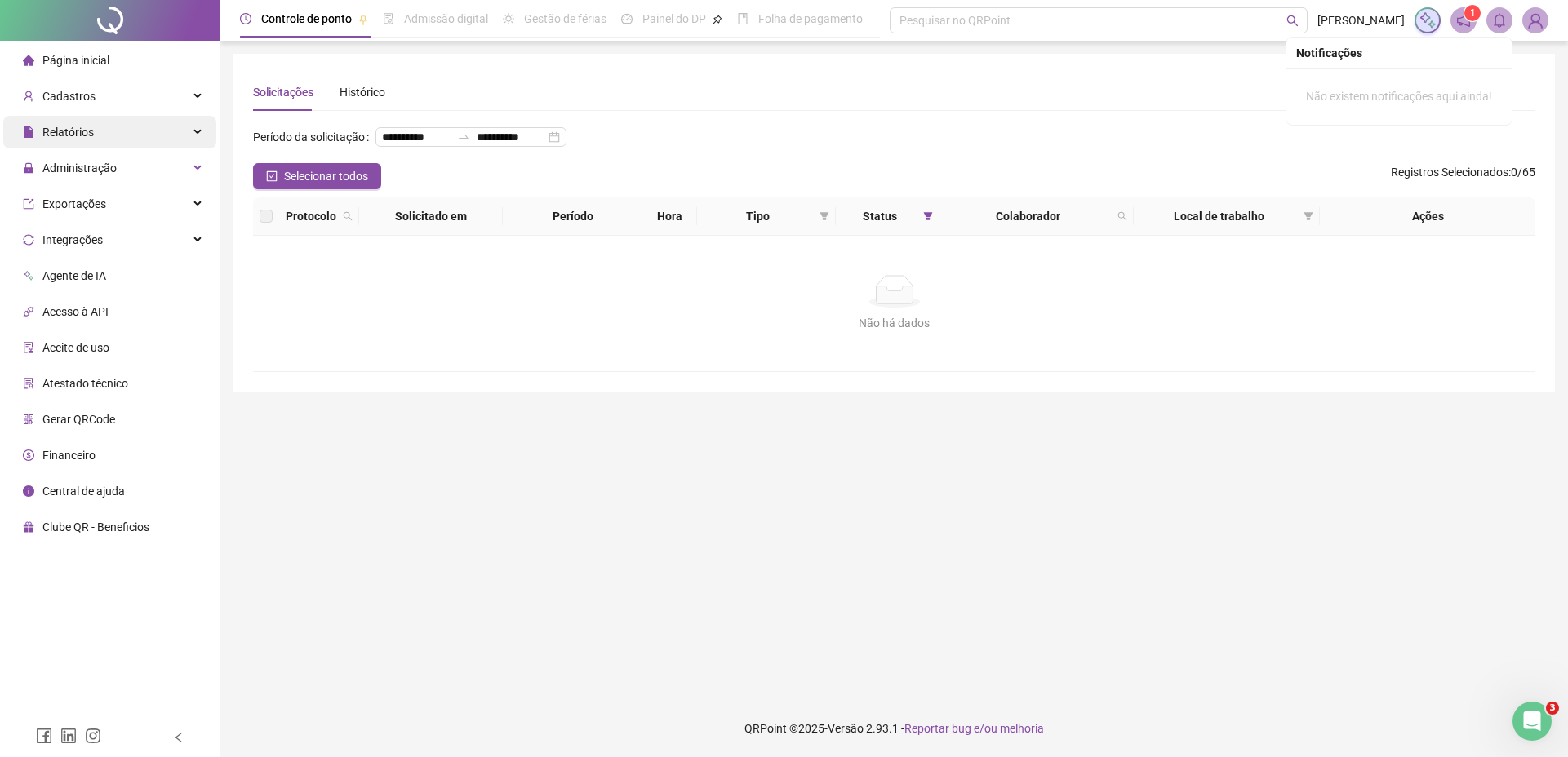
click at [153, 137] on div "Relatórios" at bounding box center [109, 131] width 213 height 33
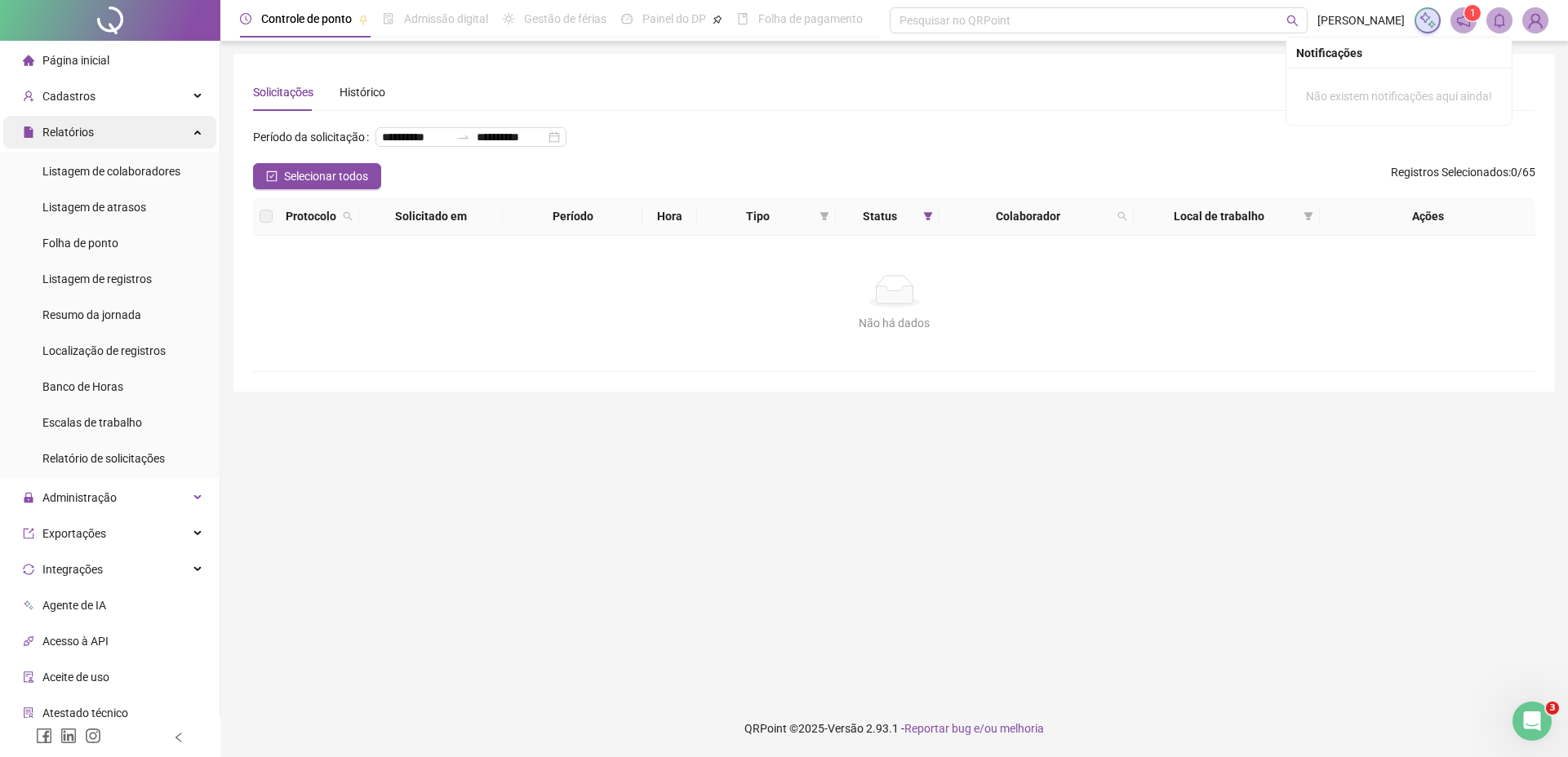
click at [153, 137] on div "Relatórios" at bounding box center [109, 131] width 213 height 33
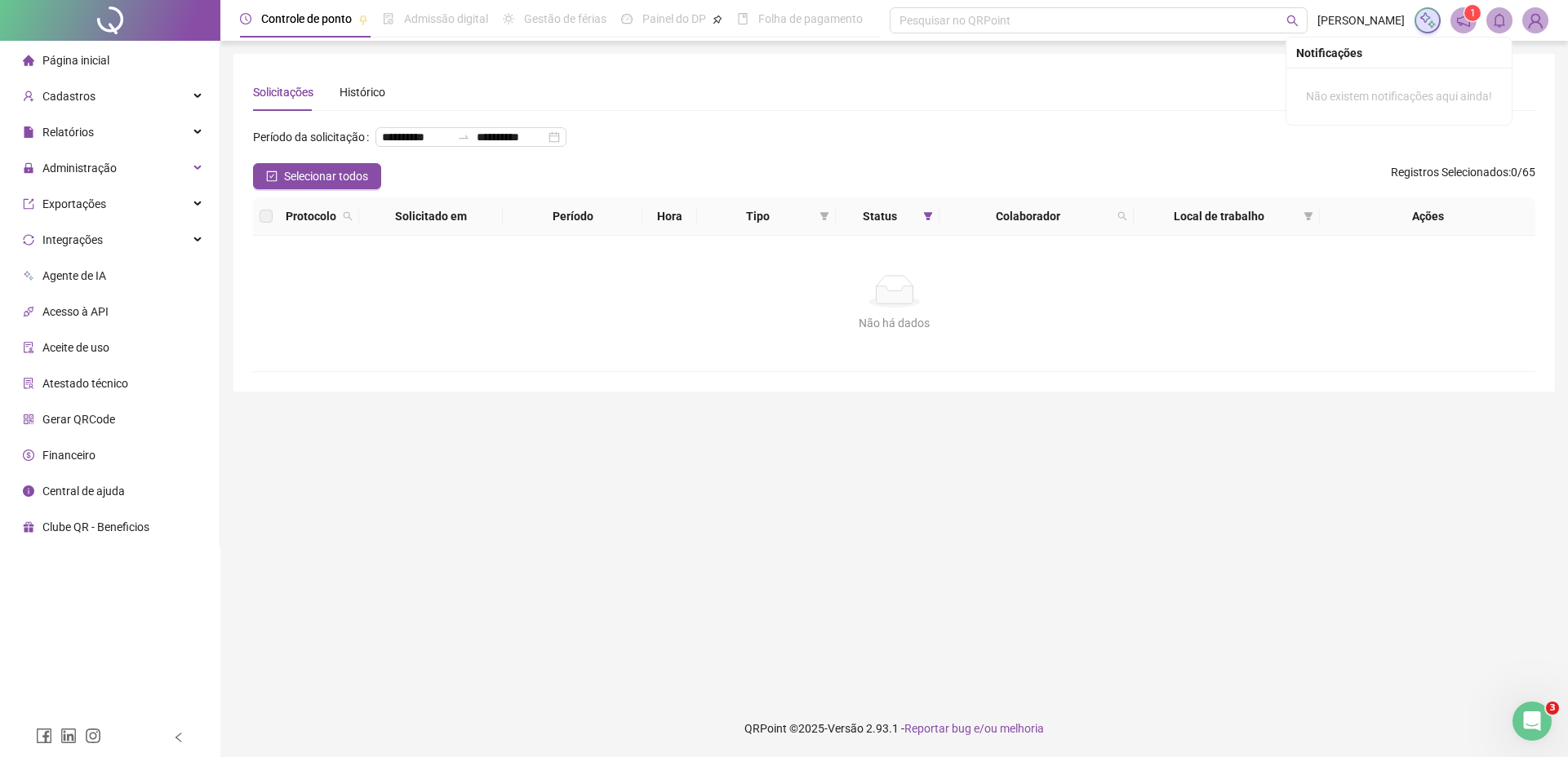
click at [671, 469] on main "**********" at bounding box center [894, 370] width 1321 height 633
click at [155, 171] on div "Administração" at bounding box center [109, 168] width 213 height 33
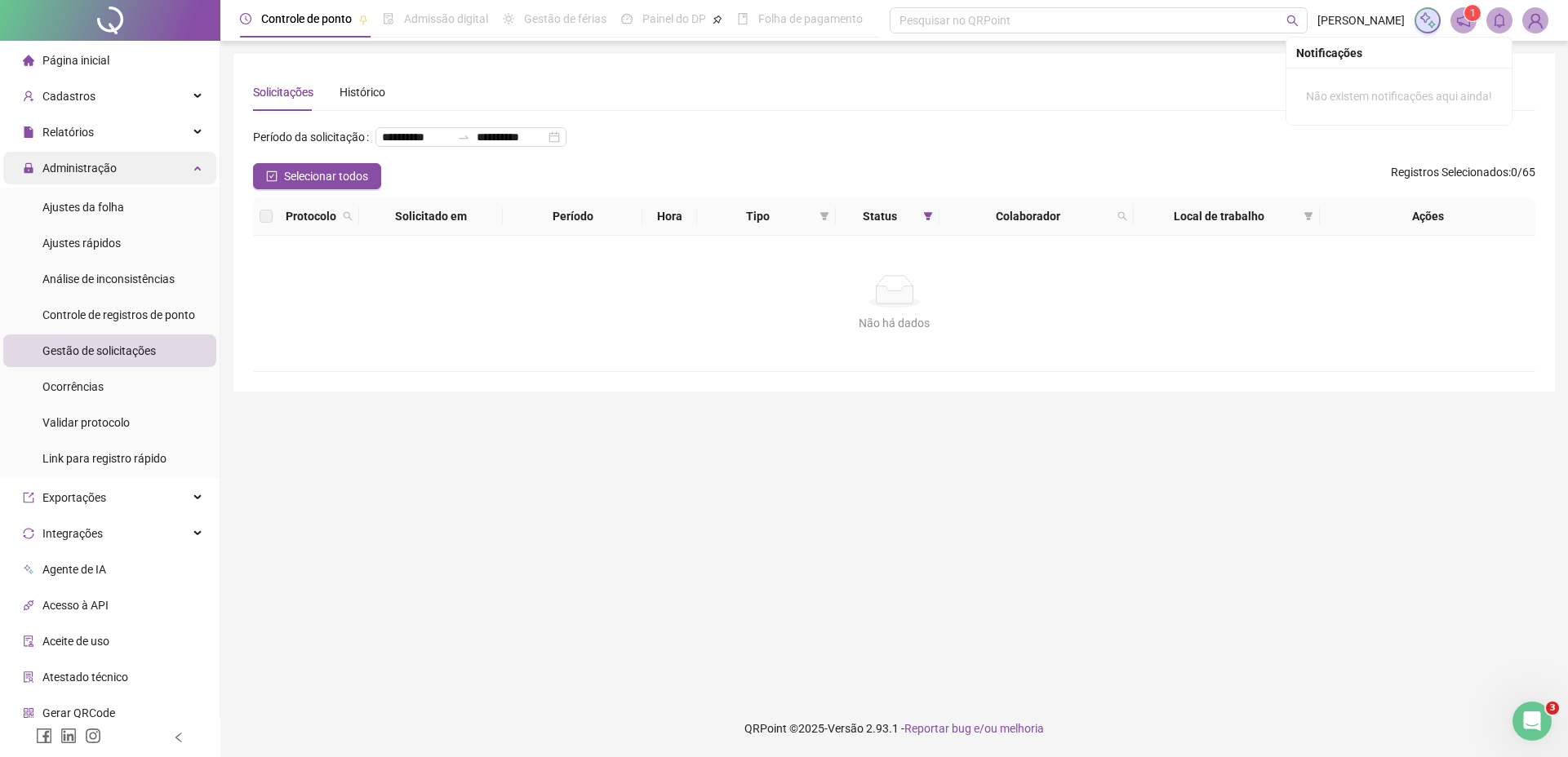
click at [154, 171] on div "Administração" at bounding box center [109, 168] width 213 height 33
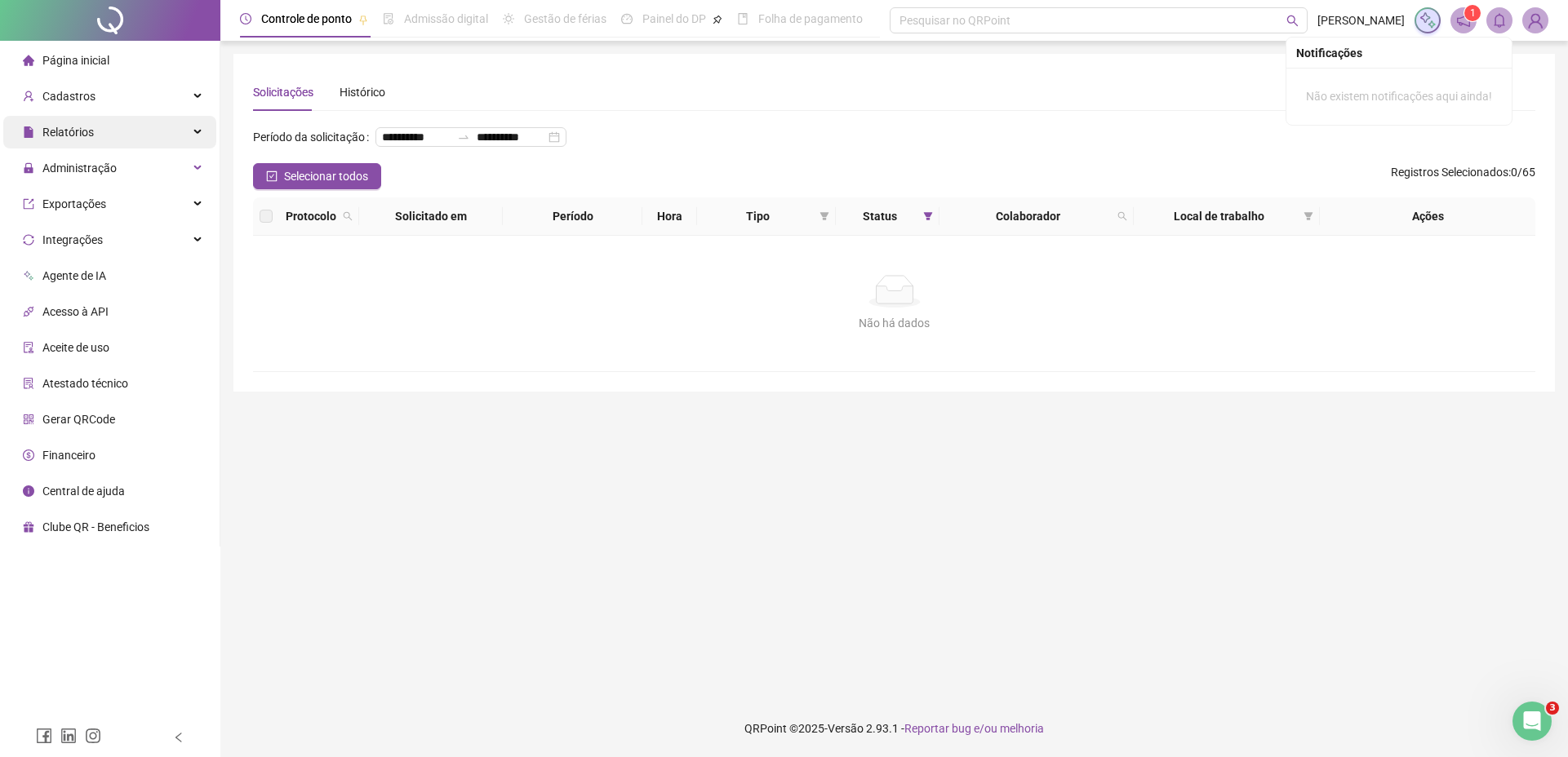
click at [107, 128] on div "Relatórios" at bounding box center [109, 131] width 213 height 33
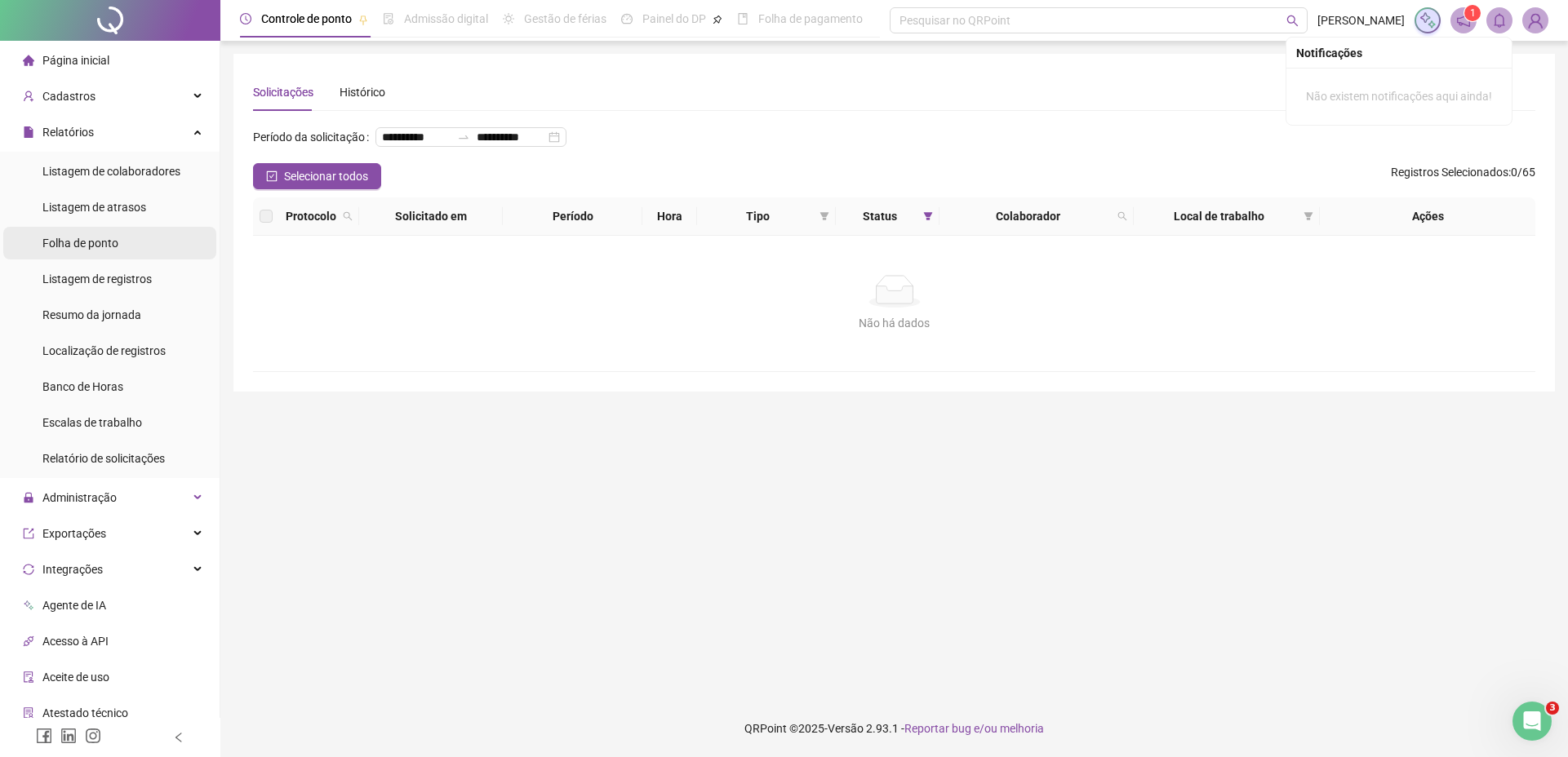
click at [121, 242] on li "Folha de ponto" at bounding box center [109, 243] width 213 height 33
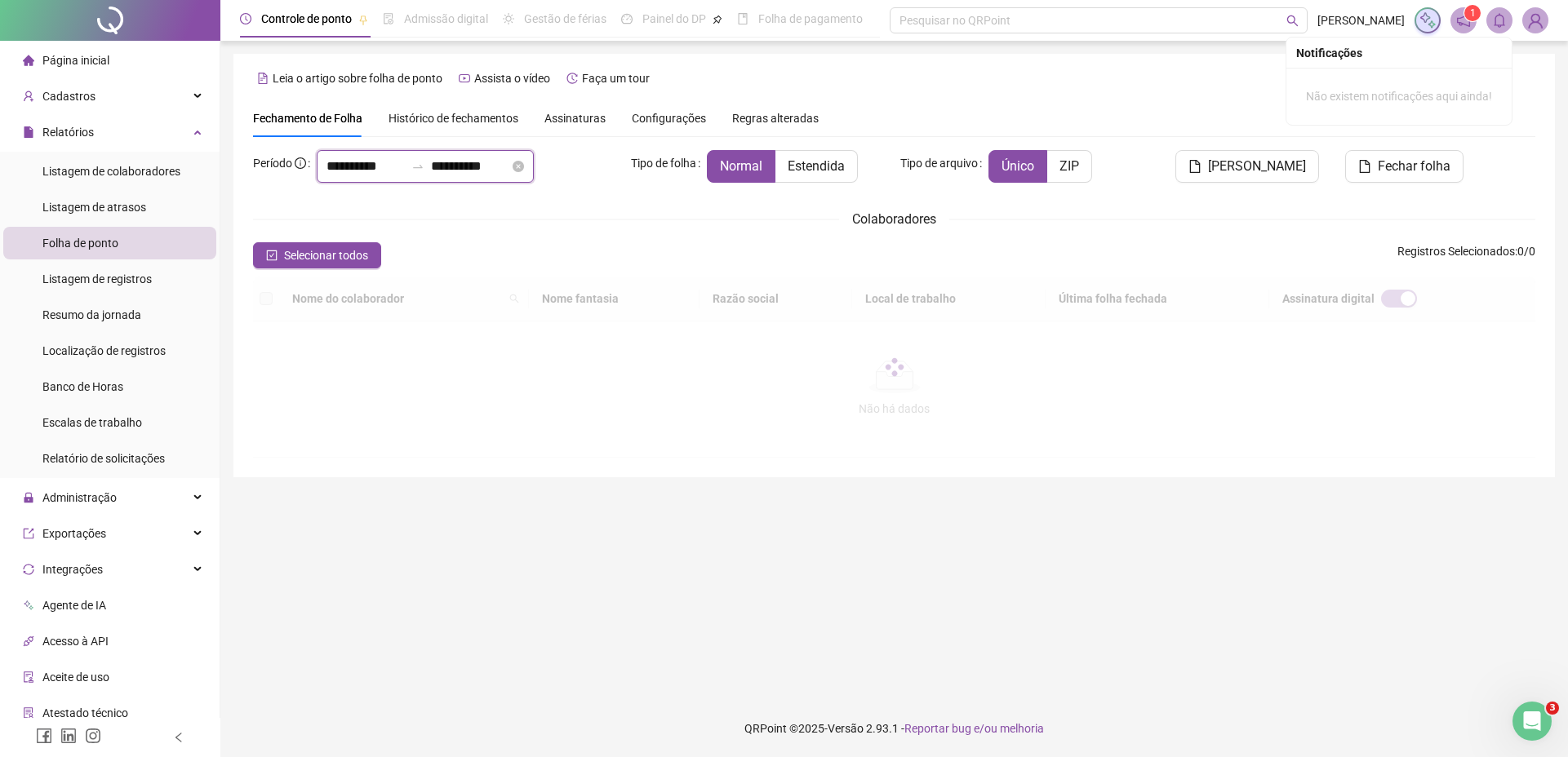
click at [360, 174] on input "**********" at bounding box center [365, 166] width 78 height 20
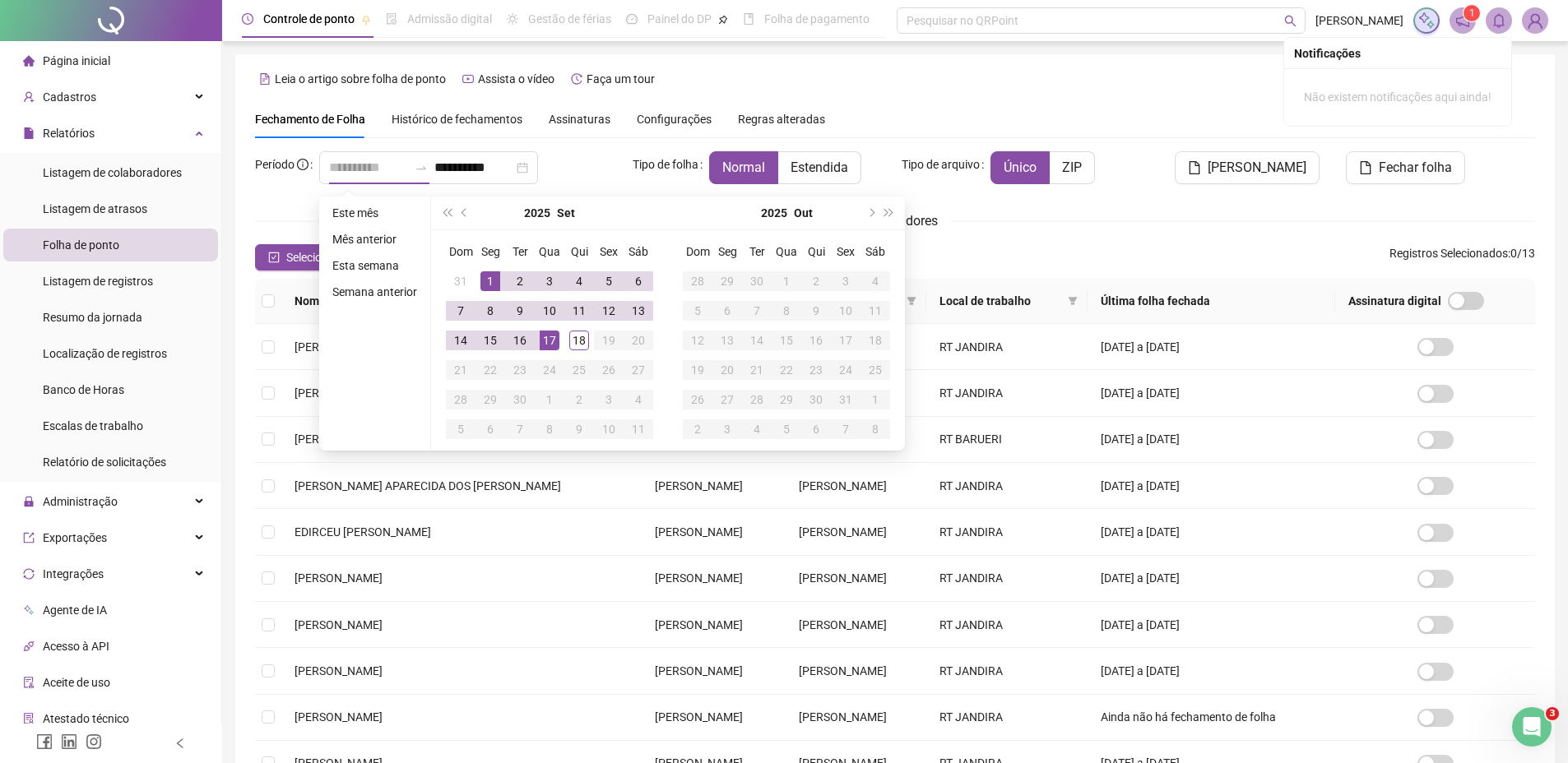
click at [488, 277] on div "1" at bounding box center [490, 281] width 20 height 20
type input "**********"
click at [578, 338] on div "18" at bounding box center [579, 340] width 20 height 20
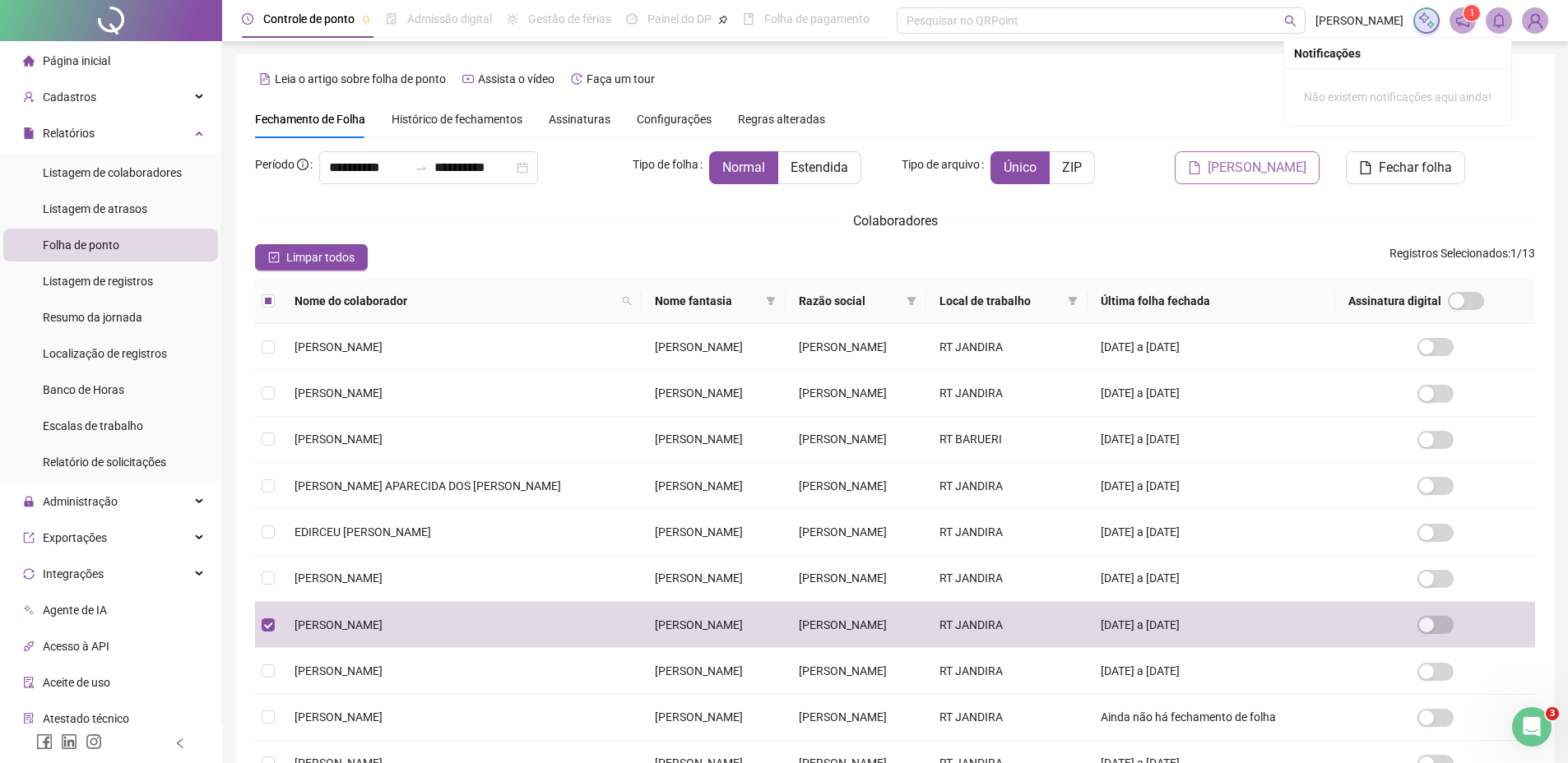
click at [1255, 174] on span "[PERSON_NAME]" at bounding box center [1257, 167] width 98 height 20
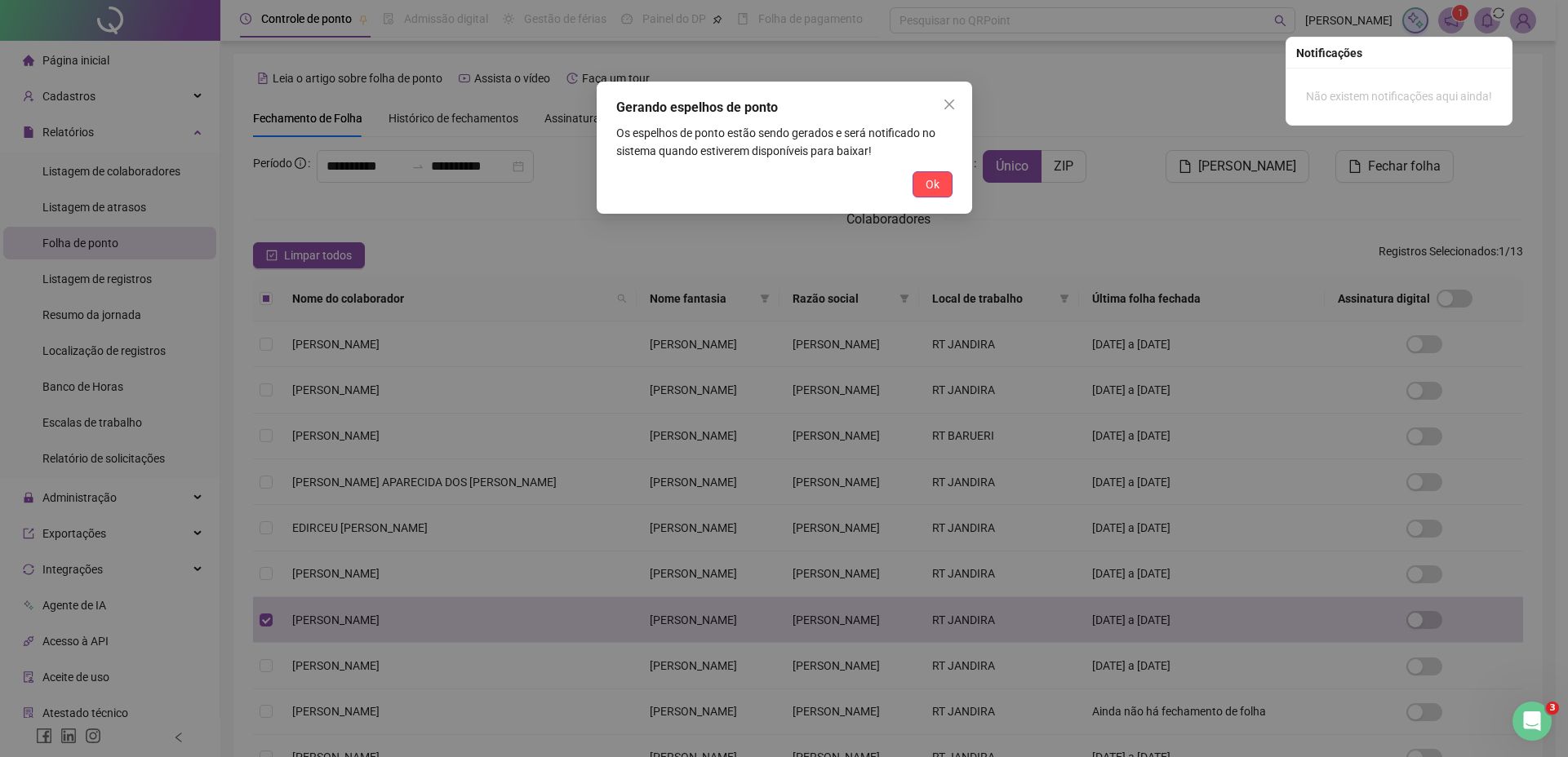
click at [940, 185] on button "Ok" at bounding box center [932, 185] width 40 height 26
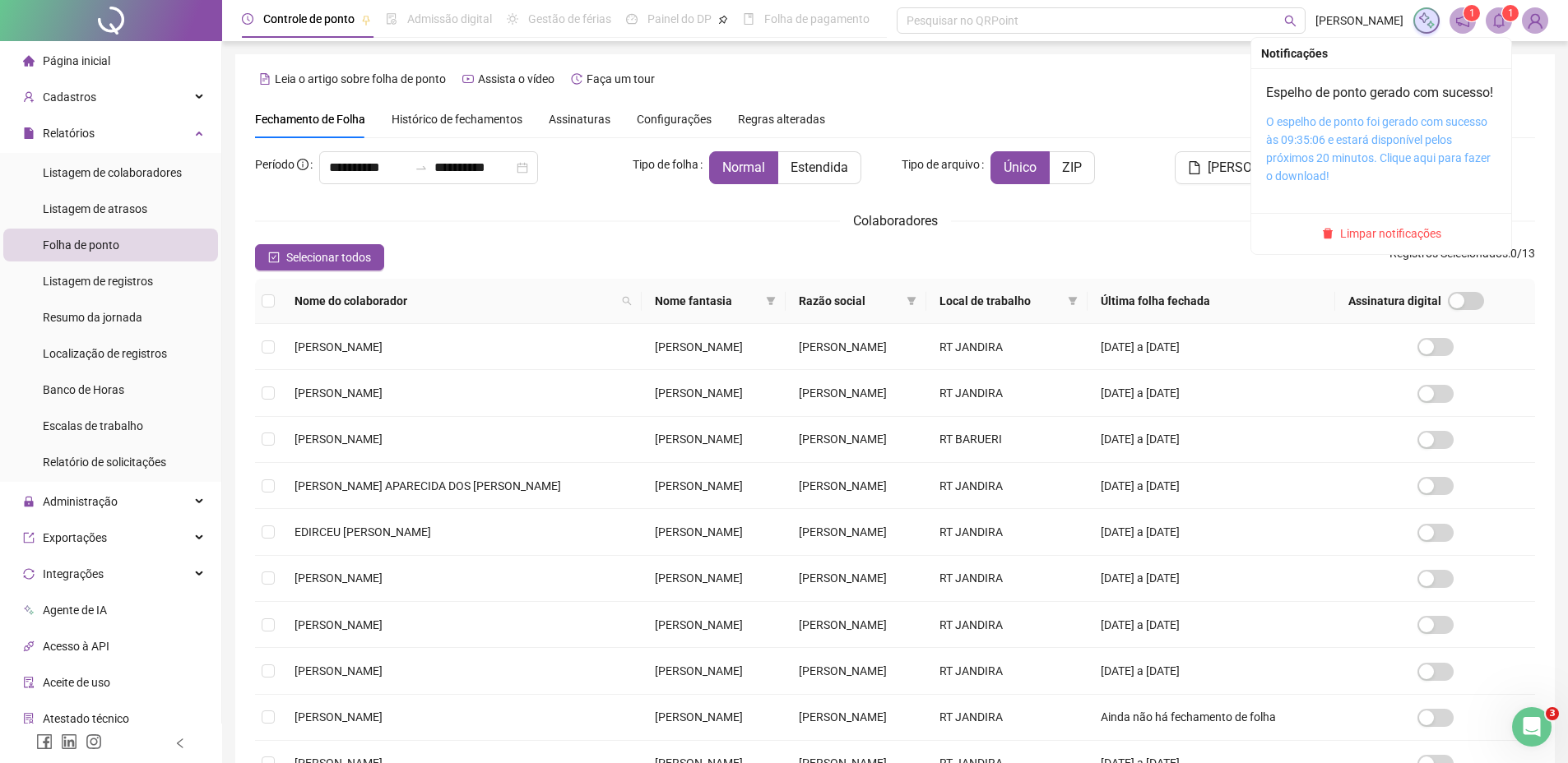
click at [1306, 147] on link "O espelho de ponto foi gerado com sucesso às 09:35:06 e estará disponível pelos…" at bounding box center [1377, 148] width 224 height 67
click at [1497, 24] on icon "bell" at bounding box center [1499, 21] width 15 height 15
click at [1360, 243] on span "Limpar notificações" at bounding box center [1390, 233] width 101 height 18
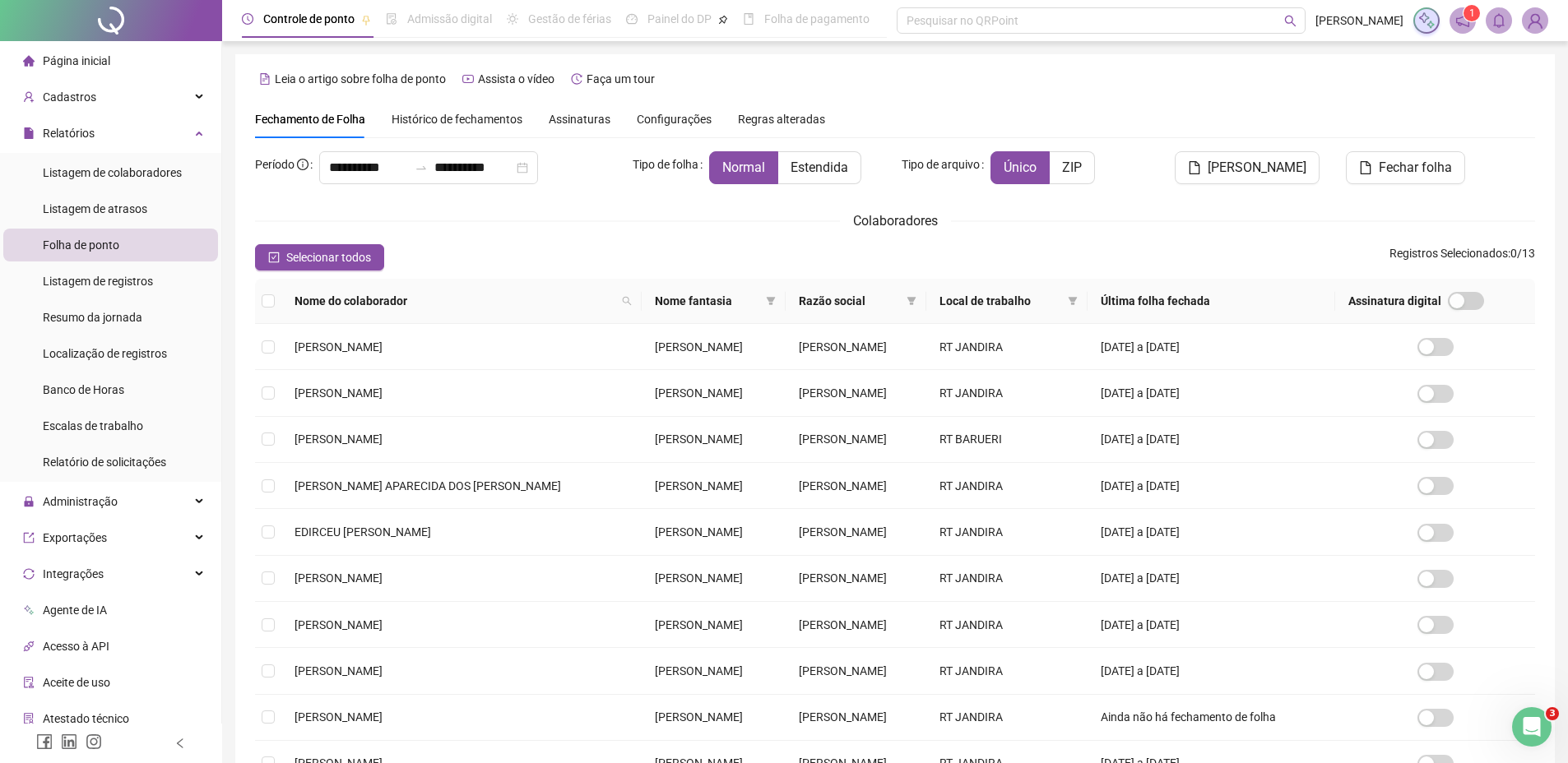
click at [1203, 86] on div "Leia o artigo sobre folha de ponto Assista o vídeo Faça um tour" at bounding box center [895, 79] width 1280 height 26
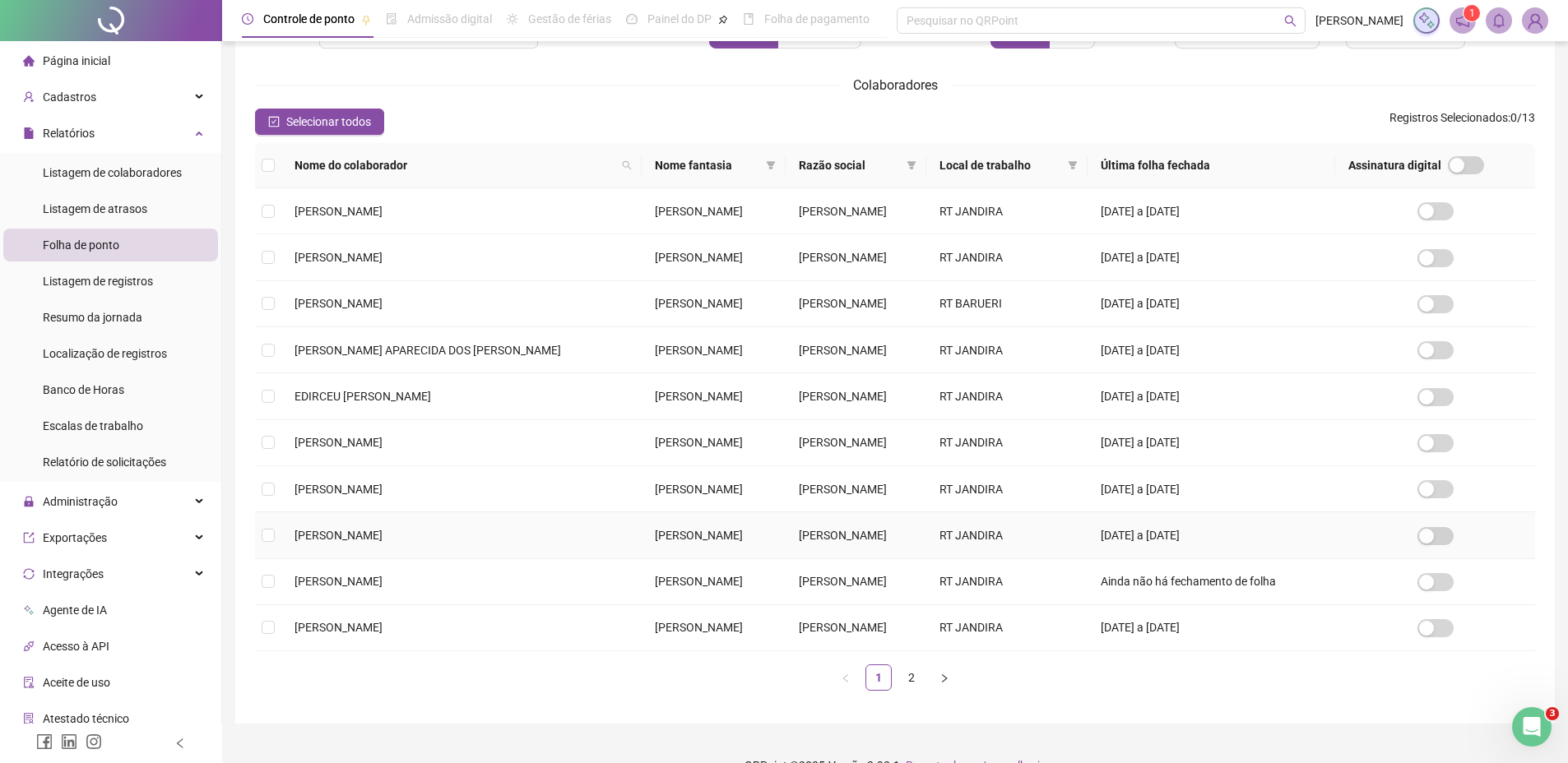
scroll to position [165, 0]
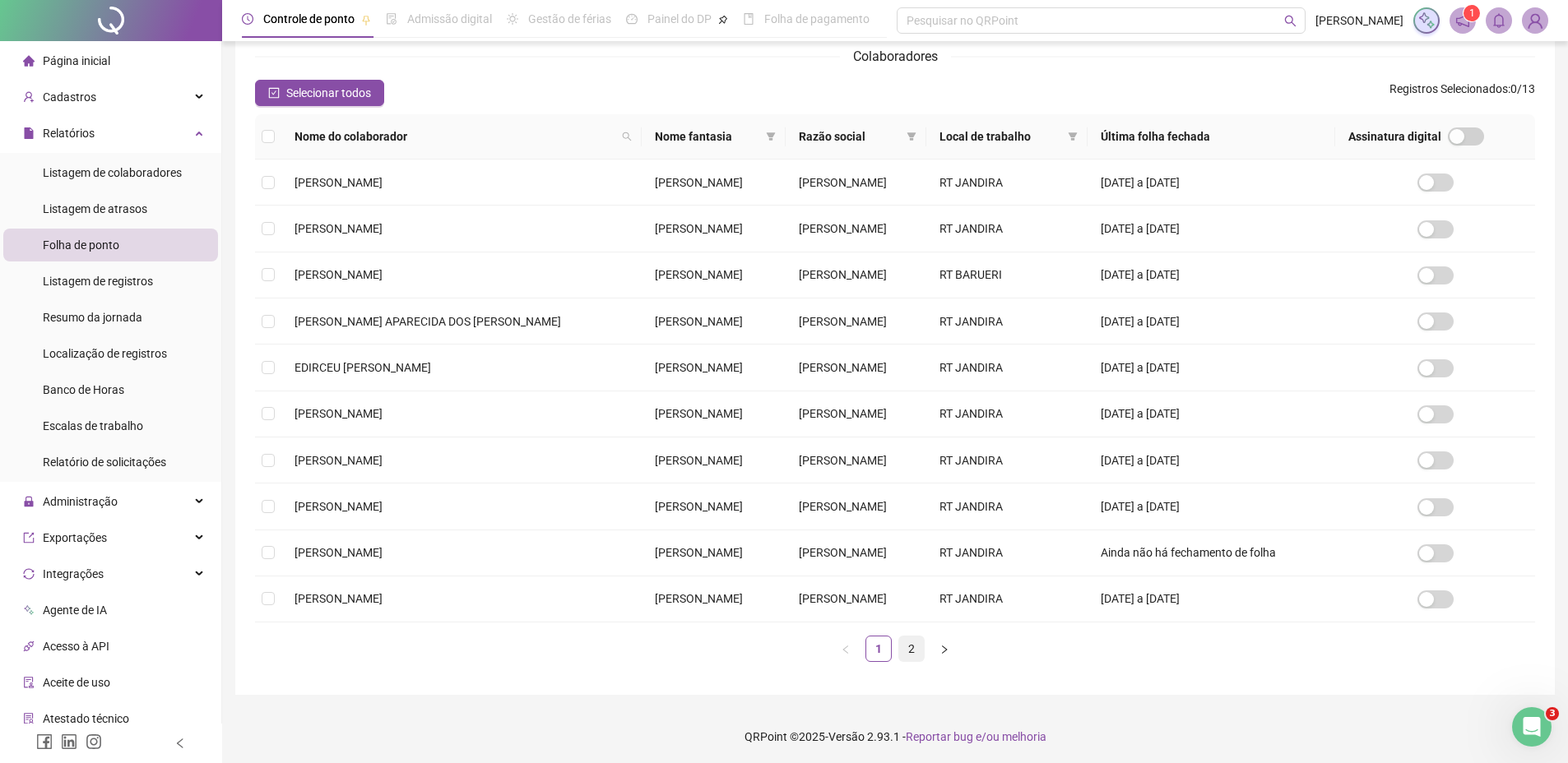
click at [914, 656] on link "2" at bounding box center [912, 649] width 25 height 25
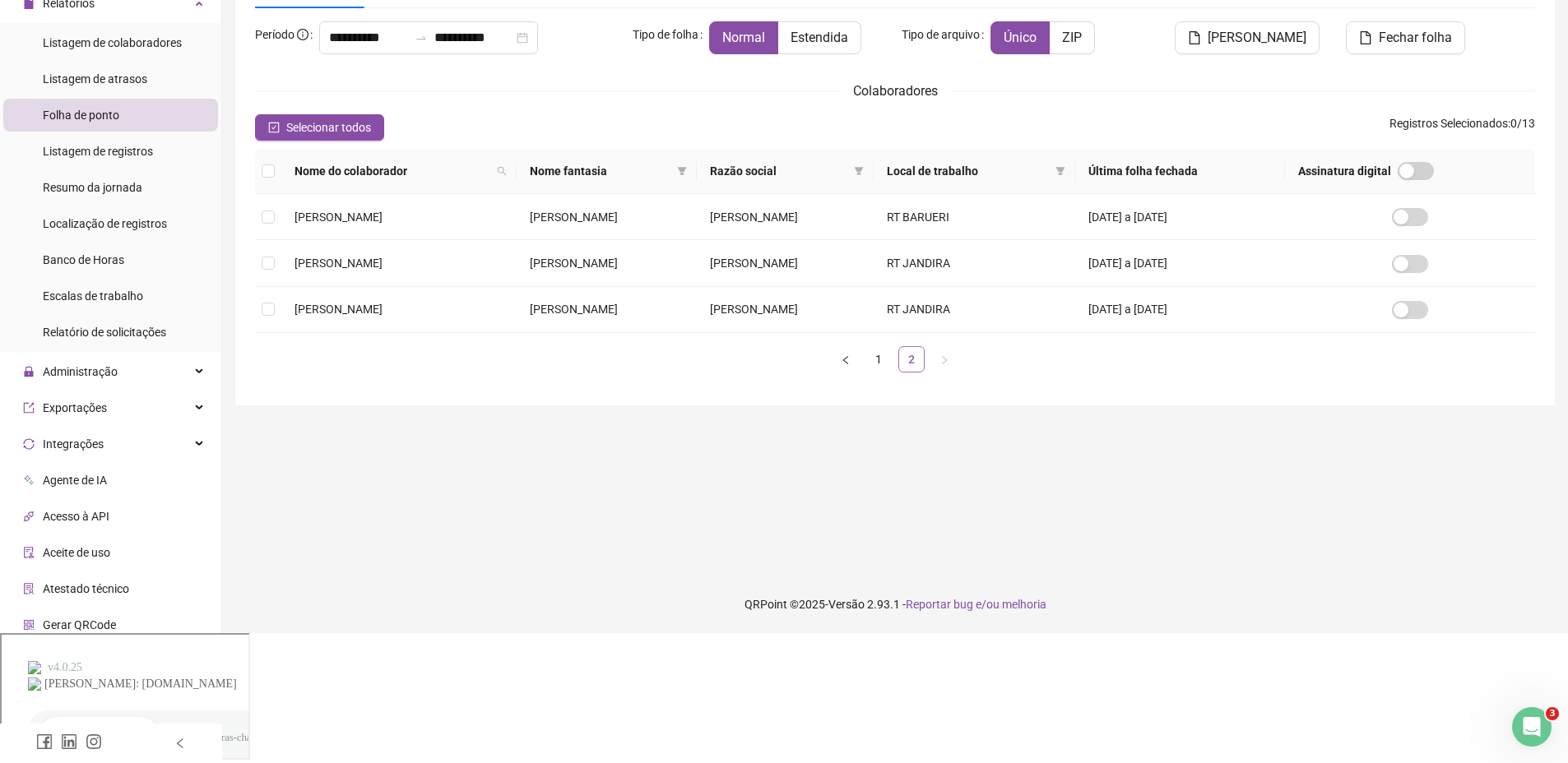
scroll to position [0, 0]
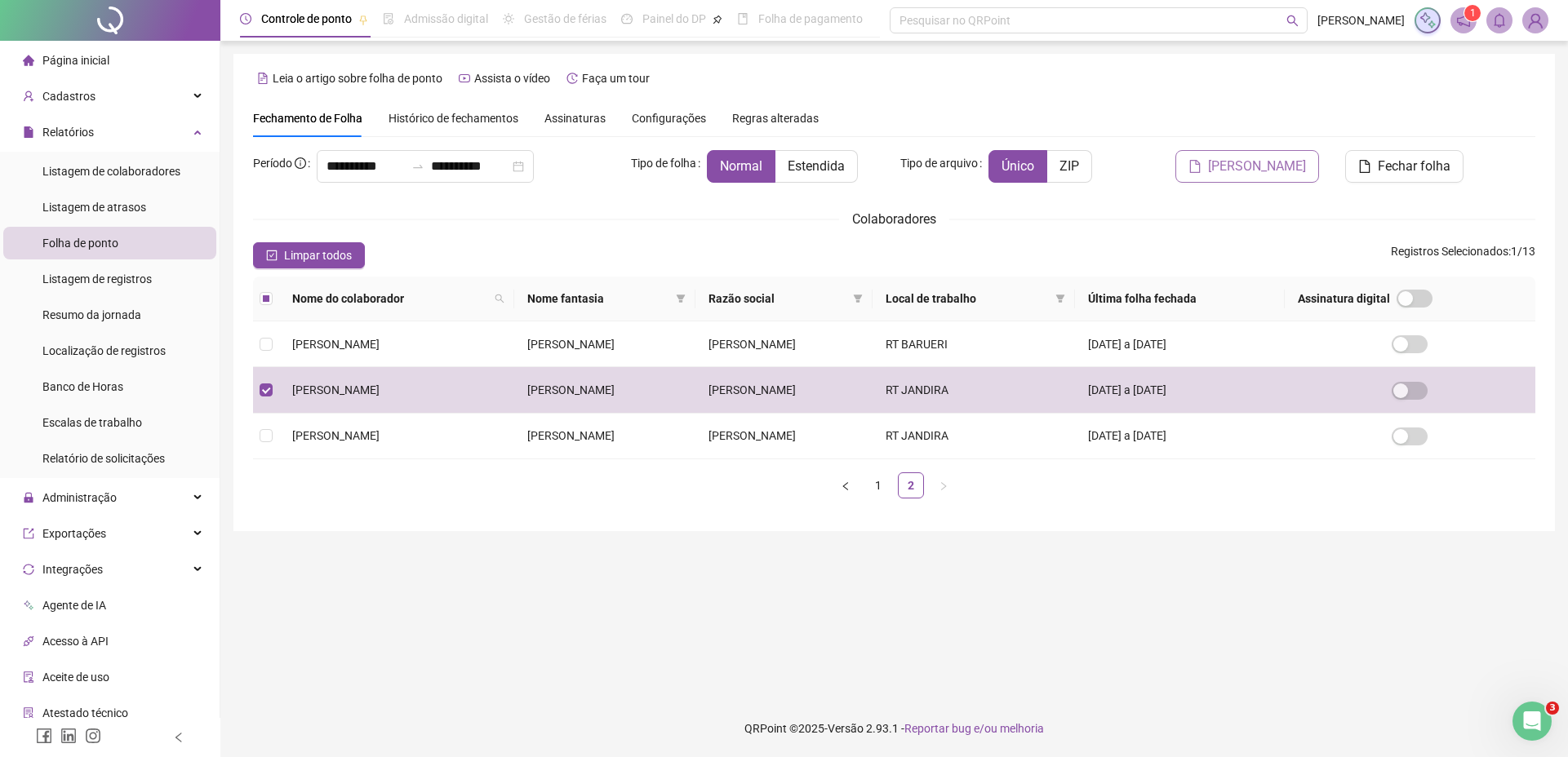
click at [1267, 172] on span "[PERSON_NAME]" at bounding box center [1256, 166] width 98 height 20
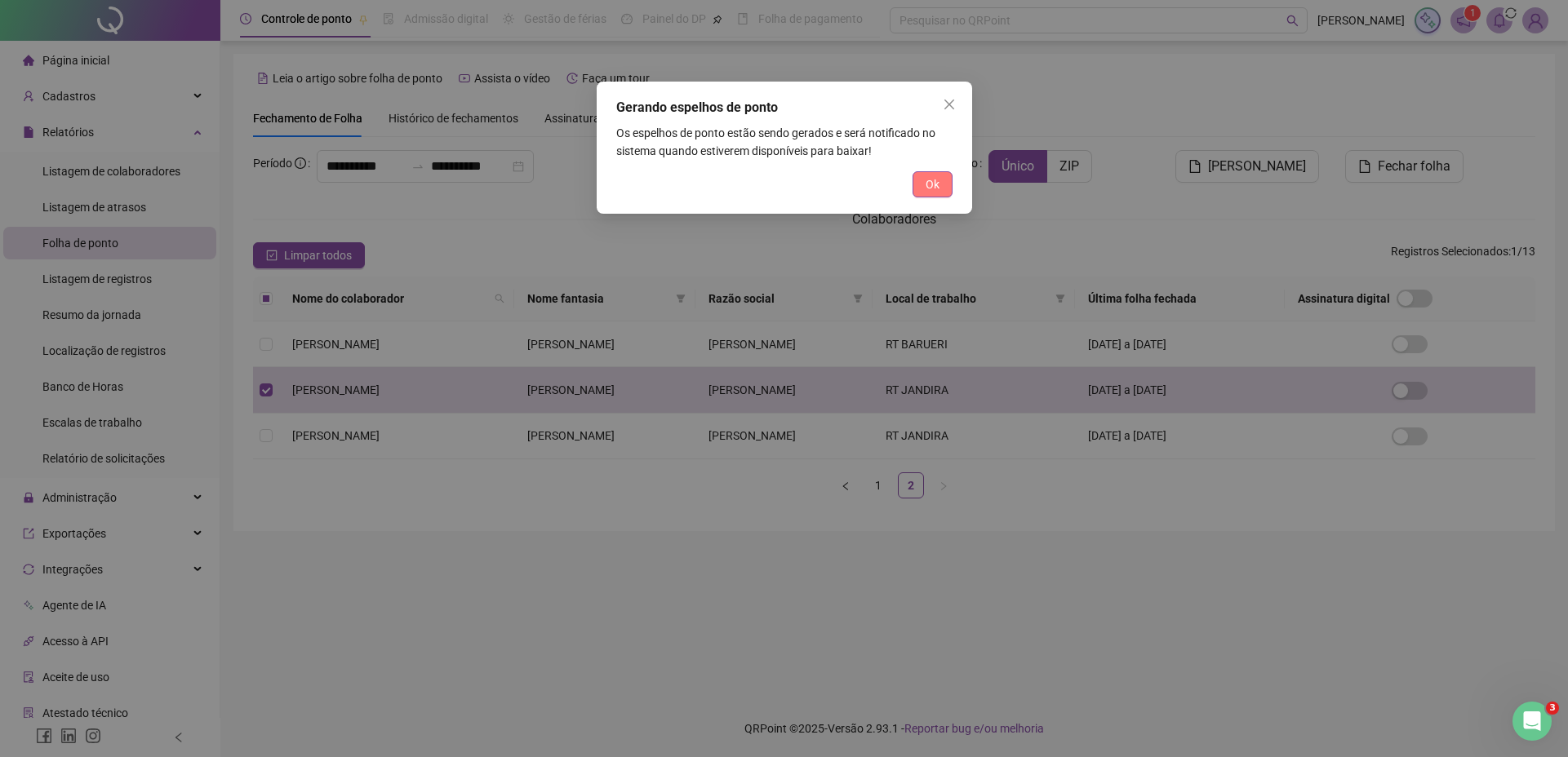
click at [935, 184] on span "Ok" at bounding box center [932, 184] width 14 height 18
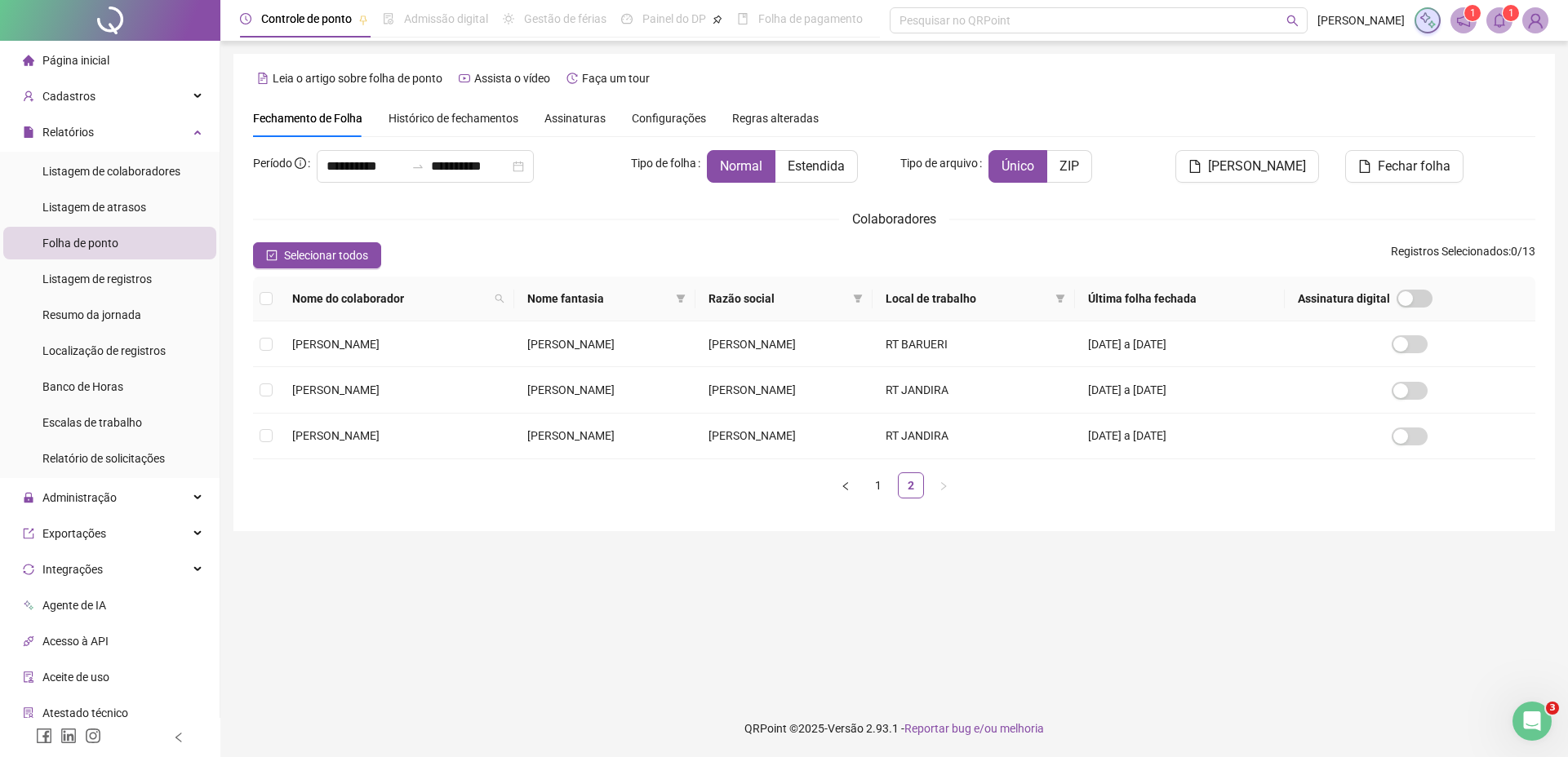
click at [1508, 23] on span at bounding box center [1499, 21] width 26 height 26
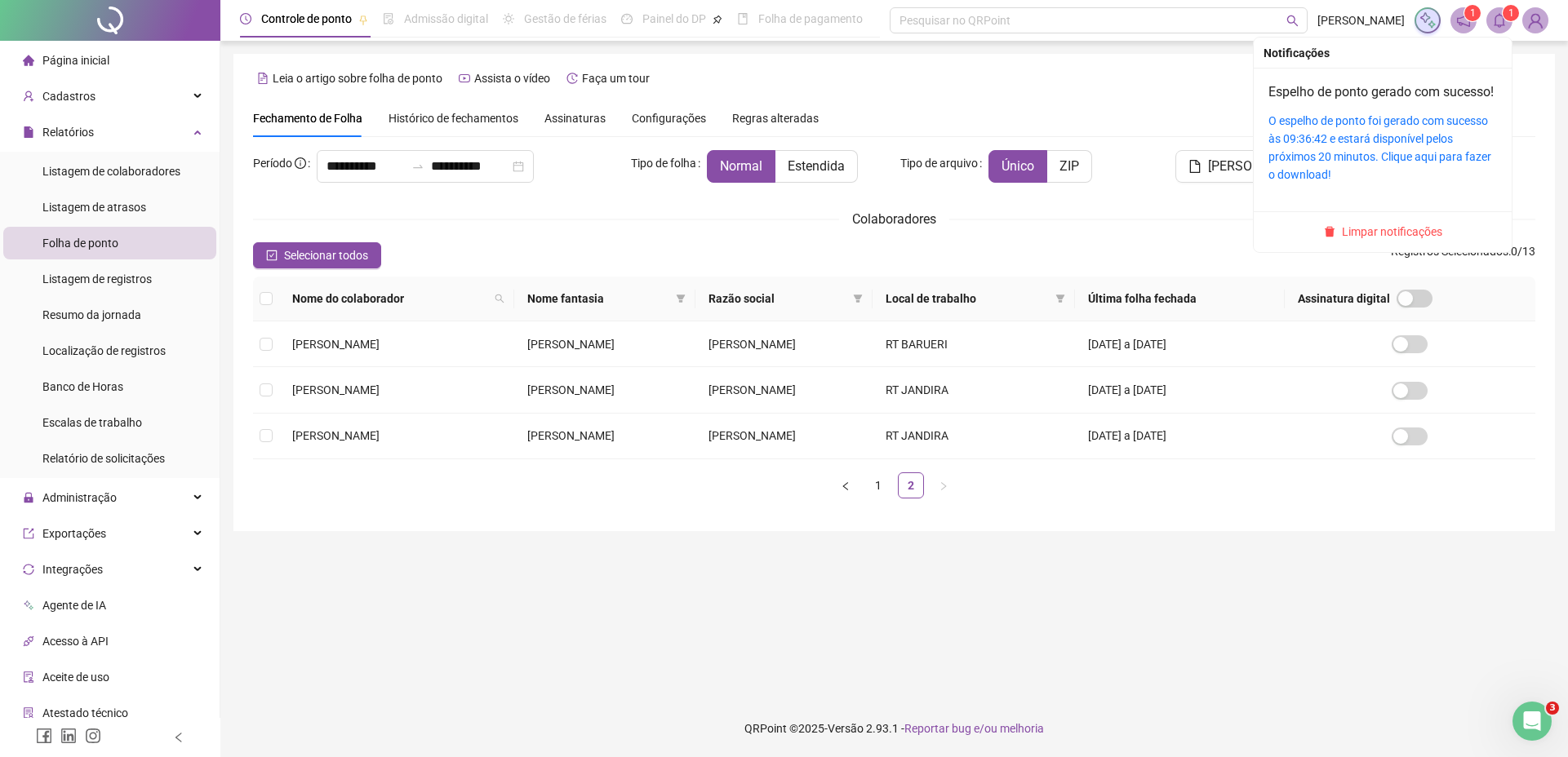
click at [1357, 147] on div "O espelho de ponto foi gerado com sucesso às 09:36:42 e estará disponível pelos…" at bounding box center [1383, 147] width 229 height 72
click at [1357, 141] on link "O espelho de ponto foi gerado com sucesso às 09:36:42 e estará disponível pelos…" at bounding box center [1379, 147] width 222 height 67
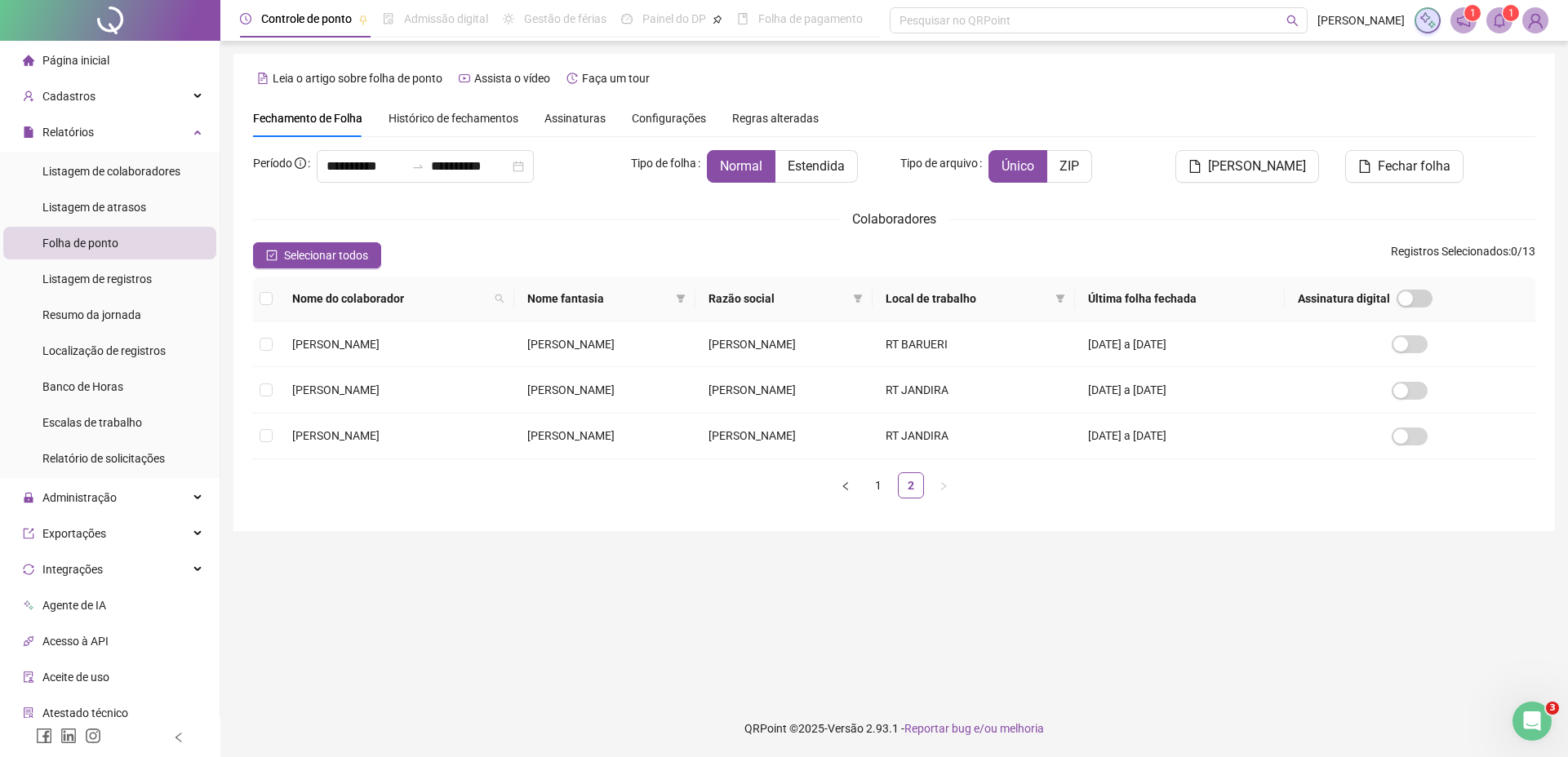
click at [531, 665] on main "**********" at bounding box center [894, 370] width 1321 height 633
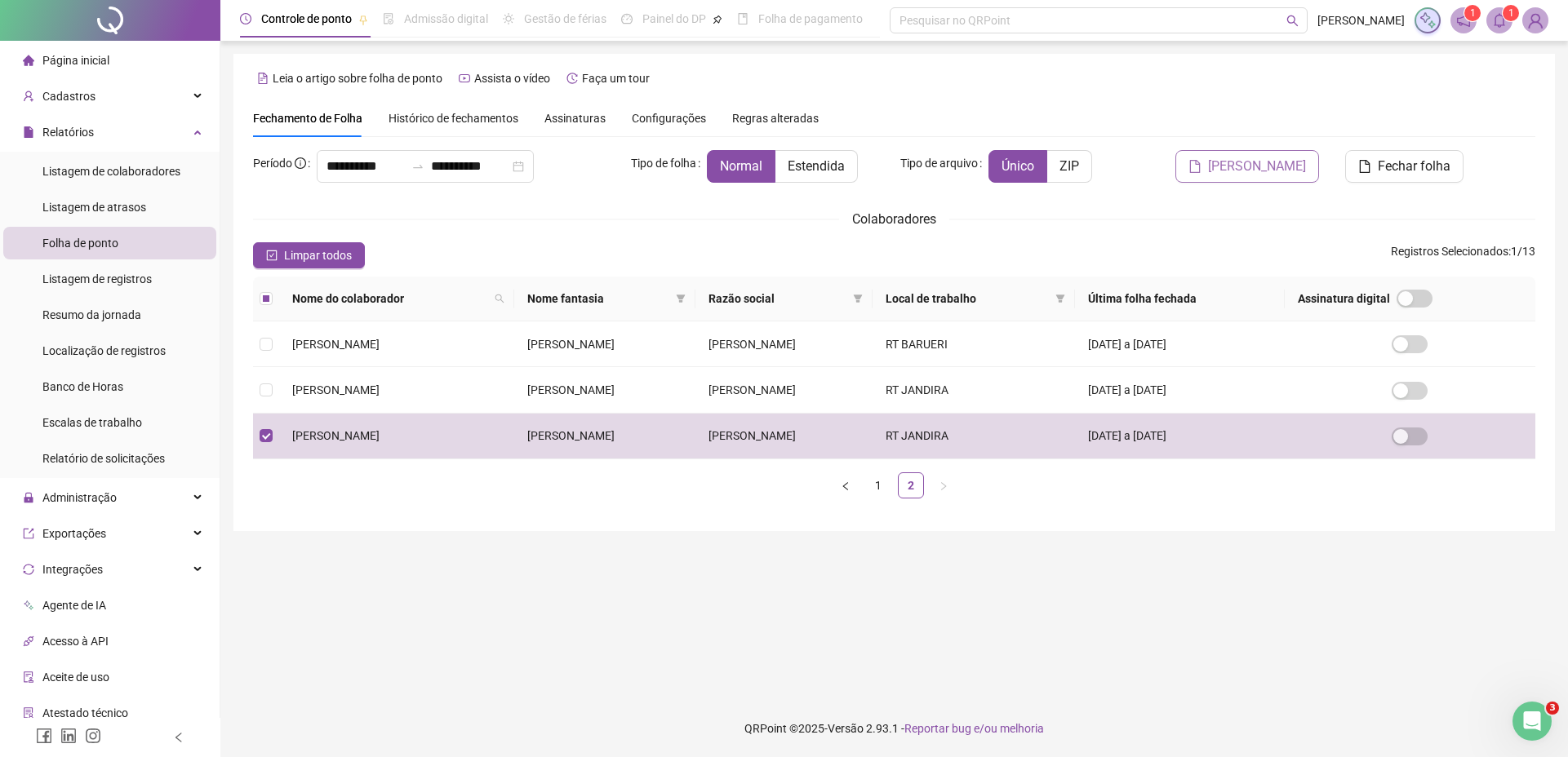
click at [1287, 171] on span "[PERSON_NAME]" at bounding box center [1256, 166] width 98 height 20
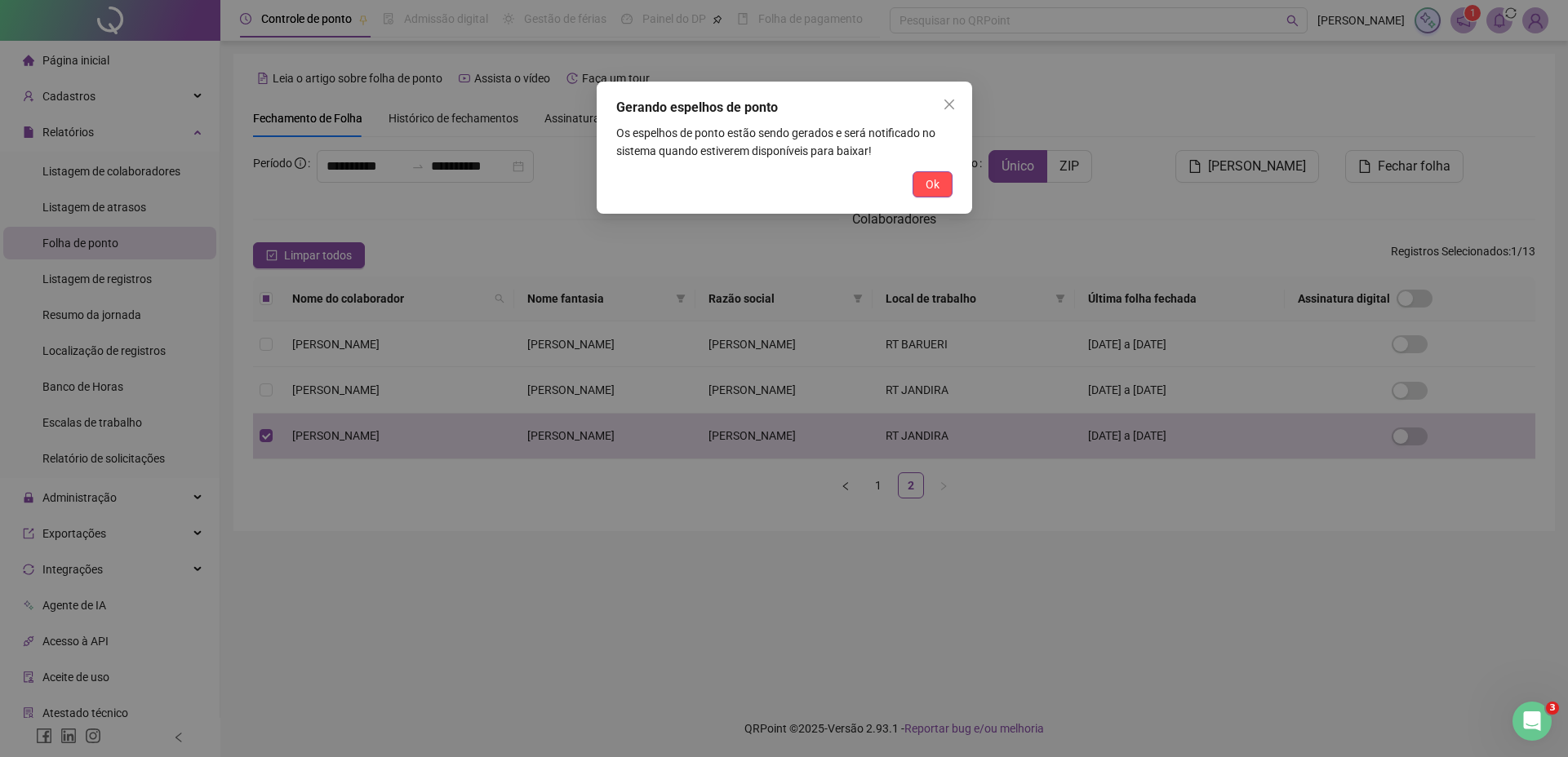
click at [923, 185] on button "Ok" at bounding box center [932, 185] width 40 height 26
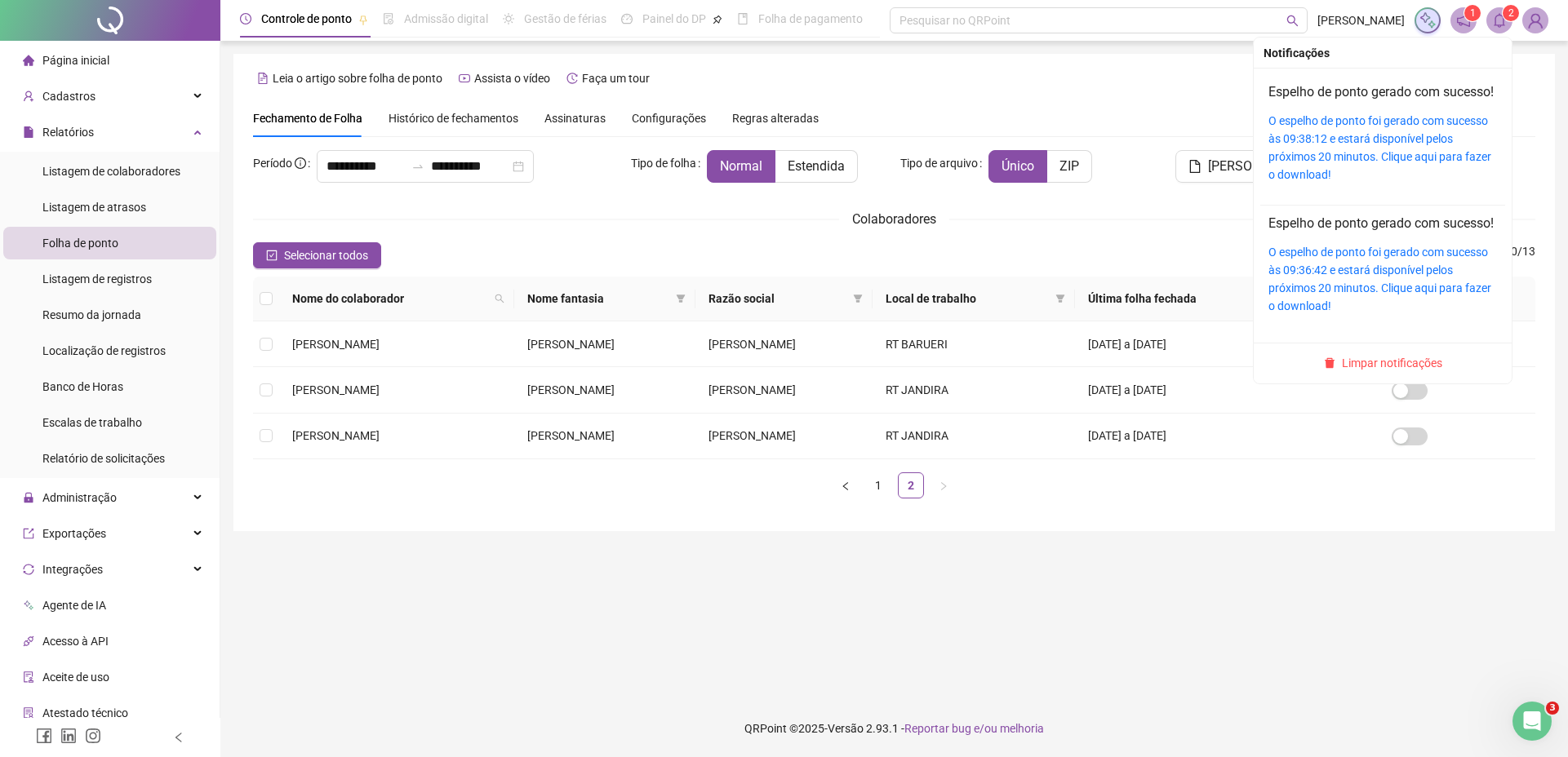
drag, startPoint x: 1501, startPoint y: 27, endPoint x: 1472, endPoint y: 44, distance: 33.6
click at [1501, 28] on span at bounding box center [1499, 21] width 26 height 26
click at [1377, 134] on link "O espelho de ponto foi gerado com sucesso às 09:38:12 e estará disponível pelos…" at bounding box center [1379, 147] width 222 height 67
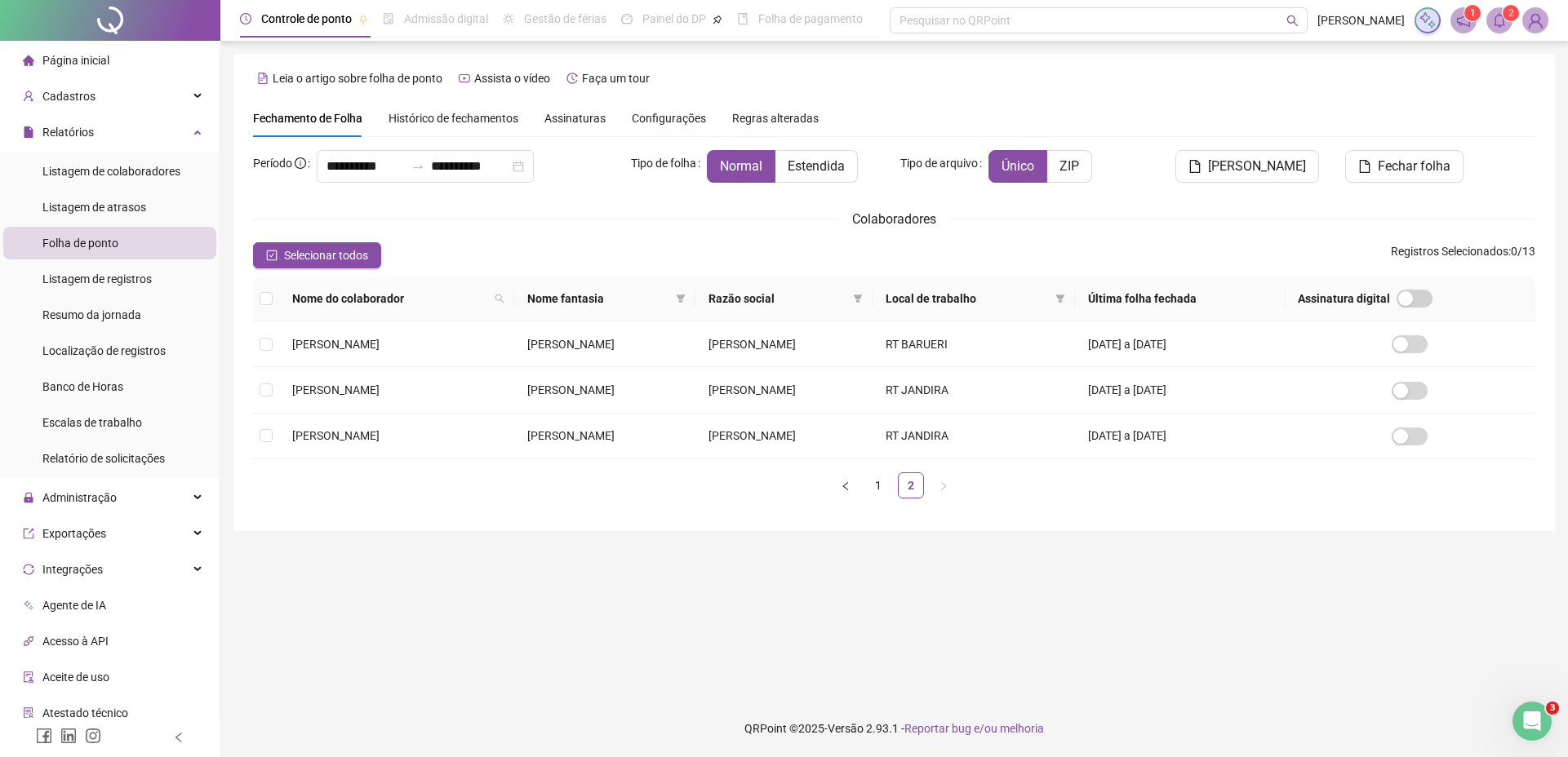
click at [566, 583] on main "**********" at bounding box center [894, 370] width 1321 height 633
click at [1500, 26] on icon "bell" at bounding box center [1499, 21] width 11 height 15
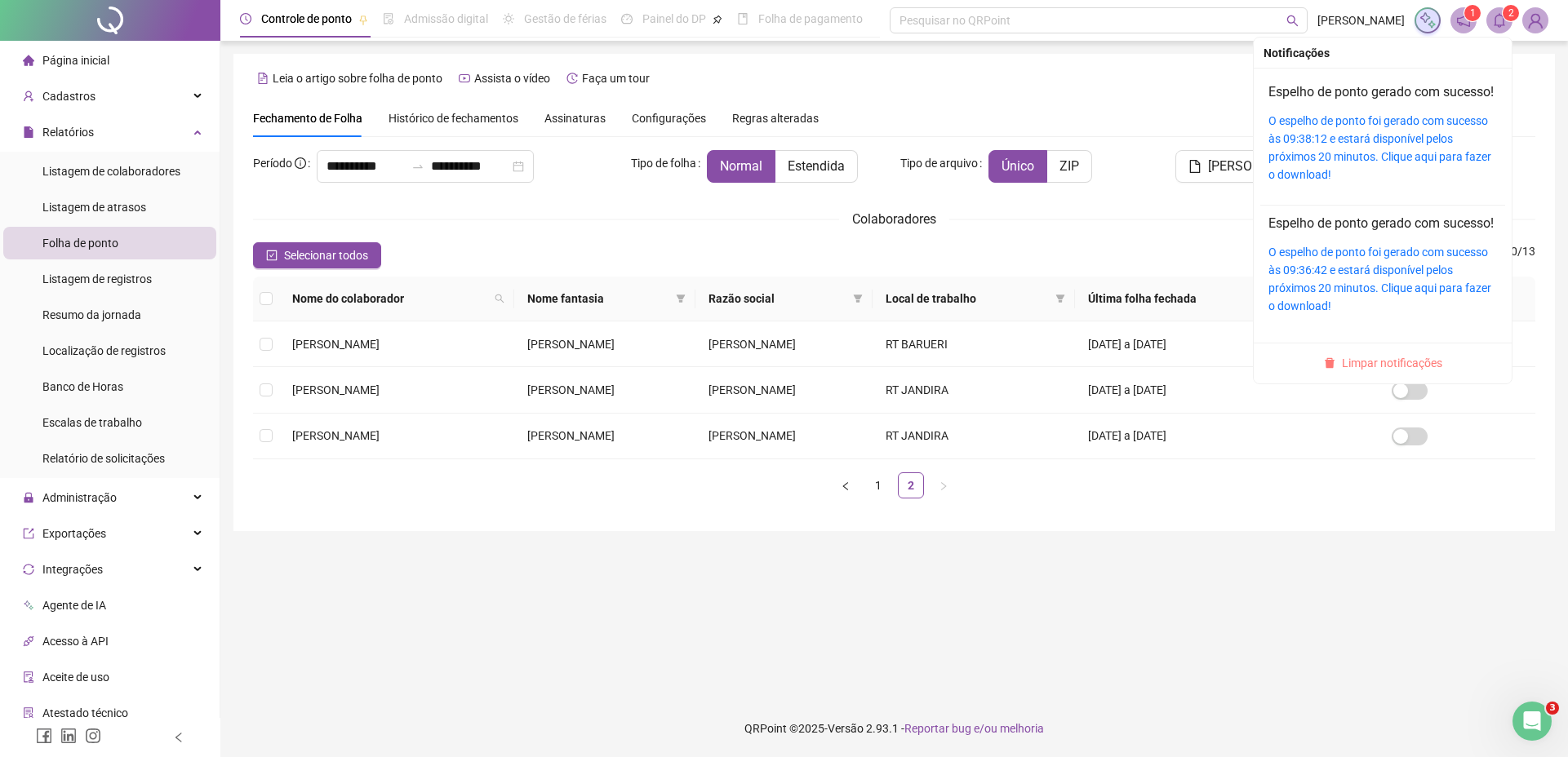
click at [1342, 372] on span "Limpar notificações" at bounding box center [1392, 362] width 100 height 18
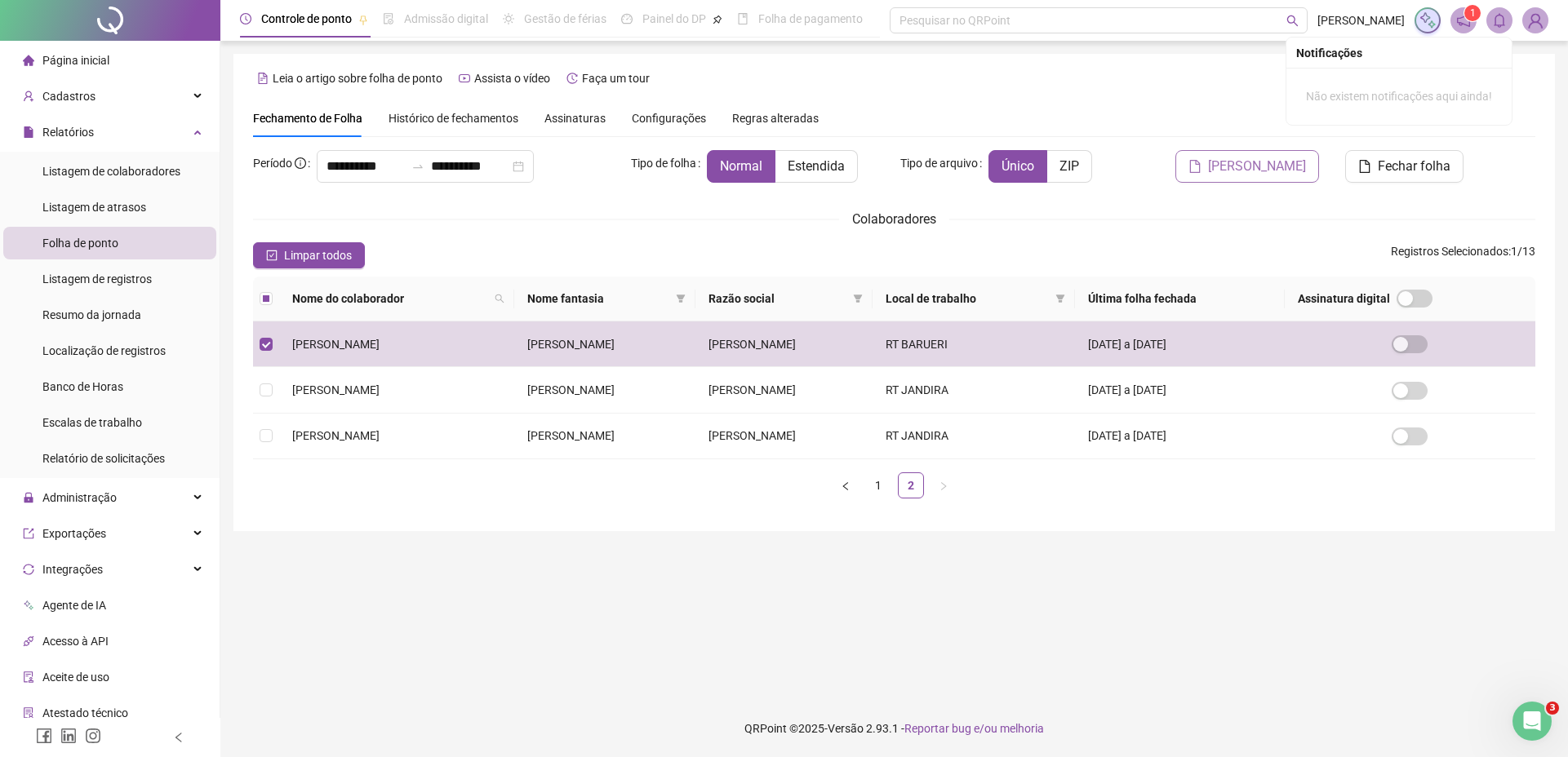
click at [1286, 171] on span "[PERSON_NAME]" at bounding box center [1256, 166] width 98 height 20
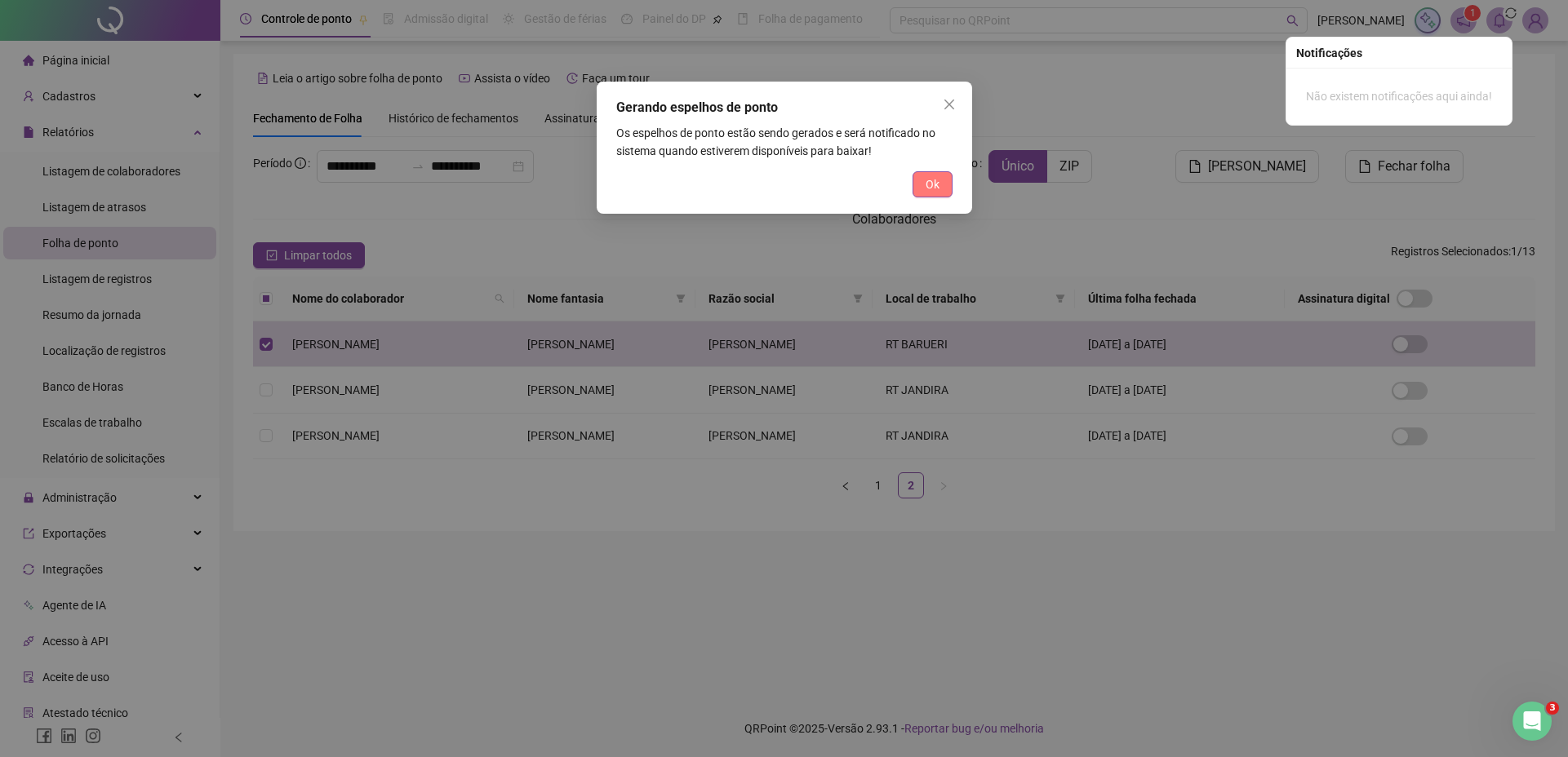
click at [936, 176] on span "Ok" at bounding box center [932, 184] width 14 height 18
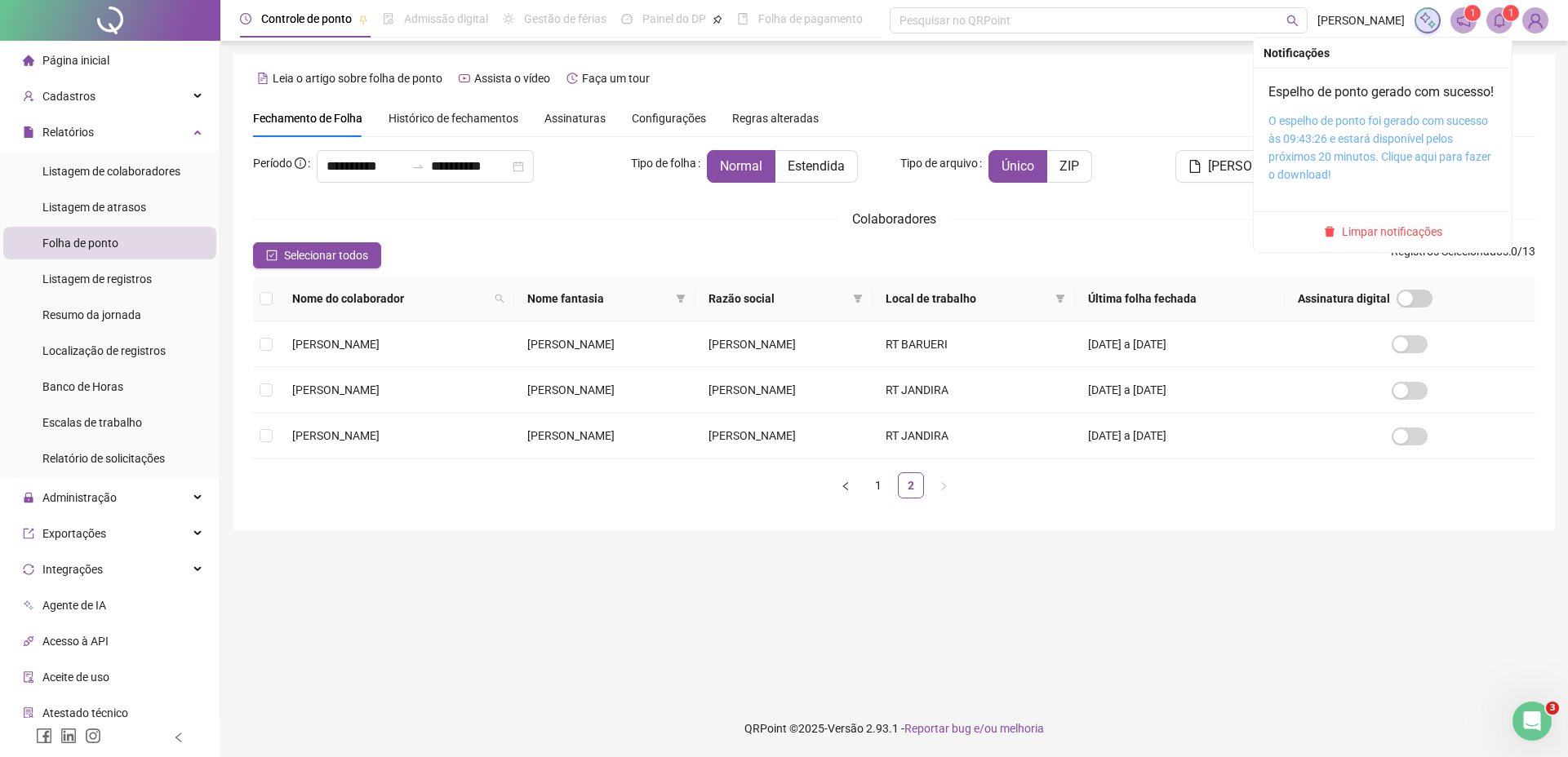
click at [1312, 135] on link "O espelho de ponto foi gerado com sucesso às 09:43:26 e estará disponível pelos…" at bounding box center [1379, 147] width 222 height 67
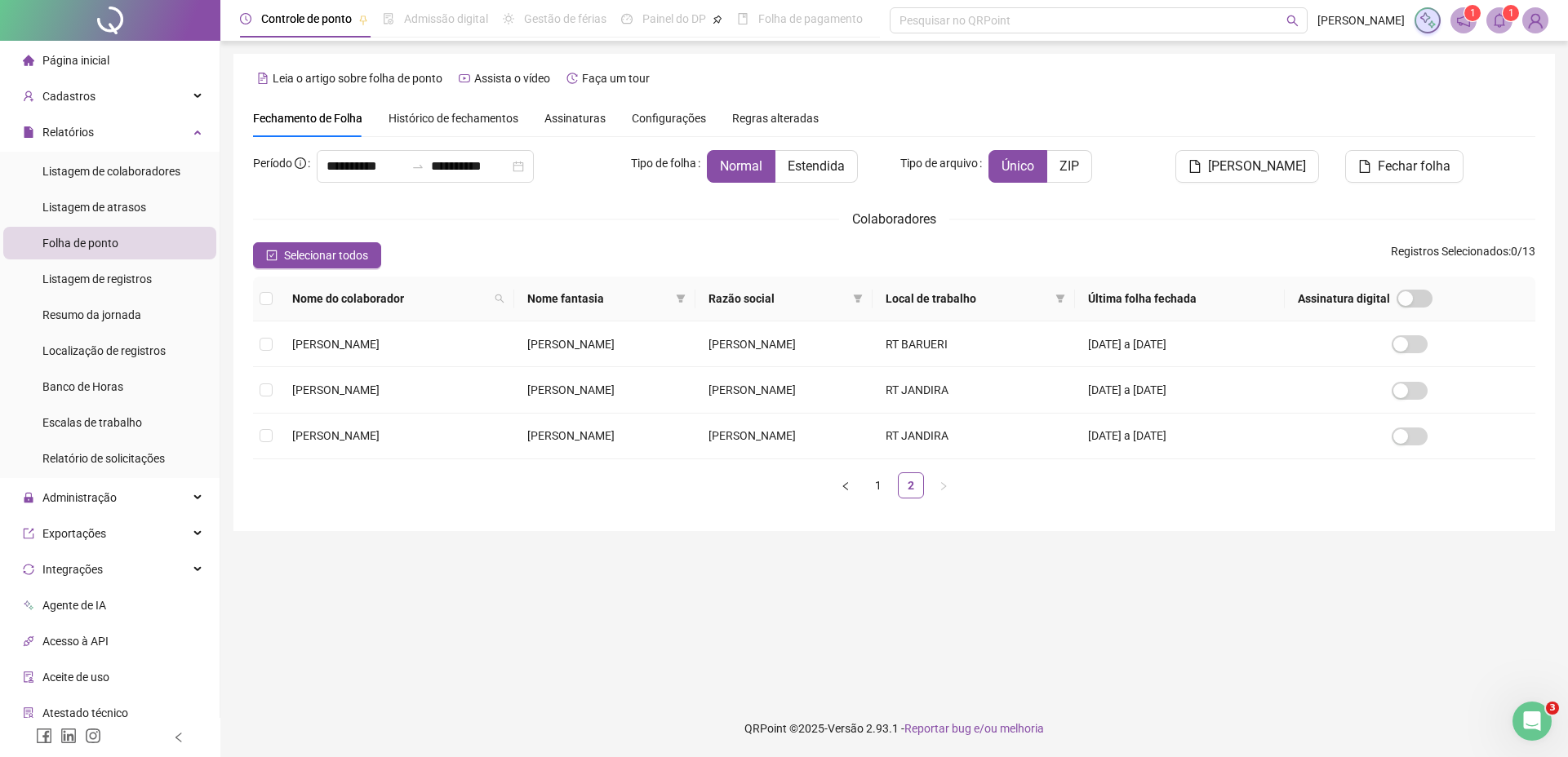
click at [521, 545] on main "**********" at bounding box center [894, 370] width 1321 height 633
click at [160, 143] on div "Relatórios" at bounding box center [109, 131] width 213 height 33
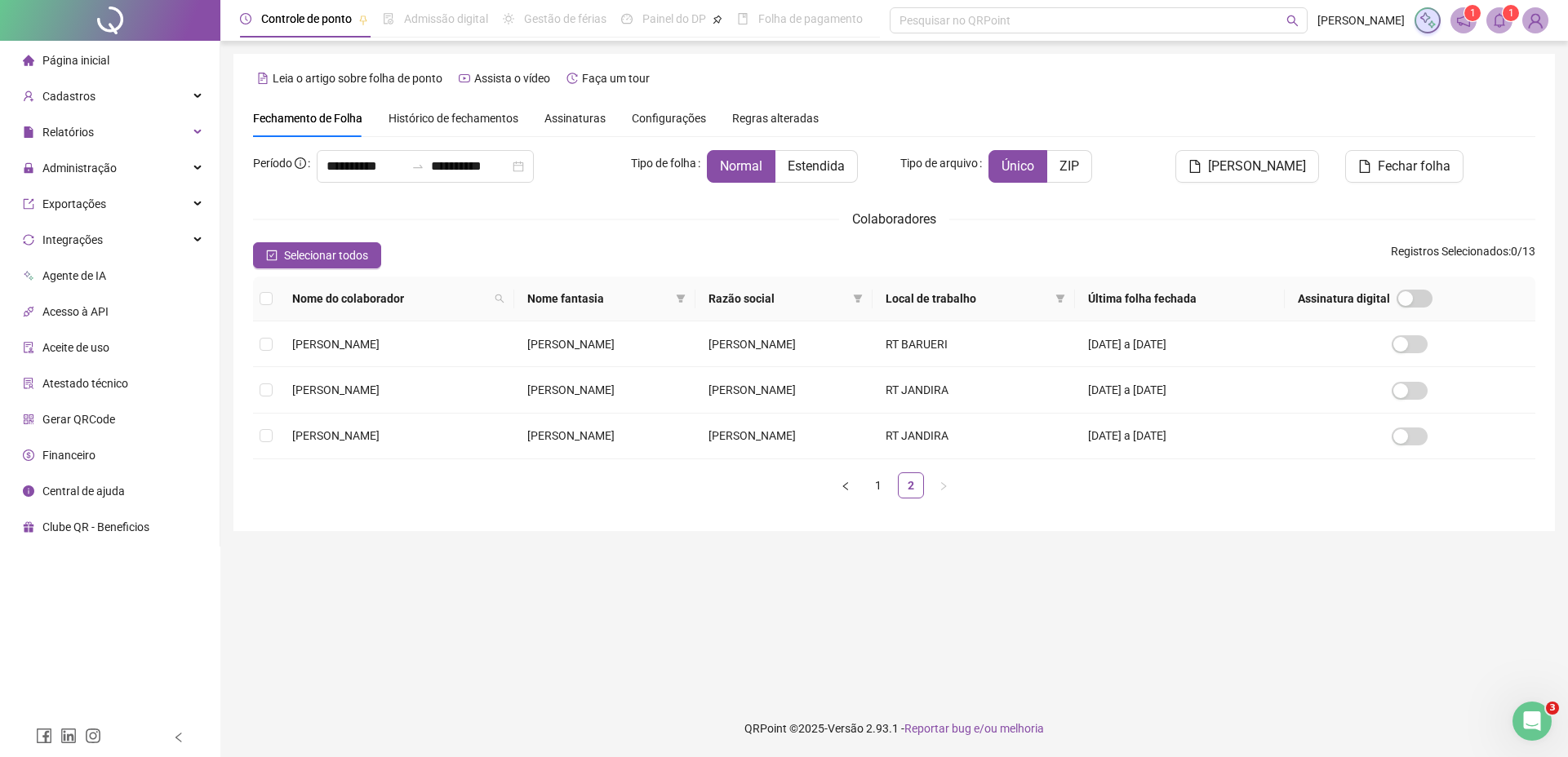
click at [1511, 29] on span at bounding box center [1499, 21] width 26 height 26
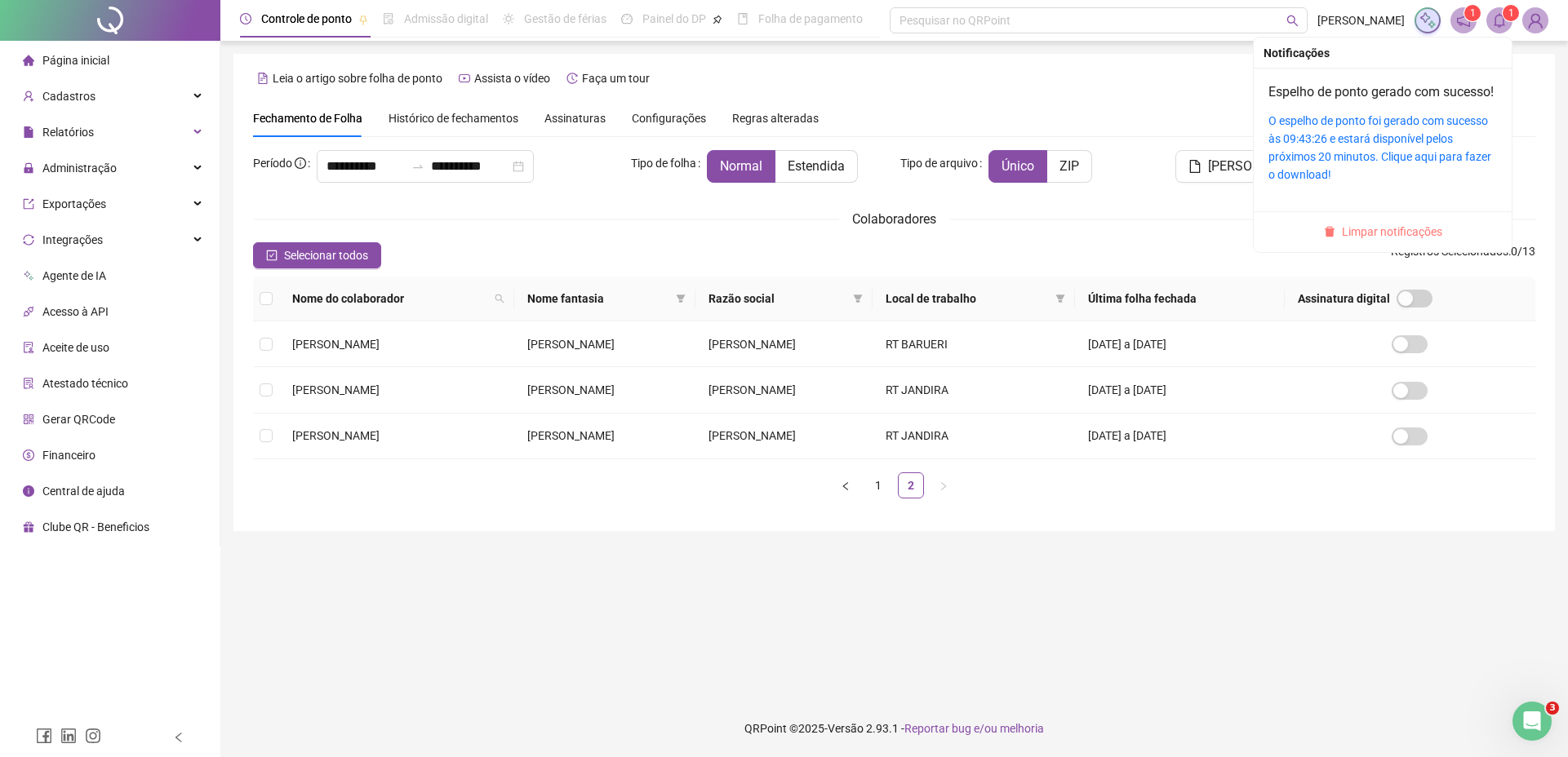
click at [1378, 241] on span "Limpar notificações" at bounding box center [1392, 231] width 100 height 18
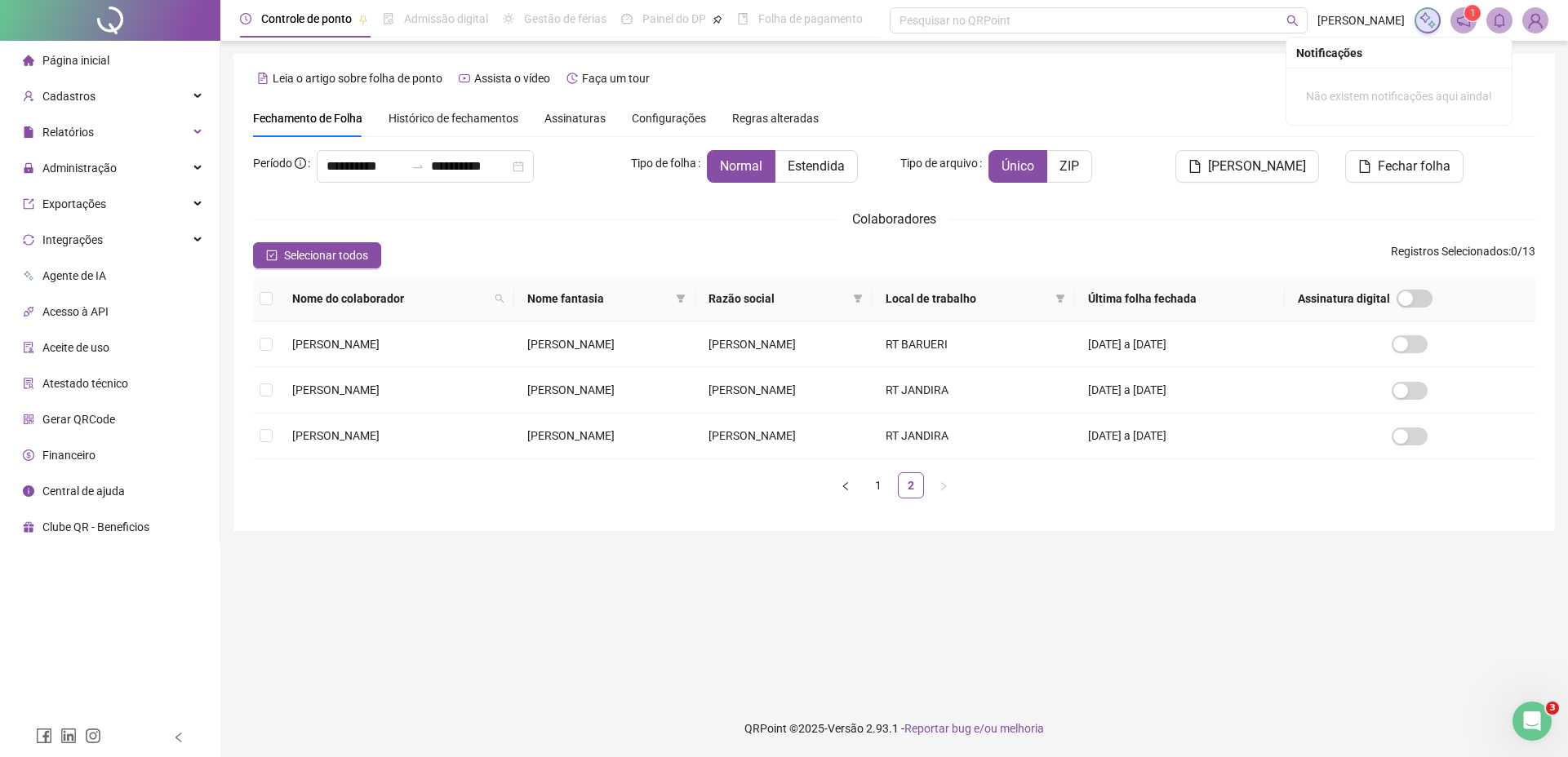
click at [1162, 92] on div "**********" at bounding box center [894, 292] width 1321 height 477
click at [103, 66] on span "Página inicial" at bounding box center [75, 60] width 67 height 13
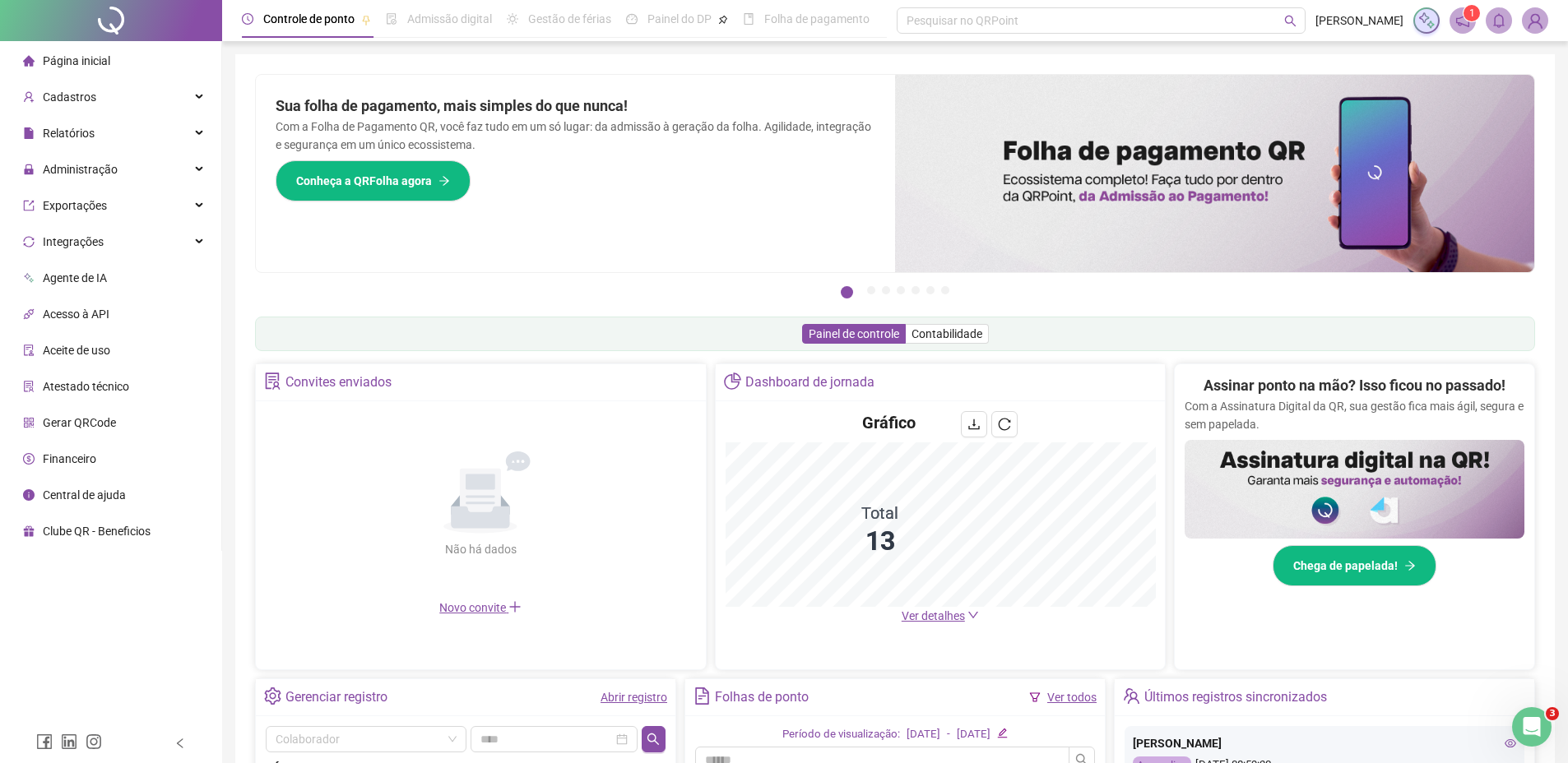
click at [75, 63] on span "Página inicial" at bounding box center [76, 61] width 67 height 13
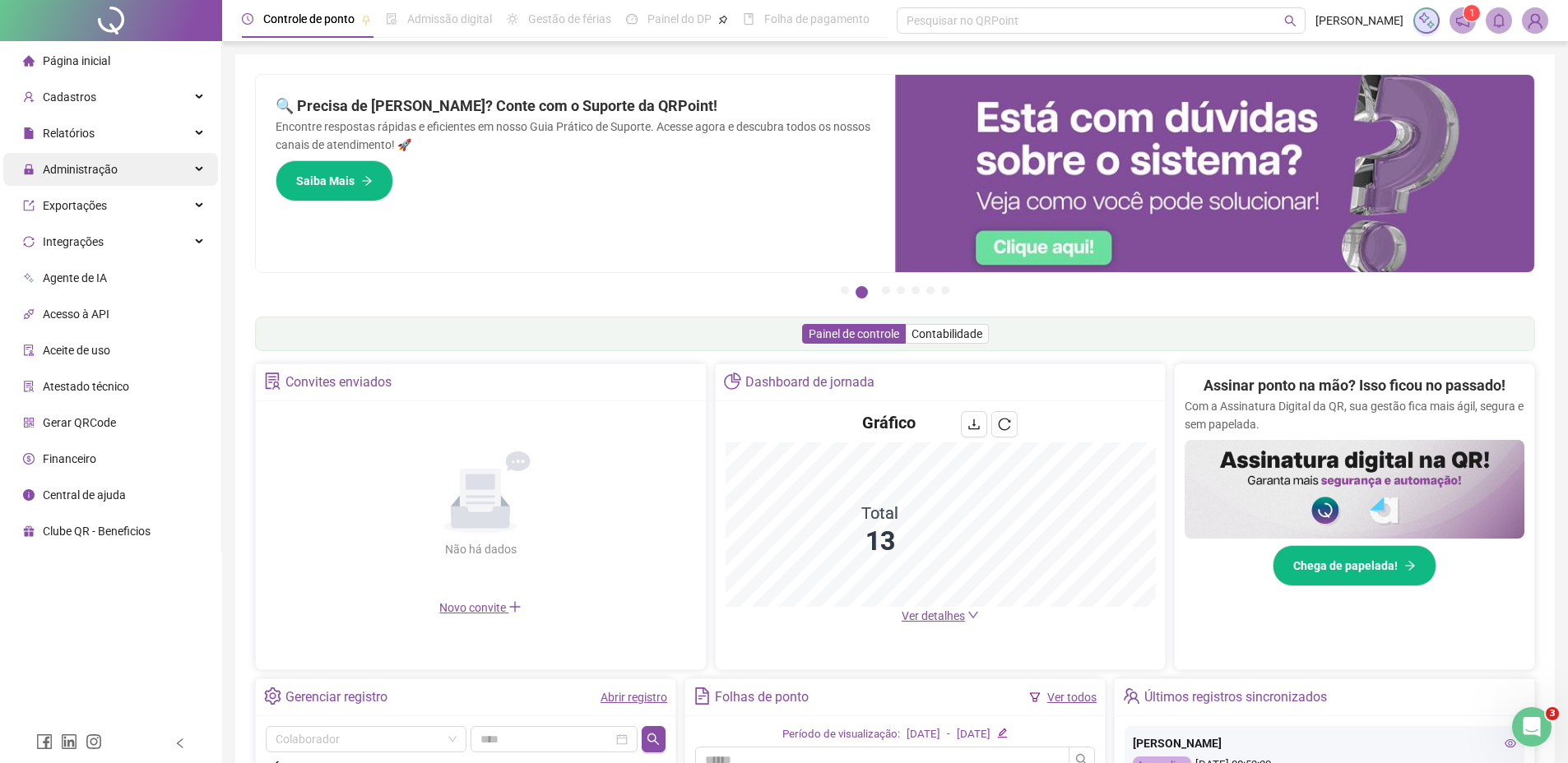
click at [177, 175] on div "Administração" at bounding box center [110, 169] width 215 height 33
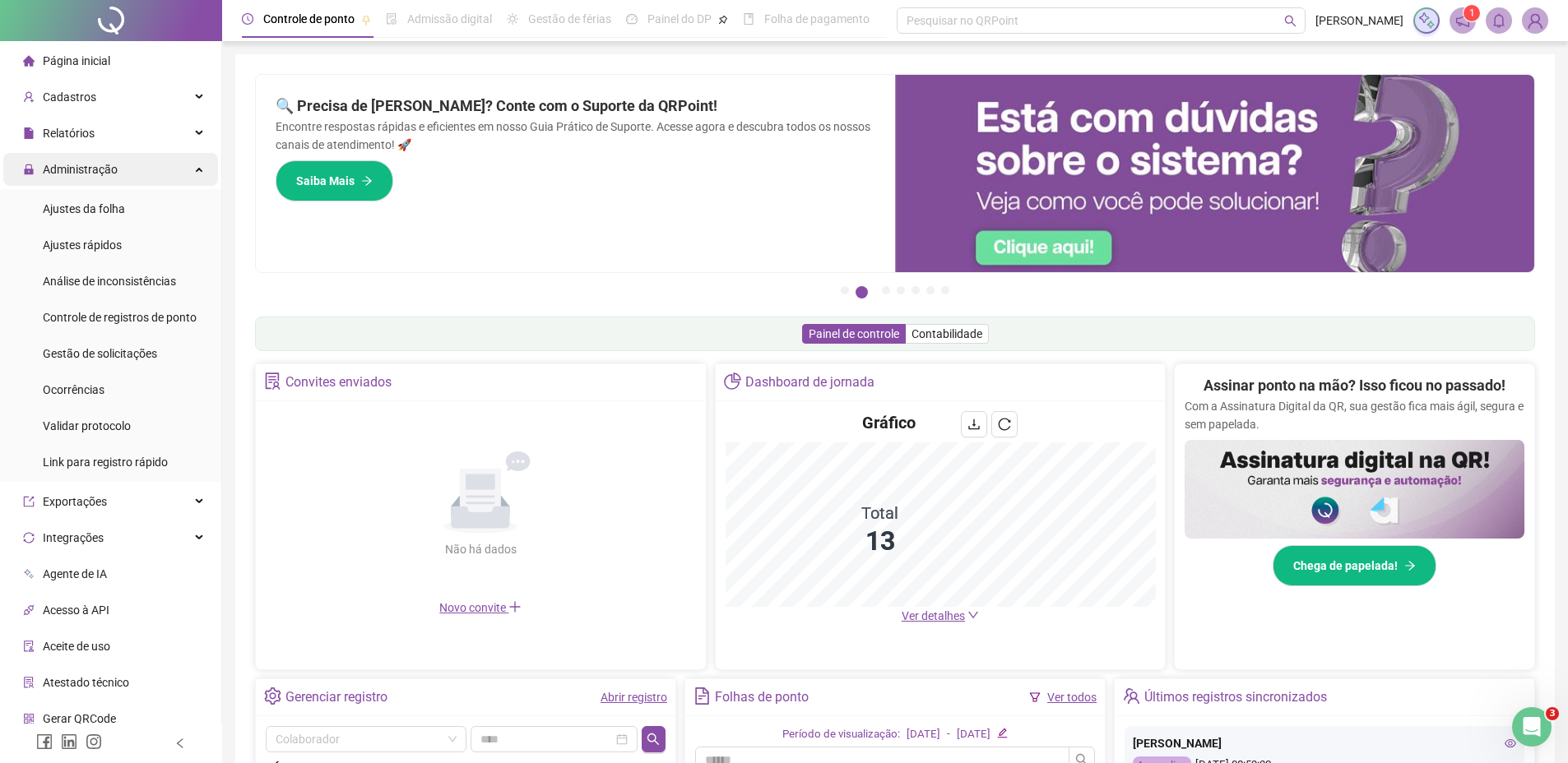
click at [177, 175] on div "Administração" at bounding box center [110, 169] width 215 height 33
